Goal: Contribute content: Contribute content

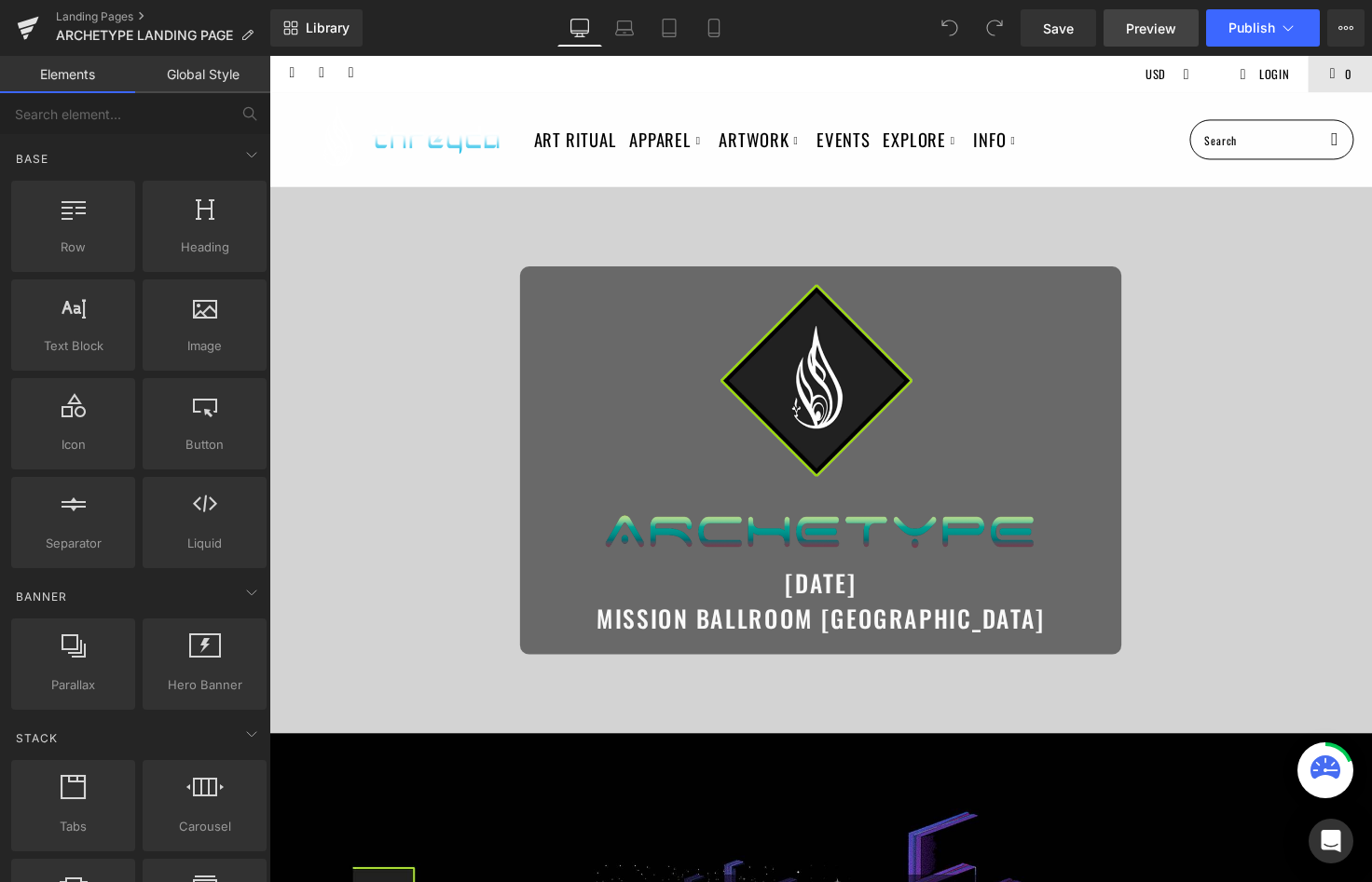
click at [1160, 25] on span "Preview" at bounding box center [1150, 29] width 50 height 20
click at [1290, 38] on button "Publish" at bounding box center [1262, 28] width 113 height 37
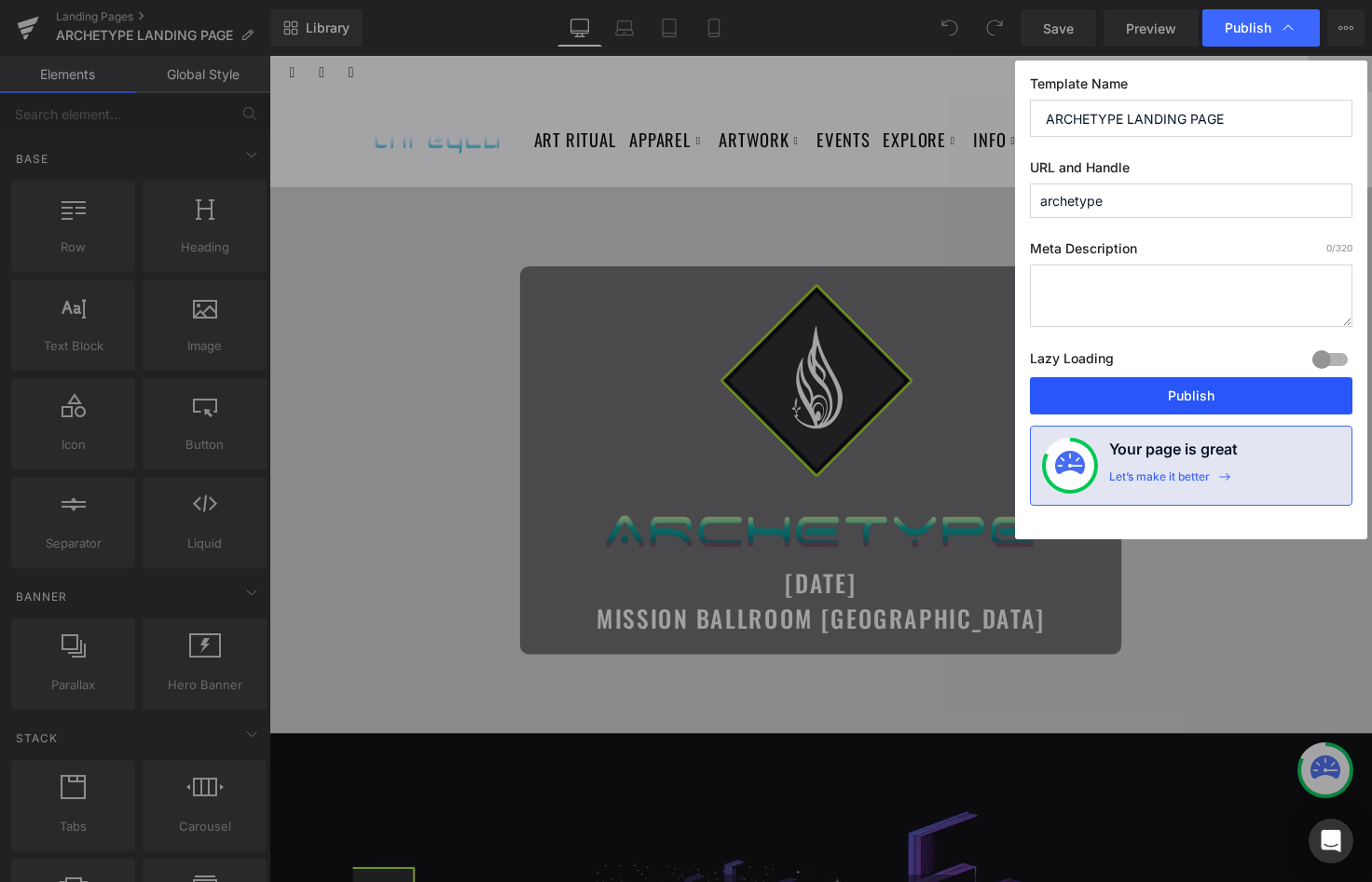
click at [1164, 391] on button "Publish" at bounding box center [1190, 396] width 323 height 37
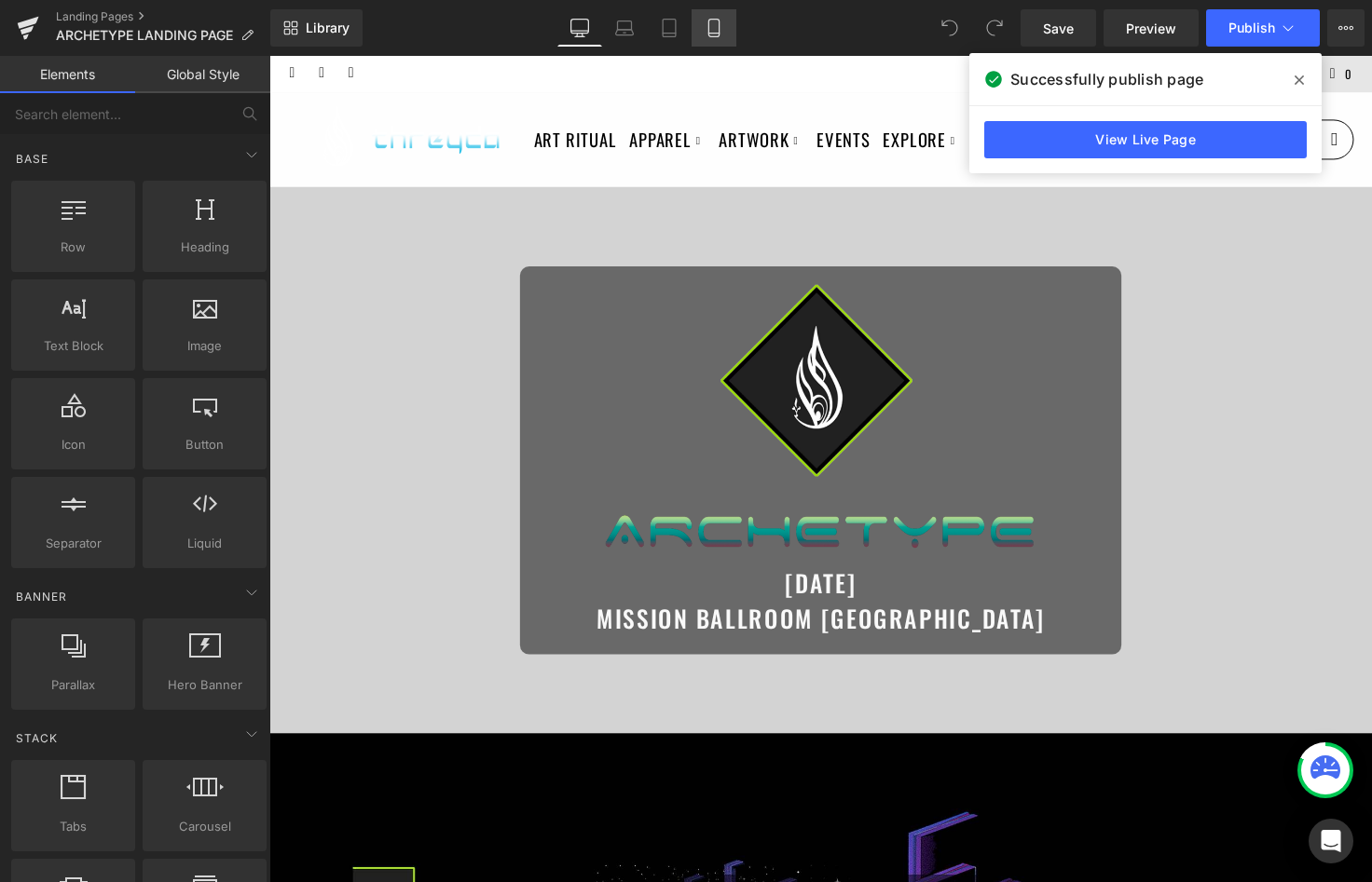
click at [706, 36] on icon at bounding box center [714, 29] width 19 height 19
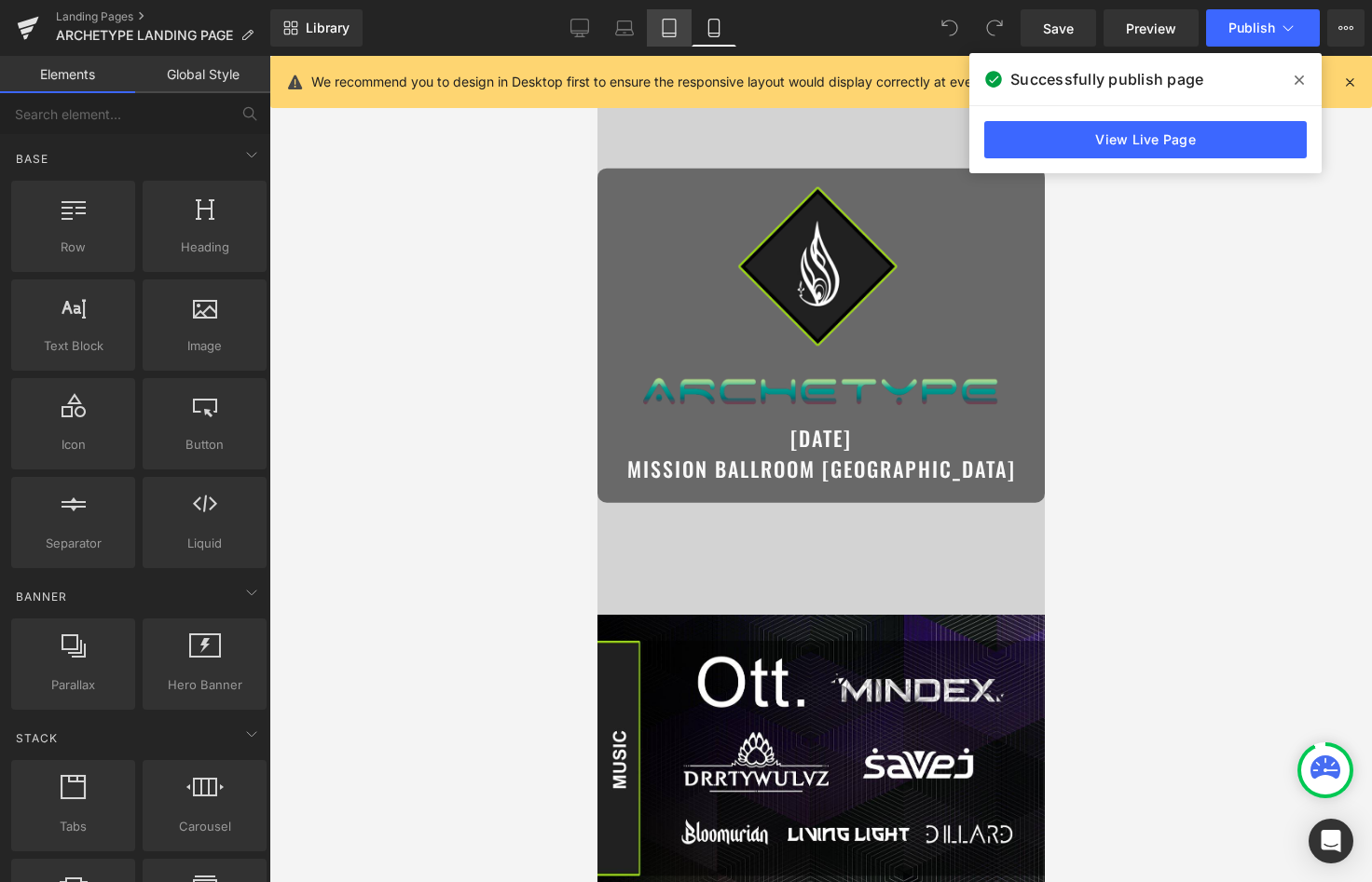
click at [669, 23] on icon at bounding box center [669, 29] width 19 height 19
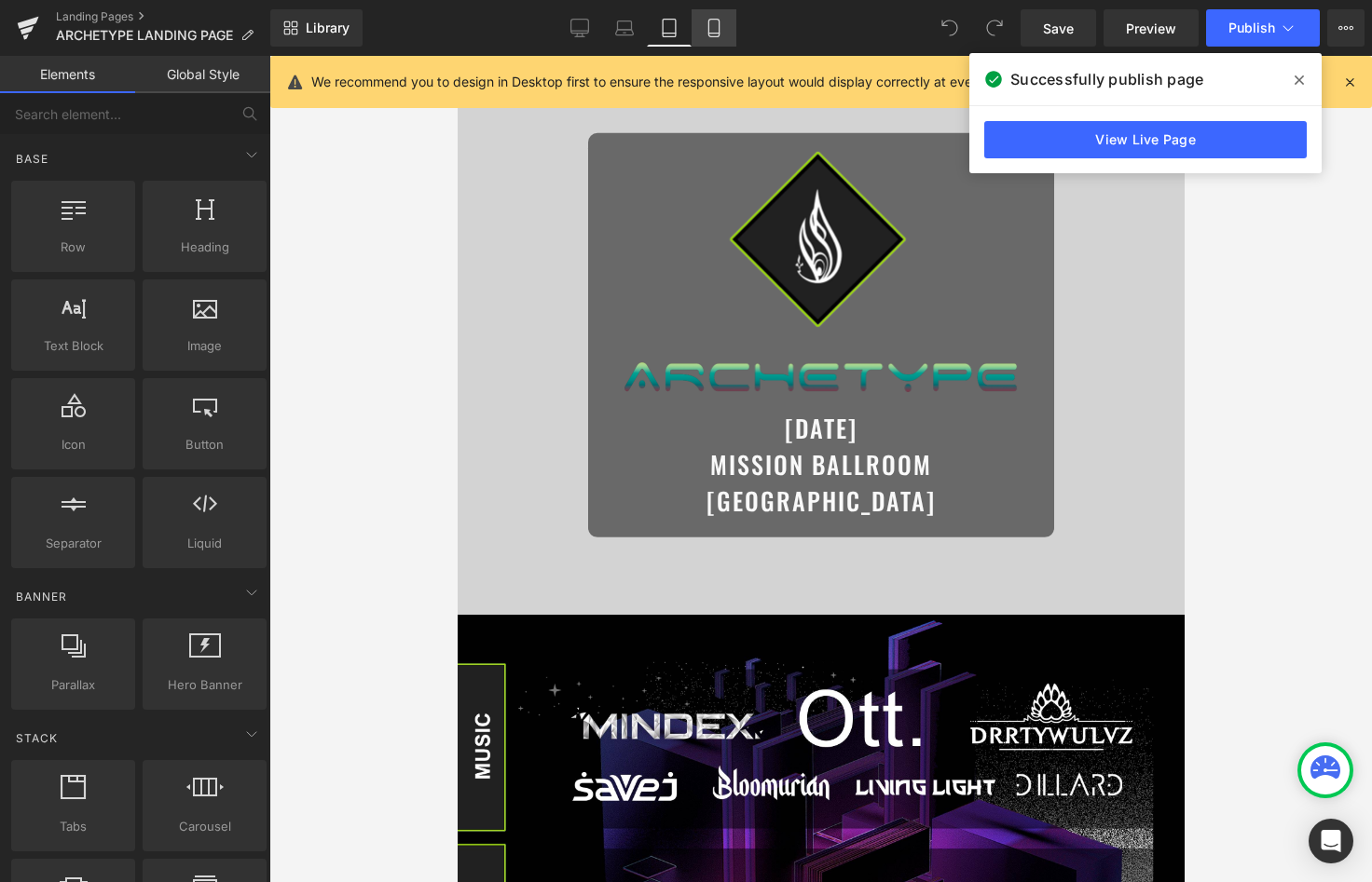
click at [718, 29] on icon at bounding box center [713, 29] width 10 height 18
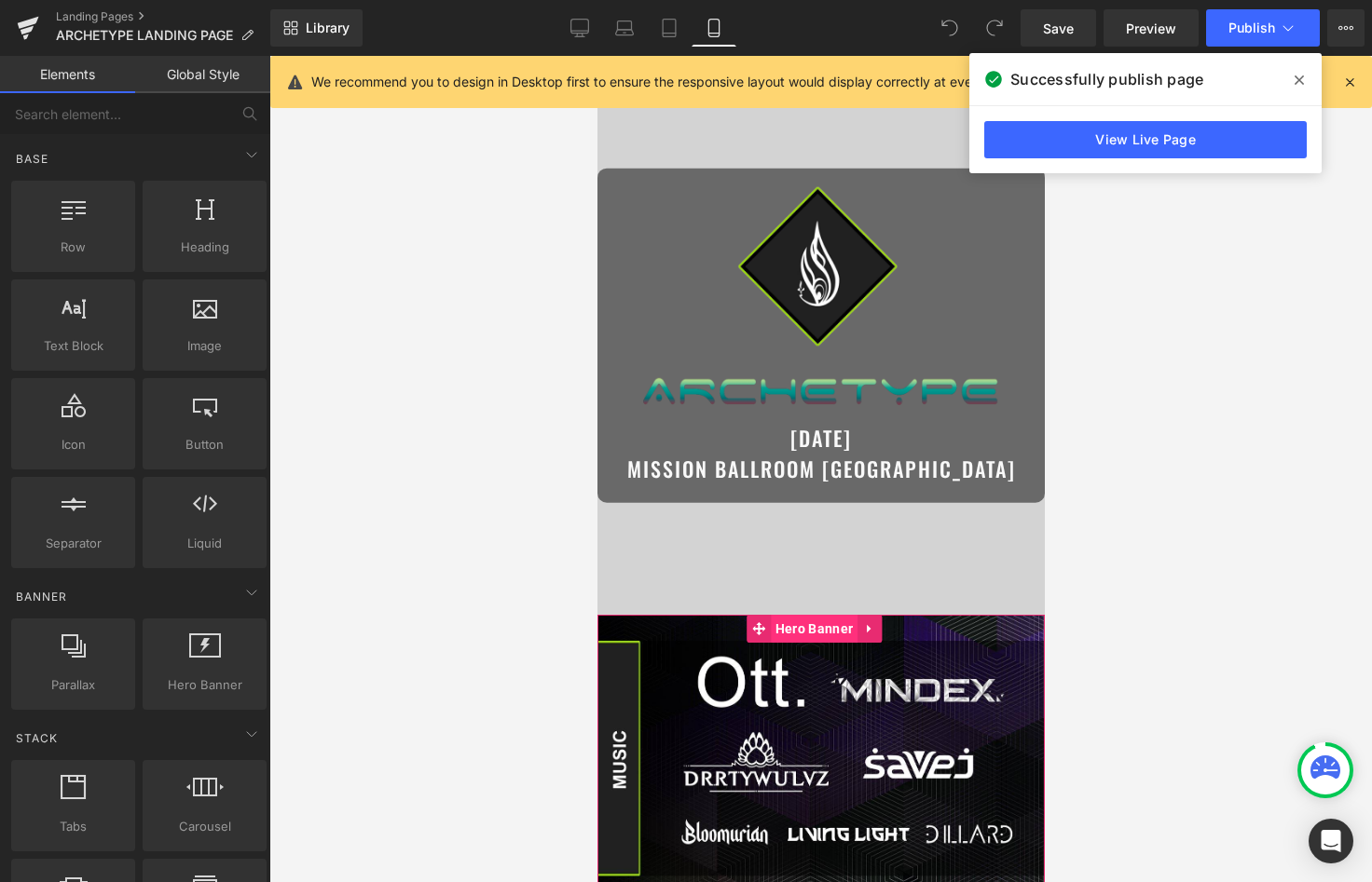
click at [811, 637] on span "Hero Banner" at bounding box center [813, 628] width 87 height 28
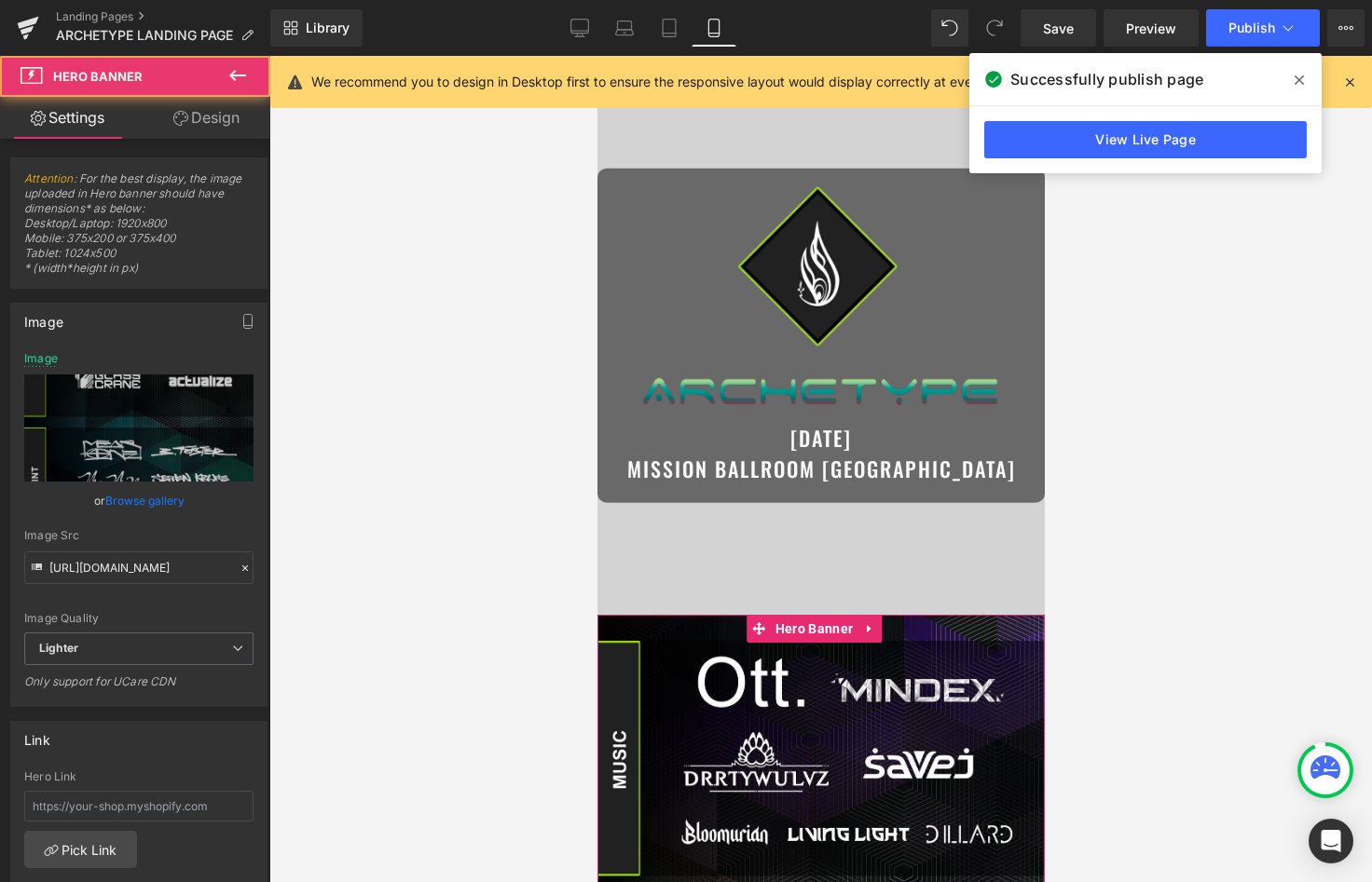
click at [130, 501] on link "Browse gallery" at bounding box center [145, 500] width 79 height 32
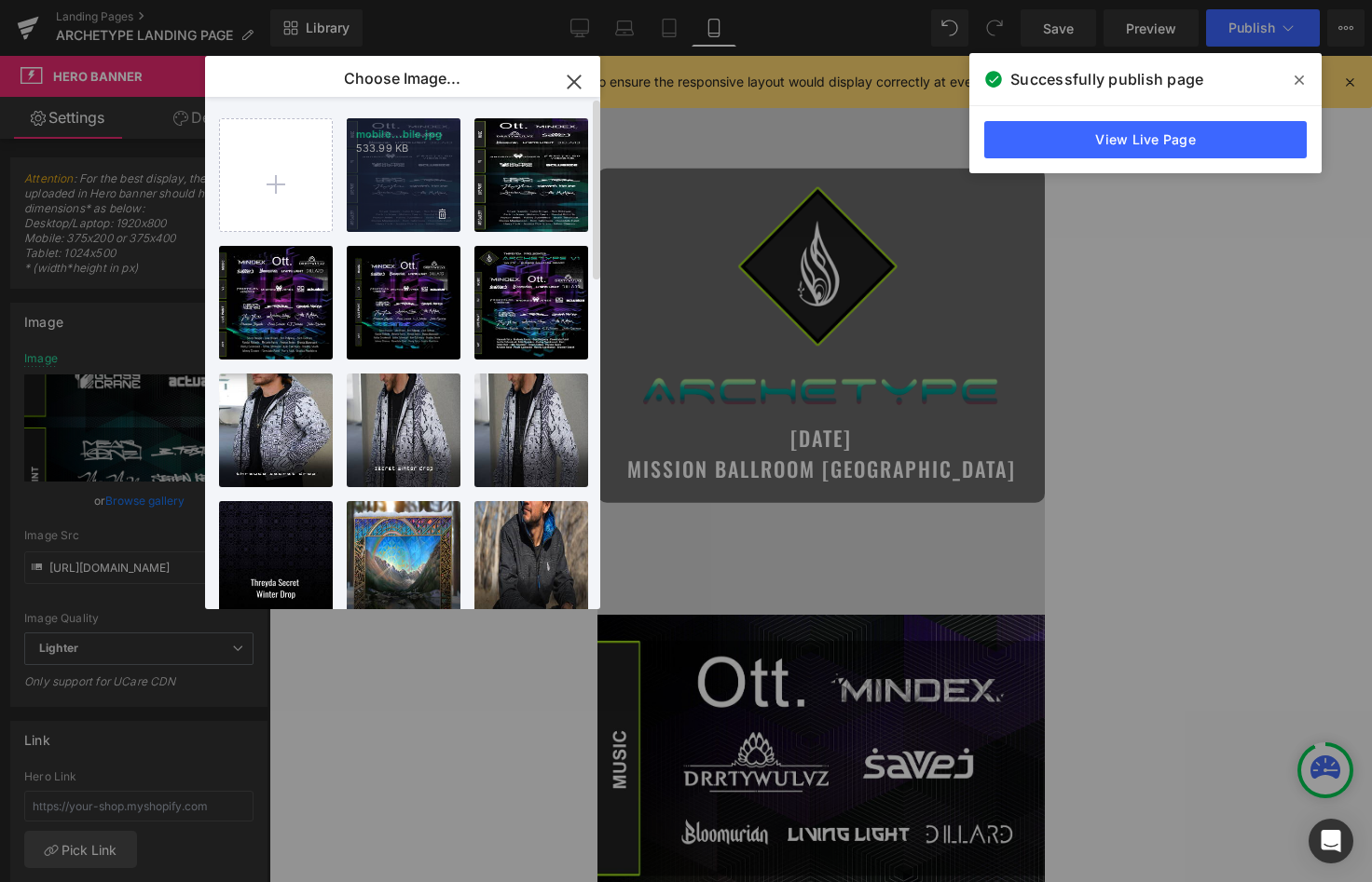
click at [383, 178] on div "mobile...bile.jpg 533.99 KB" at bounding box center [402, 174] width 113 height 113
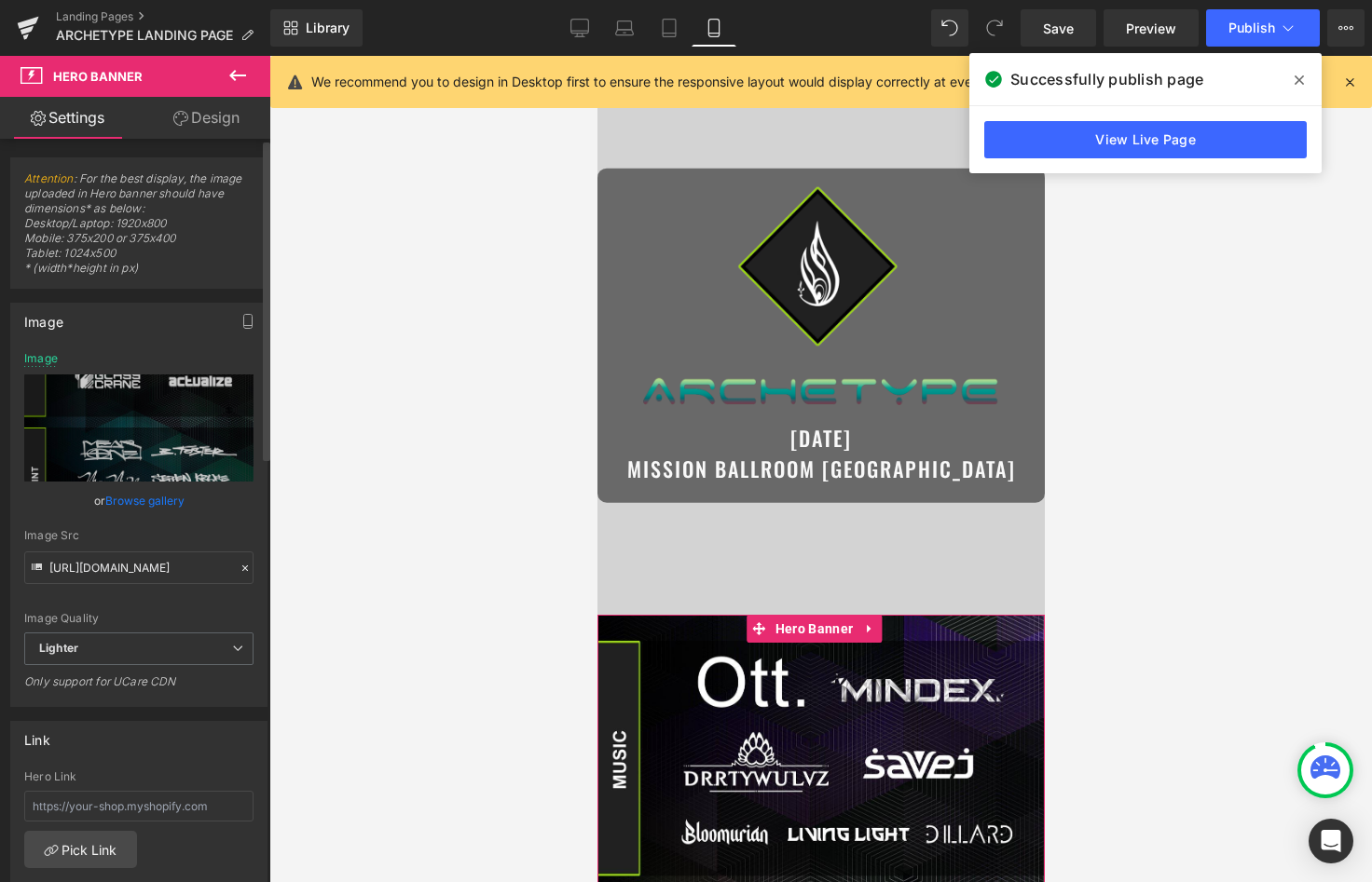
click at [158, 500] on link "Browse gallery" at bounding box center [145, 500] width 79 height 32
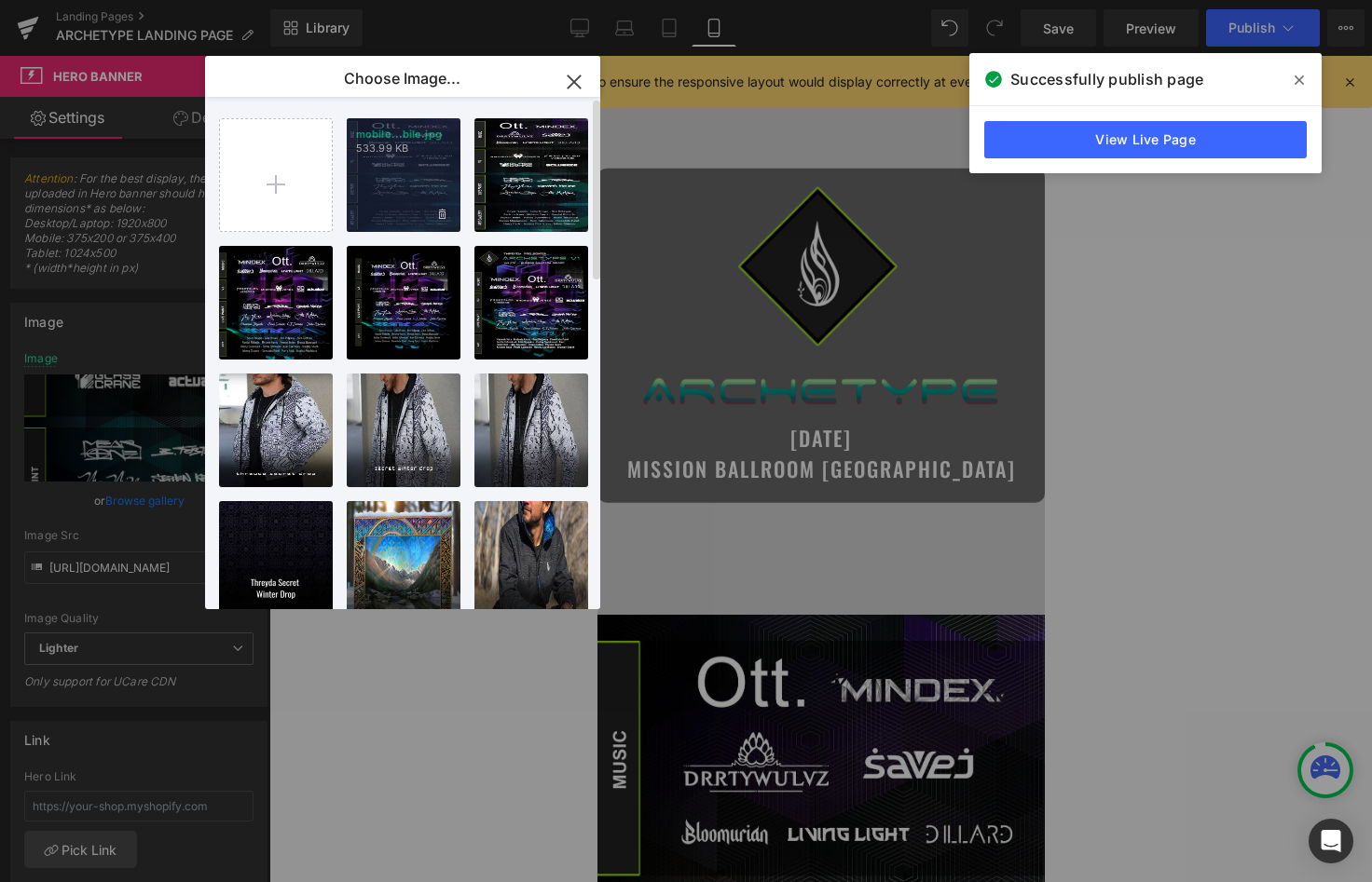
click at [387, 181] on div "mobile...bile.jpg 533.99 KB" at bounding box center [402, 174] width 113 height 113
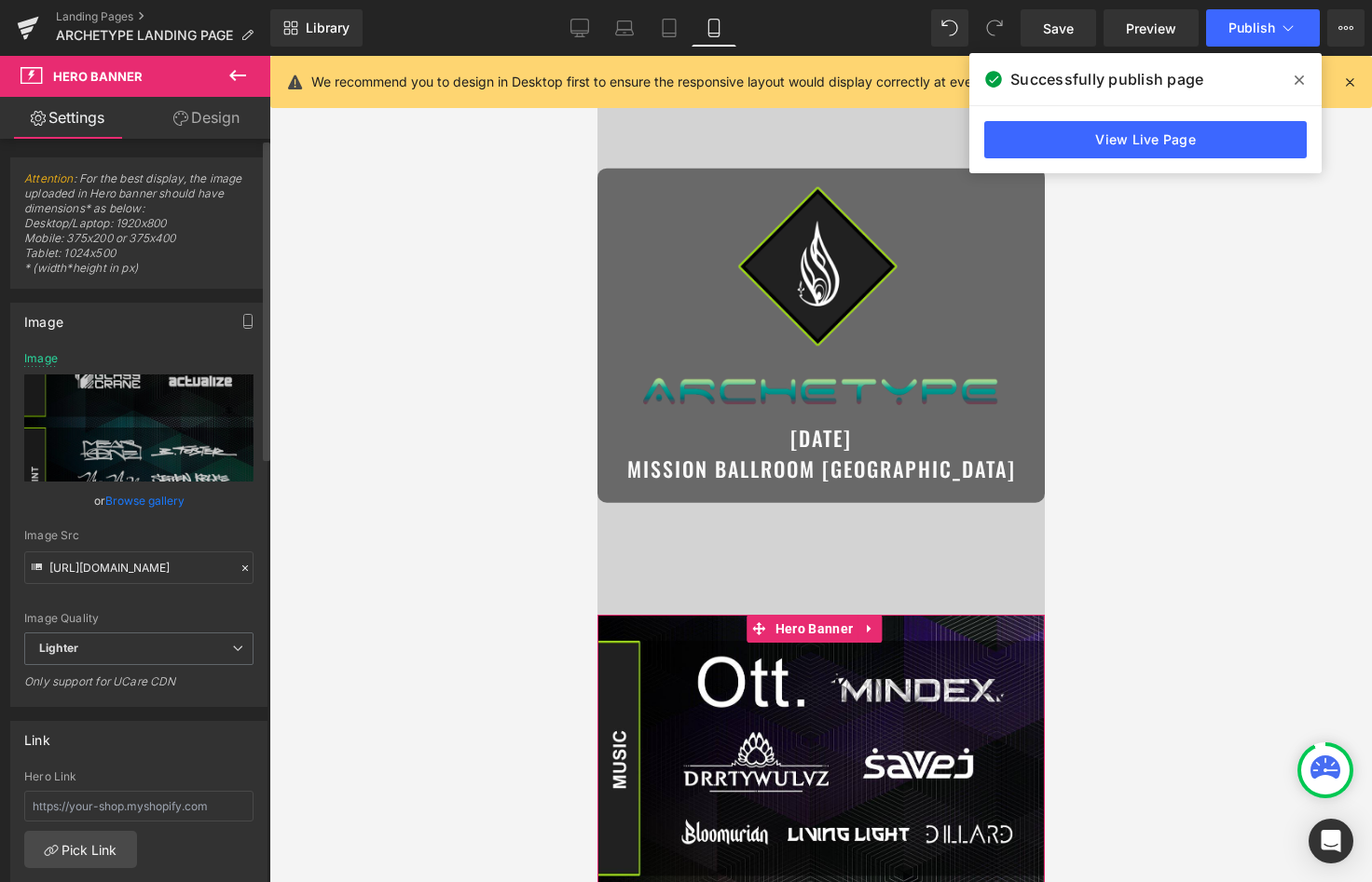
click at [145, 498] on link "Browse gallery" at bounding box center [145, 500] width 79 height 32
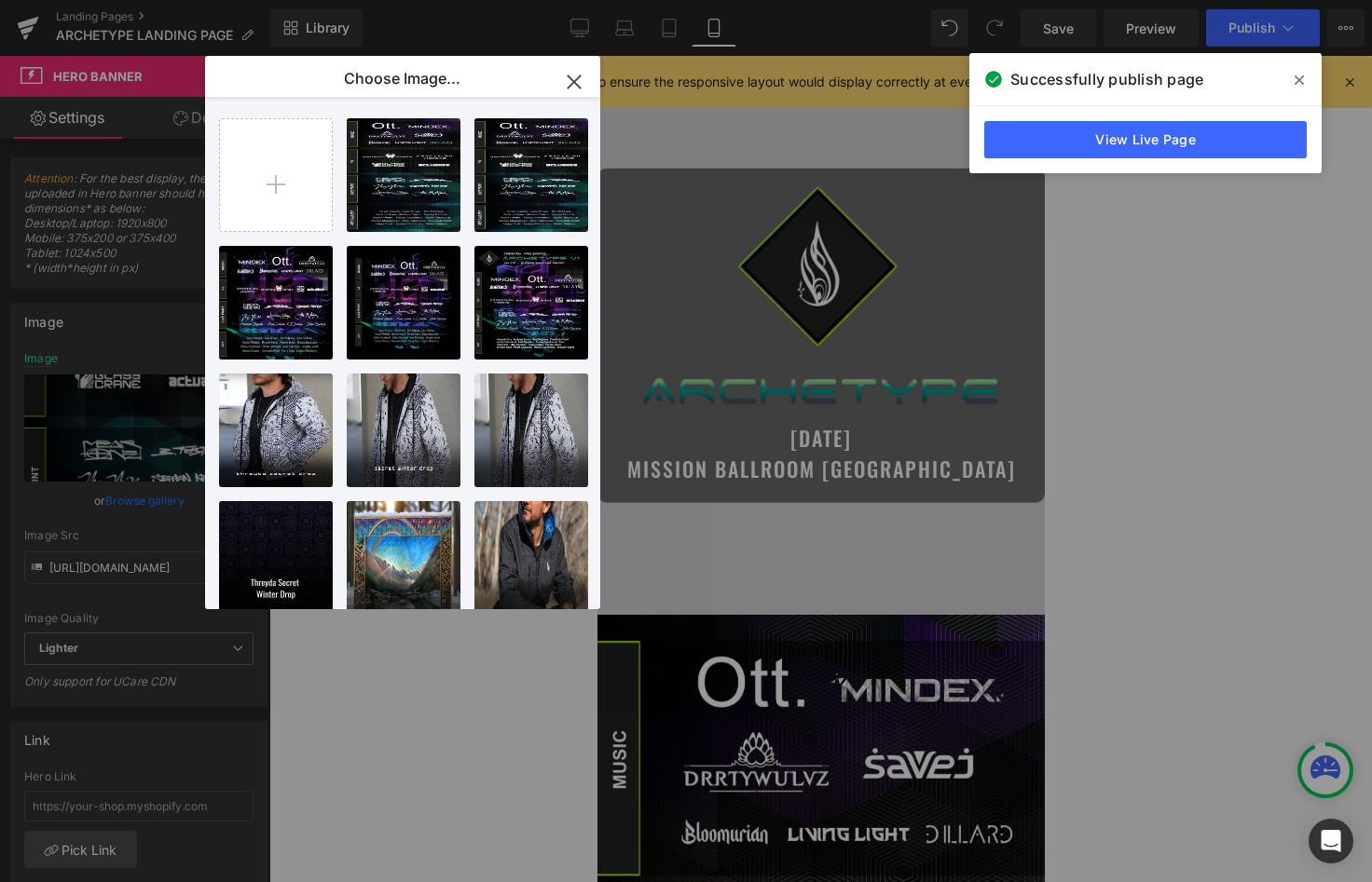
click at [567, 79] on icon "button" at bounding box center [574, 82] width 29 height 29
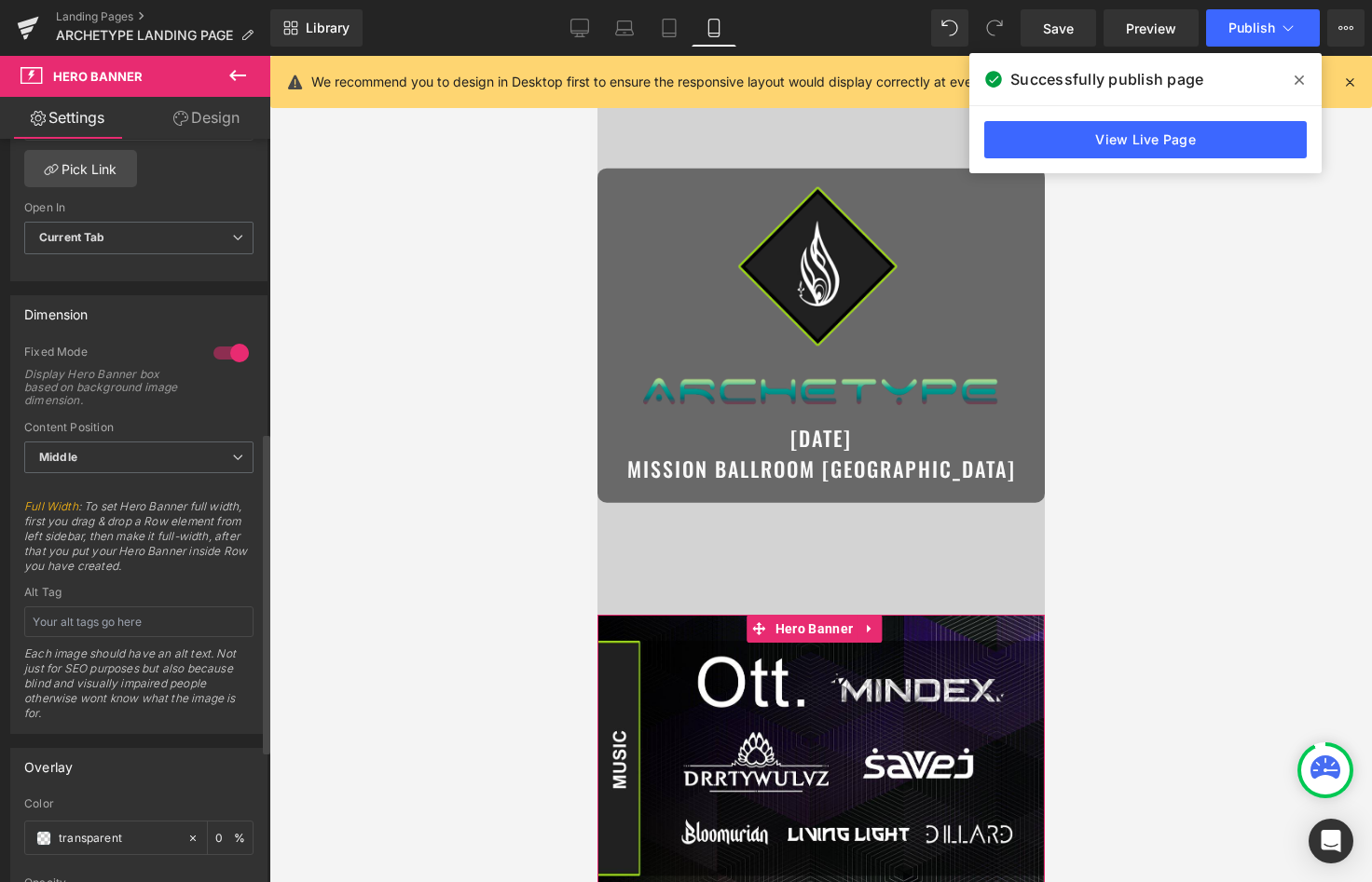
scroll to position [680, 0]
click at [815, 633] on span "Hero Banner" at bounding box center [813, 628] width 87 height 28
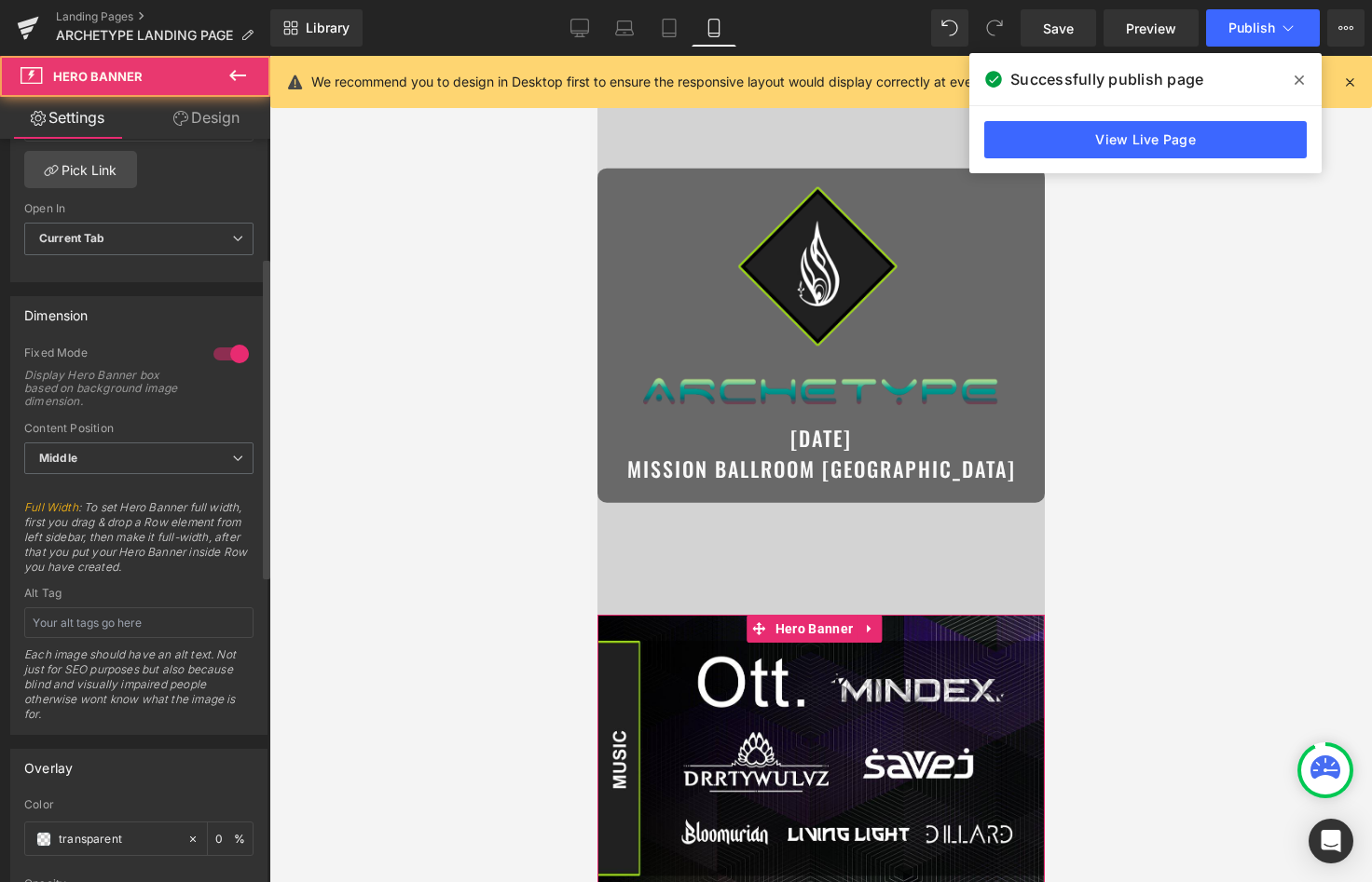
scroll to position [0, 0]
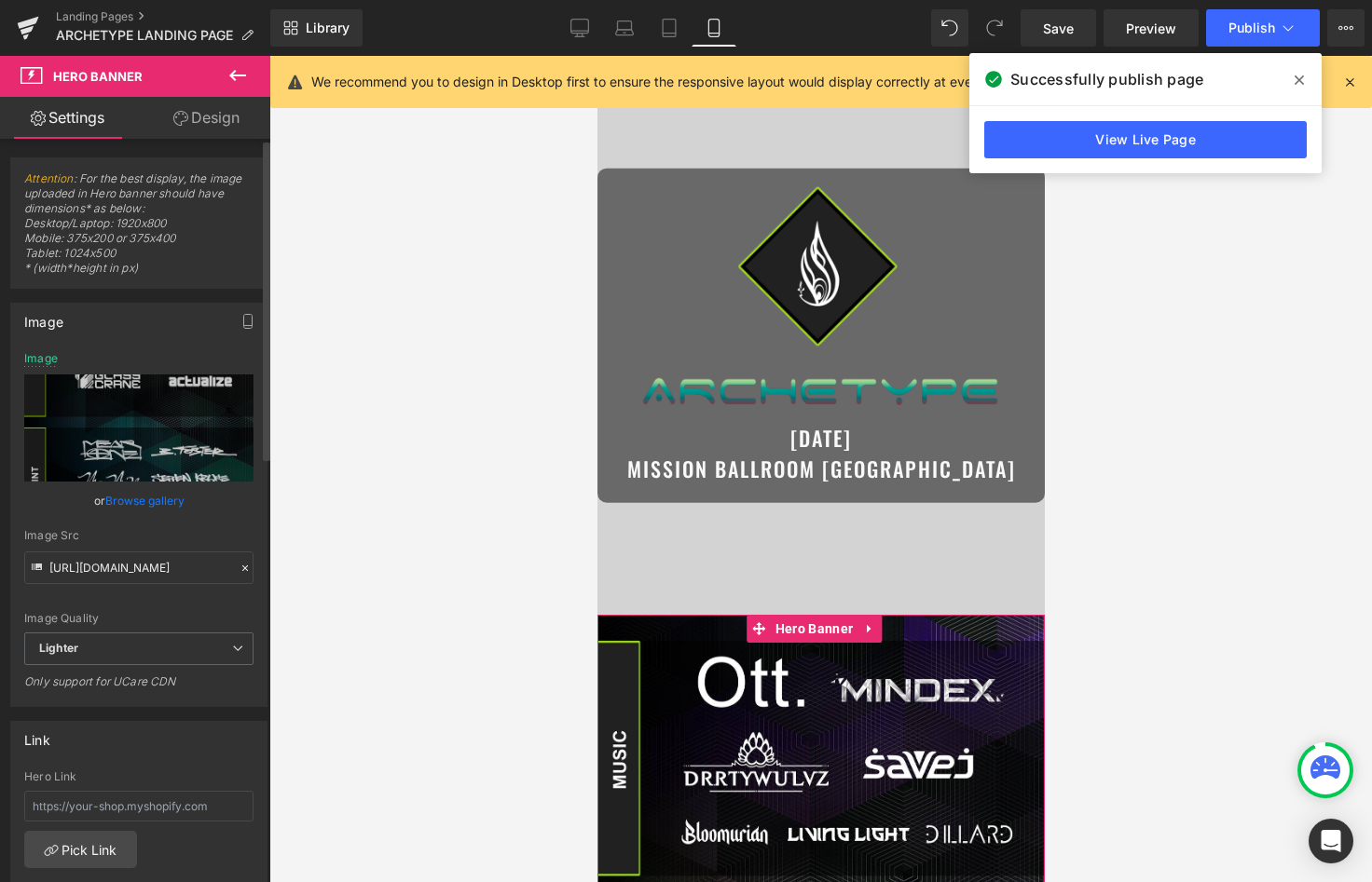
click at [140, 505] on link "Browse gallery" at bounding box center [145, 500] width 79 height 32
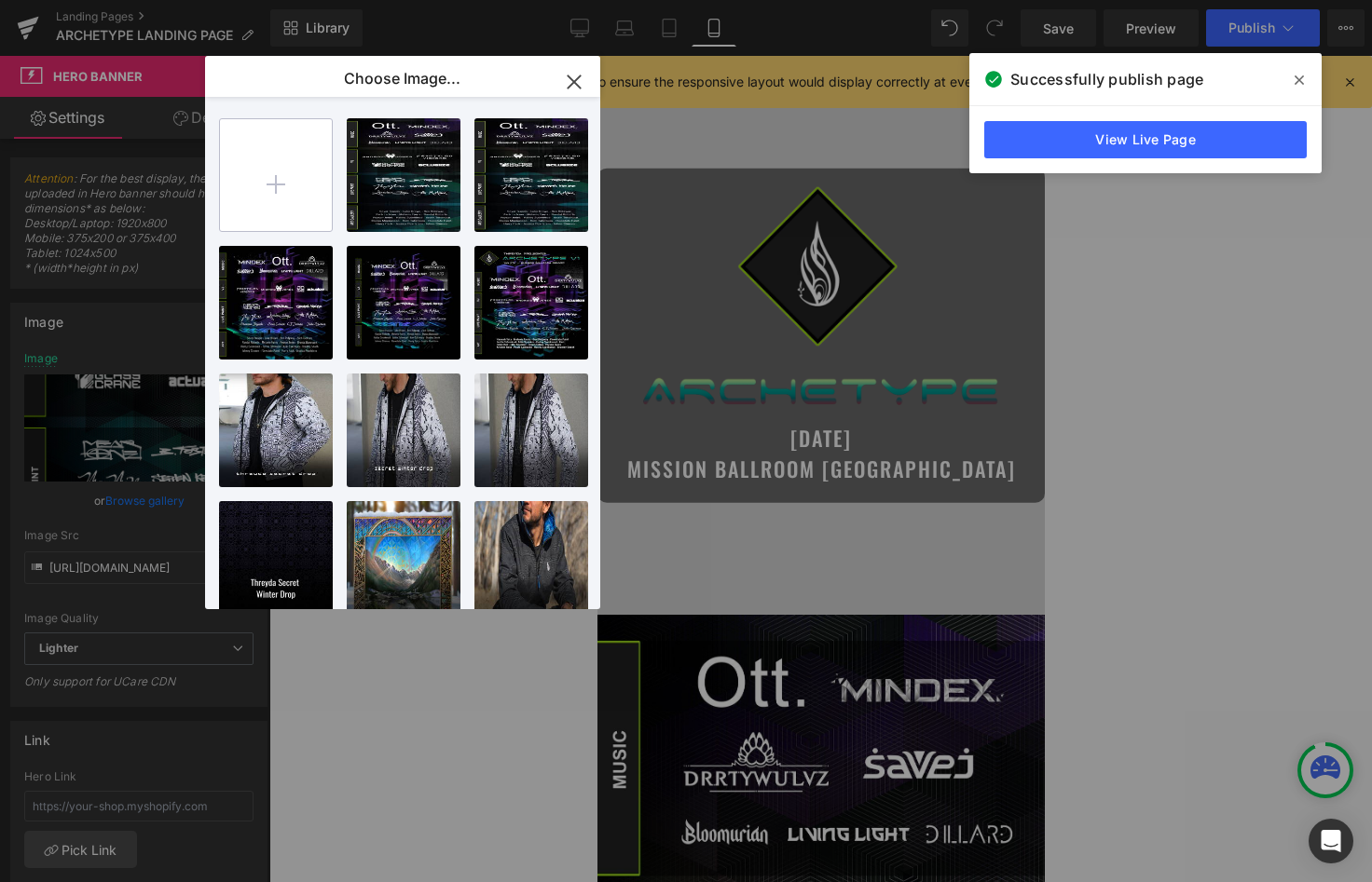
click at [293, 154] on input "file" at bounding box center [276, 175] width 112 height 112
type input "C:\fakepath\mobile_new.jpg"
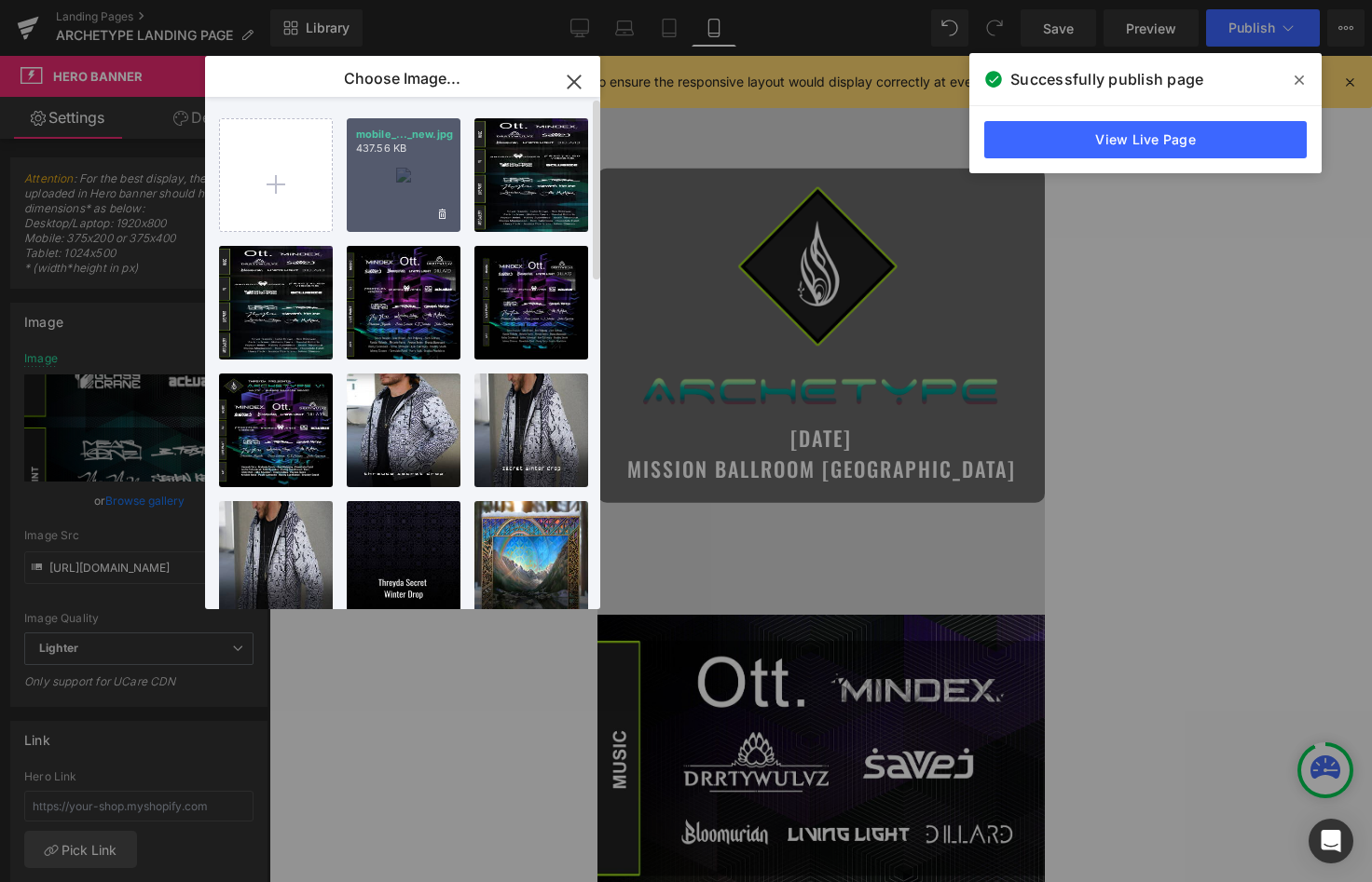
click at [404, 176] on div "mobile_..._new.jpg 437.56 KB" at bounding box center [402, 174] width 113 height 113
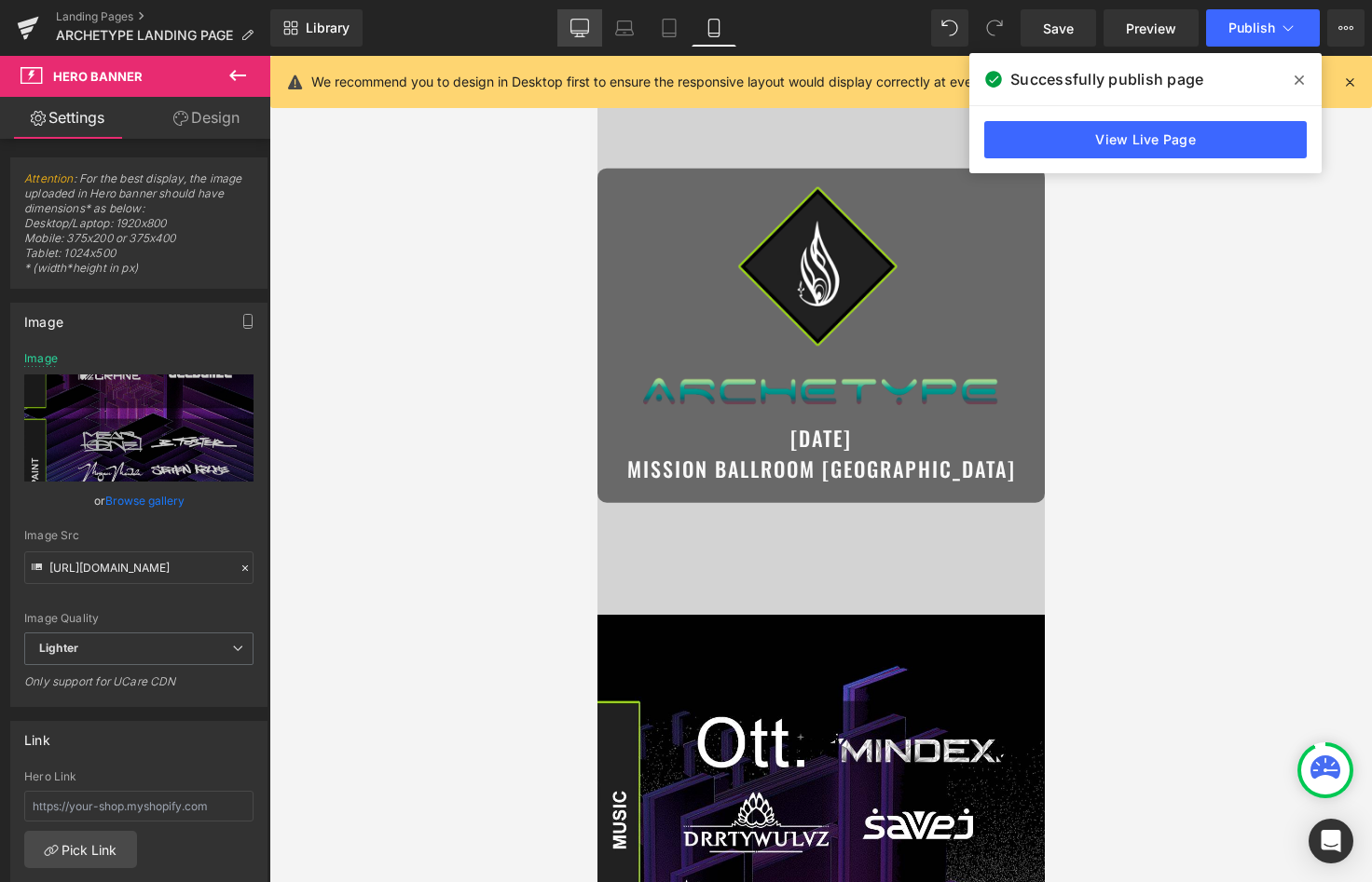
click at [576, 25] on icon at bounding box center [579, 29] width 19 height 19
type input "[URL][DOMAIN_NAME]"
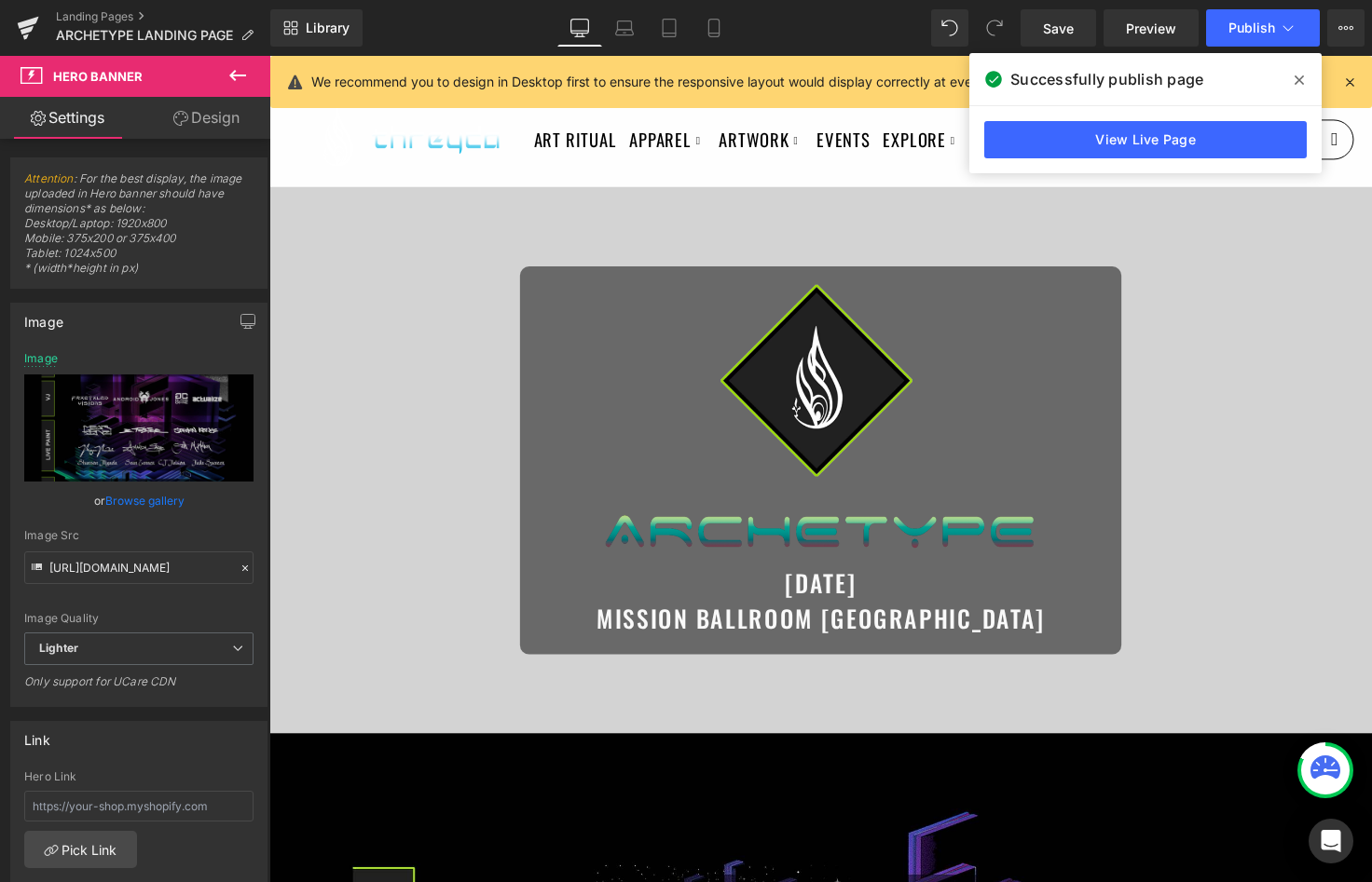
scroll to position [135, 0]
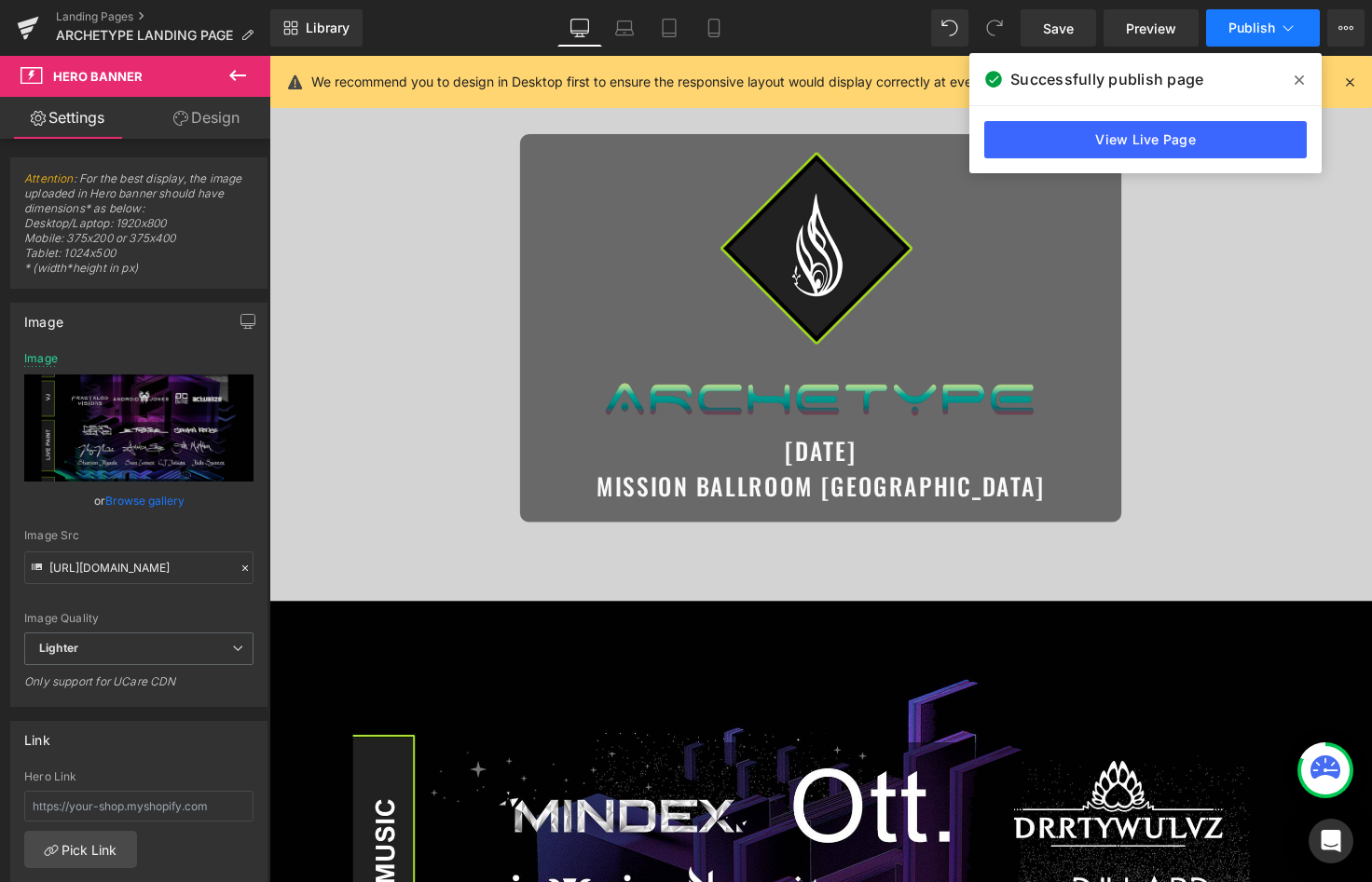
click at [1217, 25] on button "Publish" at bounding box center [1262, 28] width 113 height 37
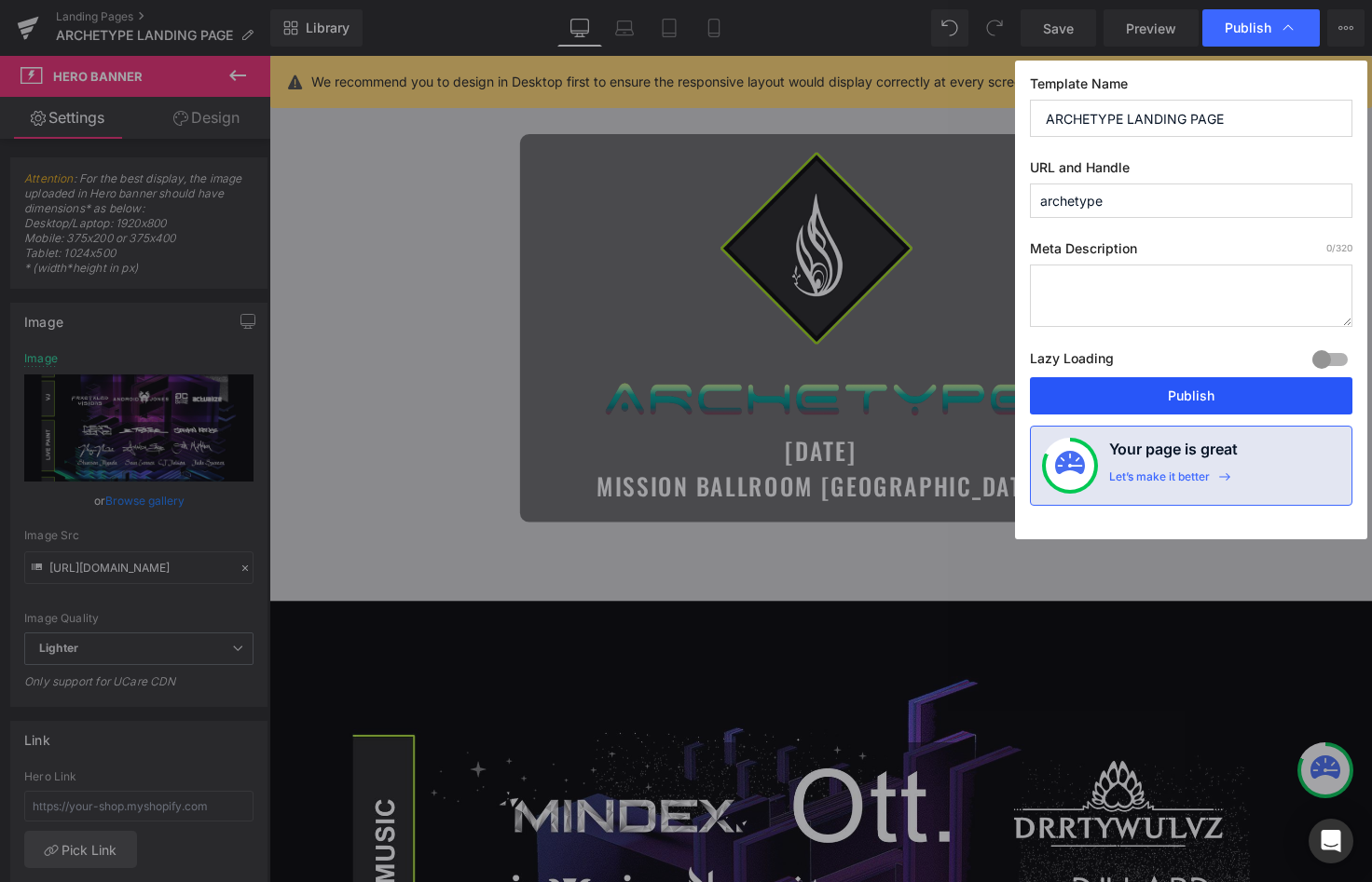
click at [1146, 389] on button "Publish" at bounding box center [1190, 396] width 323 height 37
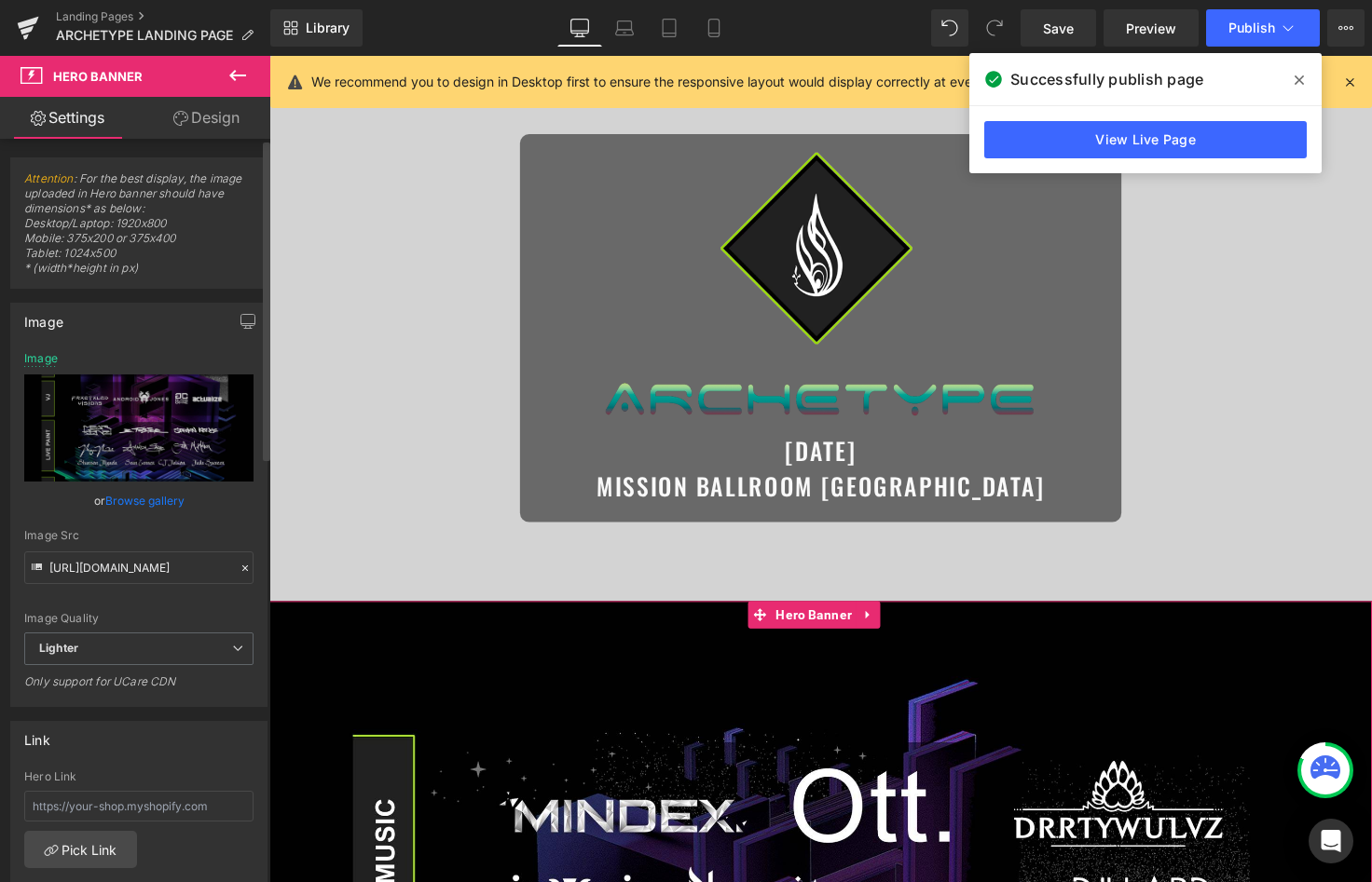
click at [146, 490] on link "Browse gallery" at bounding box center [145, 500] width 79 height 32
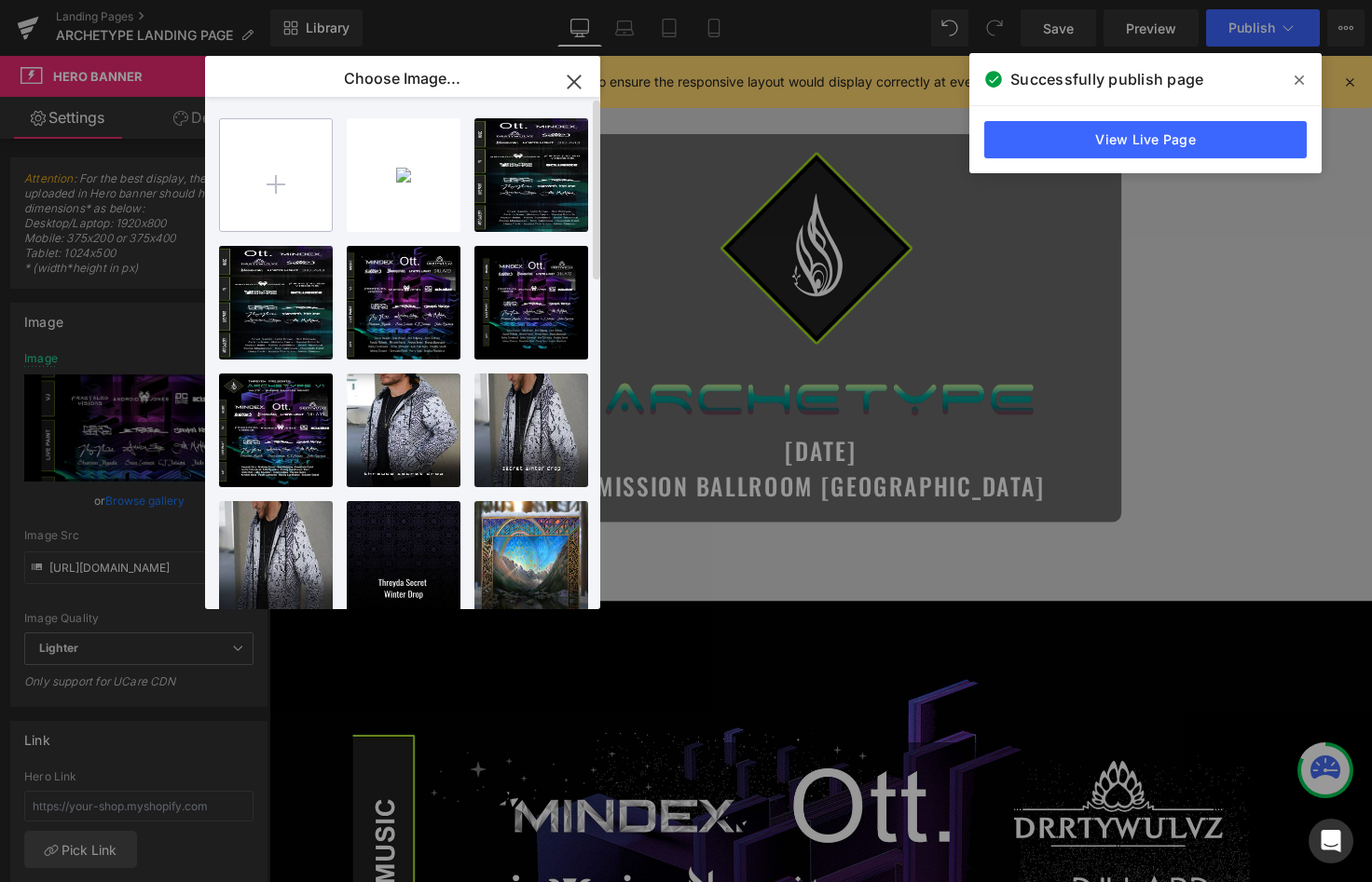
click at [284, 171] on input "file" at bounding box center [276, 175] width 112 height 112
type input "C:\fakepath\new.jpg"
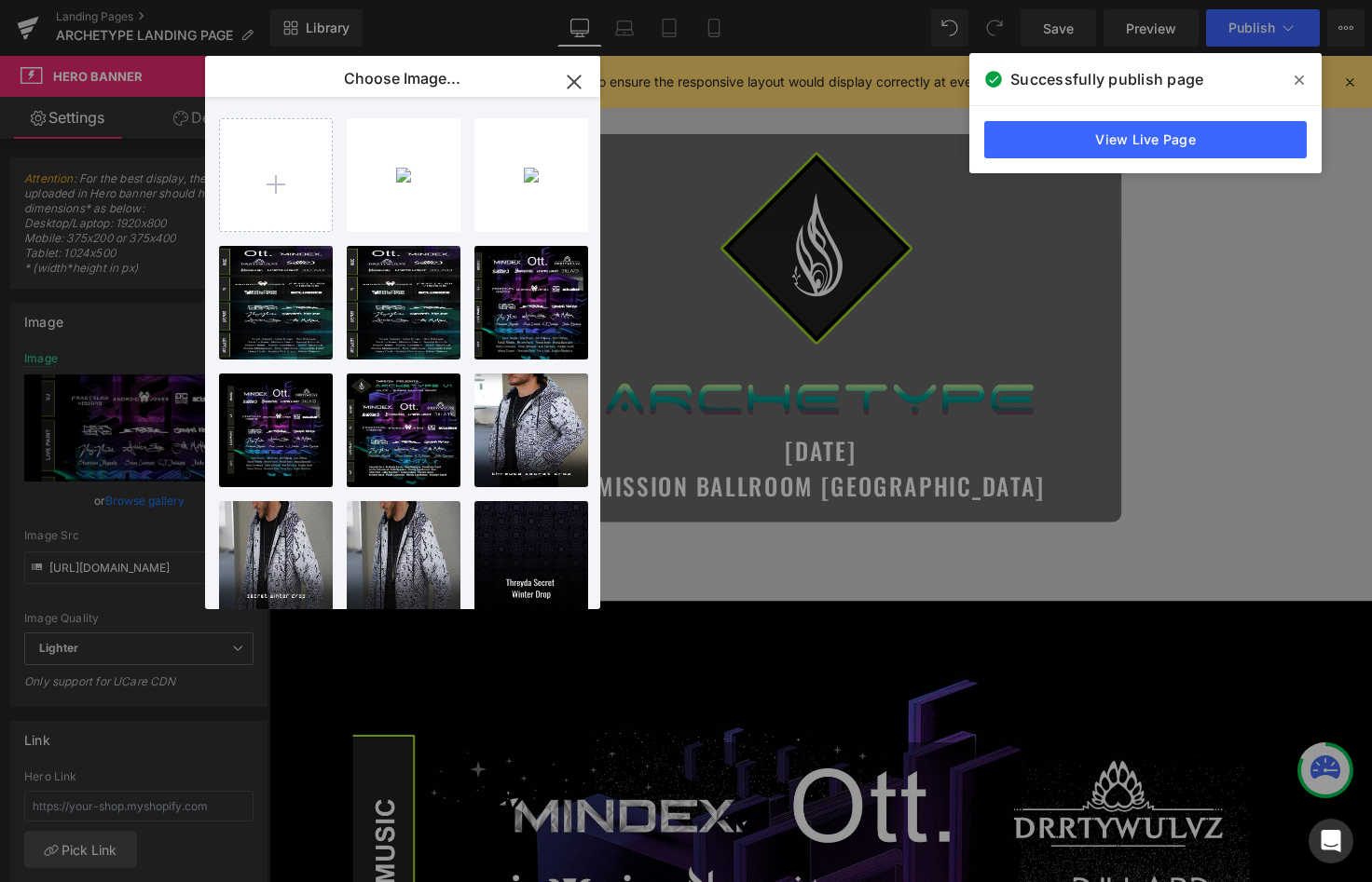
click at [578, 80] on icon "button" at bounding box center [574, 82] width 29 height 29
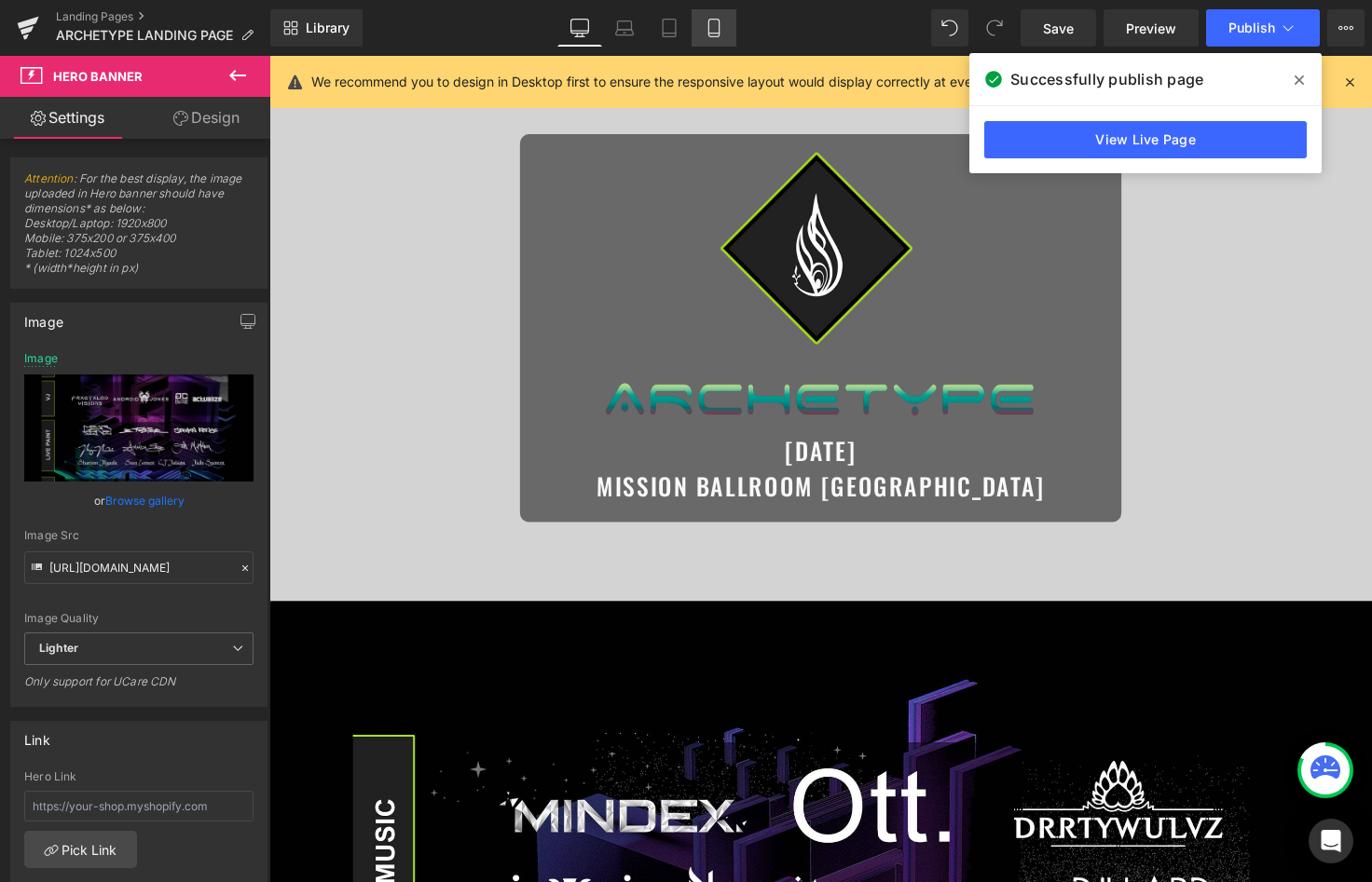
click at [703, 26] on link "Mobile" at bounding box center [714, 28] width 45 height 37
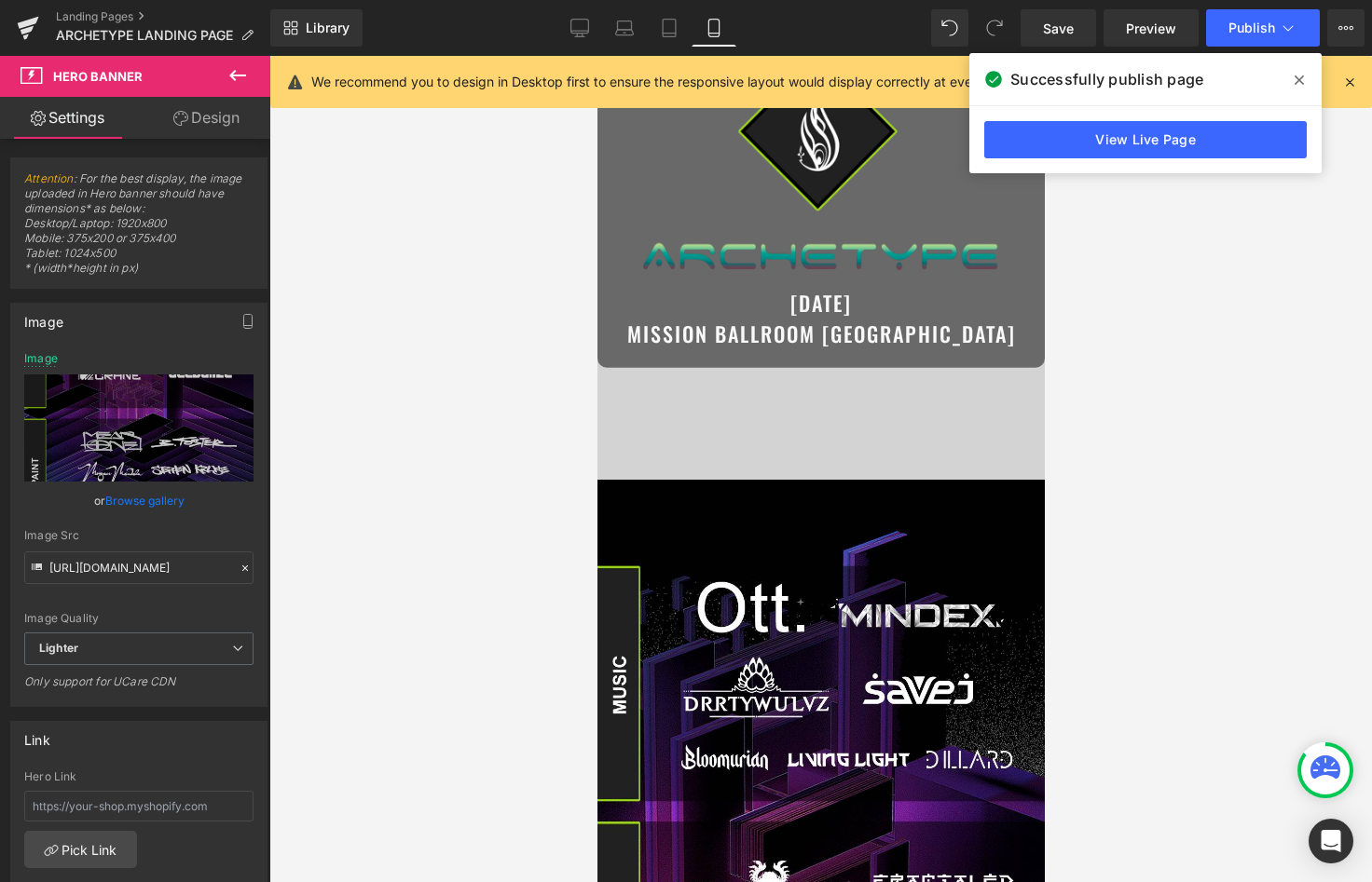
scroll to position [0, 0]
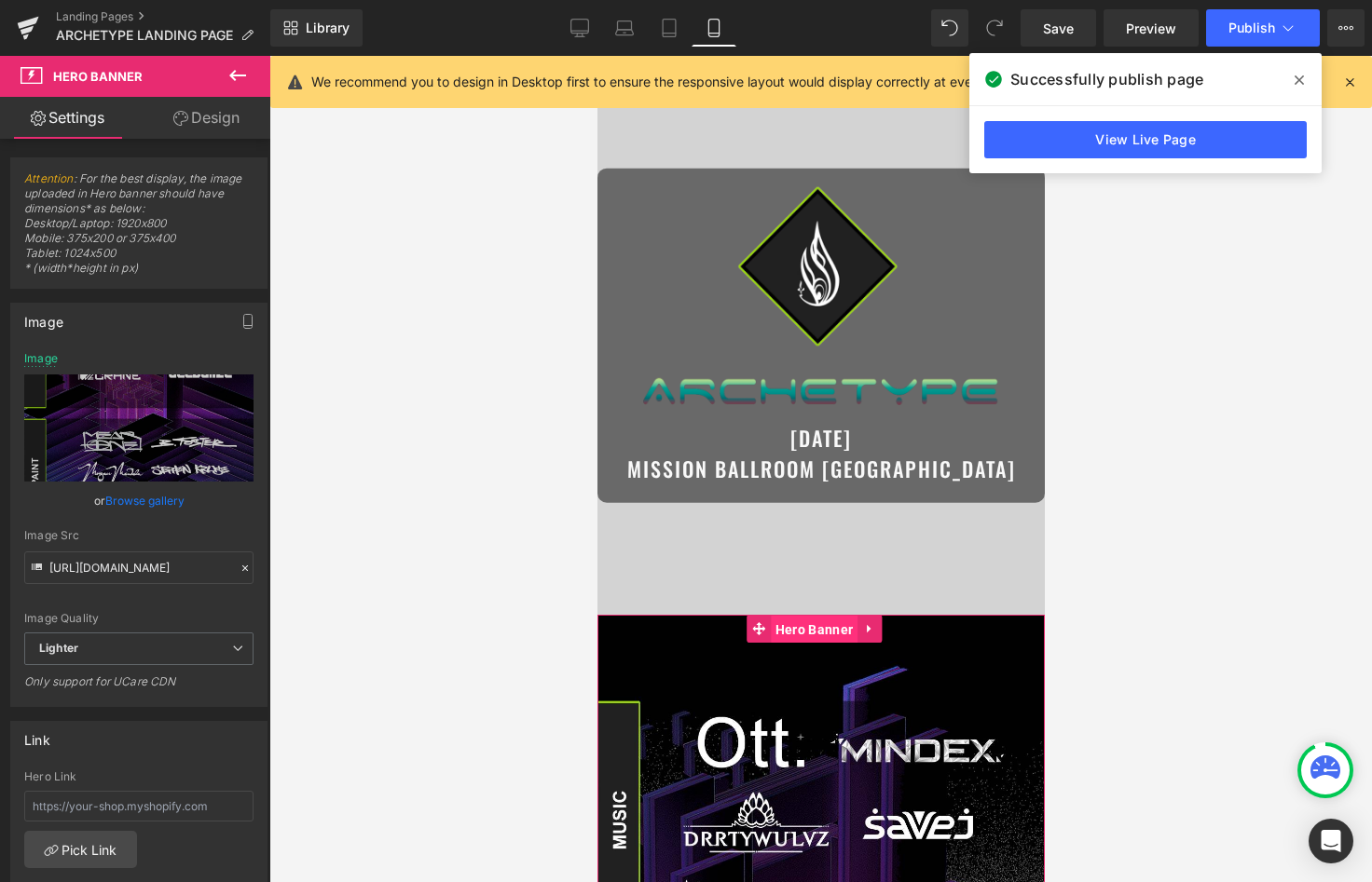
click at [815, 629] on span "Hero Banner" at bounding box center [813, 629] width 87 height 28
click at [163, 500] on link "Browse gallery" at bounding box center [145, 500] width 79 height 32
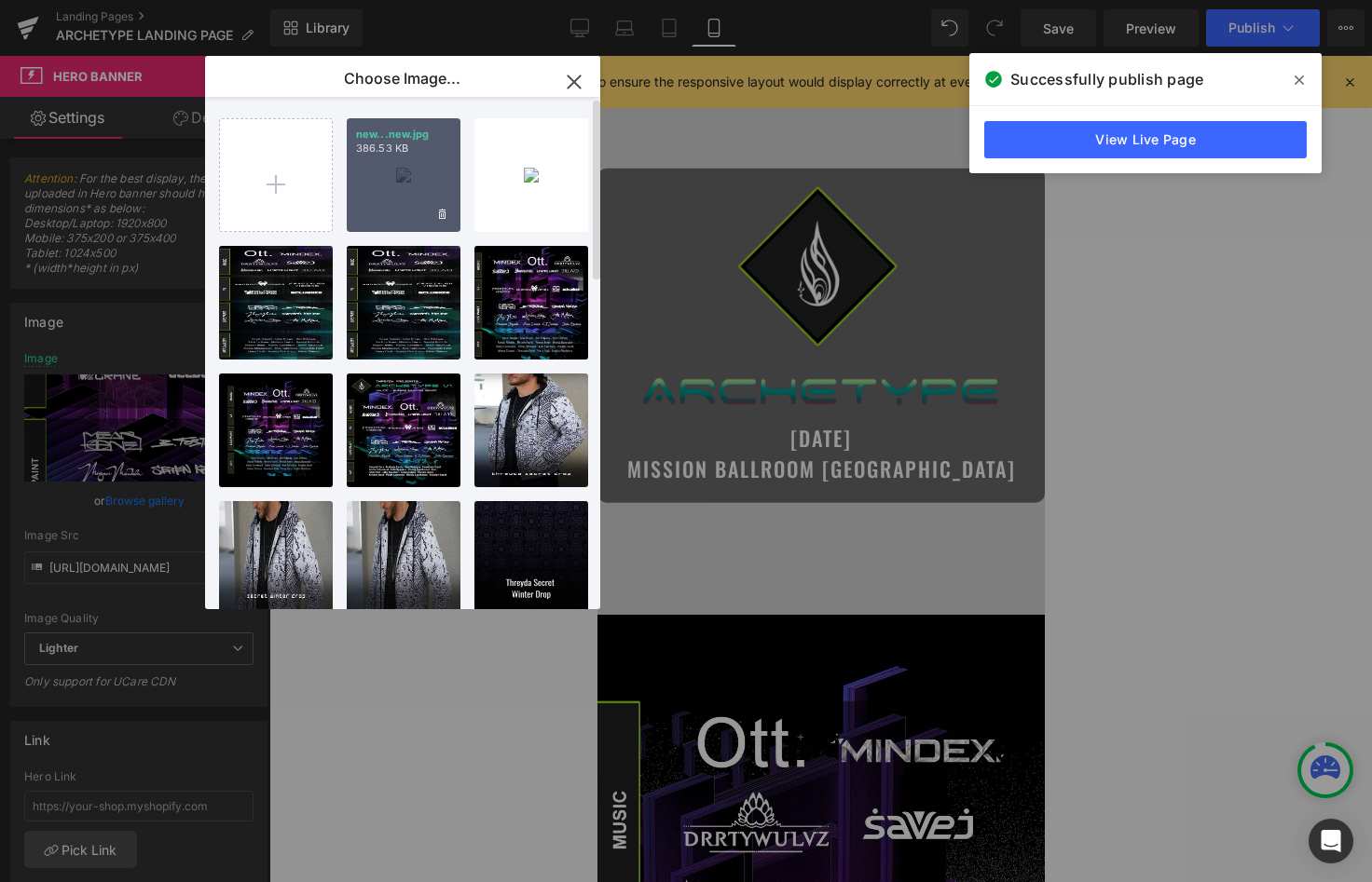
click at [402, 186] on div "new...new.jpg 386.53 KB" at bounding box center [402, 174] width 113 height 113
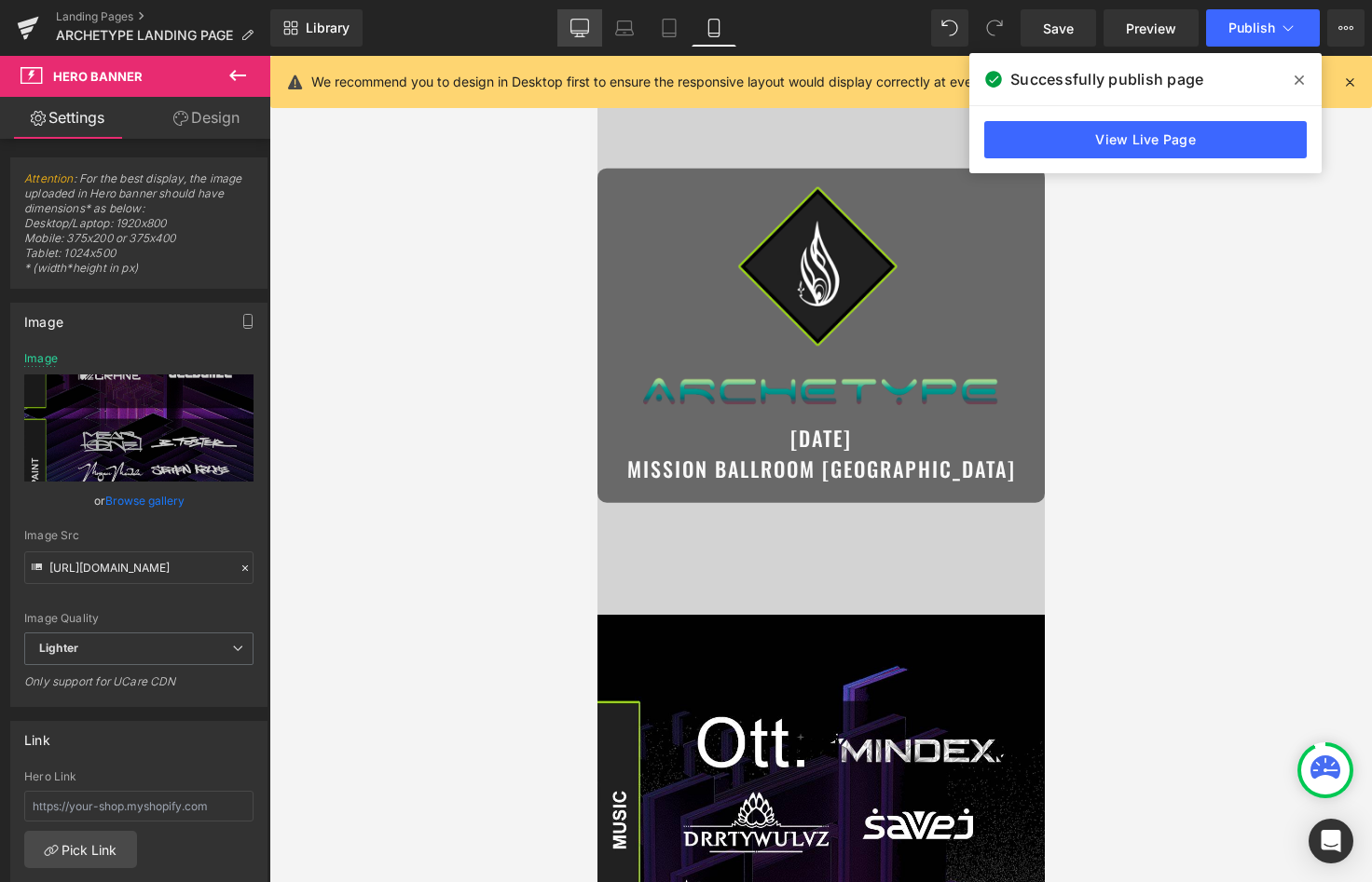
click at [589, 33] on icon at bounding box center [579, 29] width 19 height 19
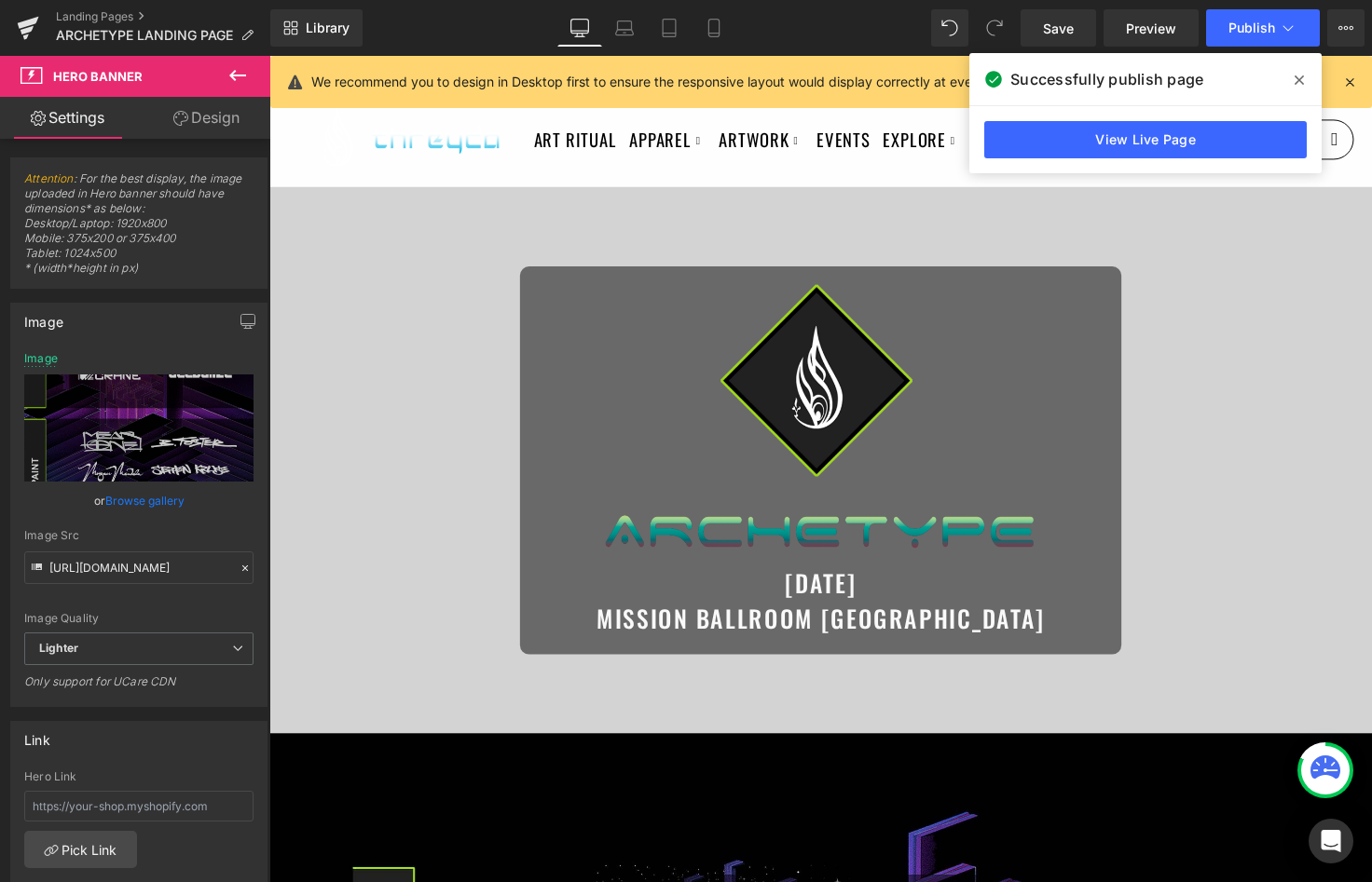
scroll to position [135, 0]
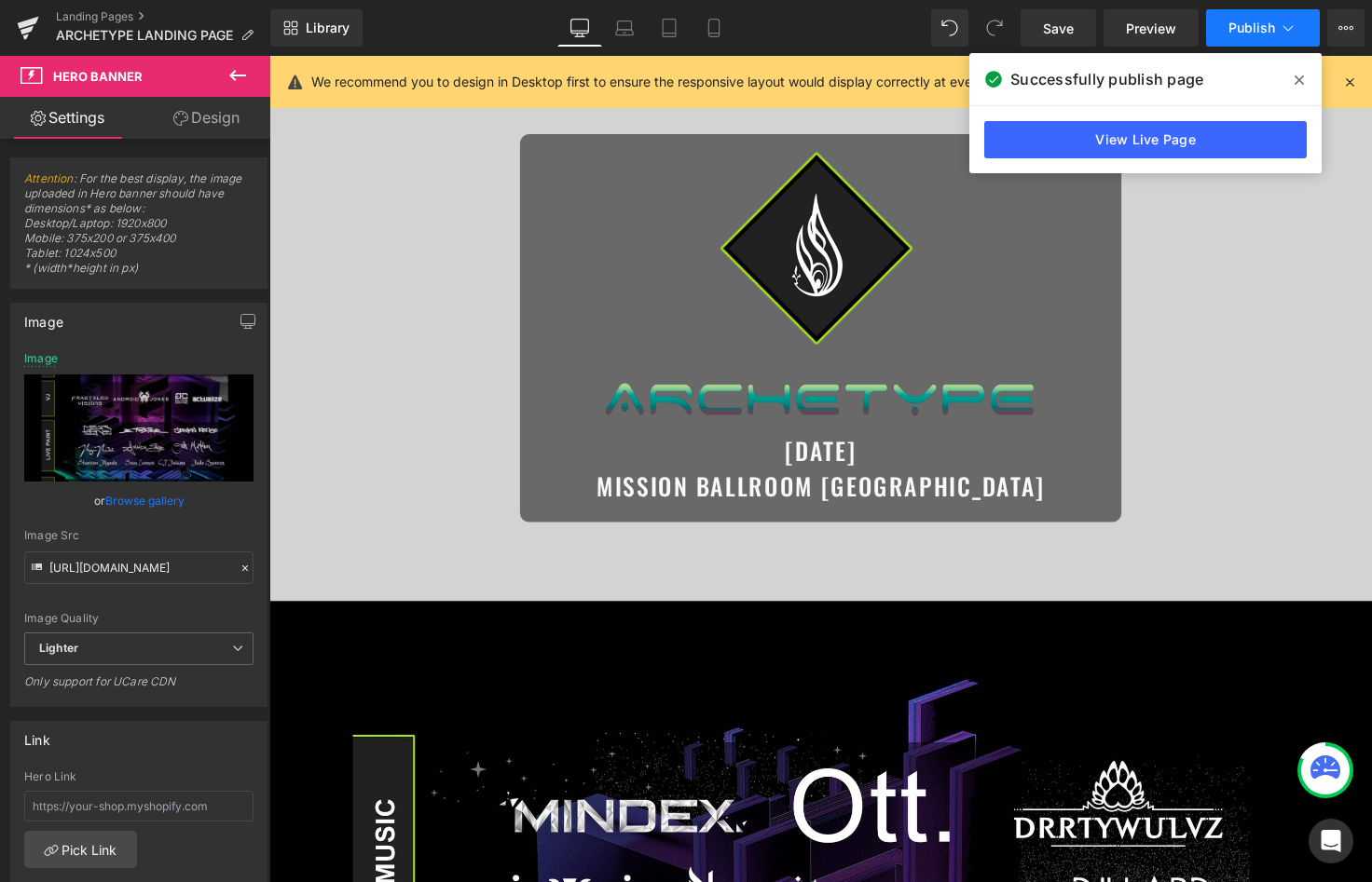
click at [1228, 36] on button "Publish" at bounding box center [1262, 28] width 113 height 37
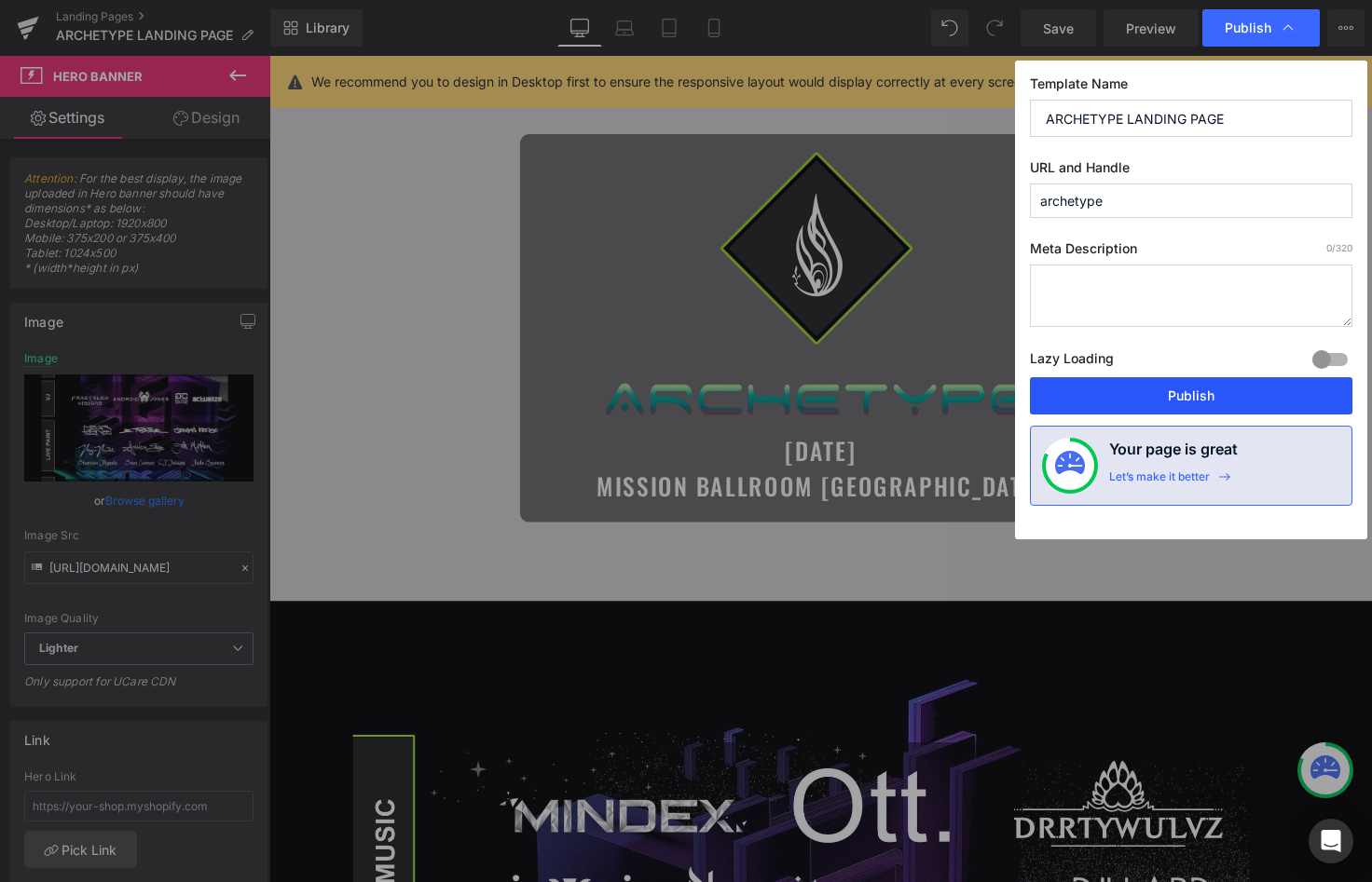
click at [1133, 391] on button "Publish" at bounding box center [1190, 396] width 323 height 37
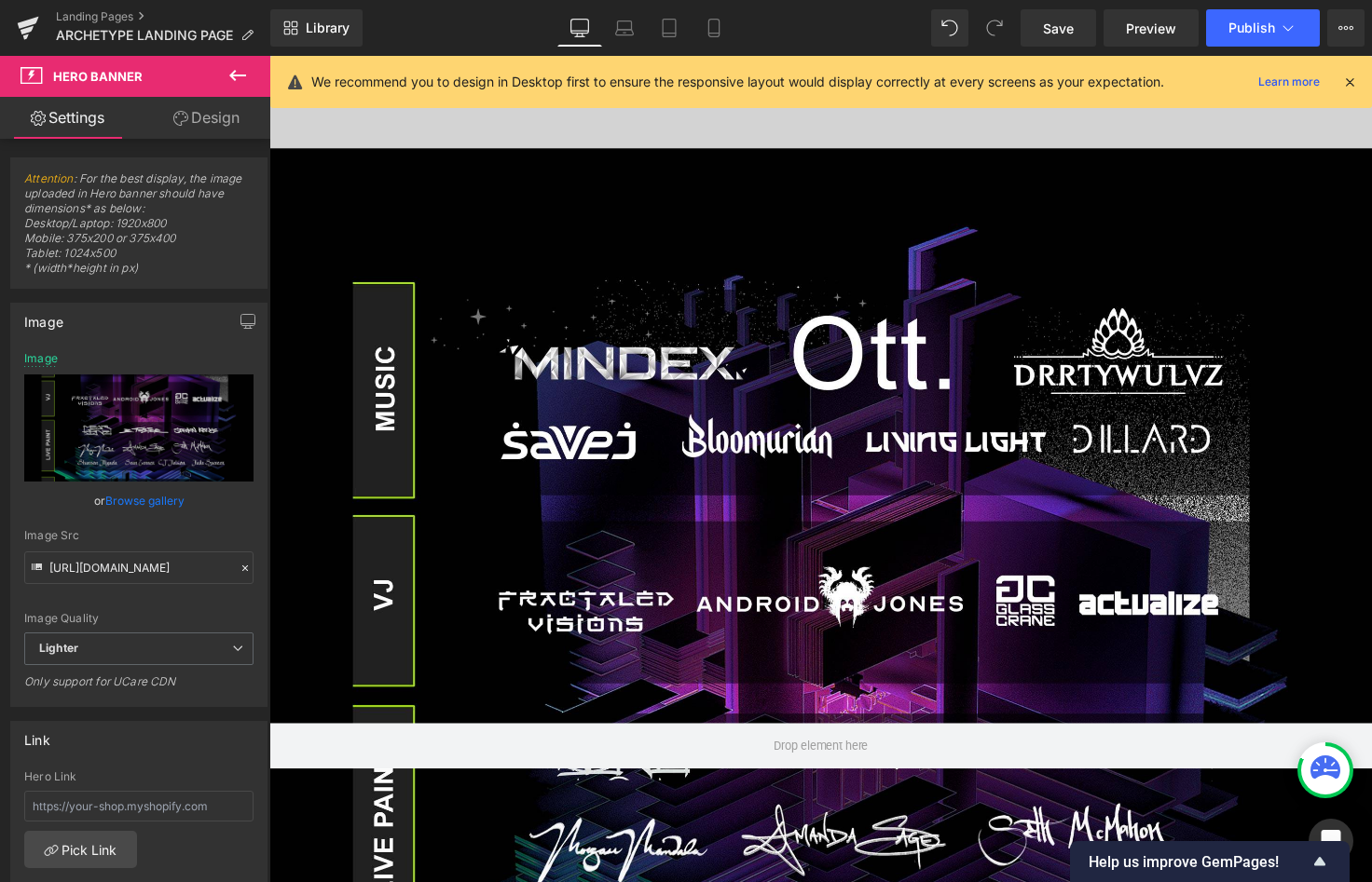
scroll to position [606, 0]
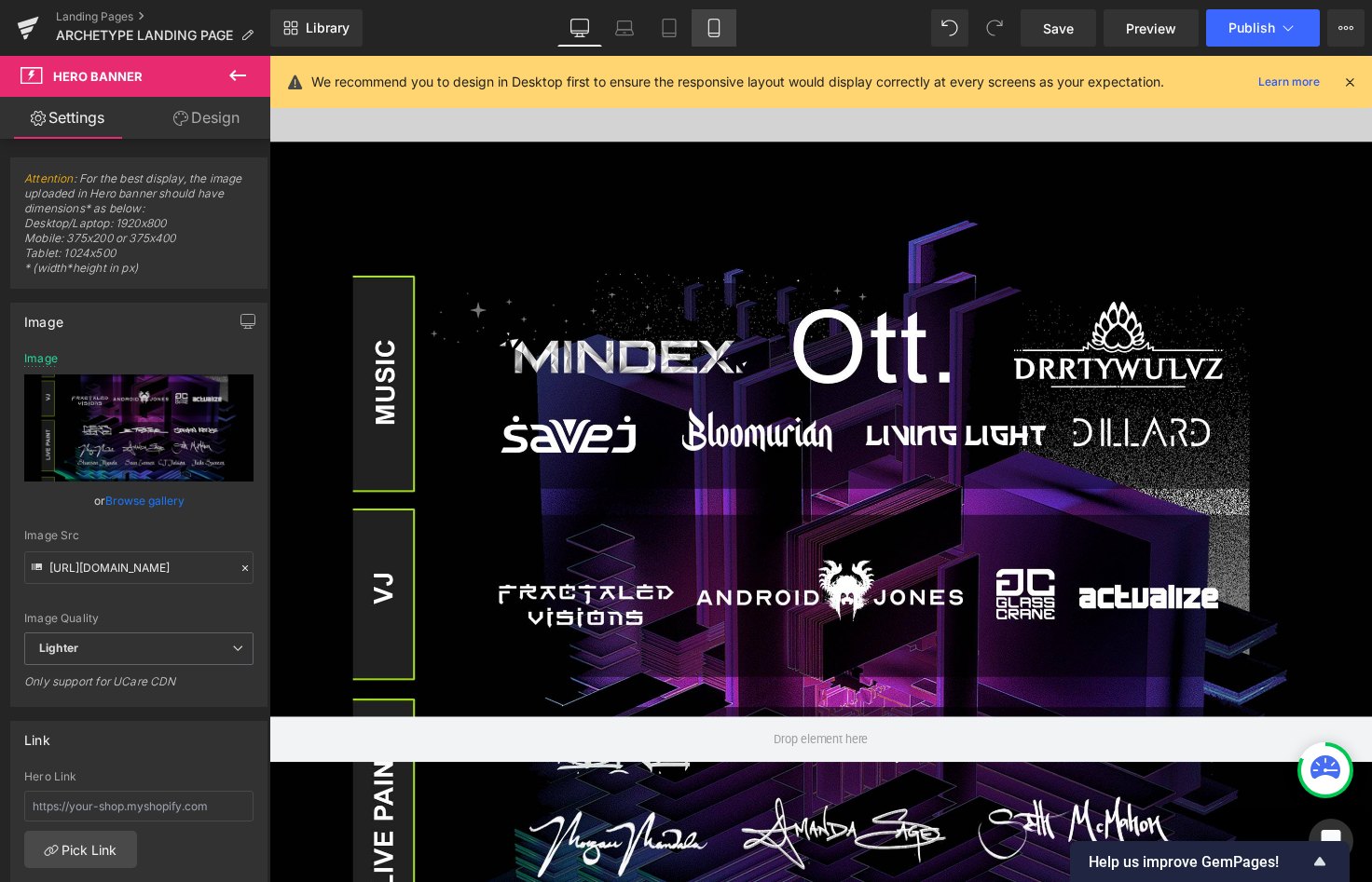
click at [714, 26] on icon at bounding box center [714, 29] width 19 height 19
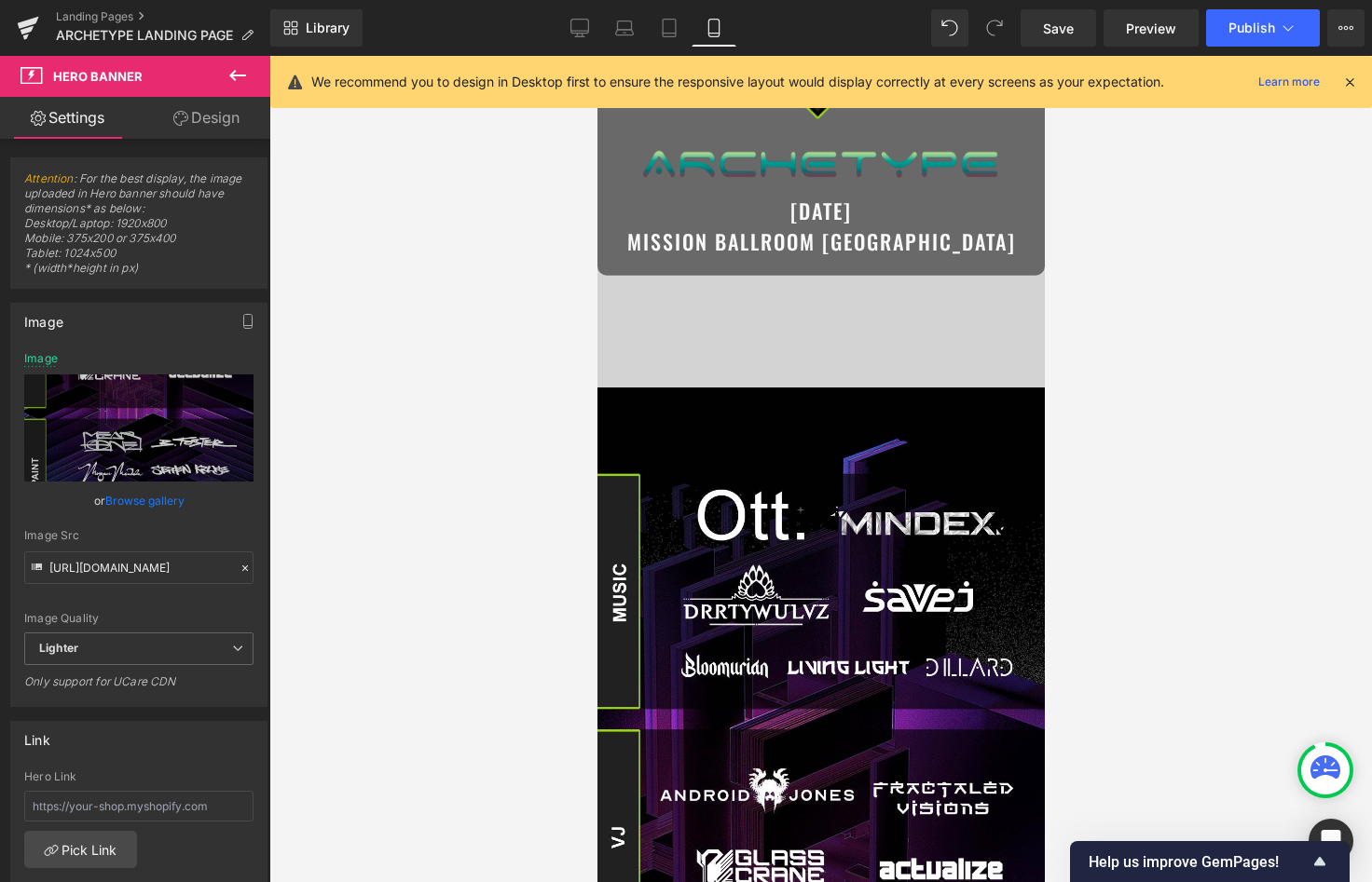
scroll to position [0, 0]
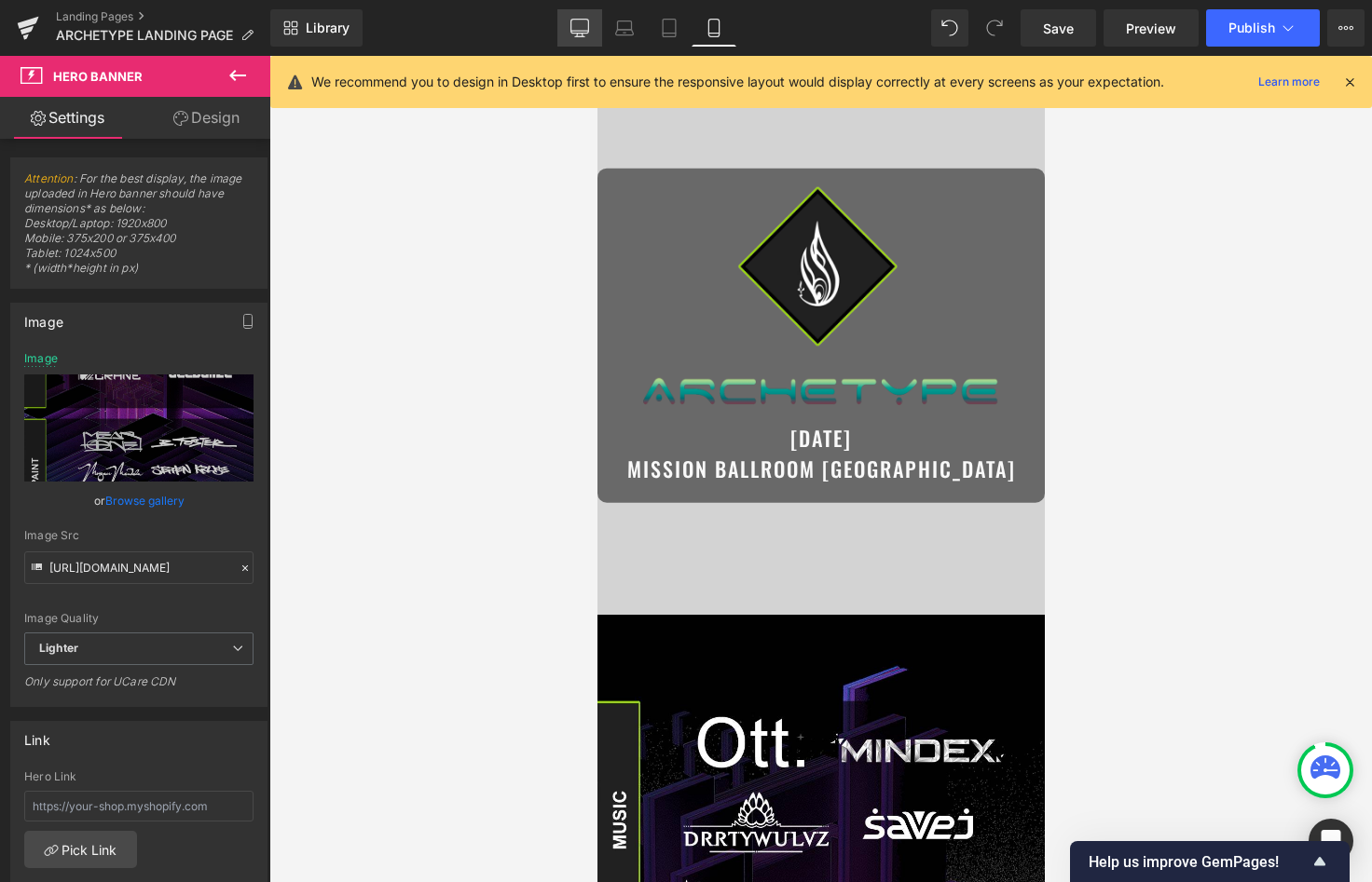
click at [588, 30] on icon at bounding box center [579, 27] width 18 height 14
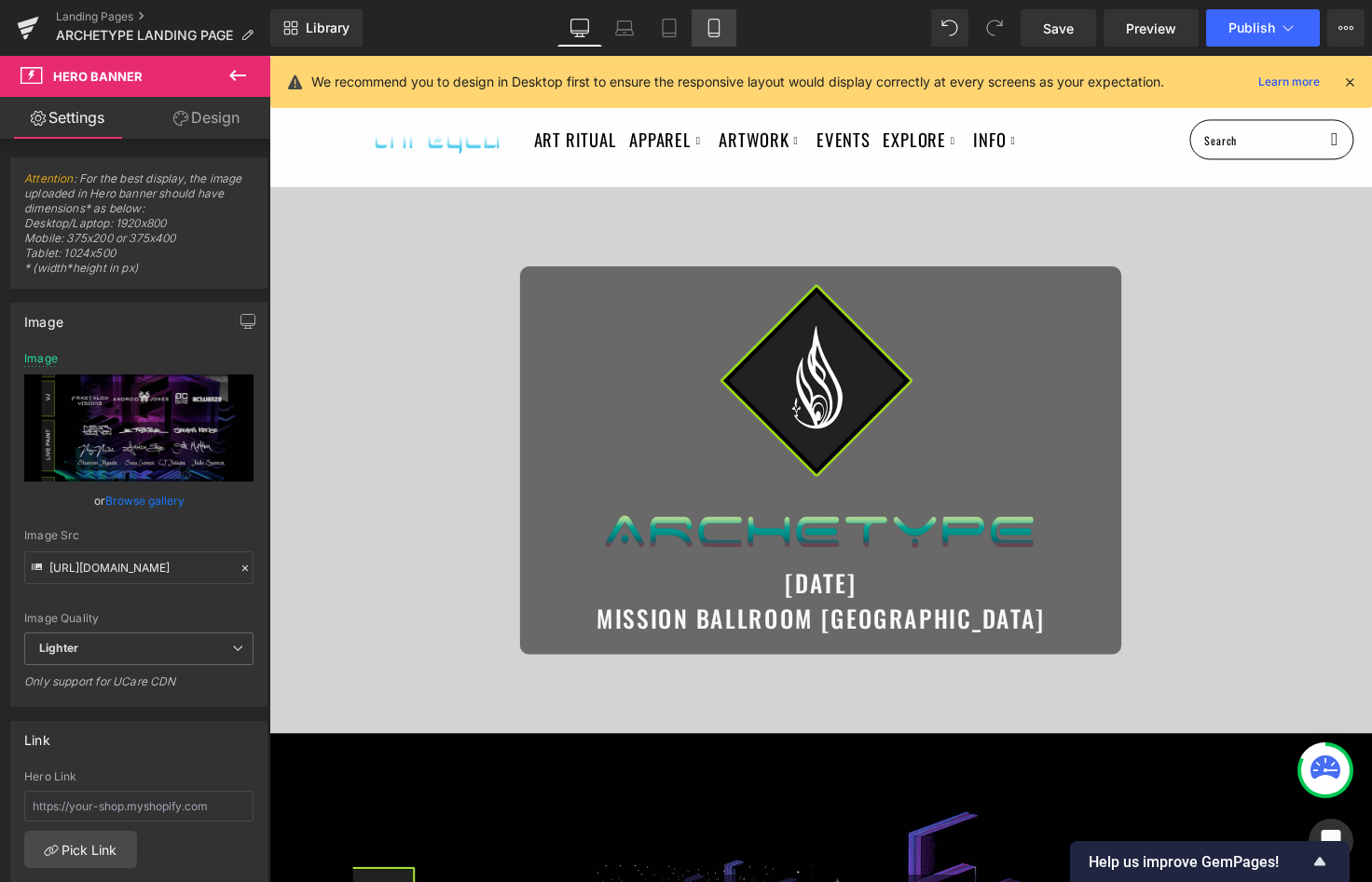
click at [698, 35] on link "Mobile" at bounding box center [714, 28] width 45 height 37
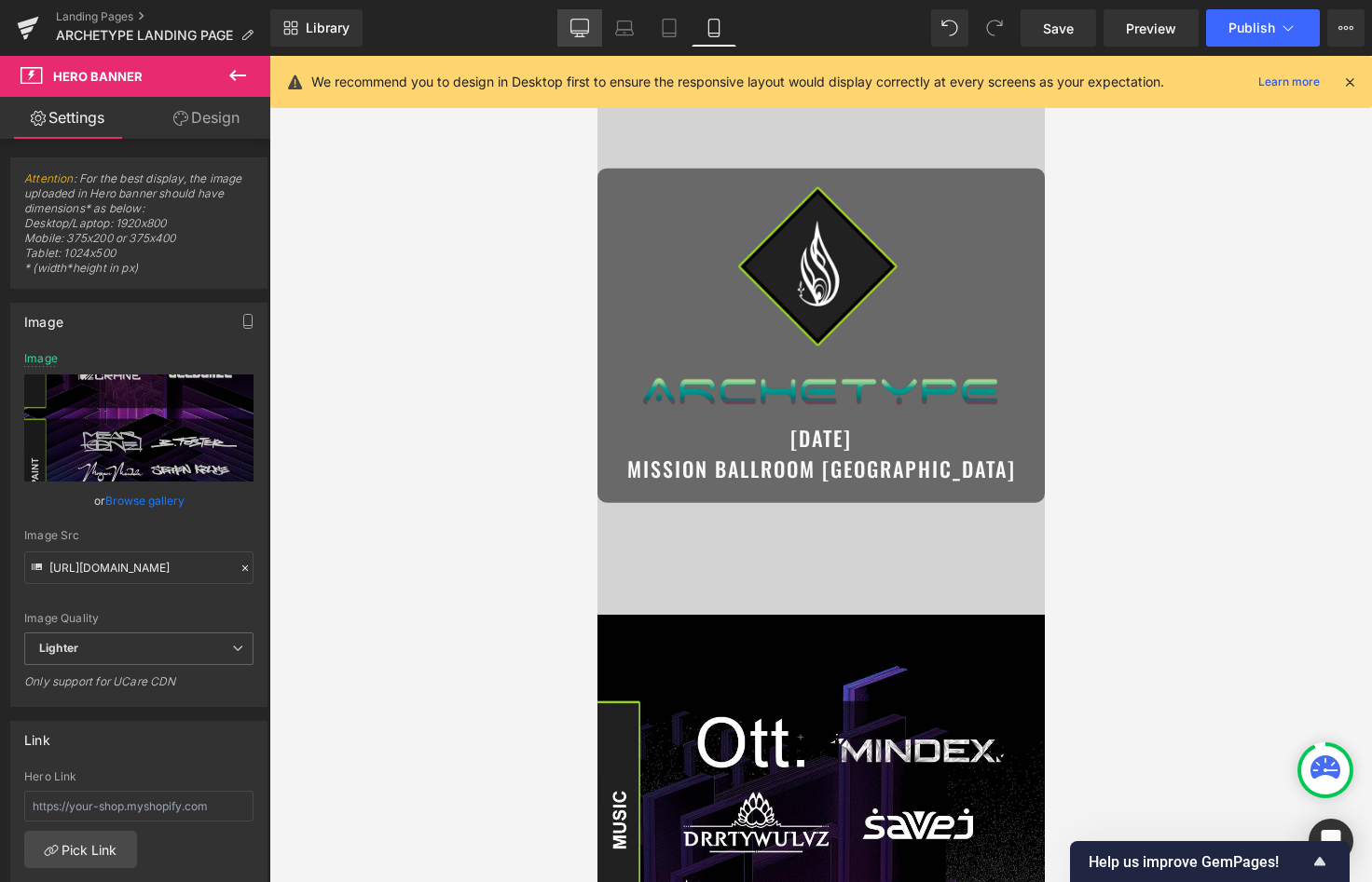
click at [592, 18] on link "Desktop" at bounding box center [579, 28] width 45 height 37
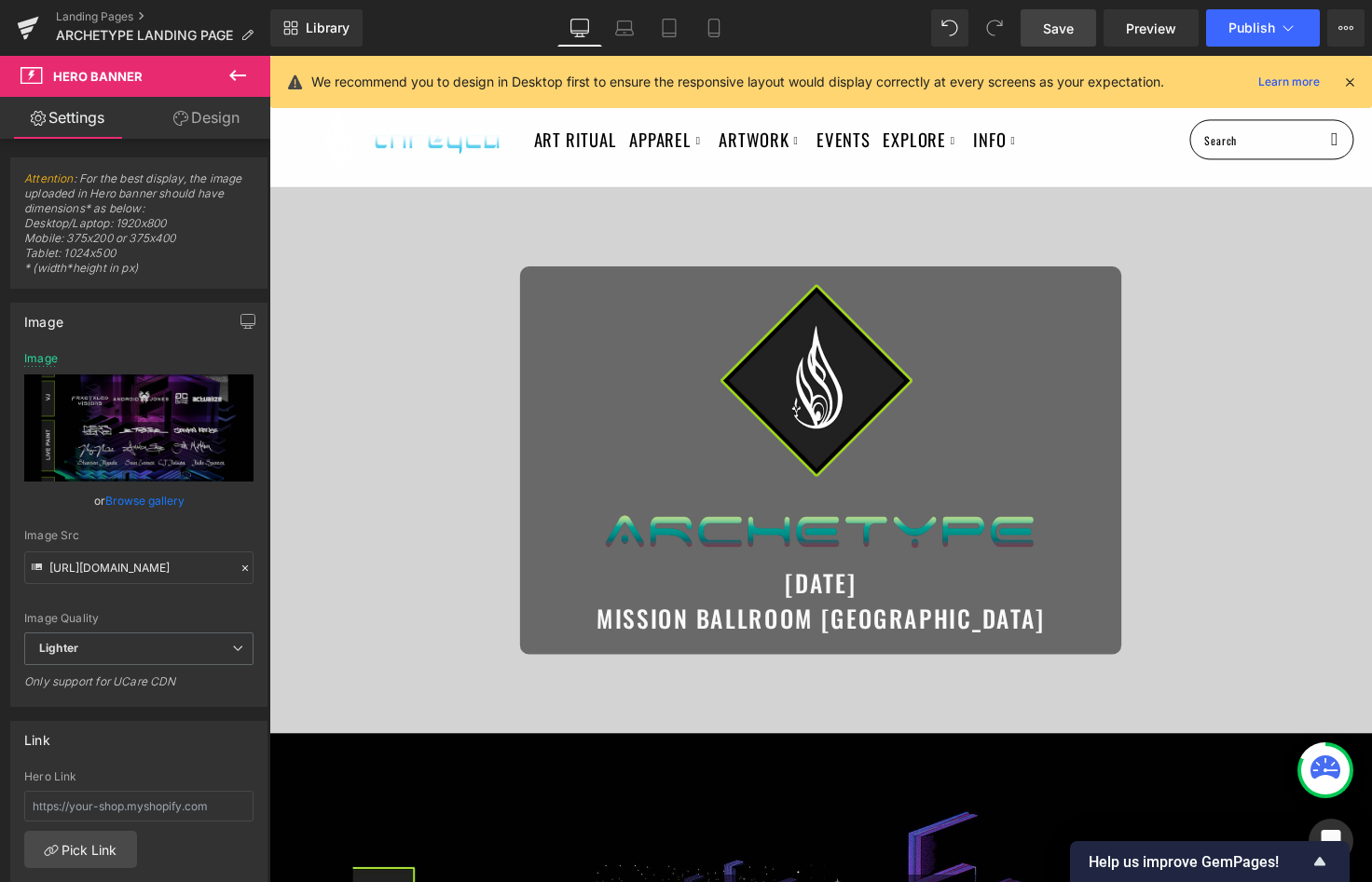
click at [1051, 33] on span "Save" at bounding box center [1058, 29] width 30 height 20
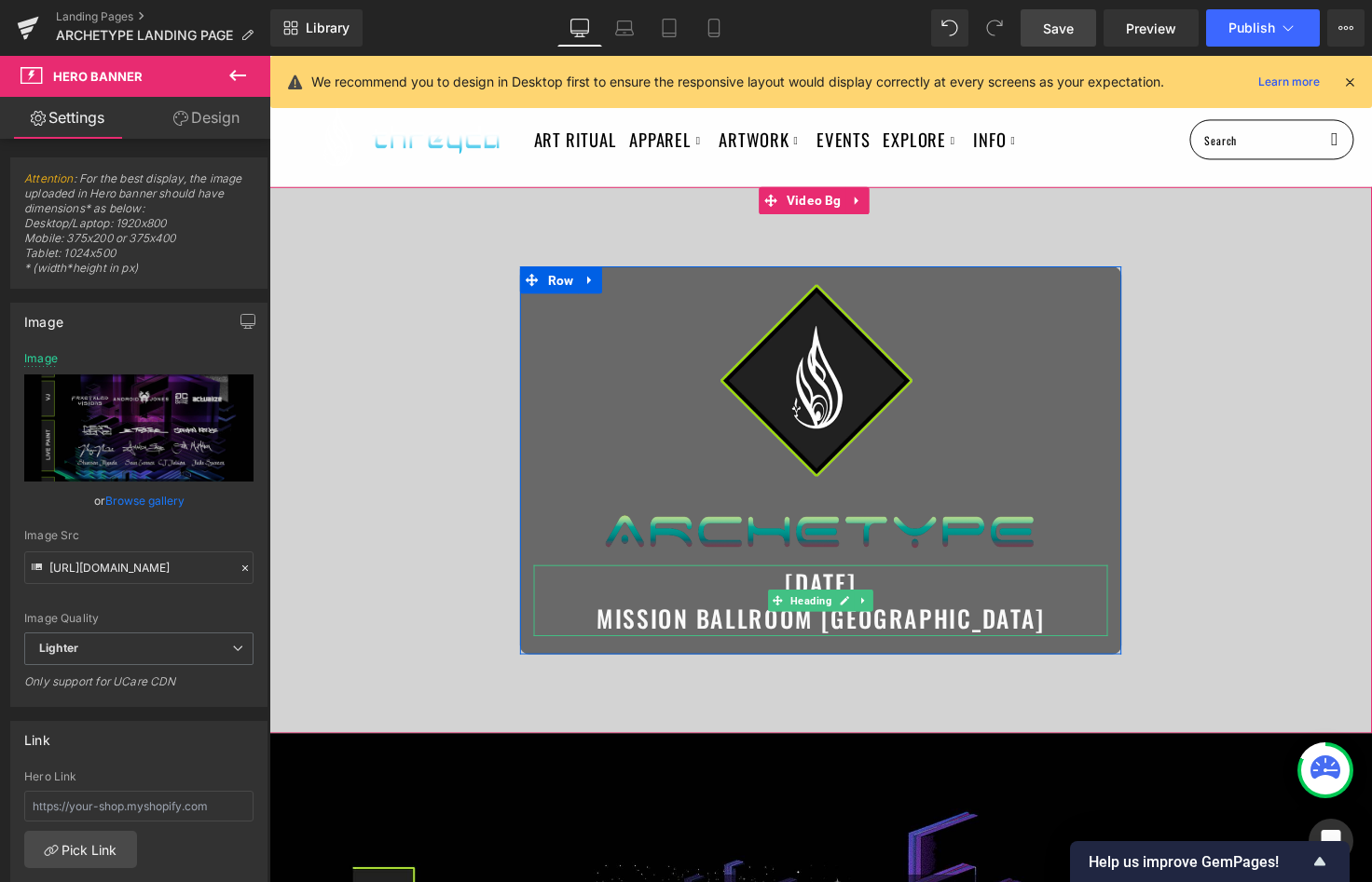
click at [805, 586] on span "[DATE] MISSION BALLROOM [GEOGRAPHIC_DATA]" at bounding box center [833, 613] width 459 height 72
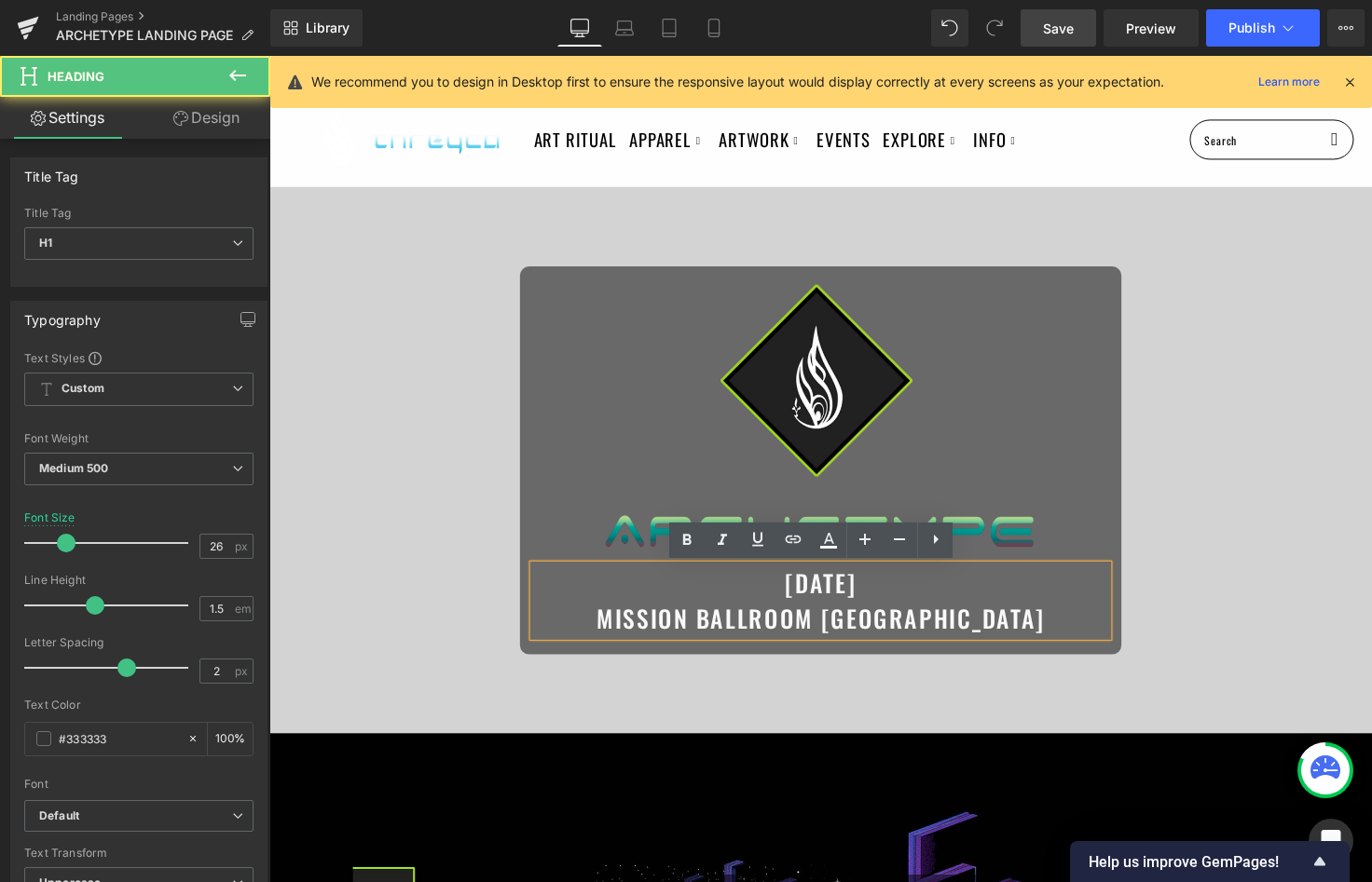
click at [805, 586] on span "[DATE] MISSION BALLROOM [GEOGRAPHIC_DATA]" at bounding box center [833, 613] width 459 height 72
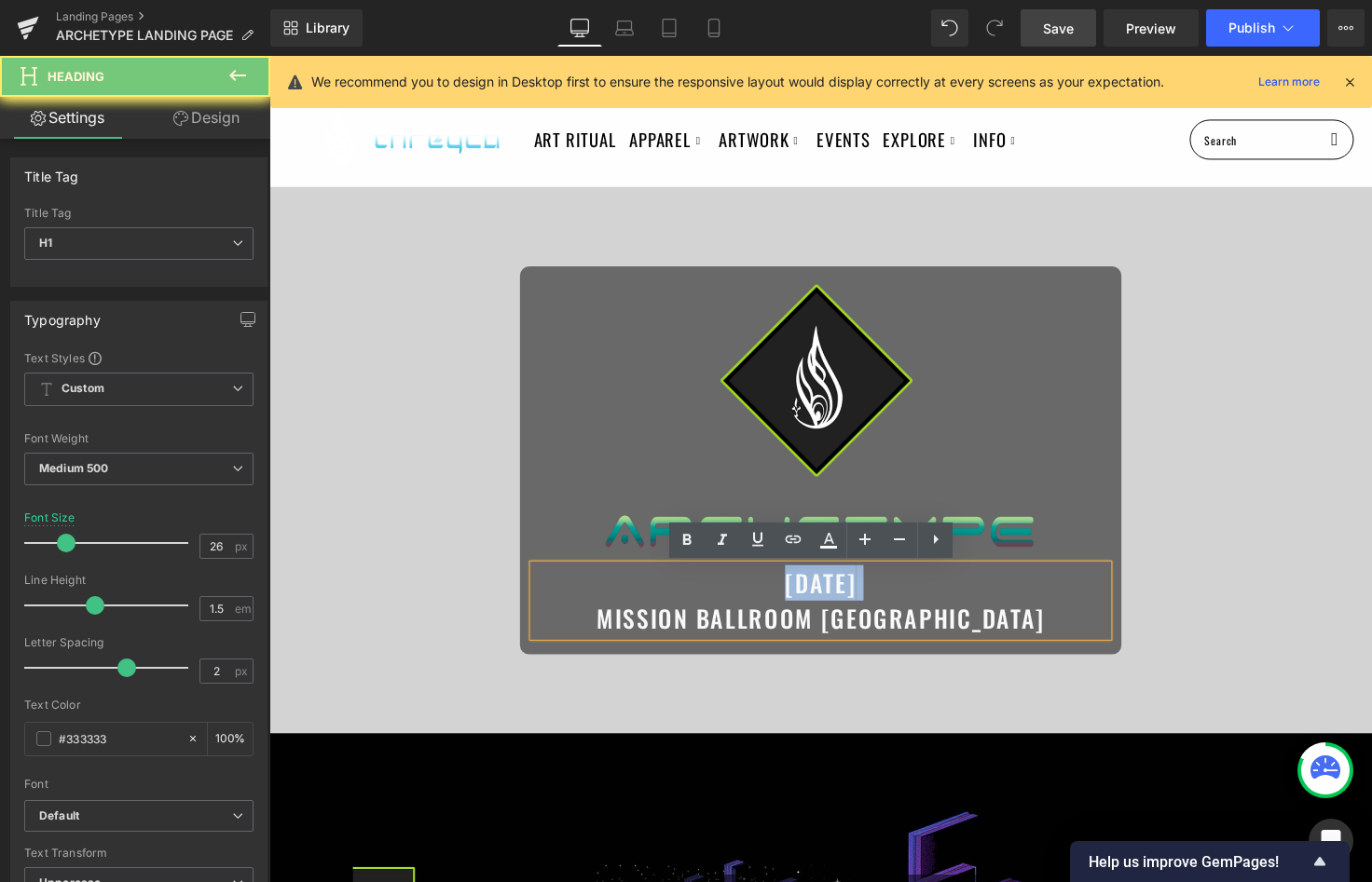
click at [805, 586] on span "[DATE] MISSION BALLROOM [GEOGRAPHIC_DATA]" at bounding box center [833, 613] width 459 height 72
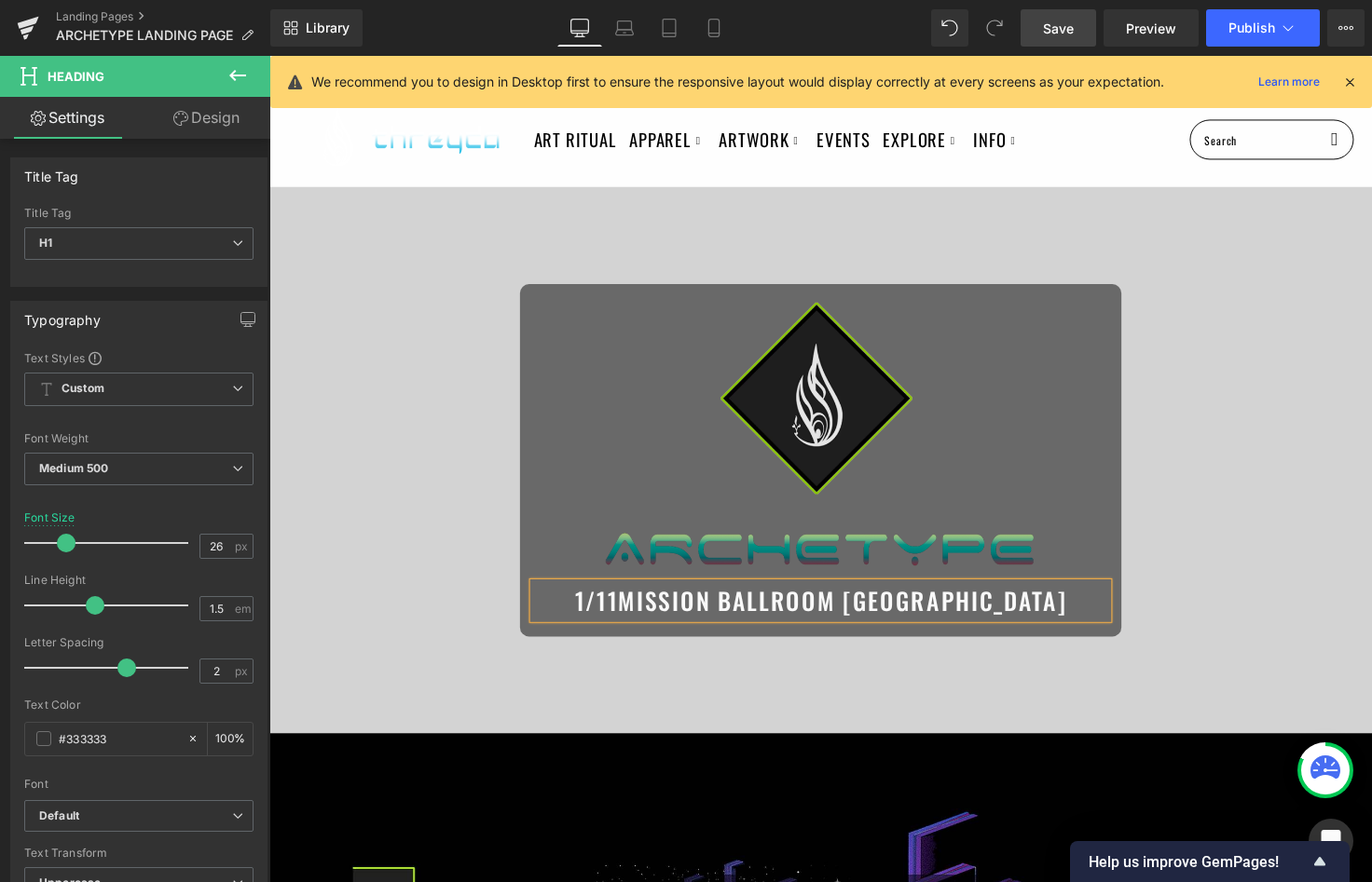
click at [873, 567] on img at bounding box center [833, 442] width 441 height 269
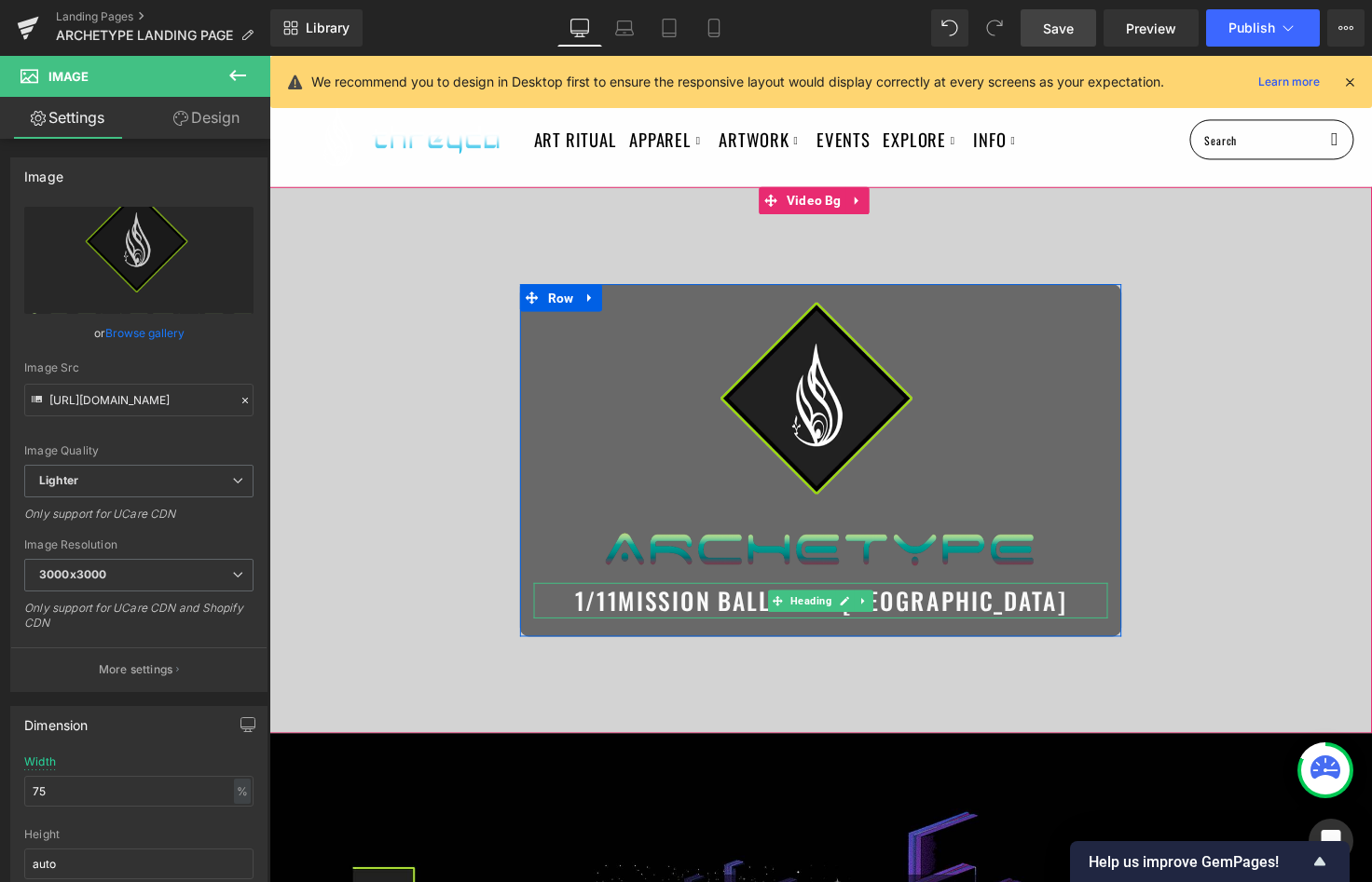
click at [716, 621] on span "1/11MISSION BALLROOM [GEOGRAPHIC_DATA]" at bounding box center [833, 614] width 503 height 36
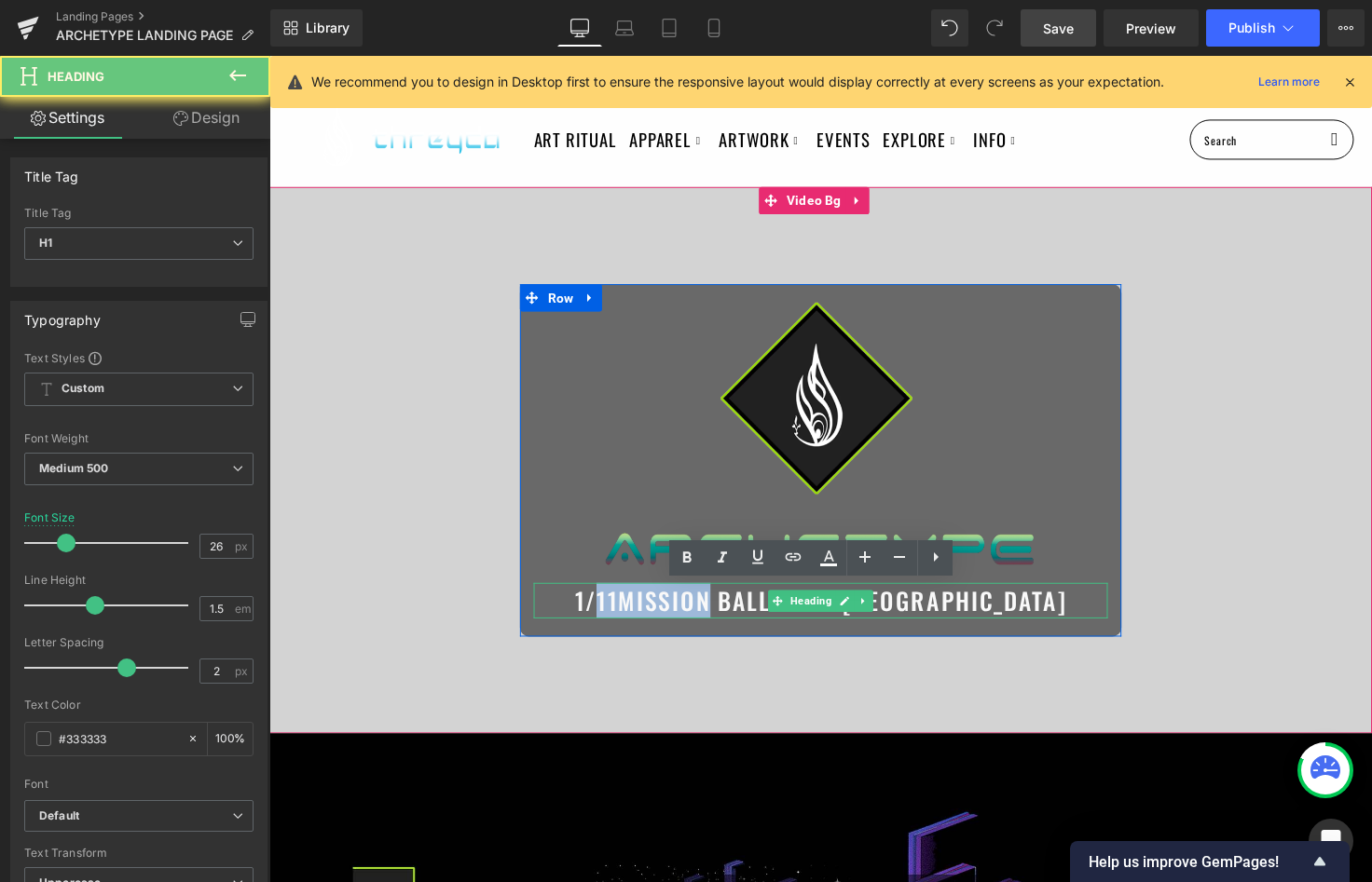
click at [716, 621] on span "1/11MISSION BALLROOM [GEOGRAPHIC_DATA]" at bounding box center [833, 614] width 503 height 36
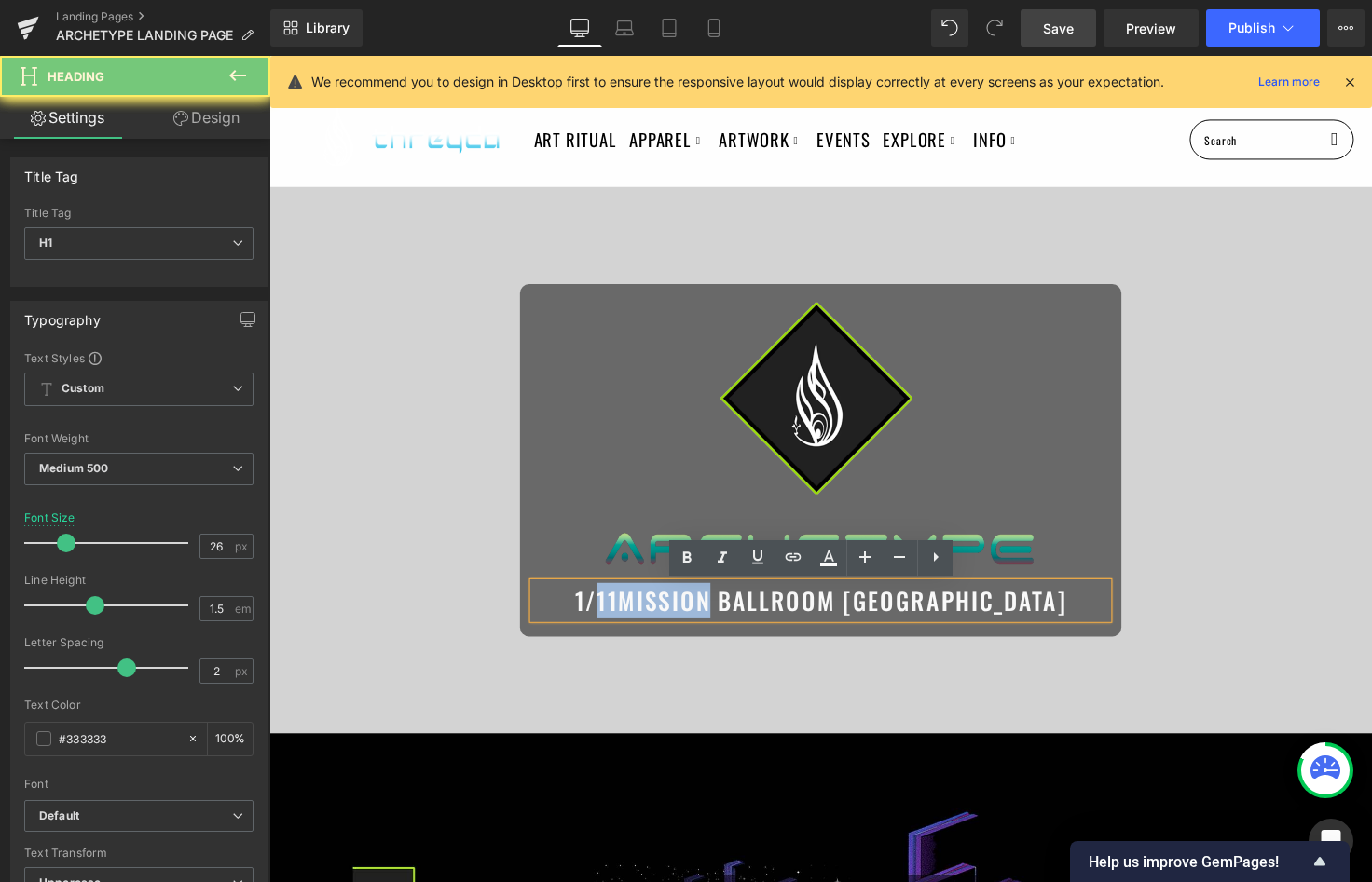
click at [686, 614] on span "1/11MISSION BALLROOM [GEOGRAPHIC_DATA]" at bounding box center [833, 614] width 503 height 36
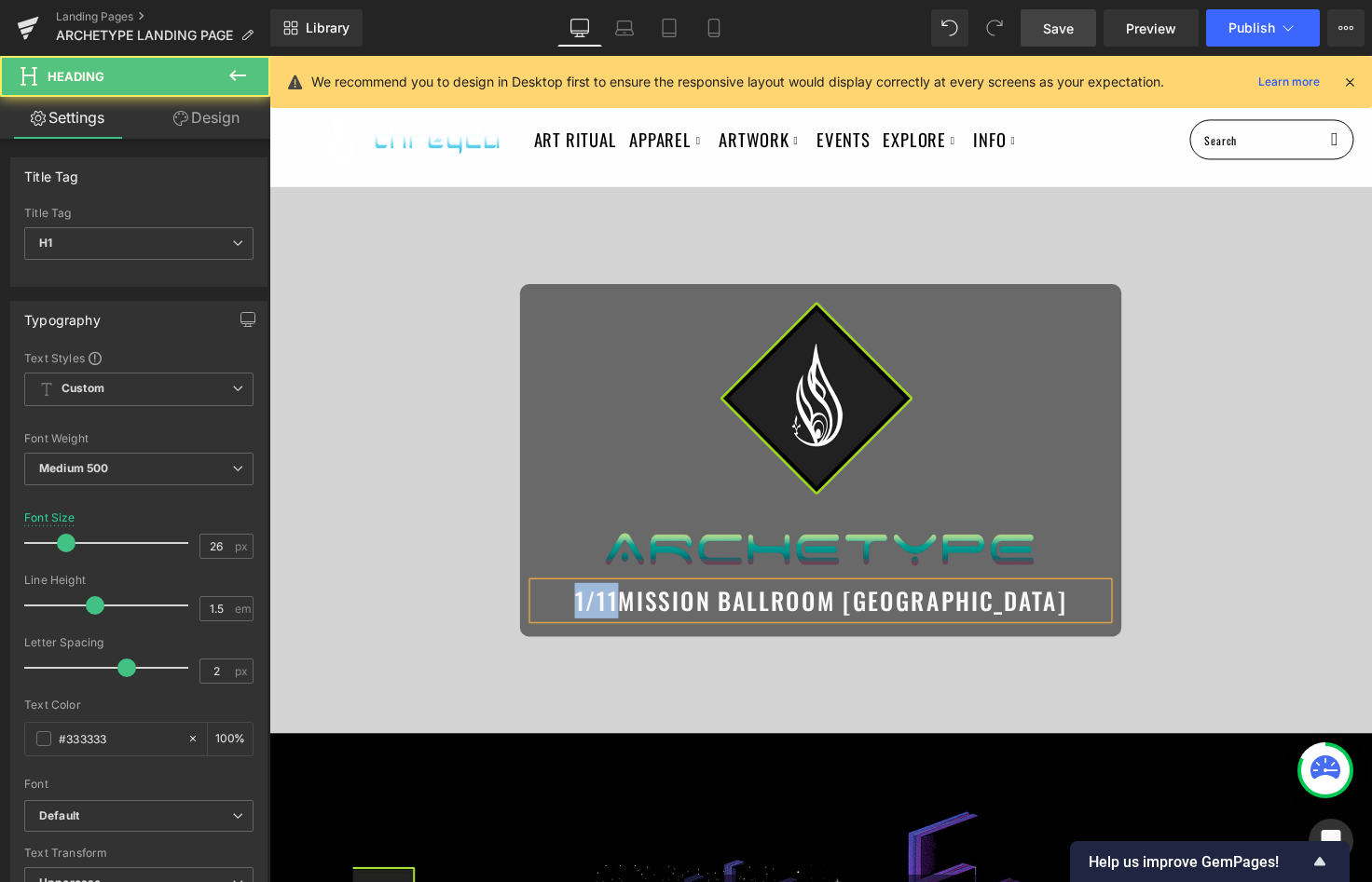
drag, startPoint x: 691, startPoint y: 617, endPoint x: 640, endPoint y: 612, distance: 51.2
click at [640, 612] on h1 "1/11 MISSION BALLROOM [GEOGRAPHIC_DATA]" at bounding box center [833, 614] width 587 height 36
drag, startPoint x: 1060, startPoint y: 610, endPoint x: 889, endPoint y: 626, distance: 171.7
click at [889, 626] on h1 "MISSION BALLROOM [GEOGRAPHIC_DATA]" at bounding box center [833, 614] width 587 height 36
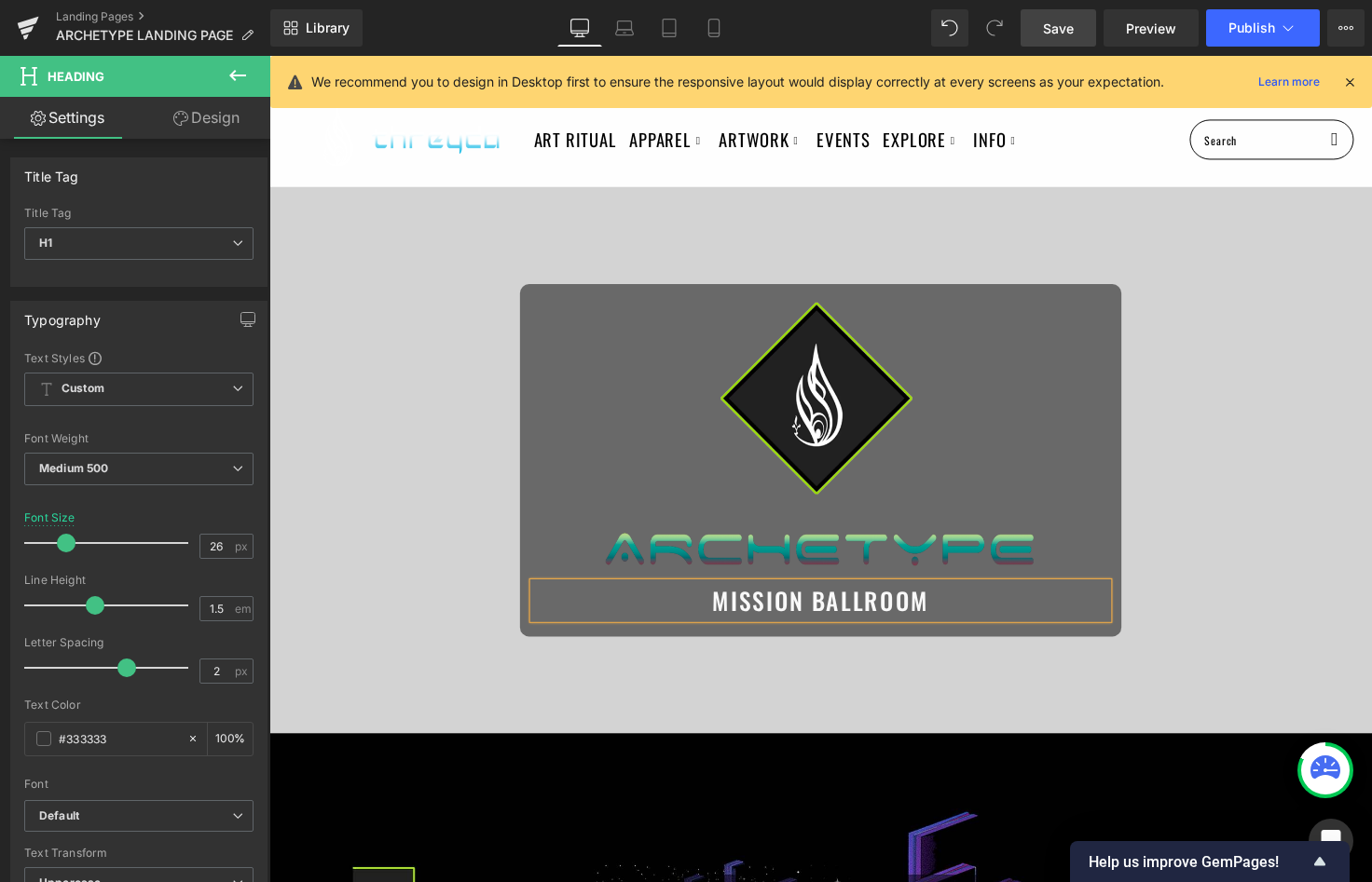
click at [813, 710] on div at bounding box center [833, 470] width 1127 height 559
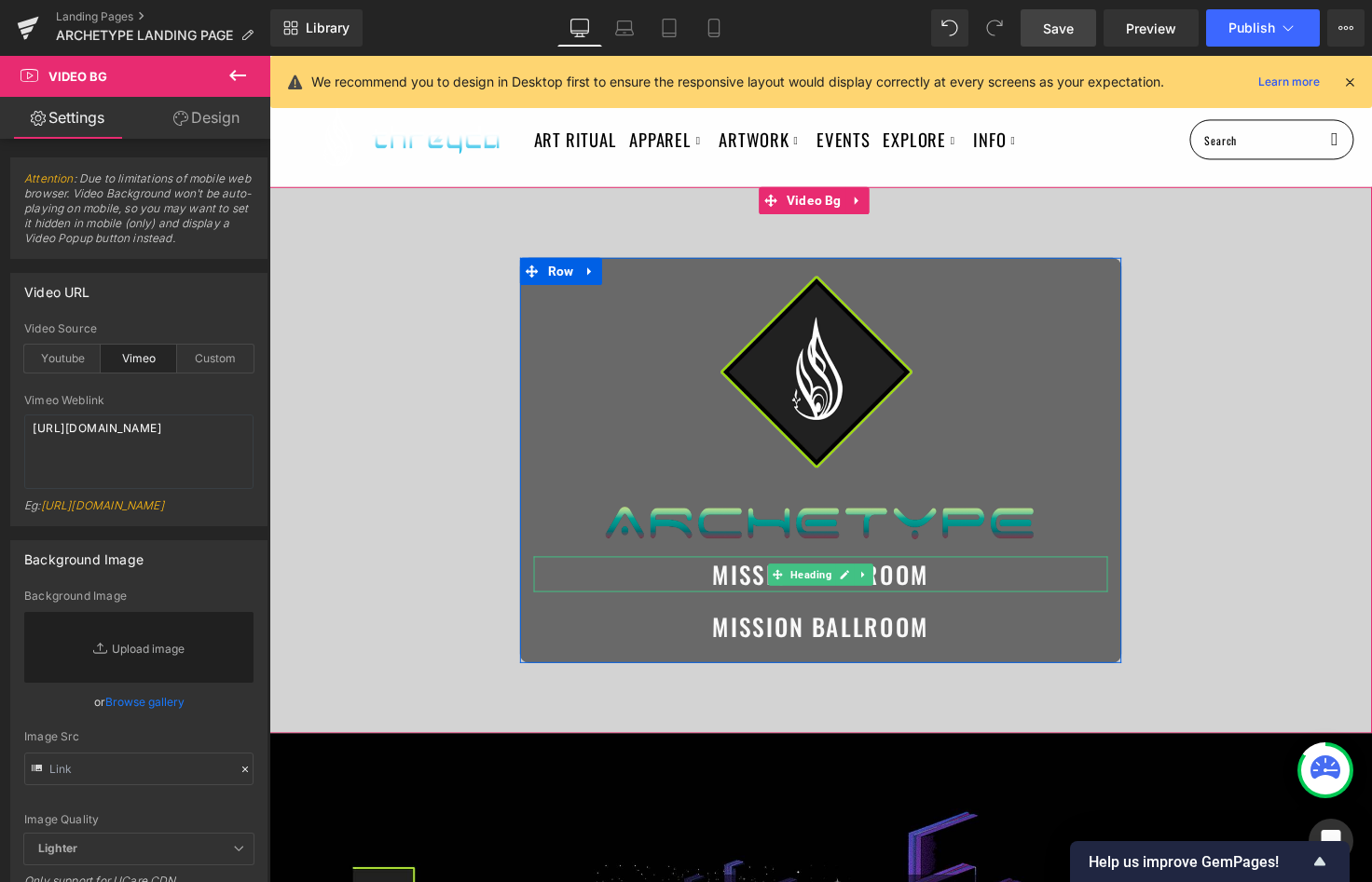
click at [746, 589] on span "MISSION BALLROOM" at bounding box center [833, 586] width 222 height 36
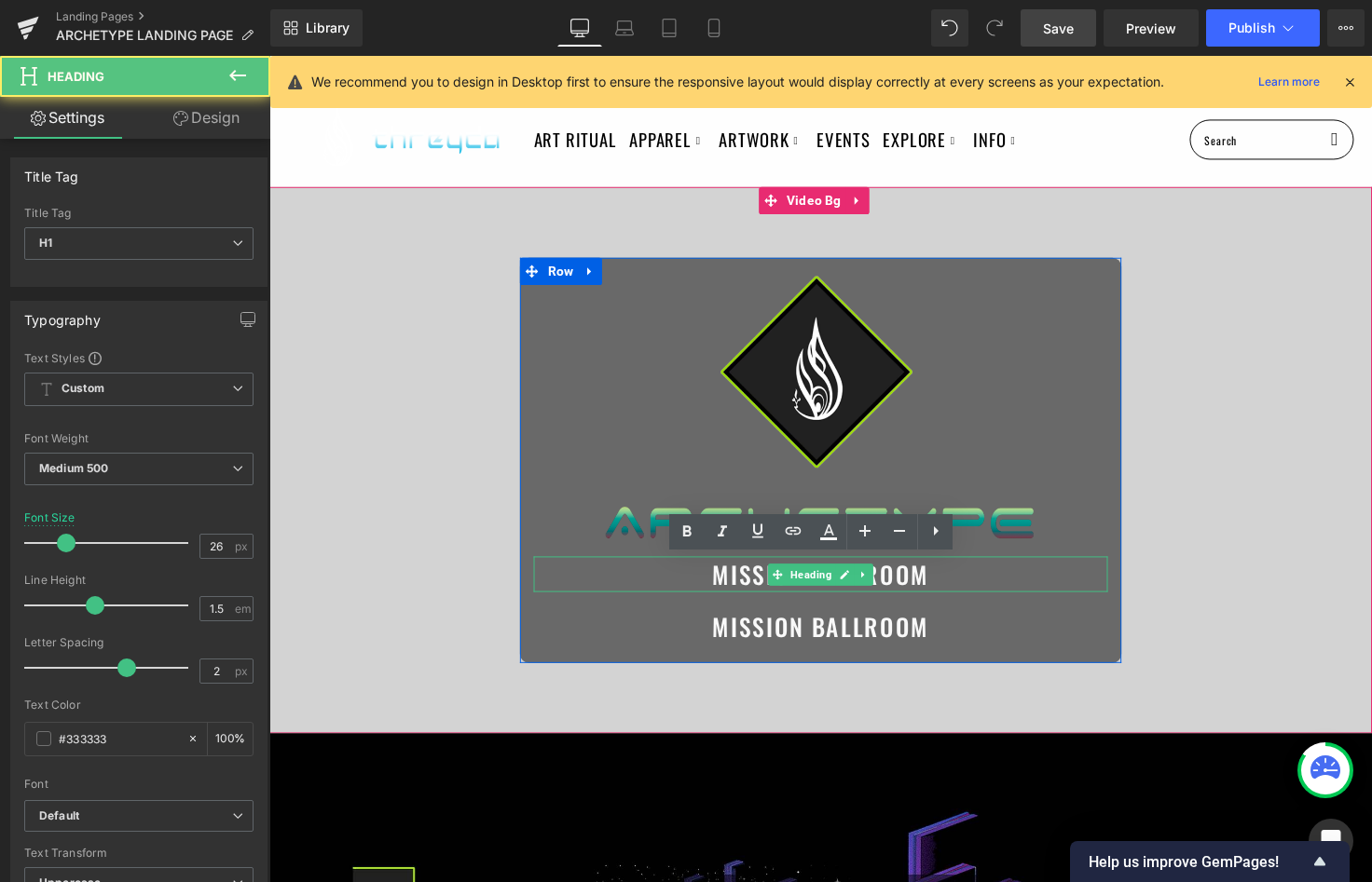
click at [746, 589] on span "MISSION BALLROOM" at bounding box center [833, 586] width 222 height 36
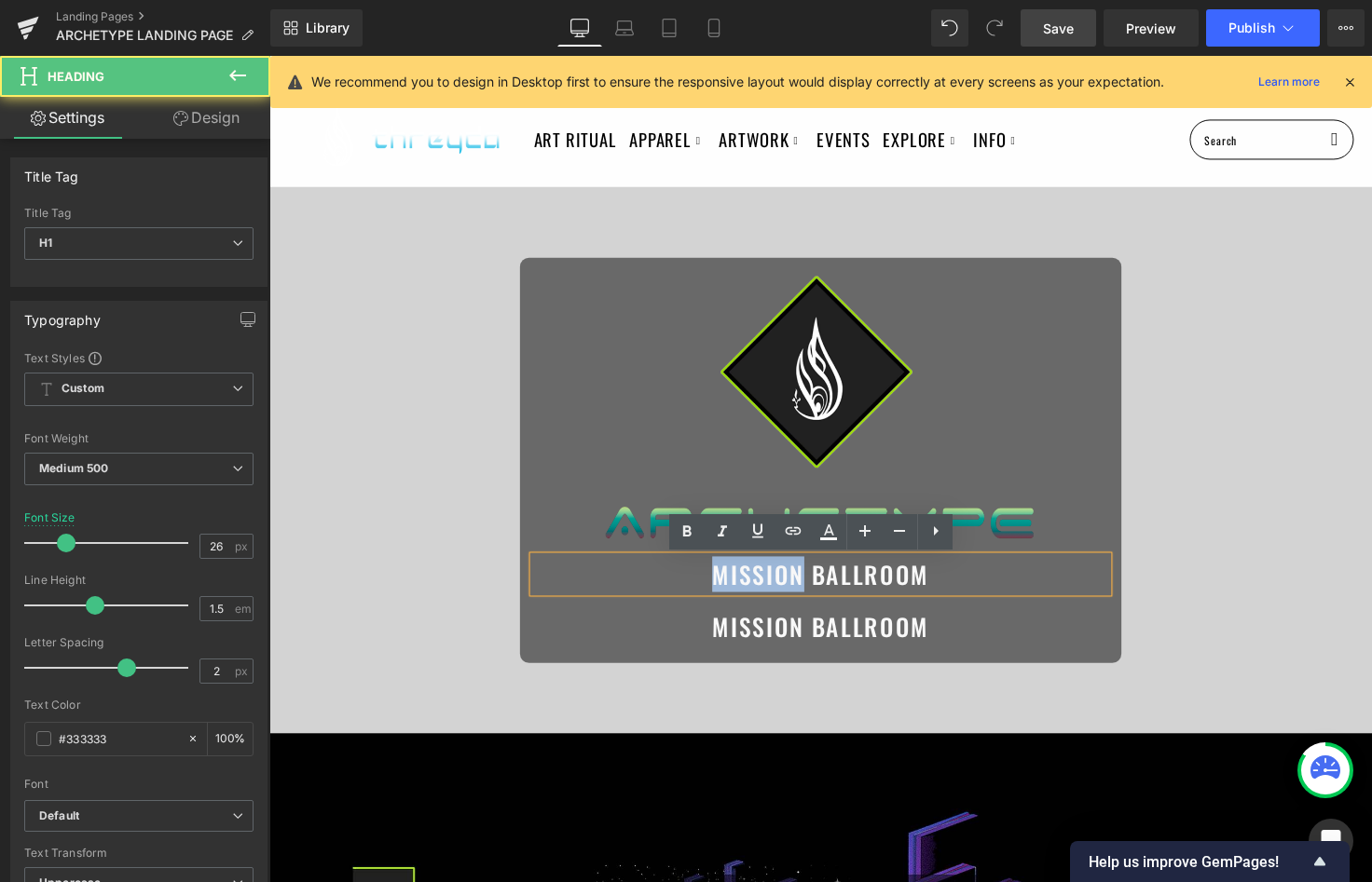
click at [746, 589] on span "MISSION BALLROOM" at bounding box center [833, 586] width 222 height 36
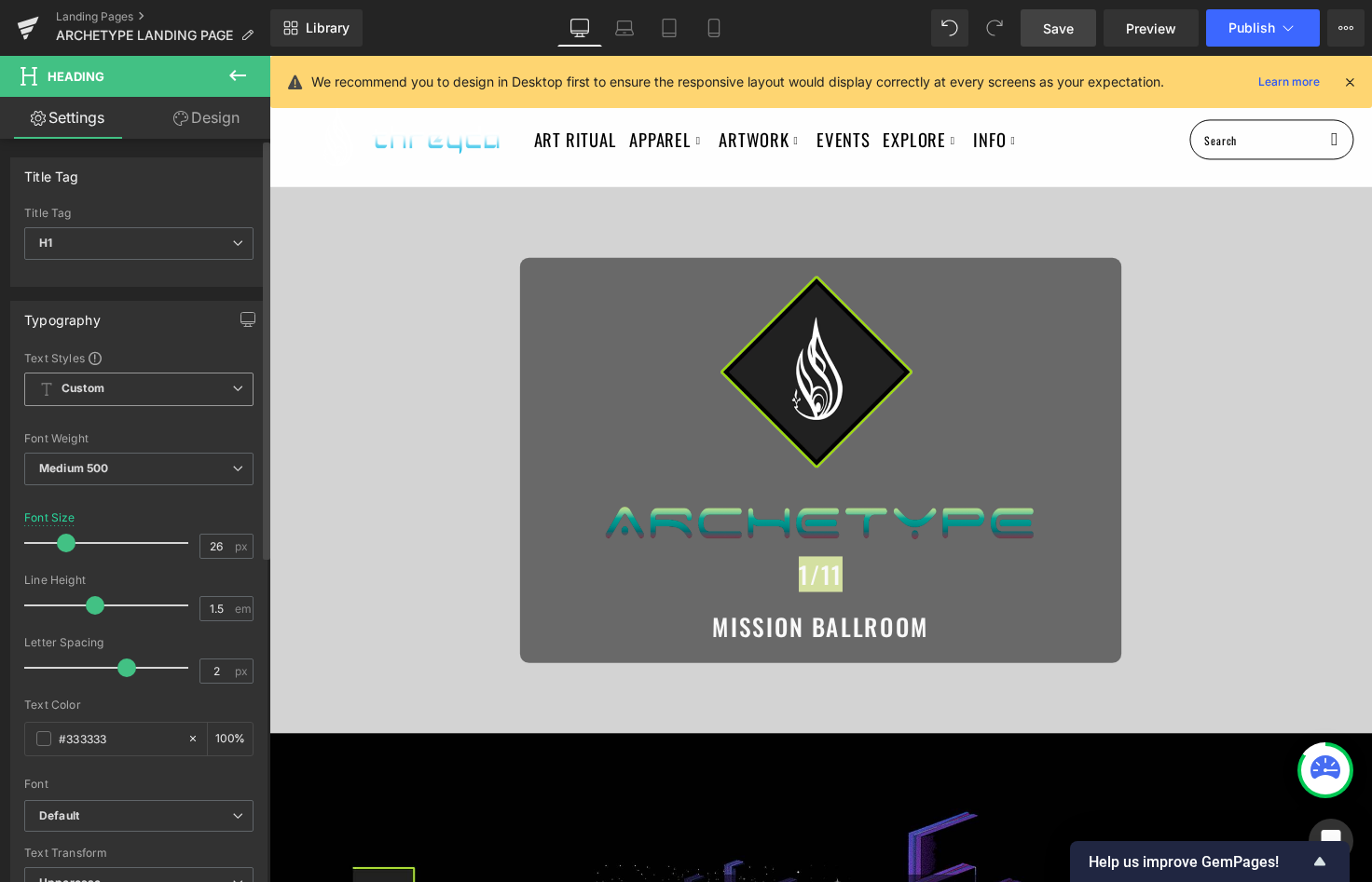
click at [148, 391] on span "Custom Setup Global Style" at bounding box center [138, 389] width 229 height 33
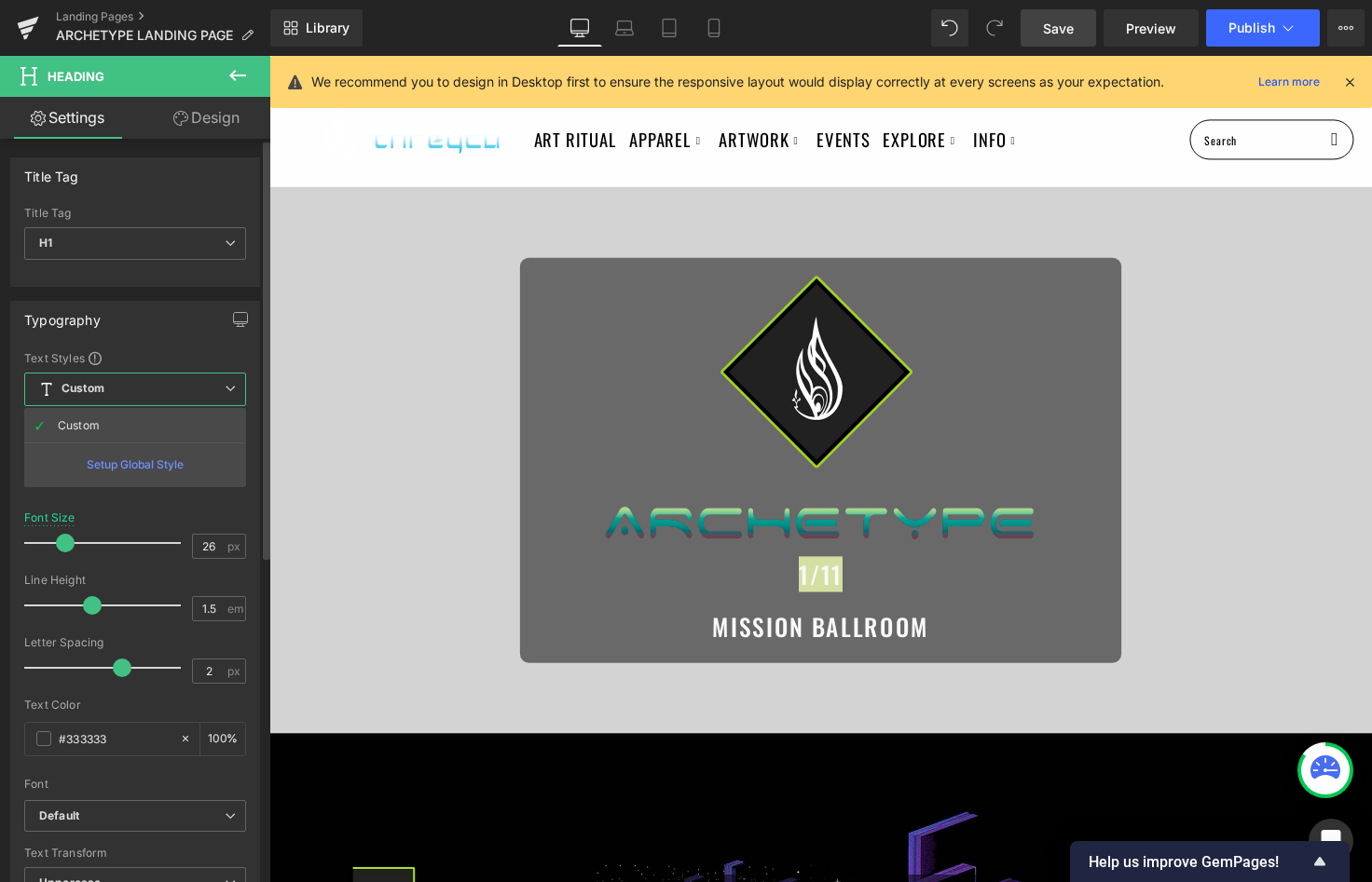
click at [148, 396] on span "Custom Setup Global Style" at bounding box center [134, 389] width 222 height 33
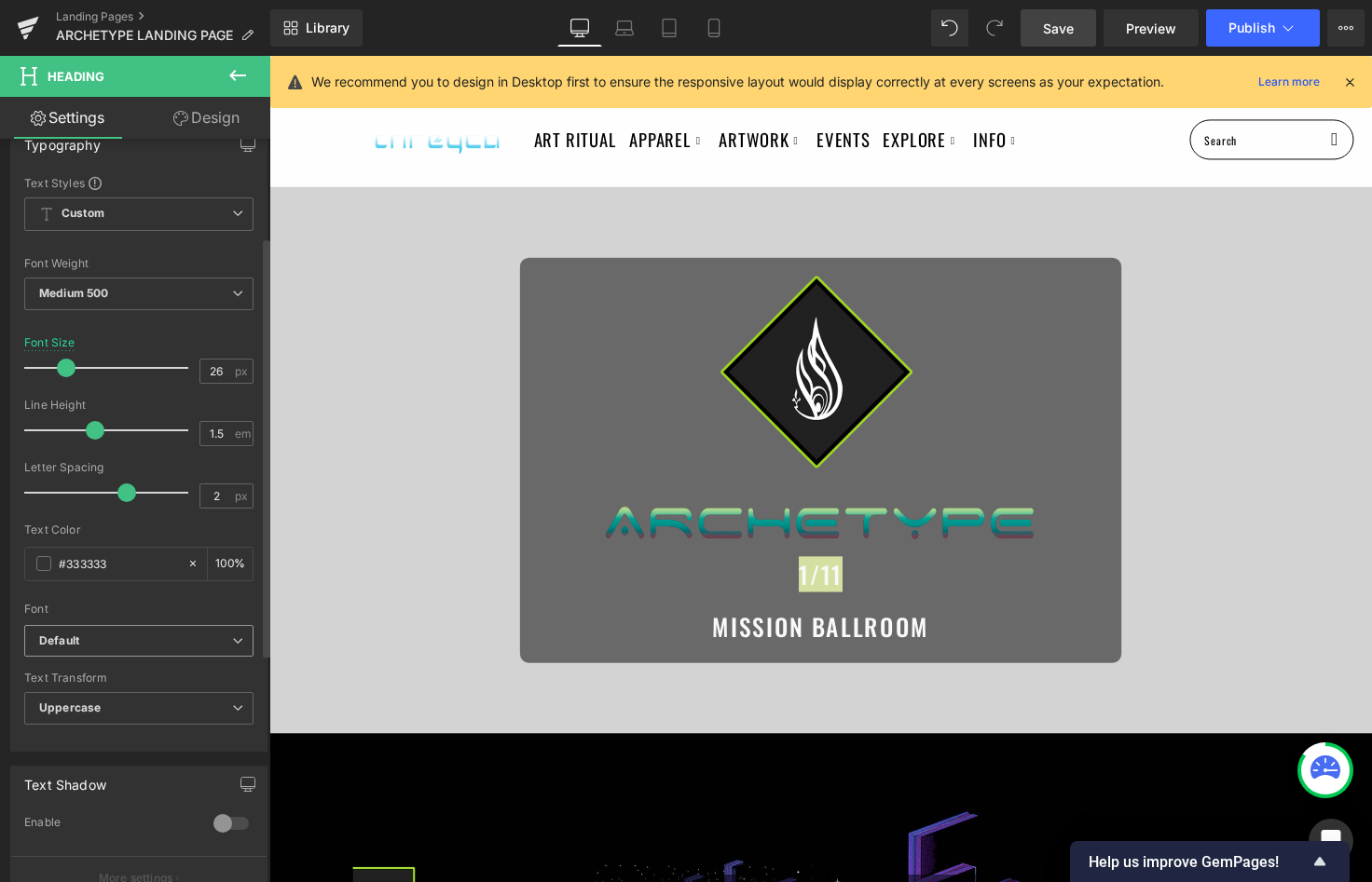
scroll to position [173, 0]
click at [142, 641] on b "Default" at bounding box center [135, 643] width 193 height 16
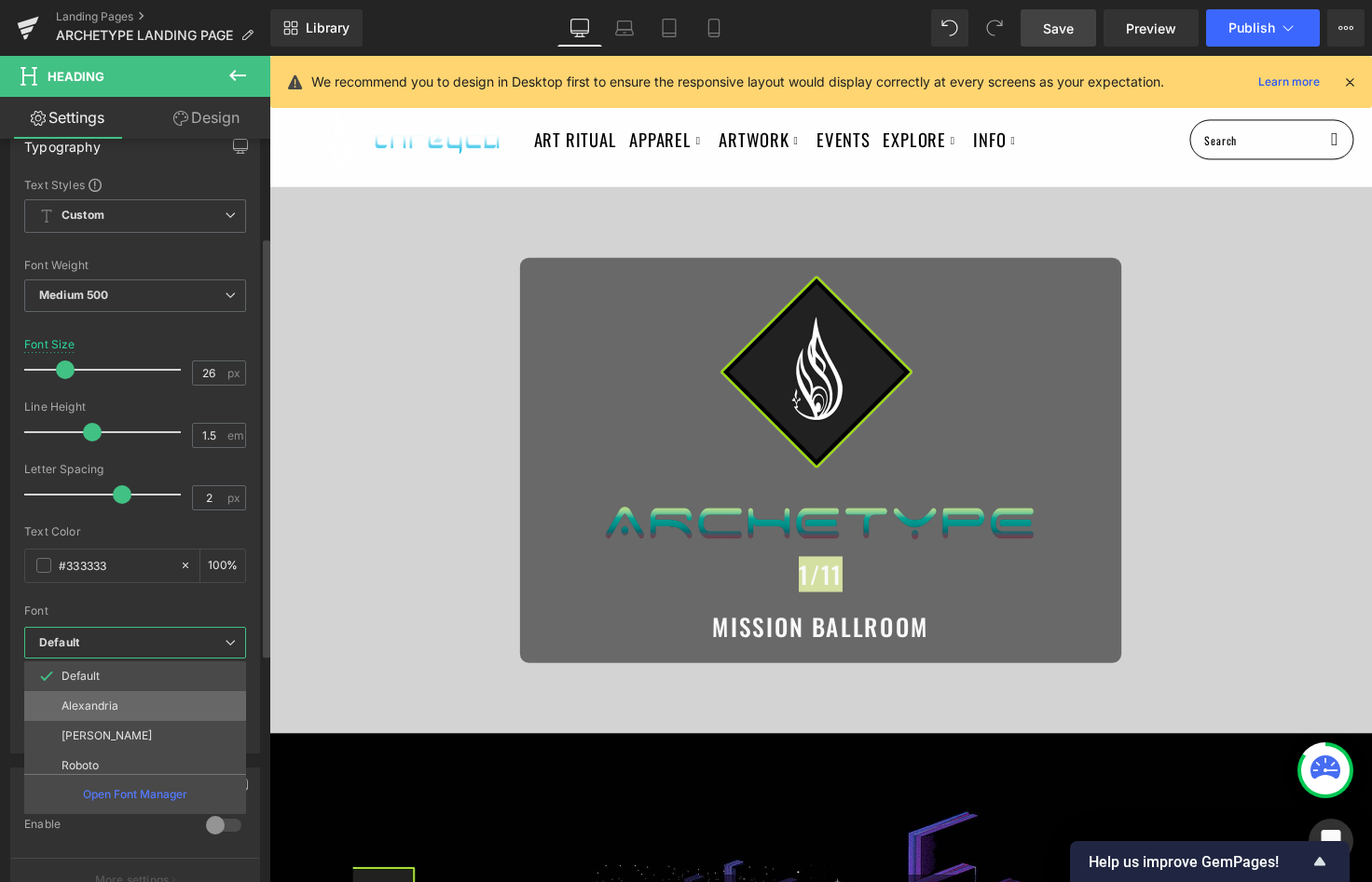
click at [140, 701] on li "Alexandria" at bounding box center [139, 706] width 230 height 29
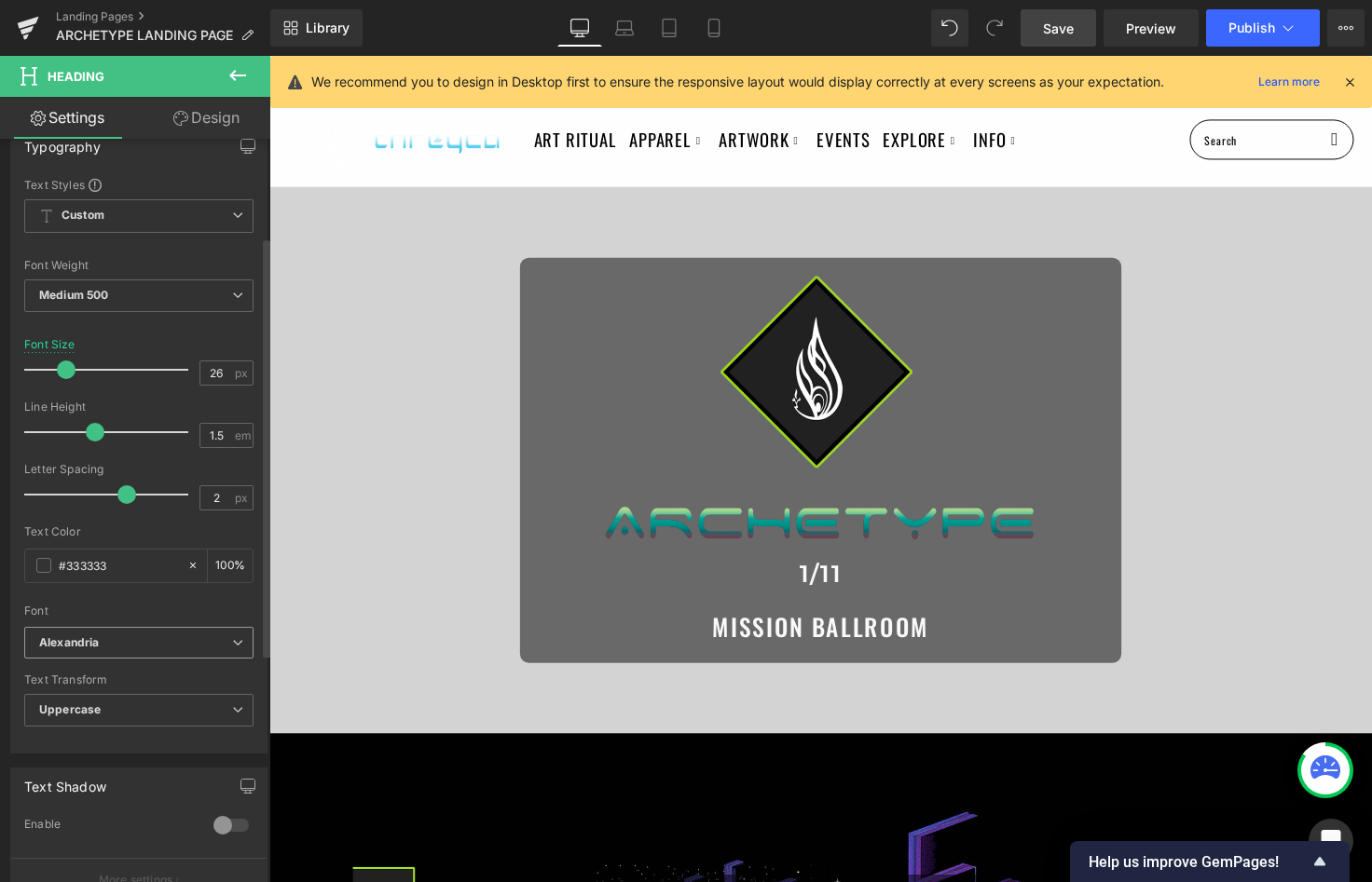
click at [158, 649] on b "Alexandria" at bounding box center [135, 643] width 193 height 16
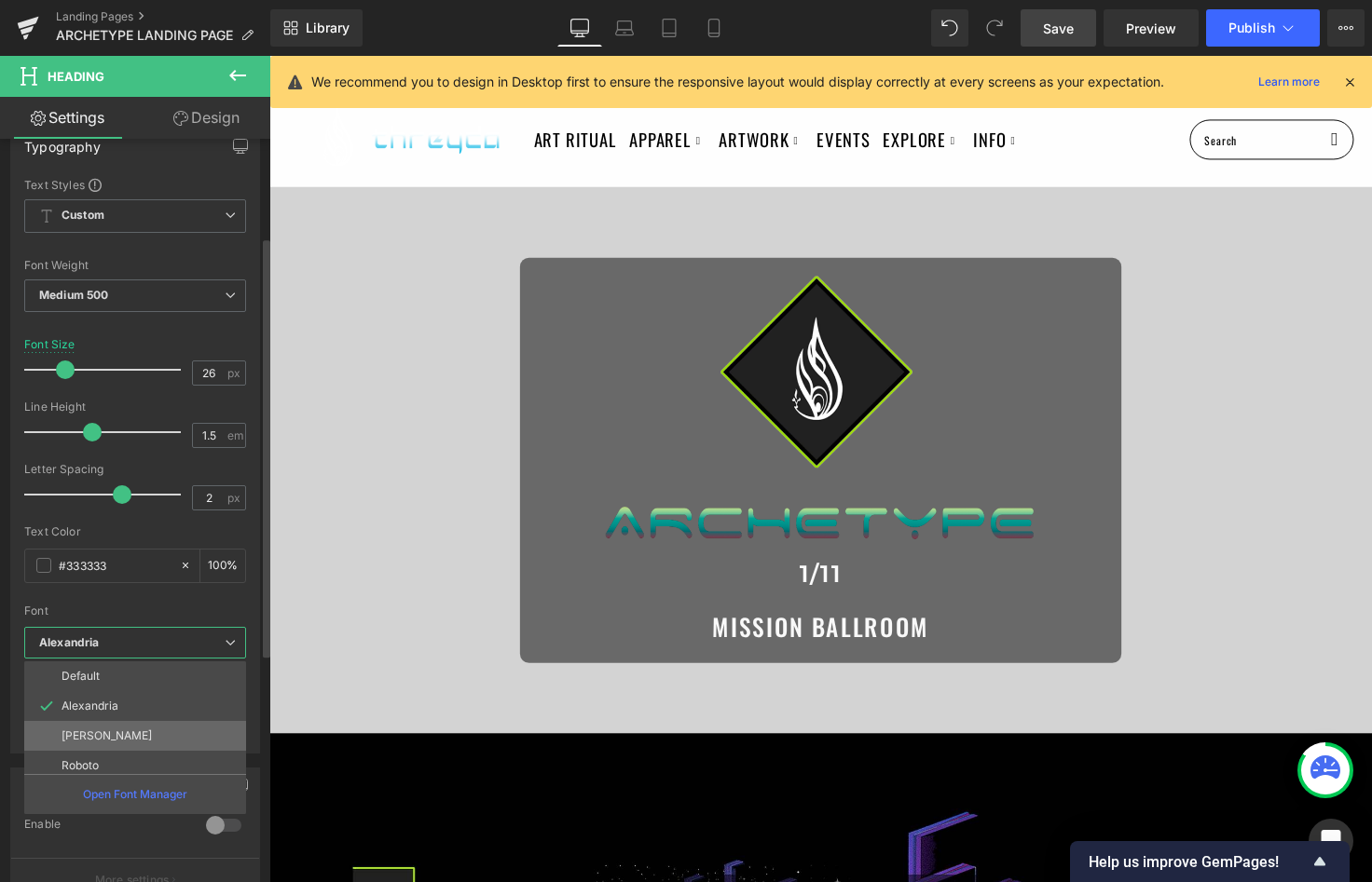
click at [156, 735] on li "[PERSON_NAME]" at bounding box center [139, 735] width 230 height 29
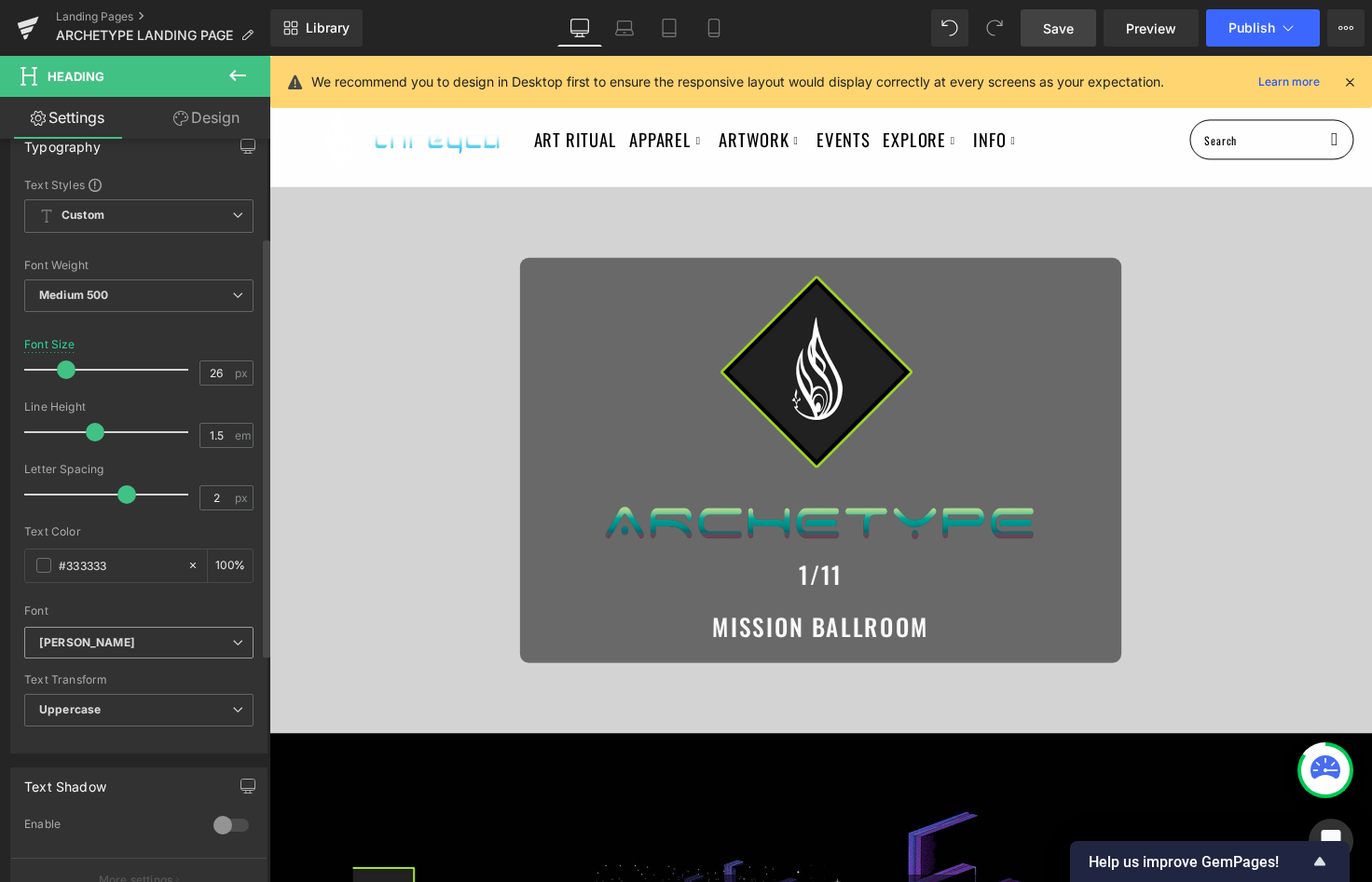
click at [188, 647] on b "[PERSON_NAME]" at bounding box center [135, 643] width 193 height 16
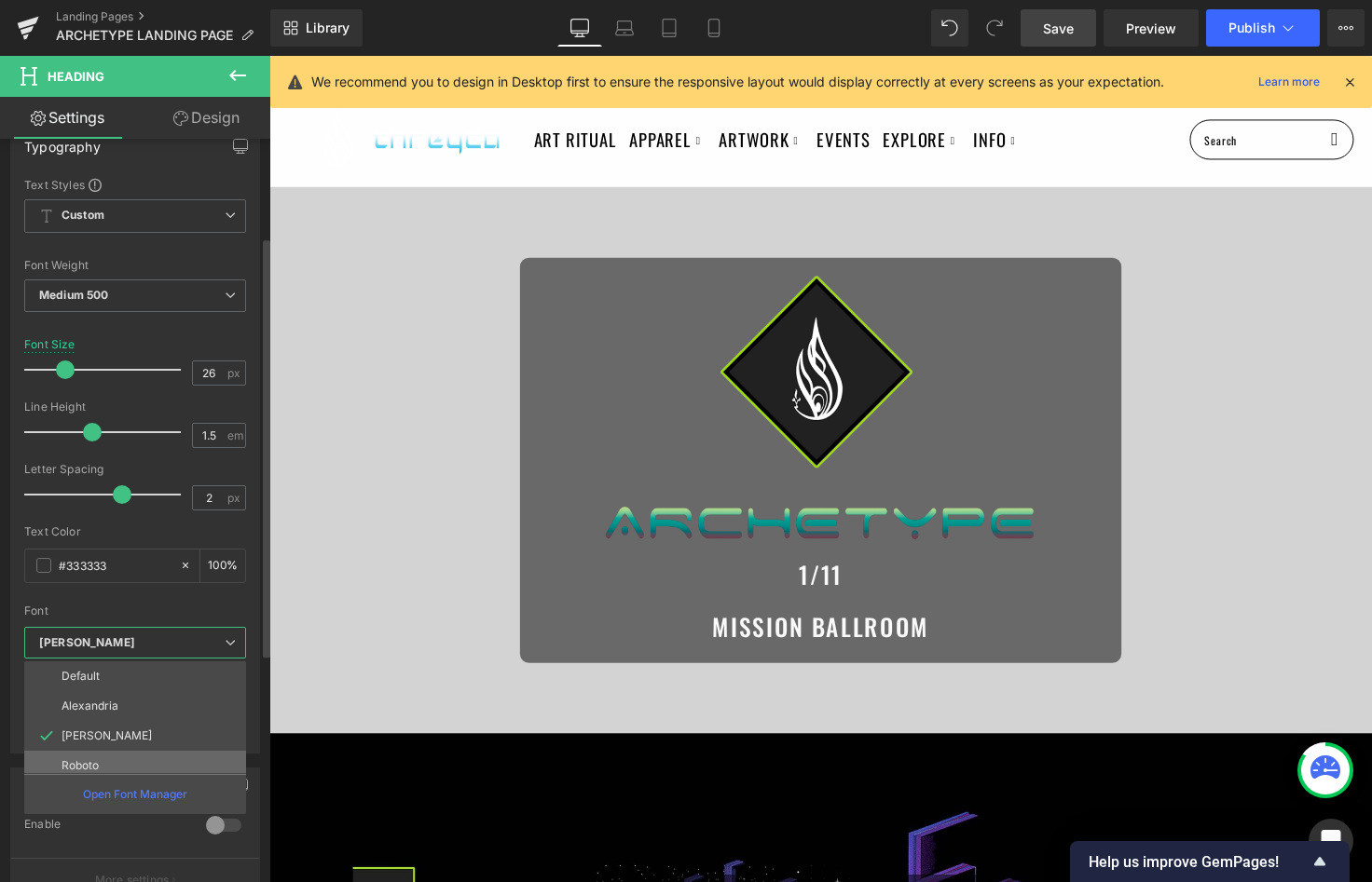
click at [171, 755] on li "Roboto" at bounding box center [139, 765] width 230 height 29
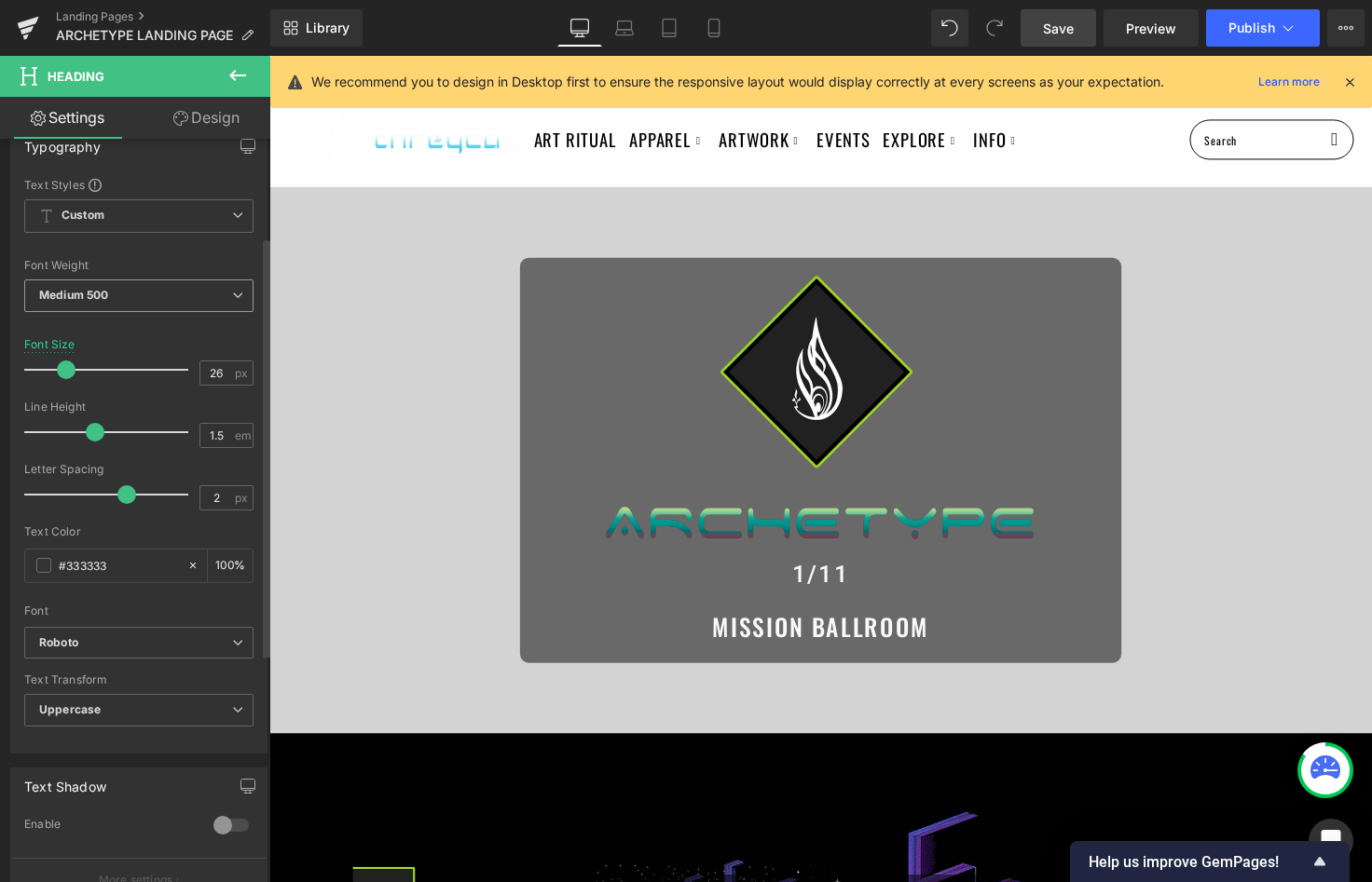
click at [142, 286] on span "Medium 500" at bounding box center [138, 296] width 229 height 32
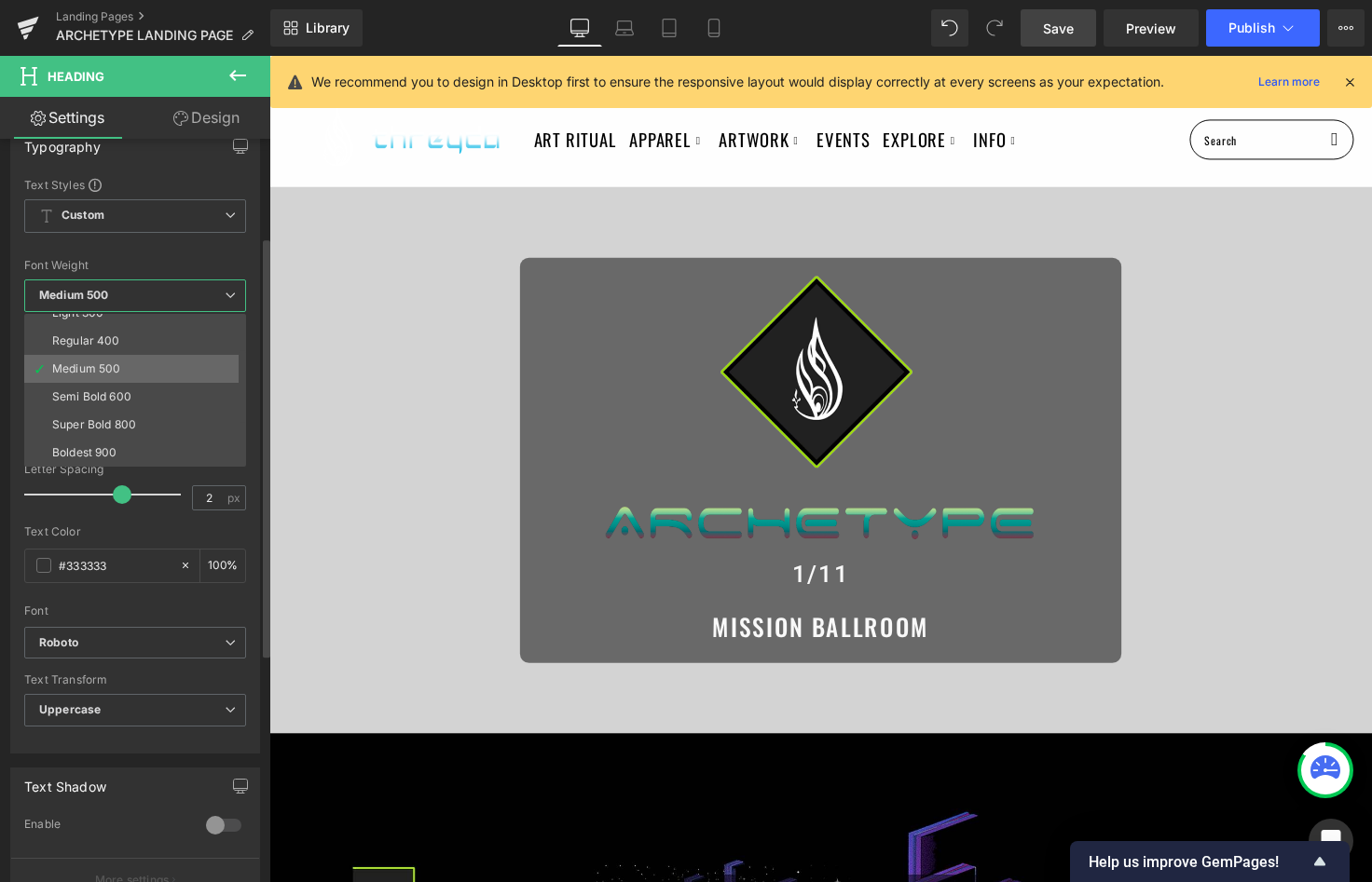
scroll to position [68, 0]
click at [154, 400] on li "Semi Bold 600" at bounding box center [139, 399] width 230 height 28
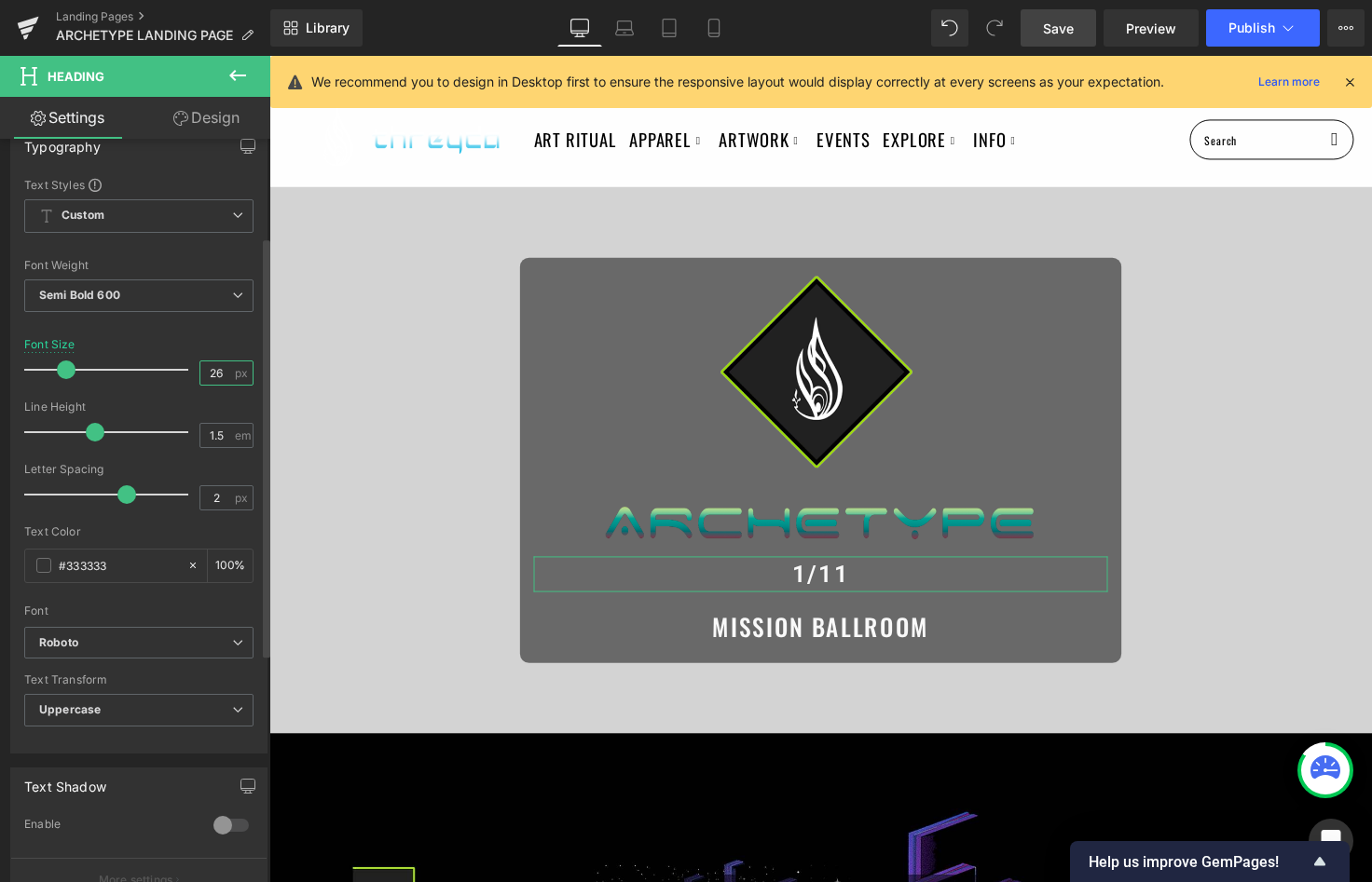
click at [215, 370] on input "26" at bounding box center [217, 373] width 32 height 23
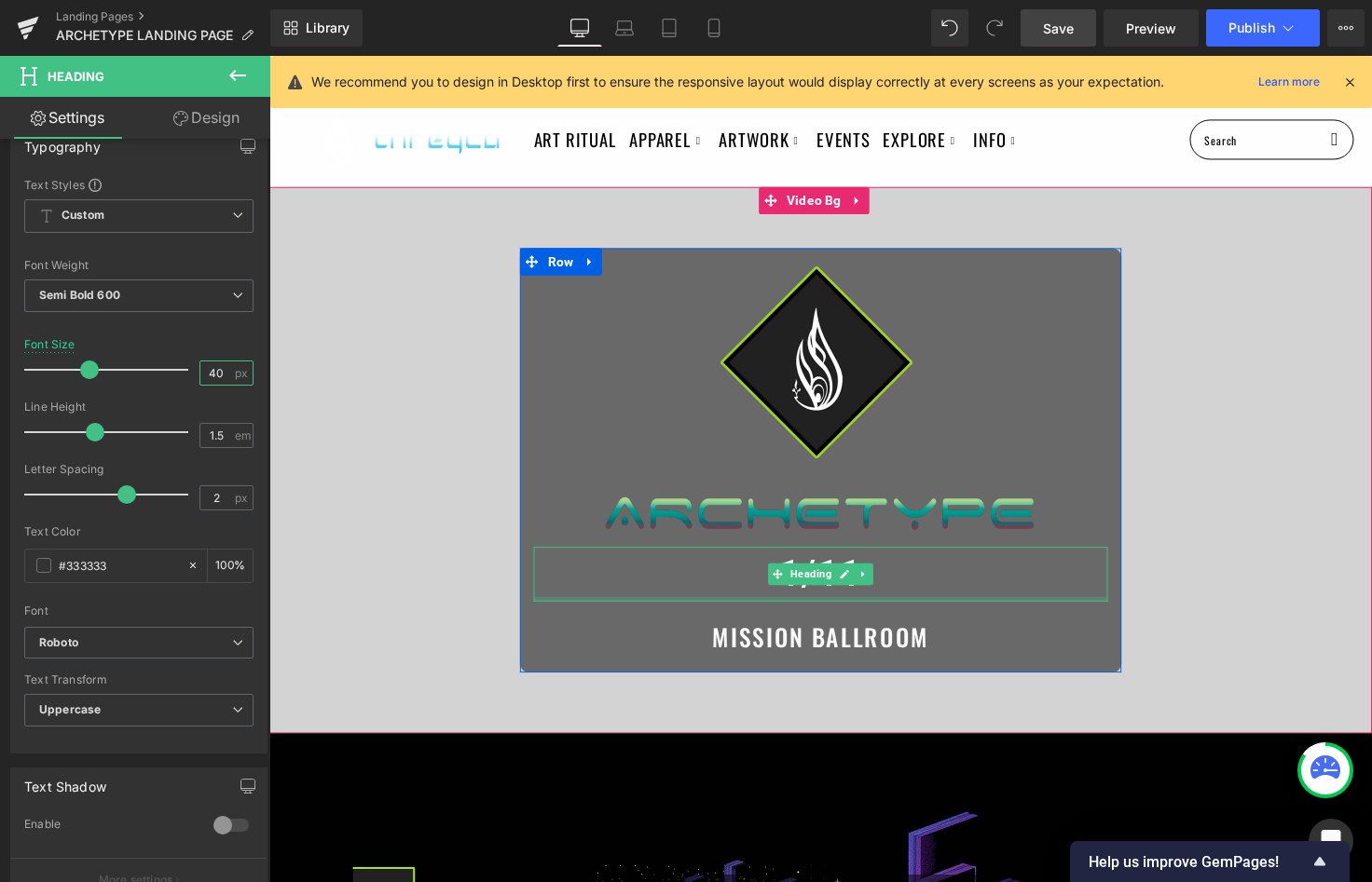
click at [626, 609] on div at bounding box center [833, 611] width 587 height 5
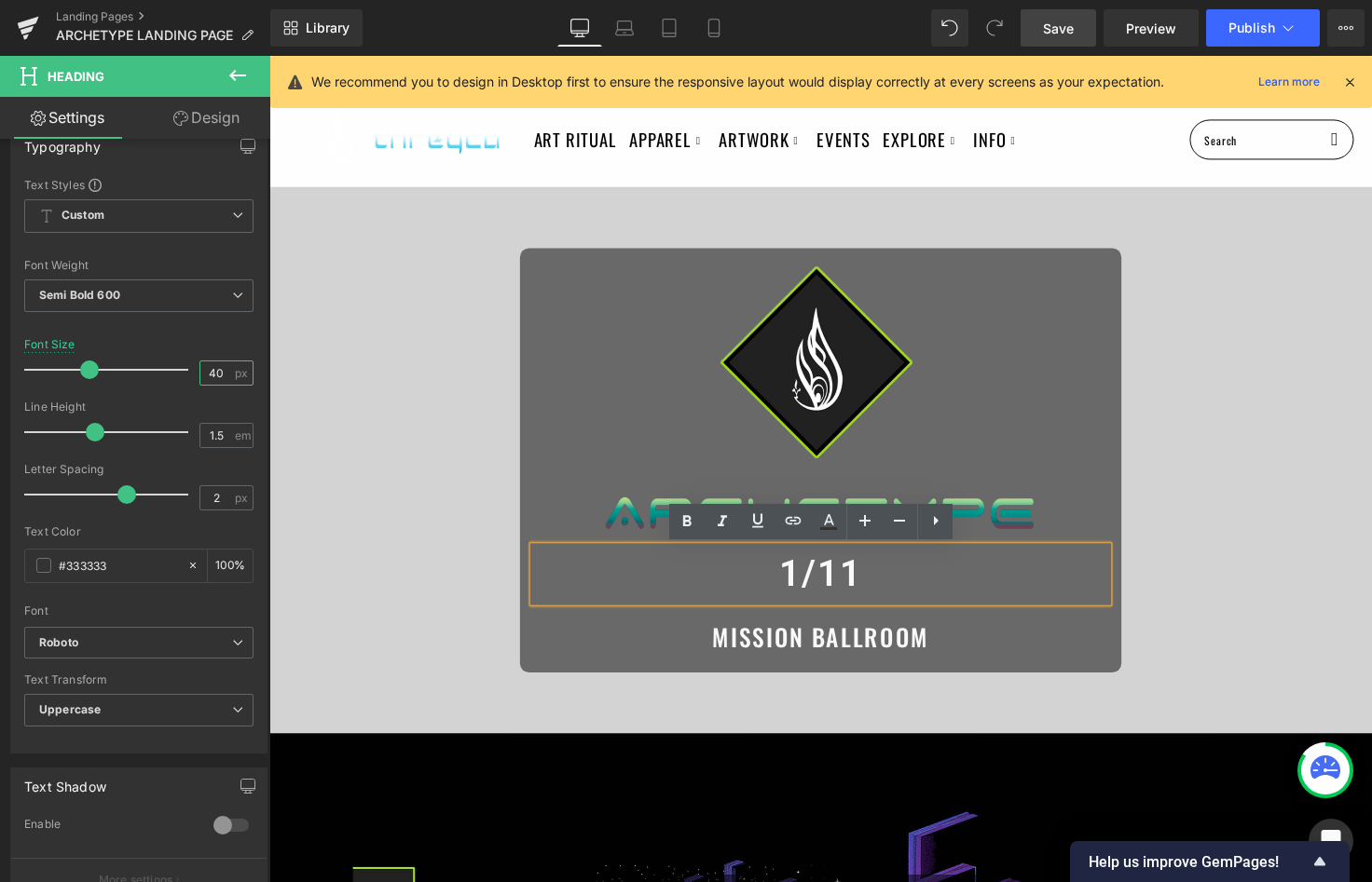
type input "40"
click at [629, 602] on h1 "1/11" at bounding box center [833, 586] width 587 height 56
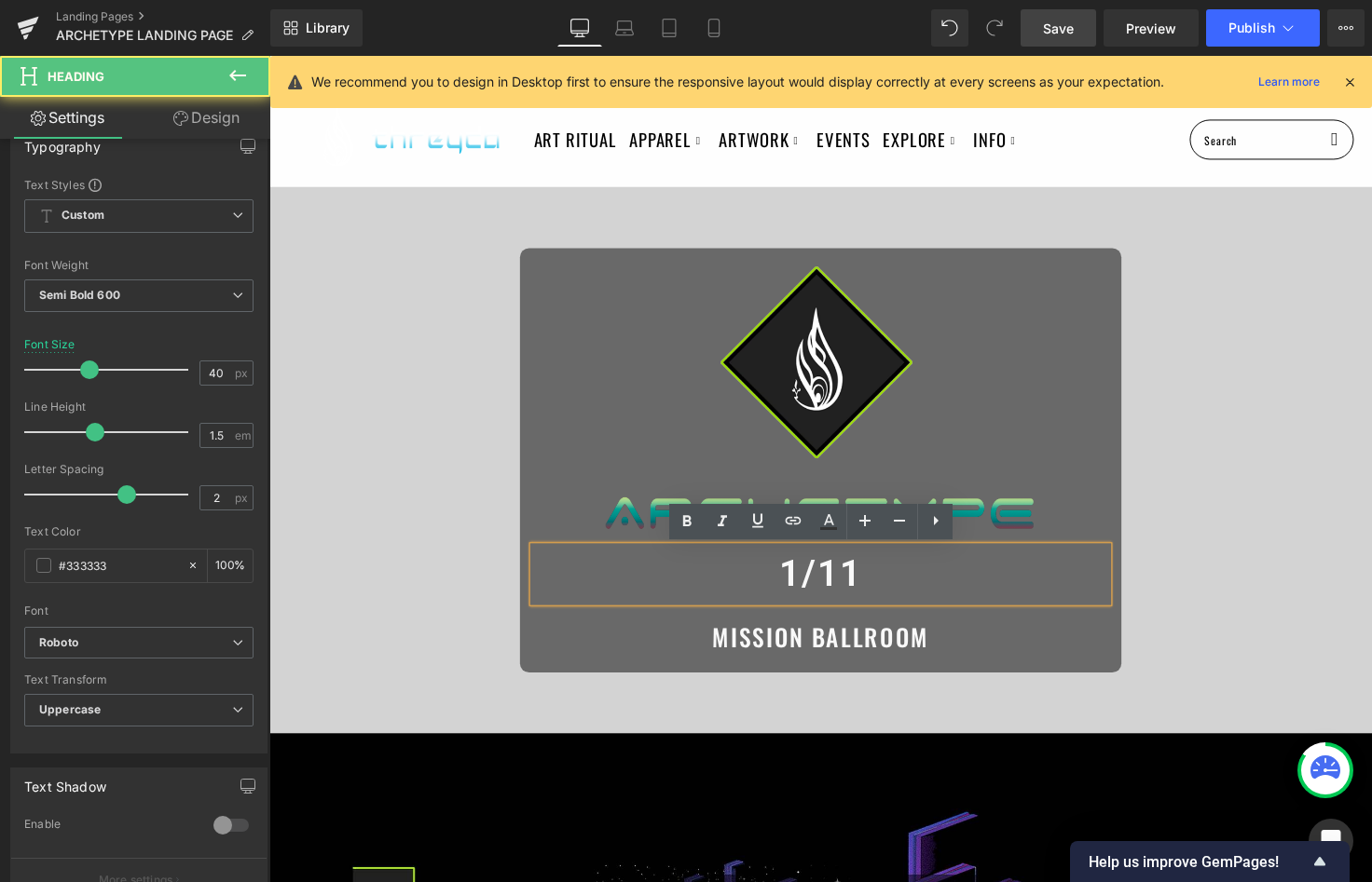
click at [581, 741] on div at bounding box center [833, 470] width 1127 height 559
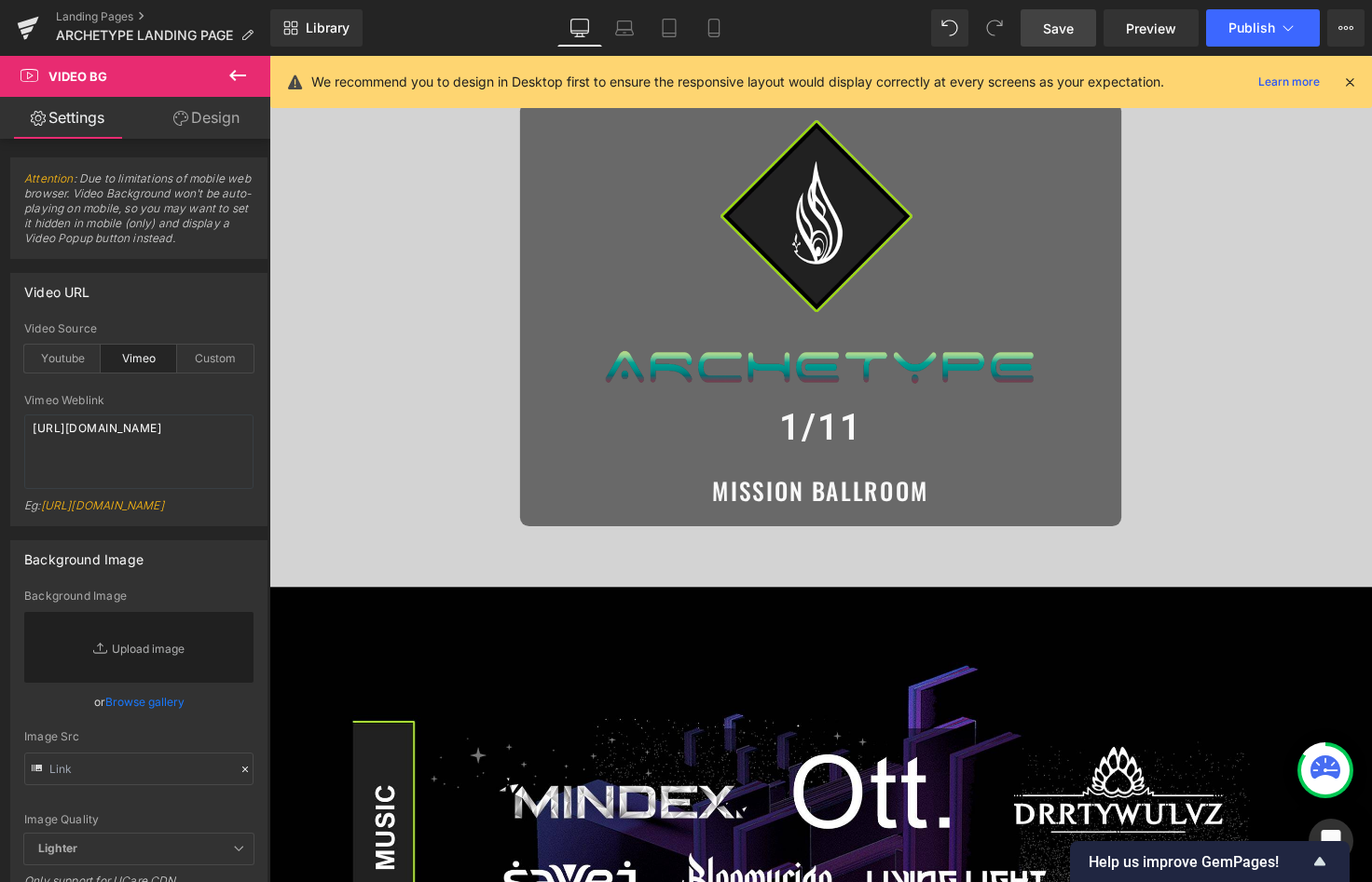
scroll to position [0, 0]
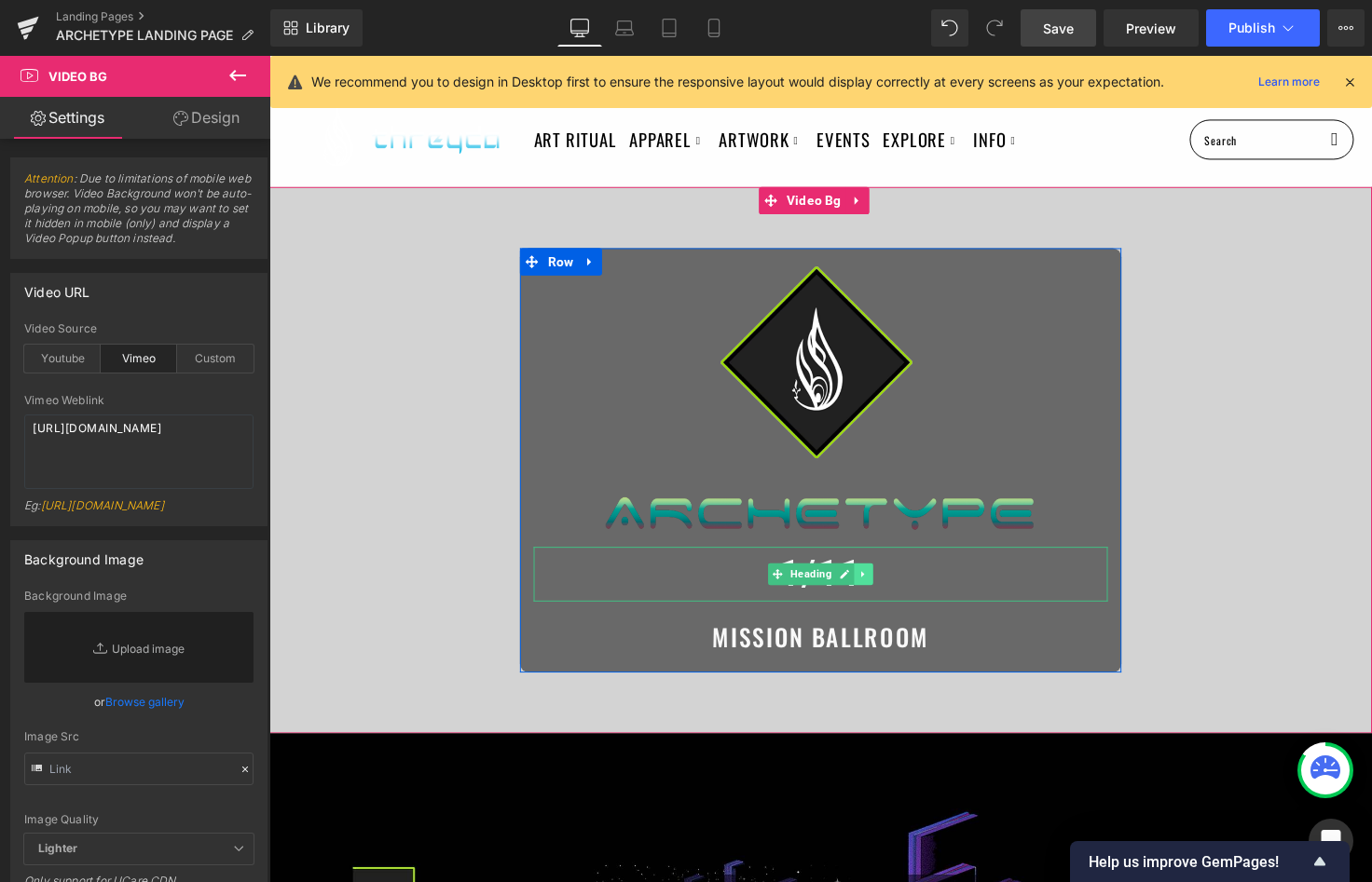
click at [868, 578] on link at bounding box center [877, 586] width 20 height 23
click at [909, 583] on h1 "1/11" at bounding box center [833, 586] width 587 height 56
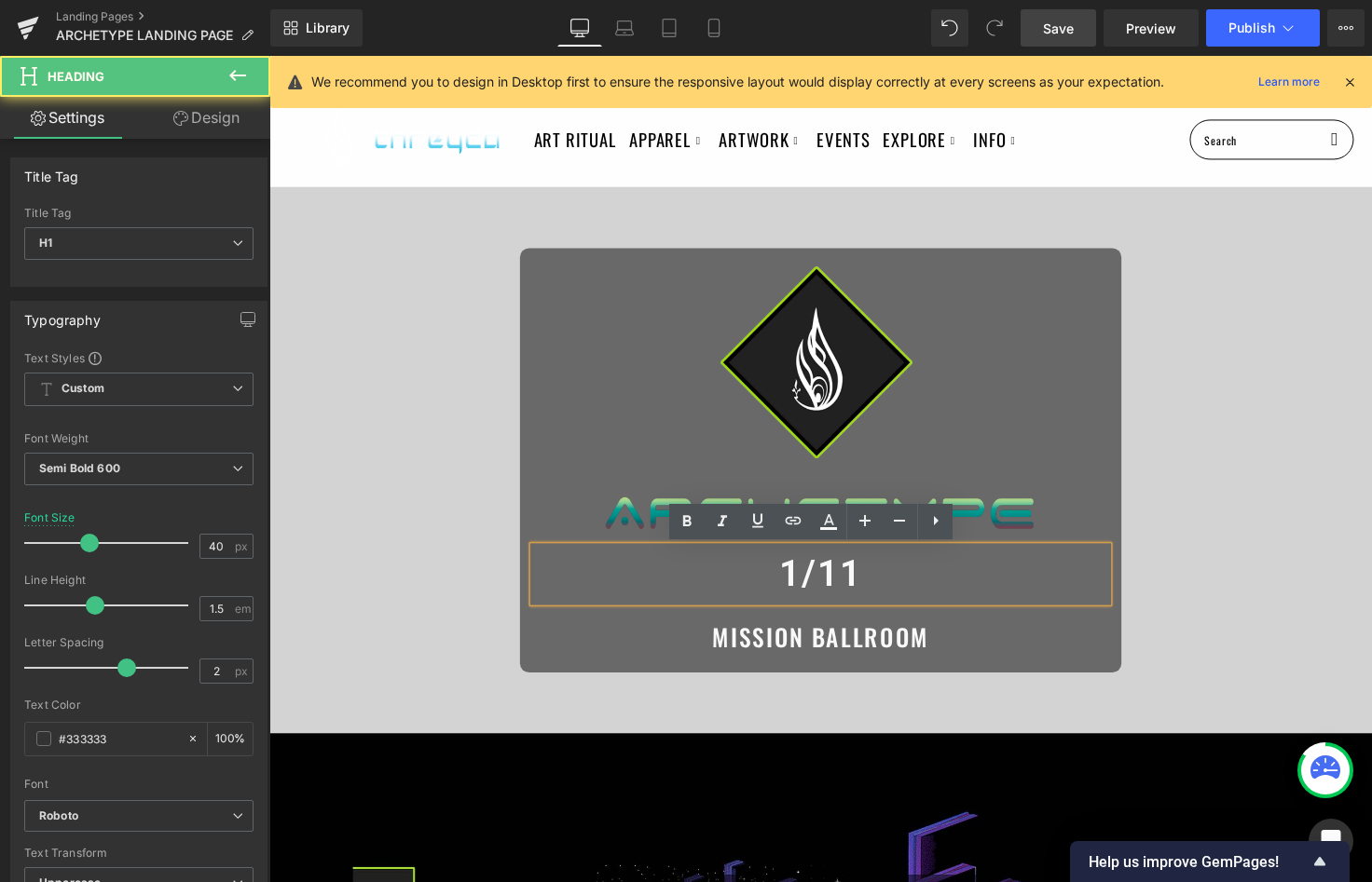
click at [929, 585] on h1 "1/11" at bounding box center [833, 586] width 587 height 56
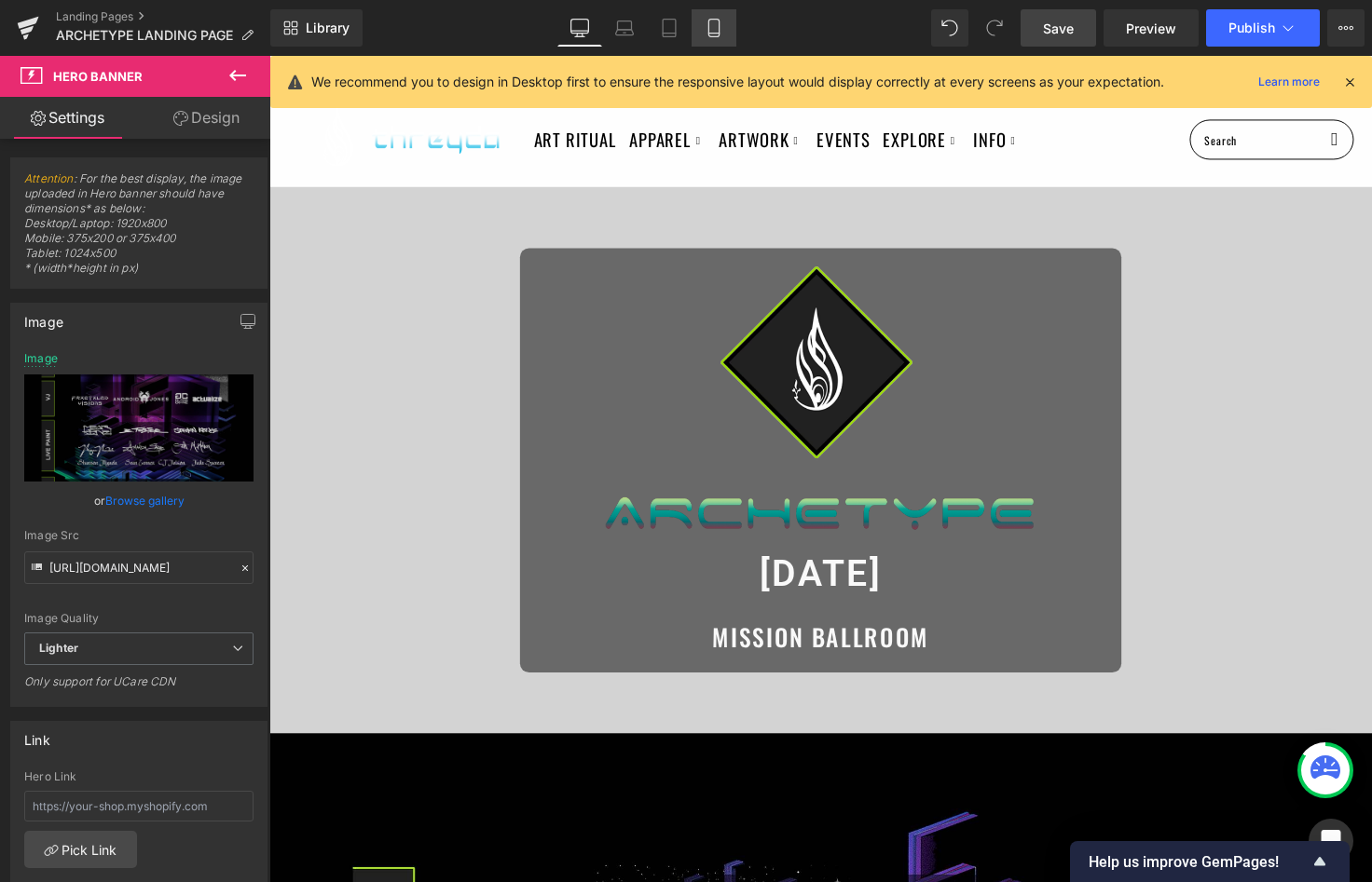
click at [718, 37] on link "Mobile" at bounding box center [714, 28] width 45 height 37
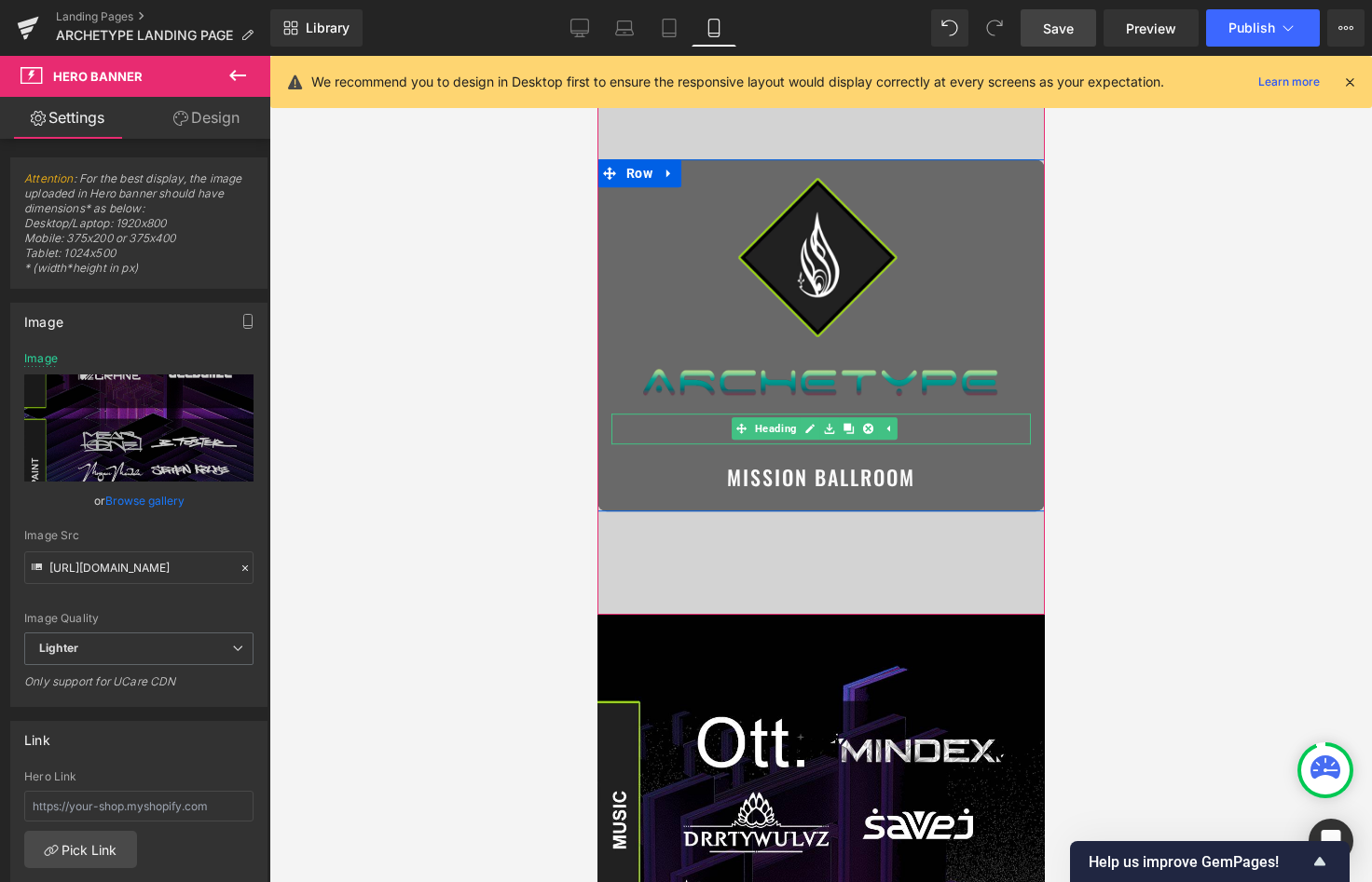
click at [715, 432] on h1 "[DATE]" at bounding box center [819, 429] width 420 height 30
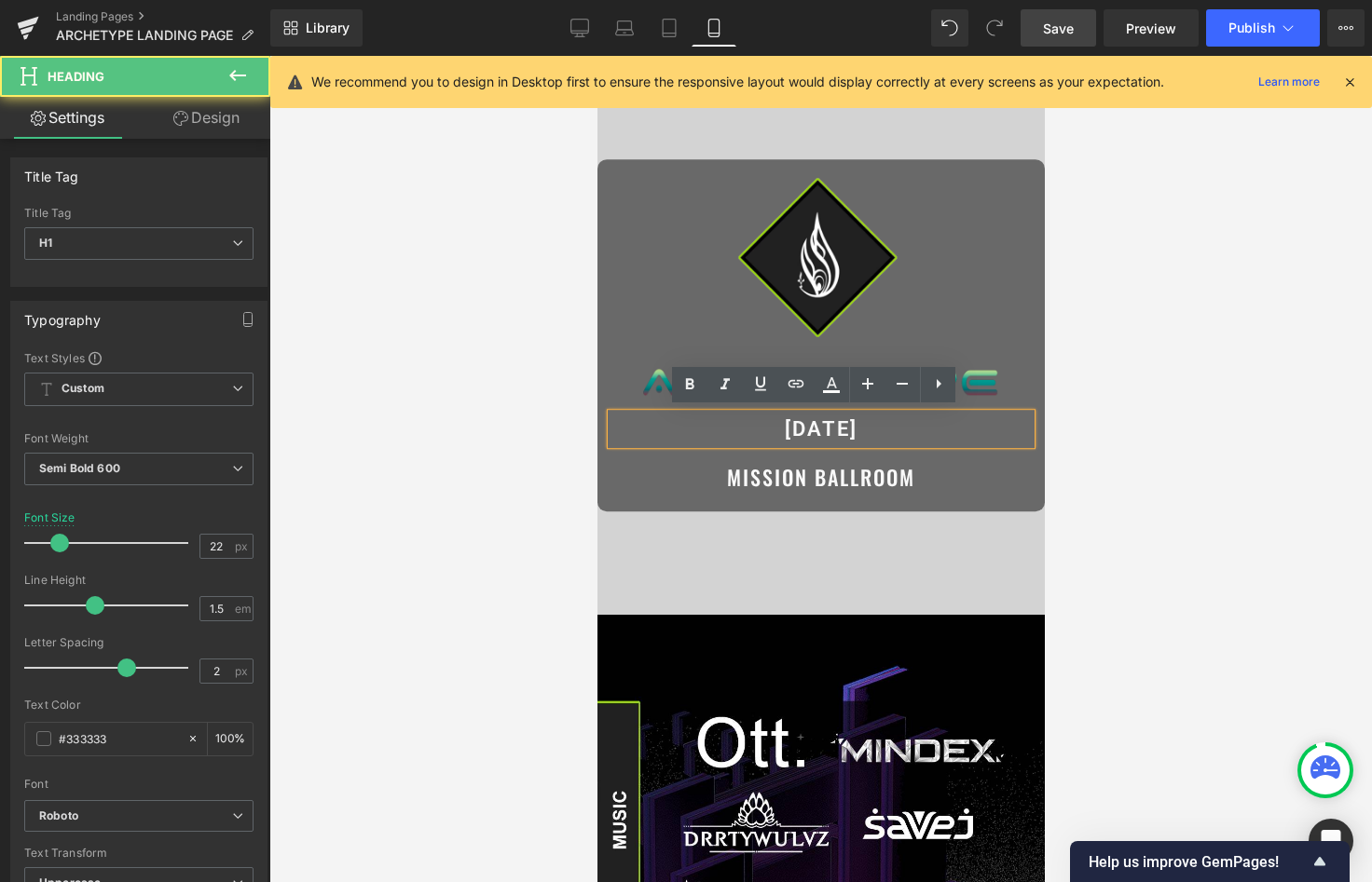
click at [802, 424] on span "[DATE]" at bounding box center [820, 429] width 72 height 23
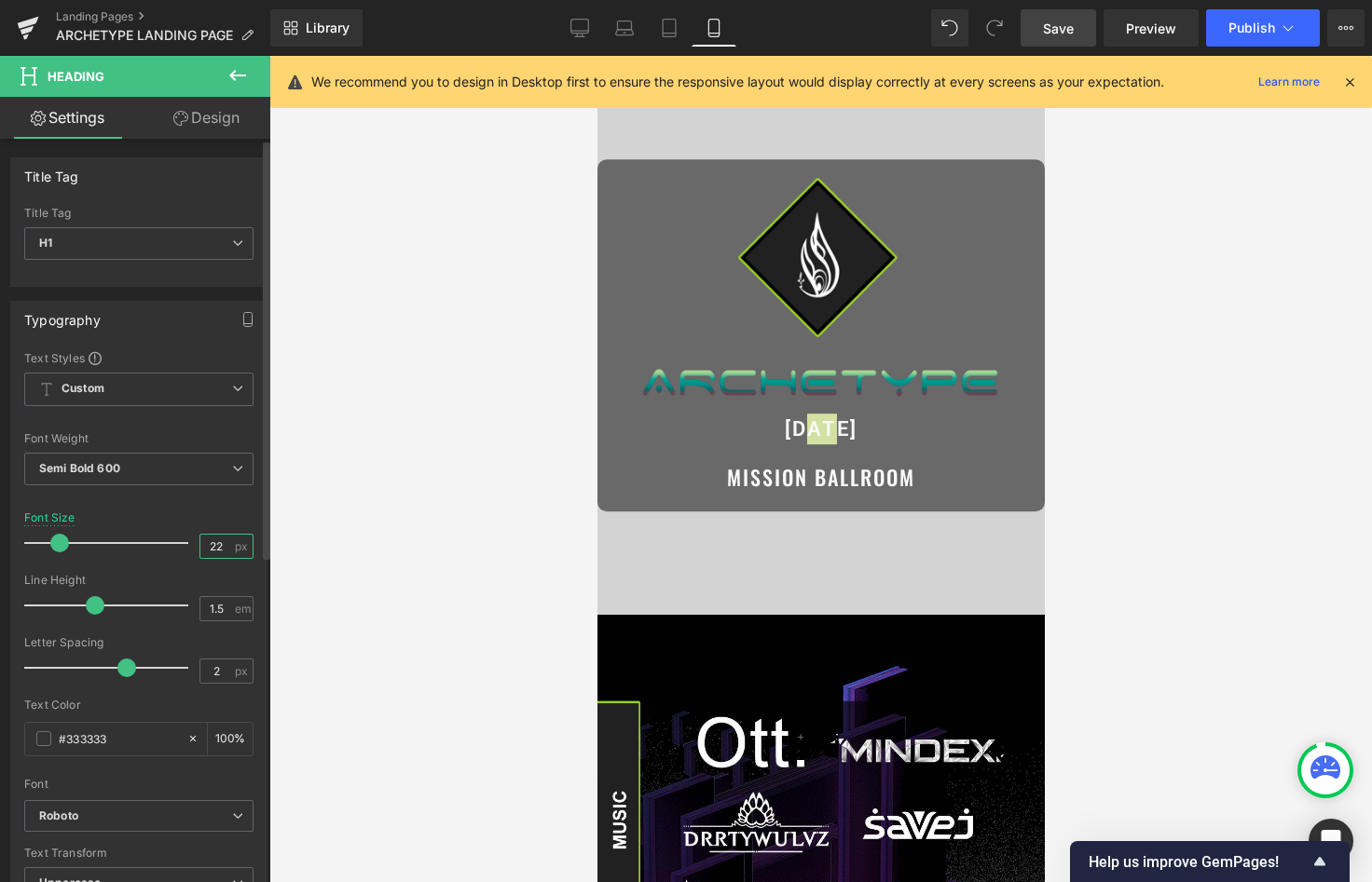
click at [209, 550] on input "22" at bounding box center [217, 546] width 32 height 23
type input "30"
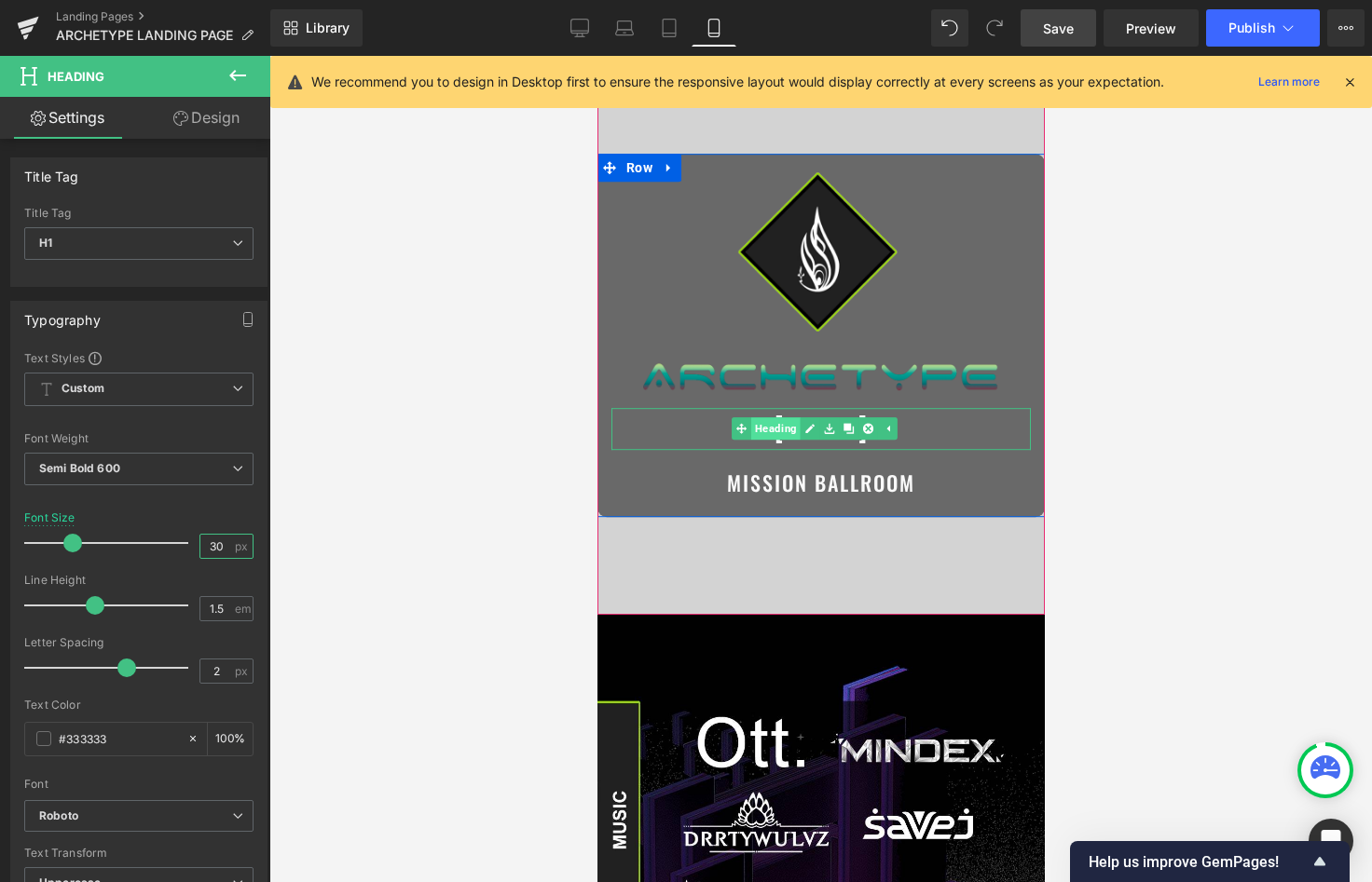
click at [766, 424] on link "Heading" at bounding box center [765, 429] width 69 height 23
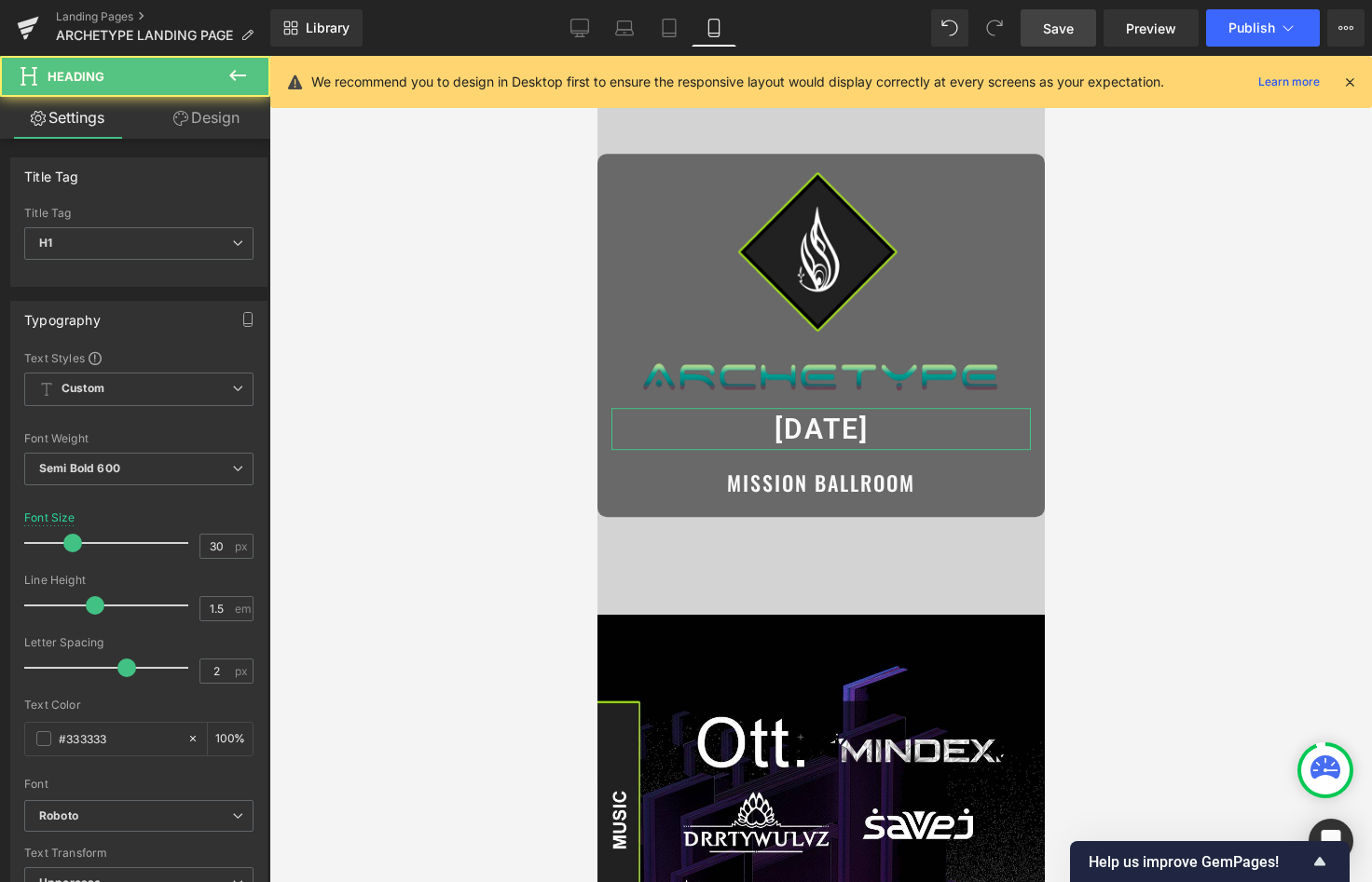
click at [198, 112] on link "Design" at bounding box center [206, 118] width 135 height 42
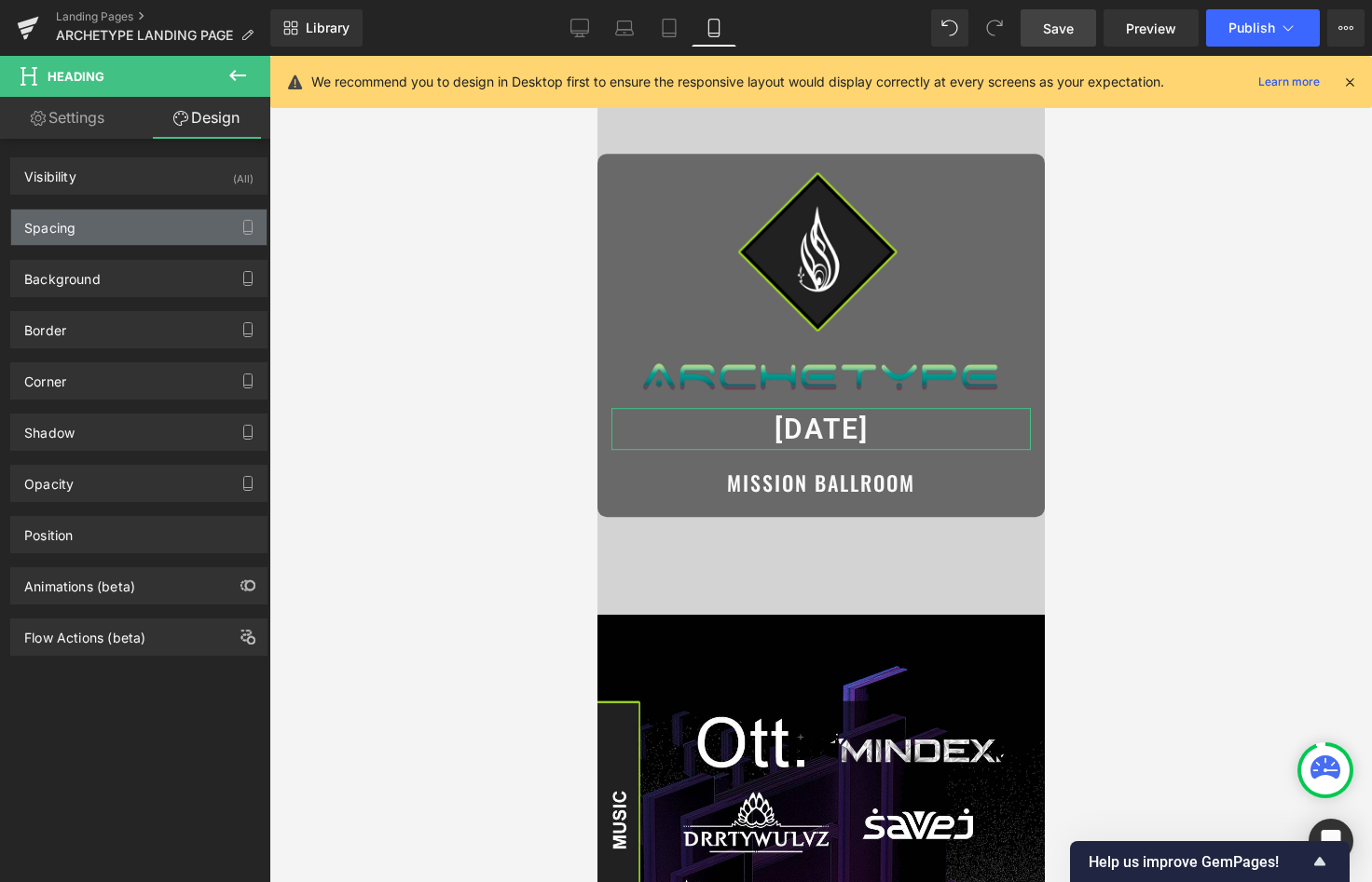
click at [137, 230] on div "Spacing" at bounding box center [139, 226] width 255 height 35
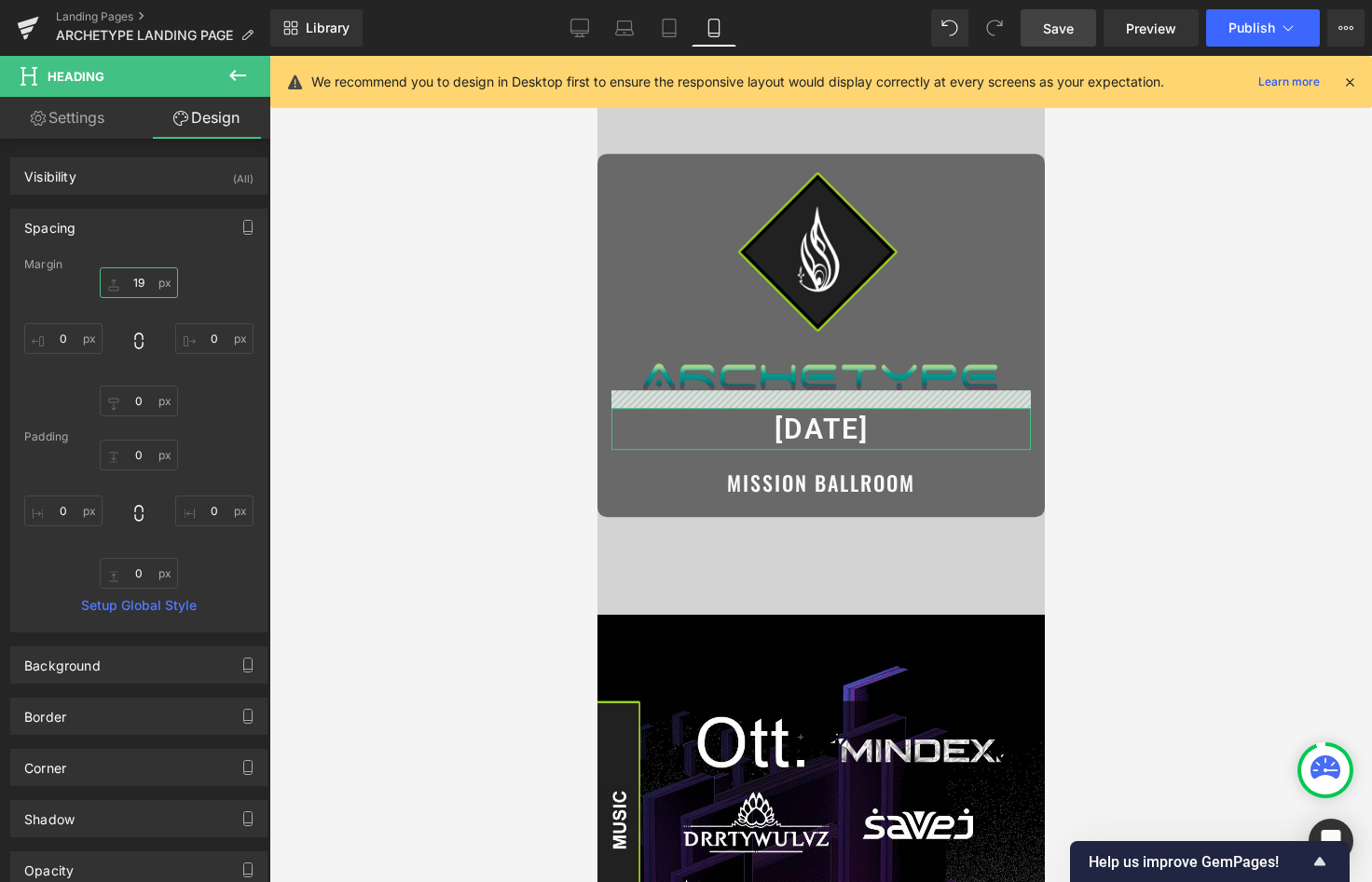
click at [136, 285] on input "text" at bounding box center [139, 283] width 78 height 30
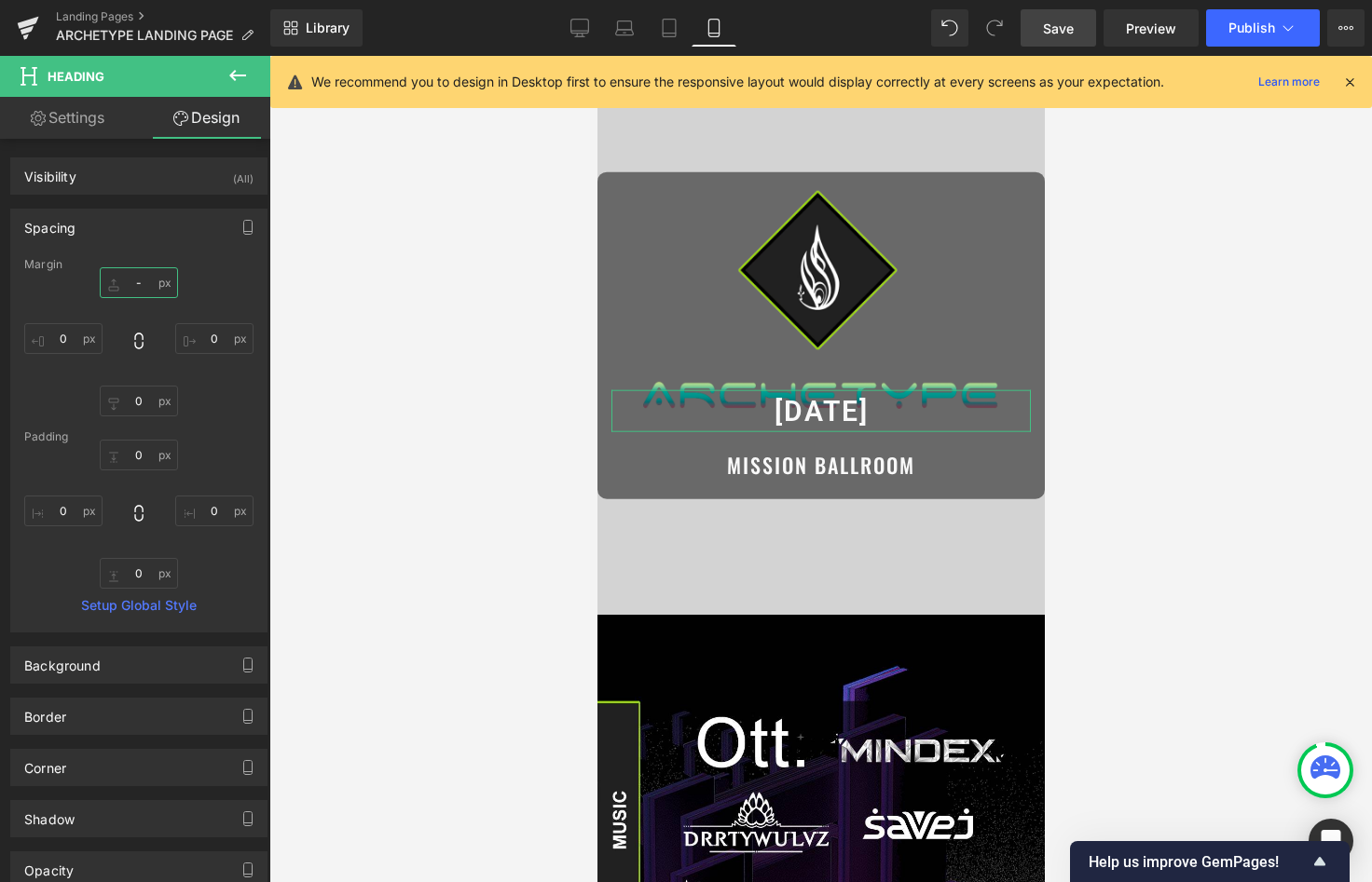
type input "19"
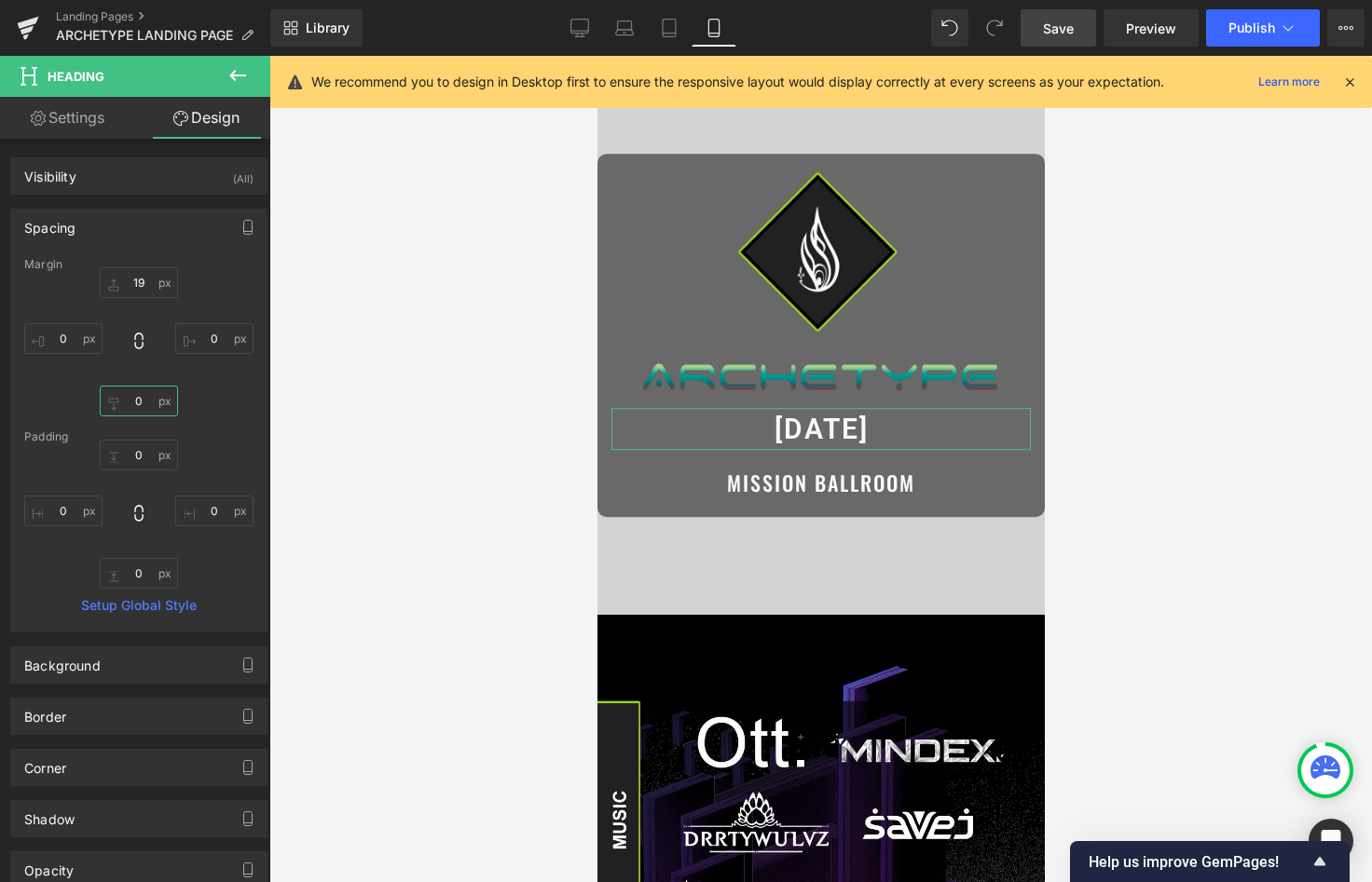
click at [127, 402] on input "text" at bounding box center [139, 401] width 78 height 30
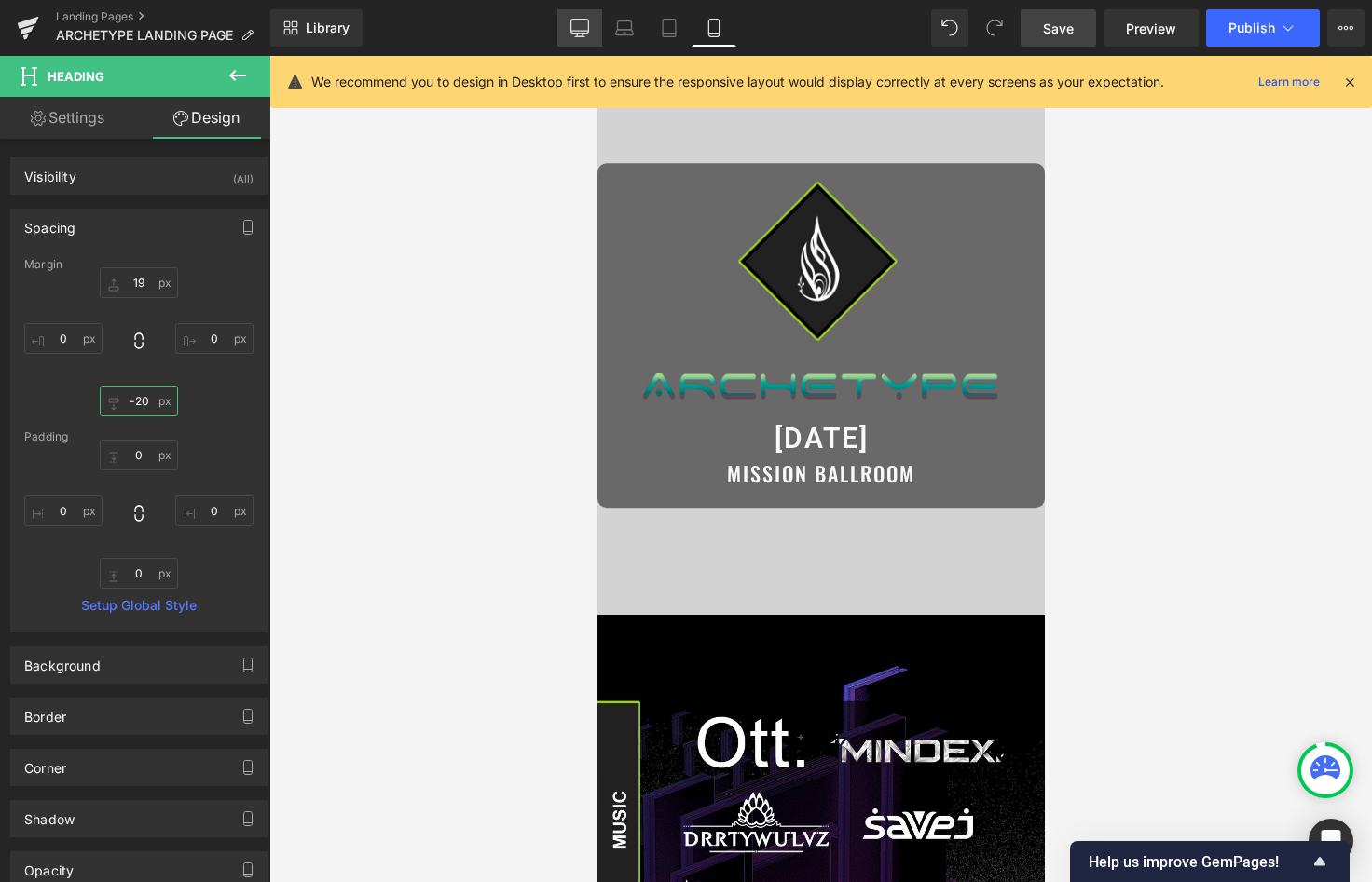
type input "-20"
click at [573, 27] on icon at bounding box center [579, 29] width 19 height 19
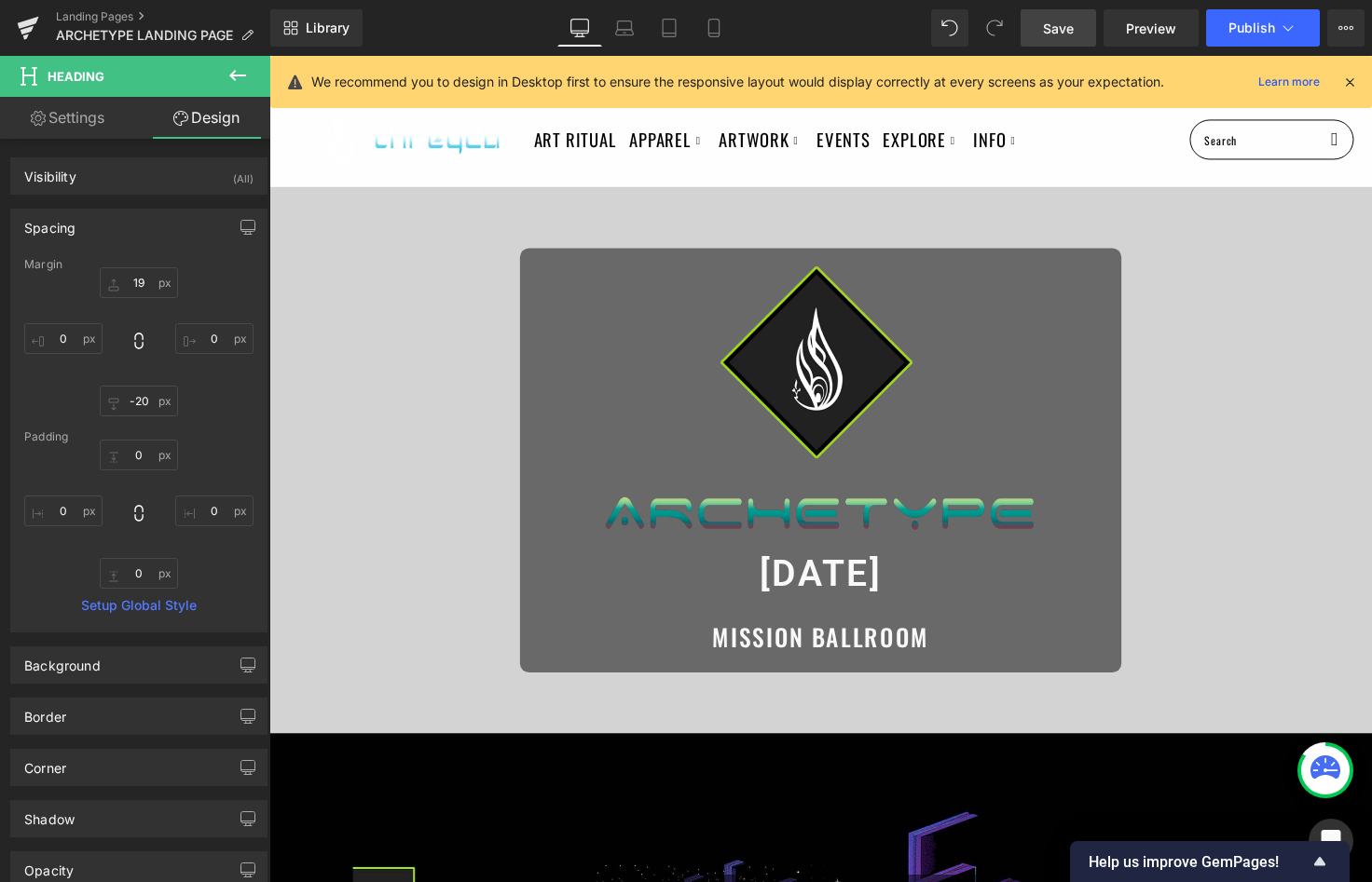
scroll to position [163, 0]
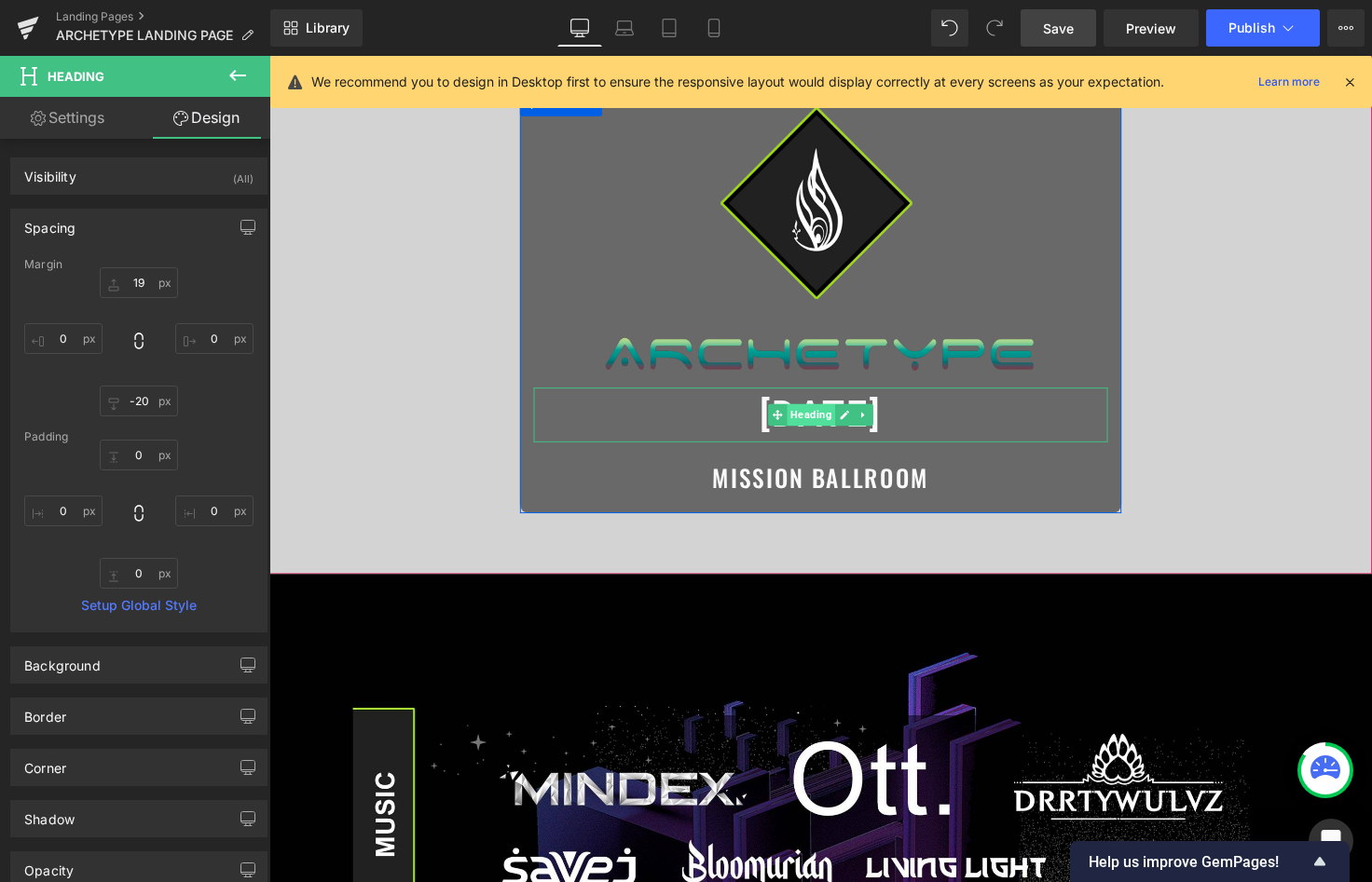
click at [822, 419] on span "Heading" at bounding box center [823, 423] width 49 height 23
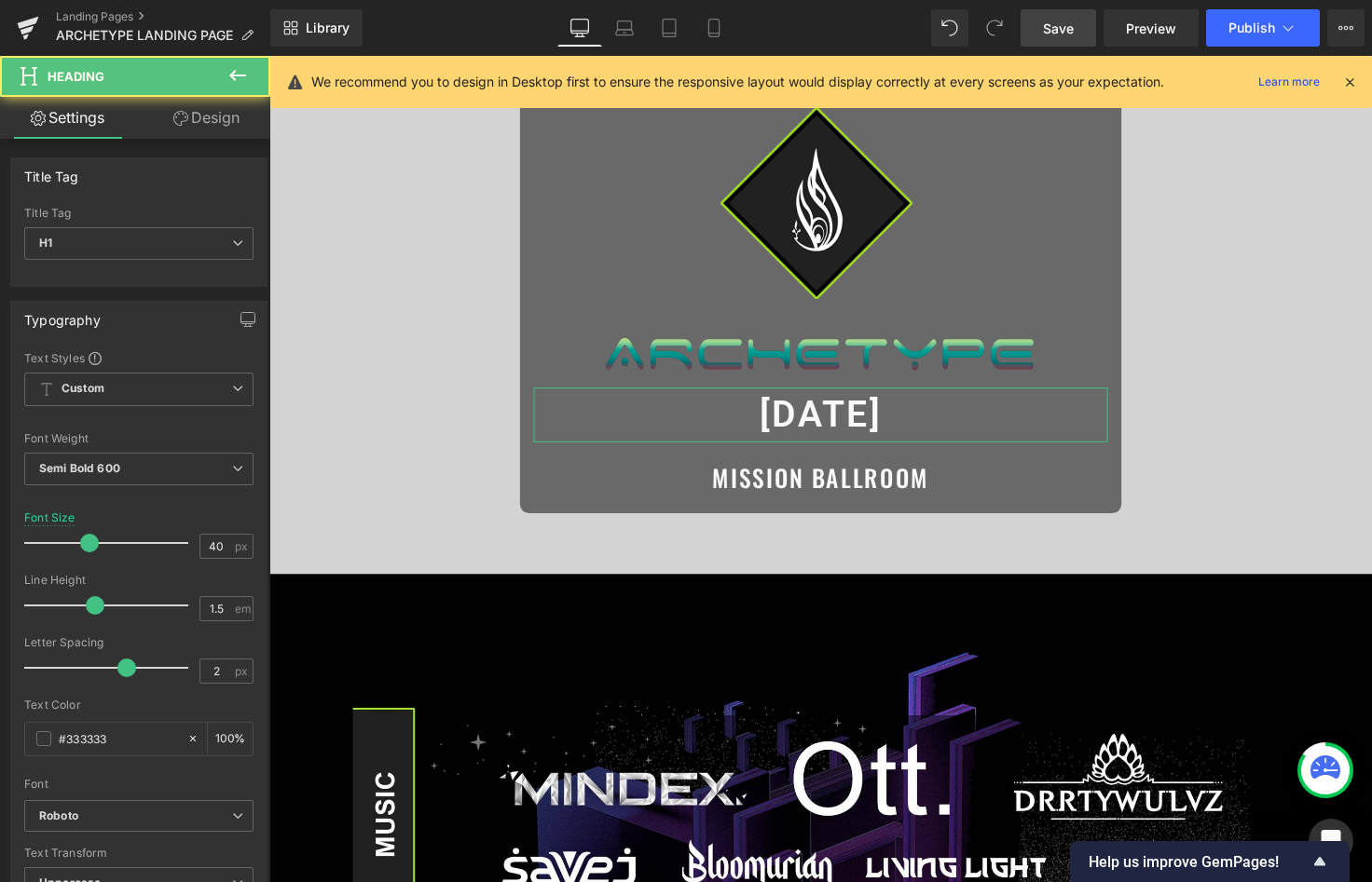
click at [207, 123] on link "Design" at bounding box center [206, 118] width 135 height 42
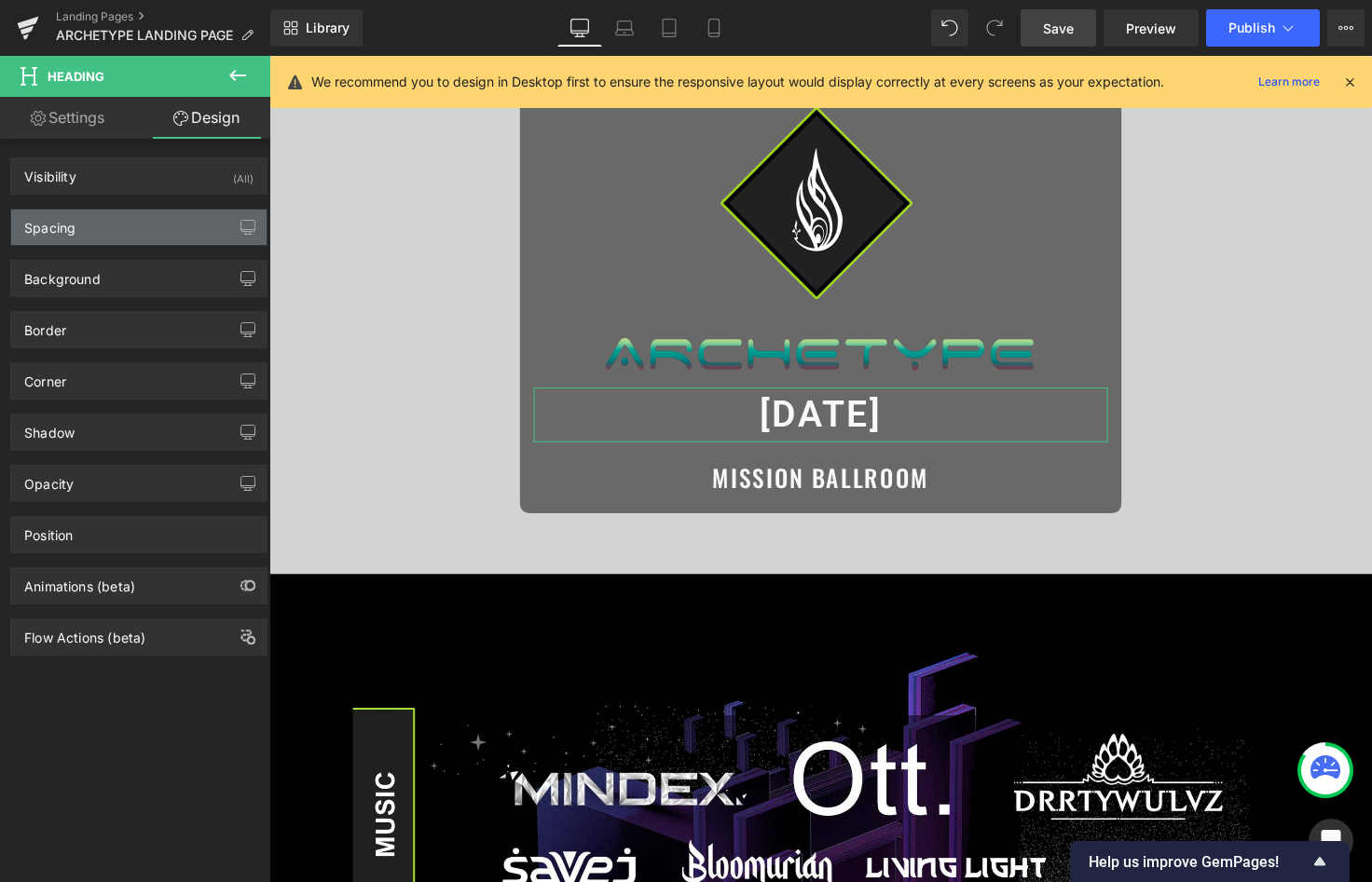
click at [147, 239] on div "Spacing" at bounding box center [139, 226] width 255 height 35
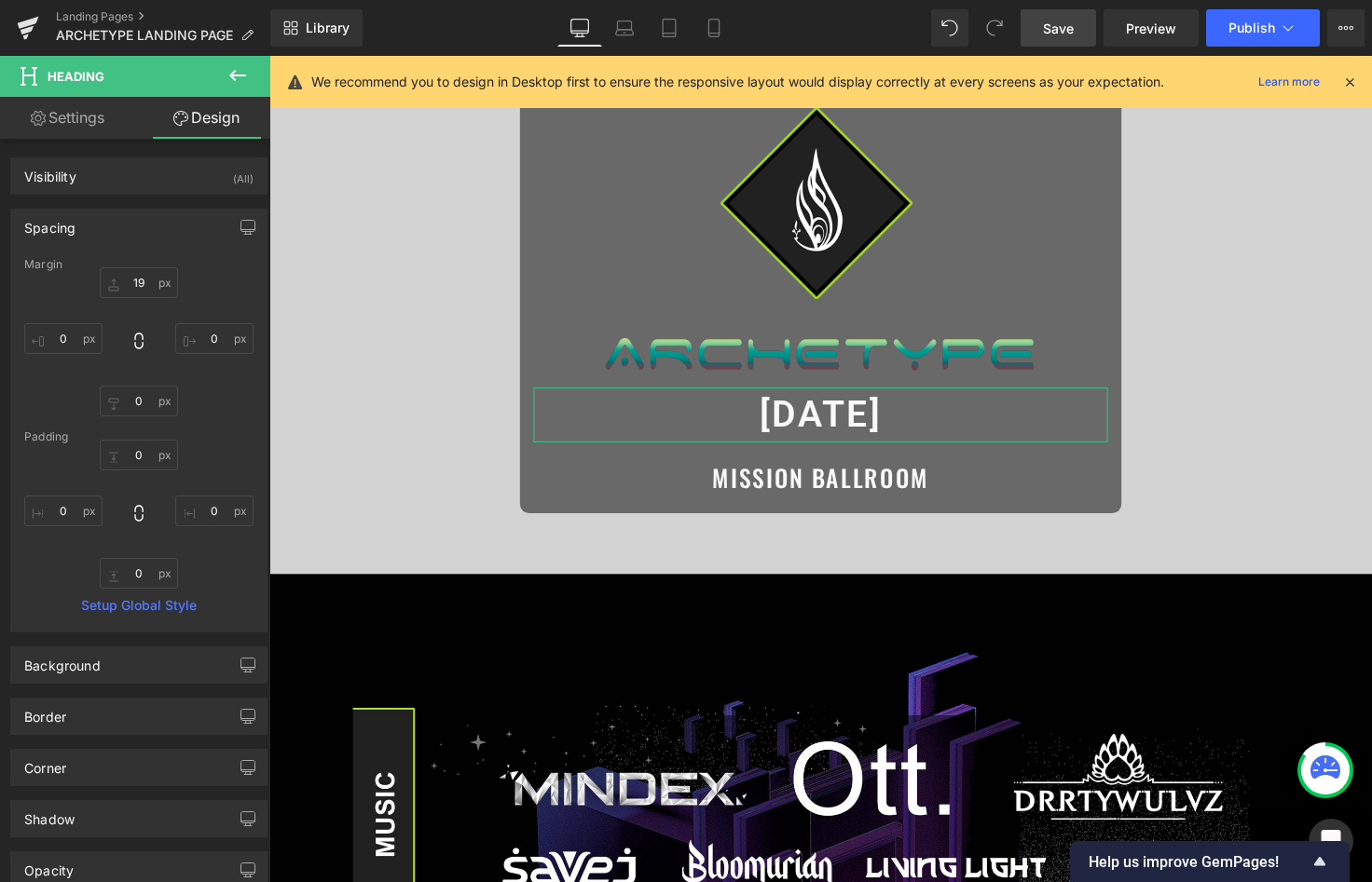
click at [137, 417] on div "Margin 19 0 0 0 [GEOGRAPHIC_DATA] 0 0 0 0 Setup Global Style" at bounding box center [139, 444] width 255 height 374
click at [143, 403] on input "0" at bounding box center [139, 401] width 78 height 30
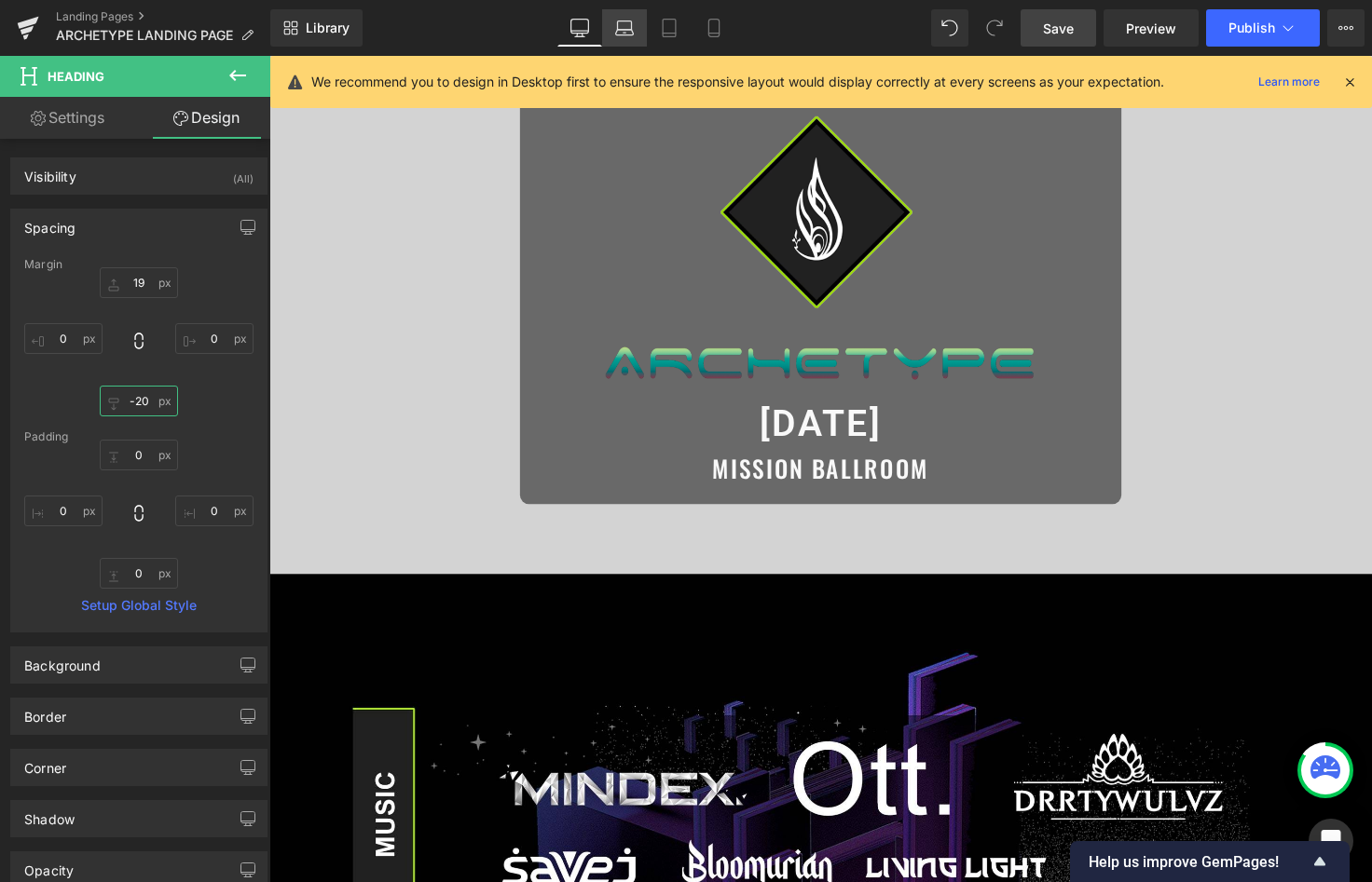
type input "-20"
click at [635, 23] on link "Laptop" at bounding box center [624, 28] width 45 height 37
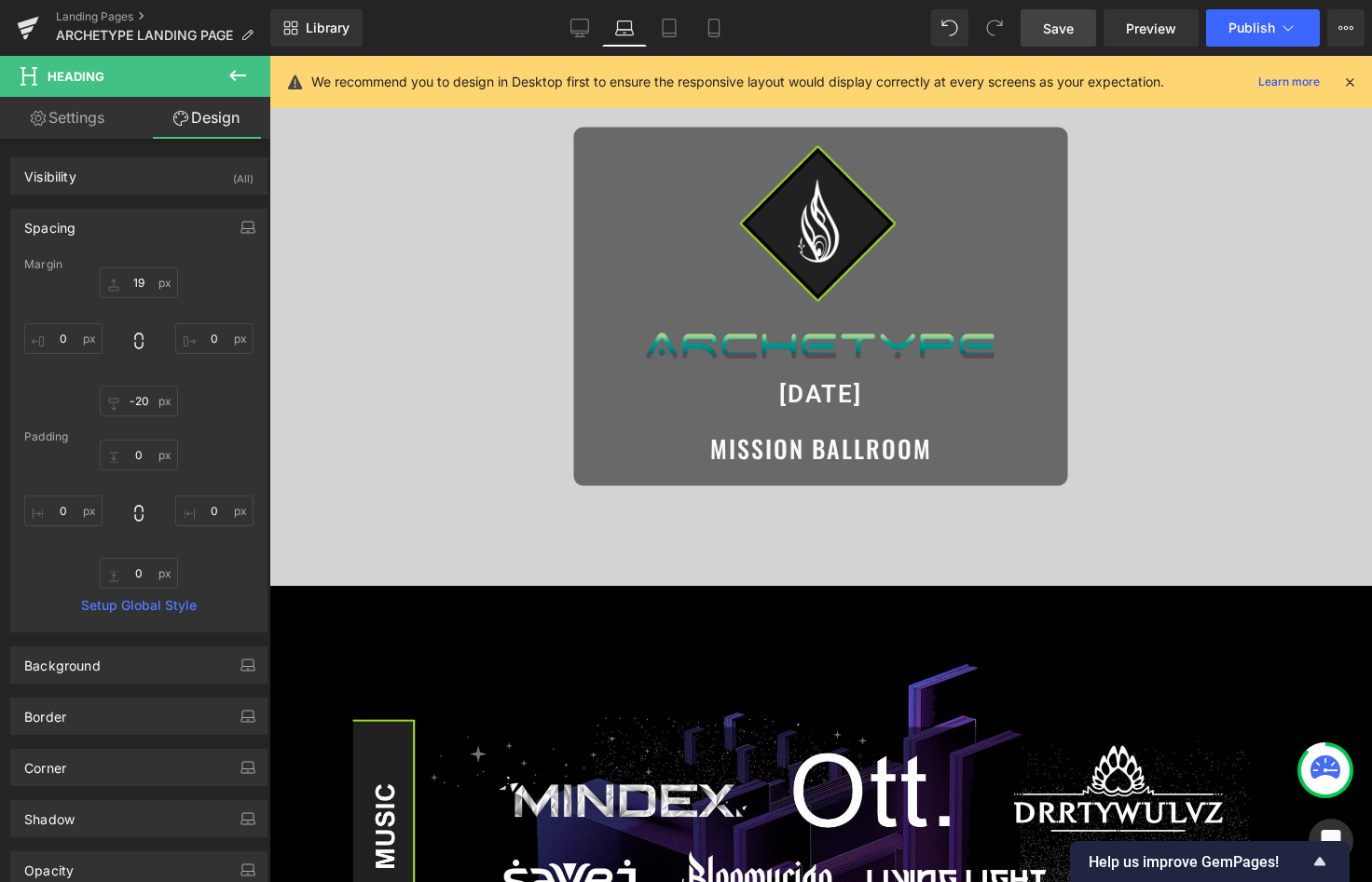
scroll to position [135, 0]
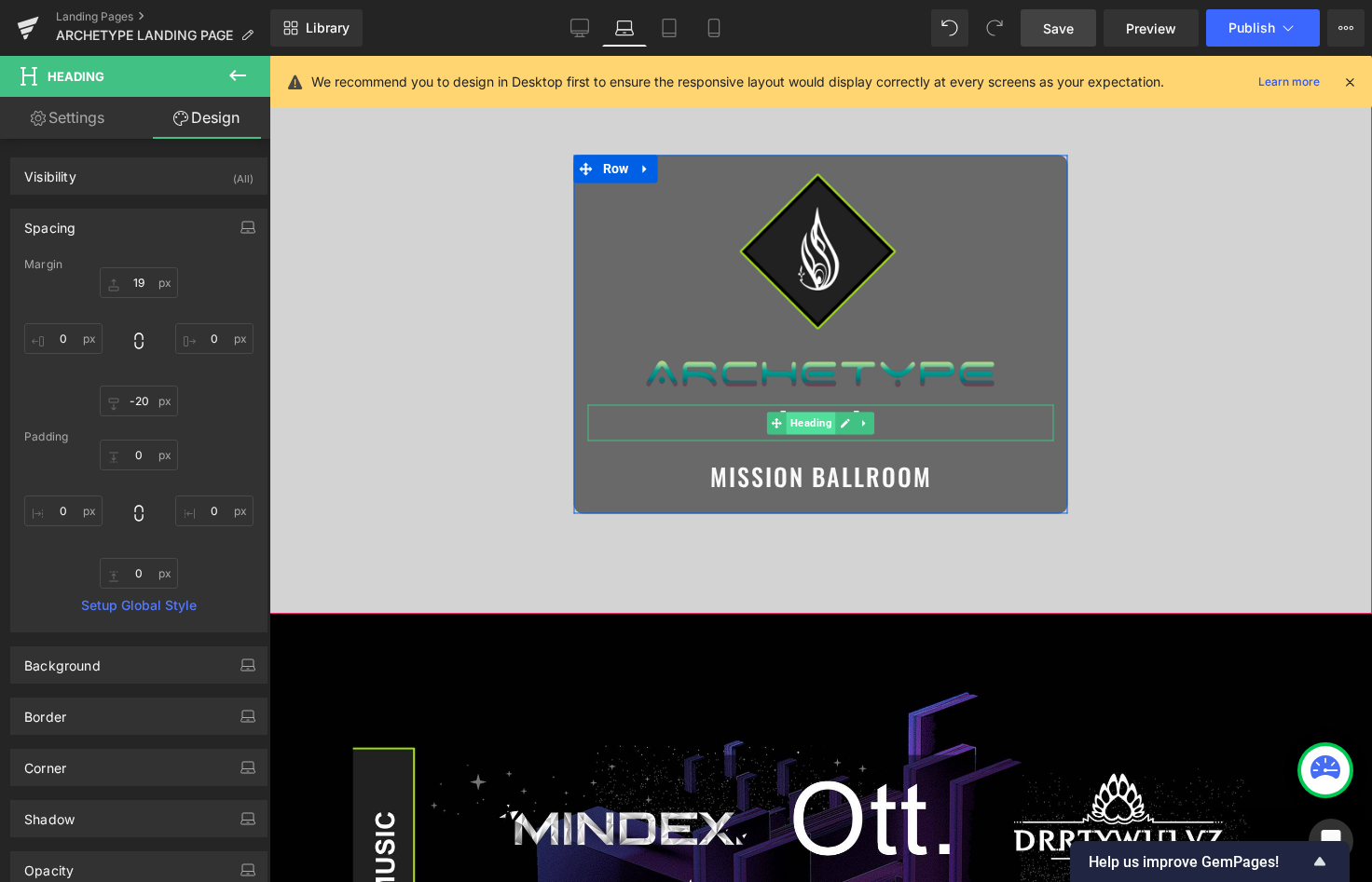
click at [806, 421] on span "Heading" at bounding box center [812, 423] width 49 height 23
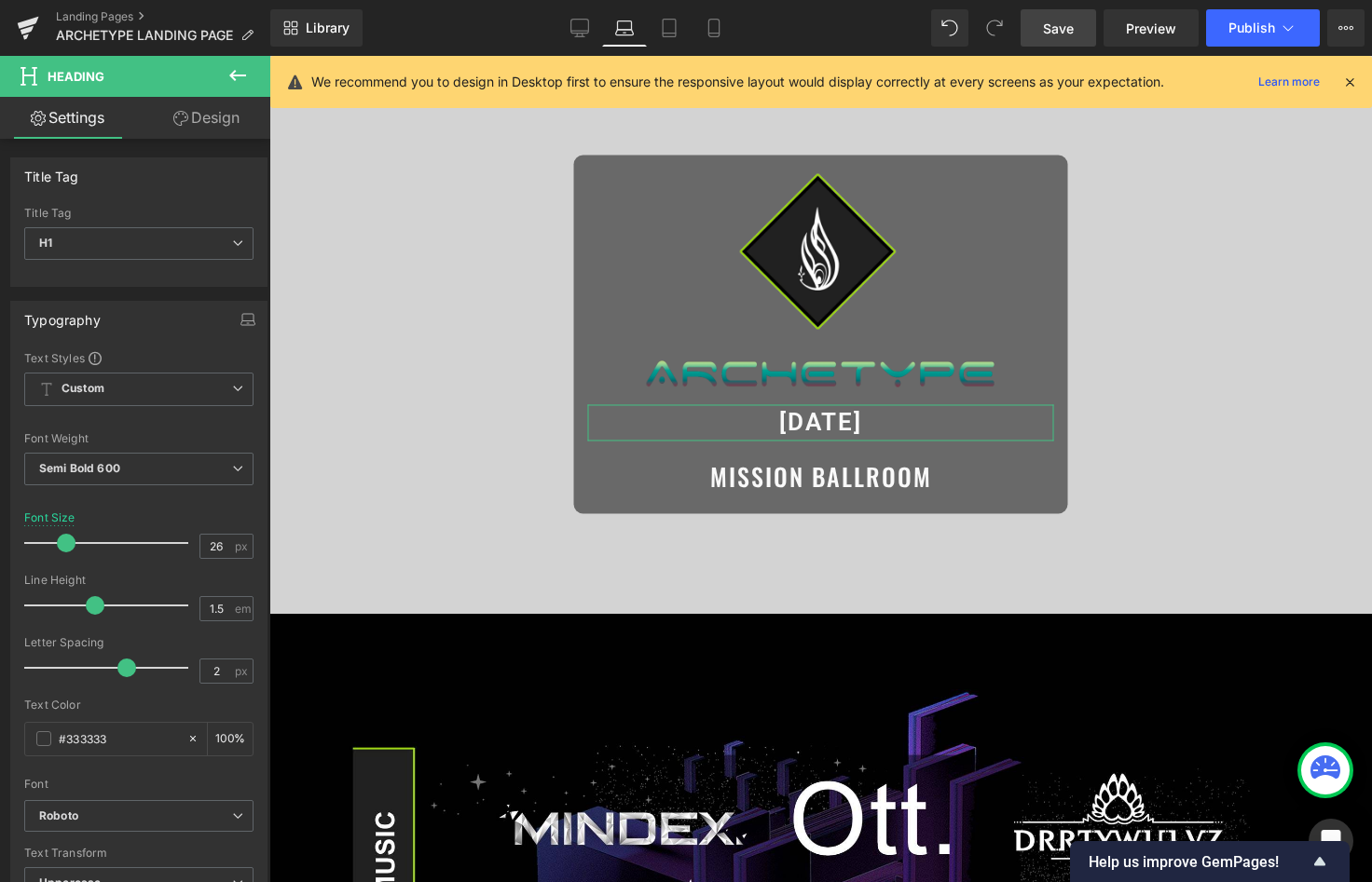
click at [210, 109] on link "Design" at bounding box center [206, 118] width 135 height 42
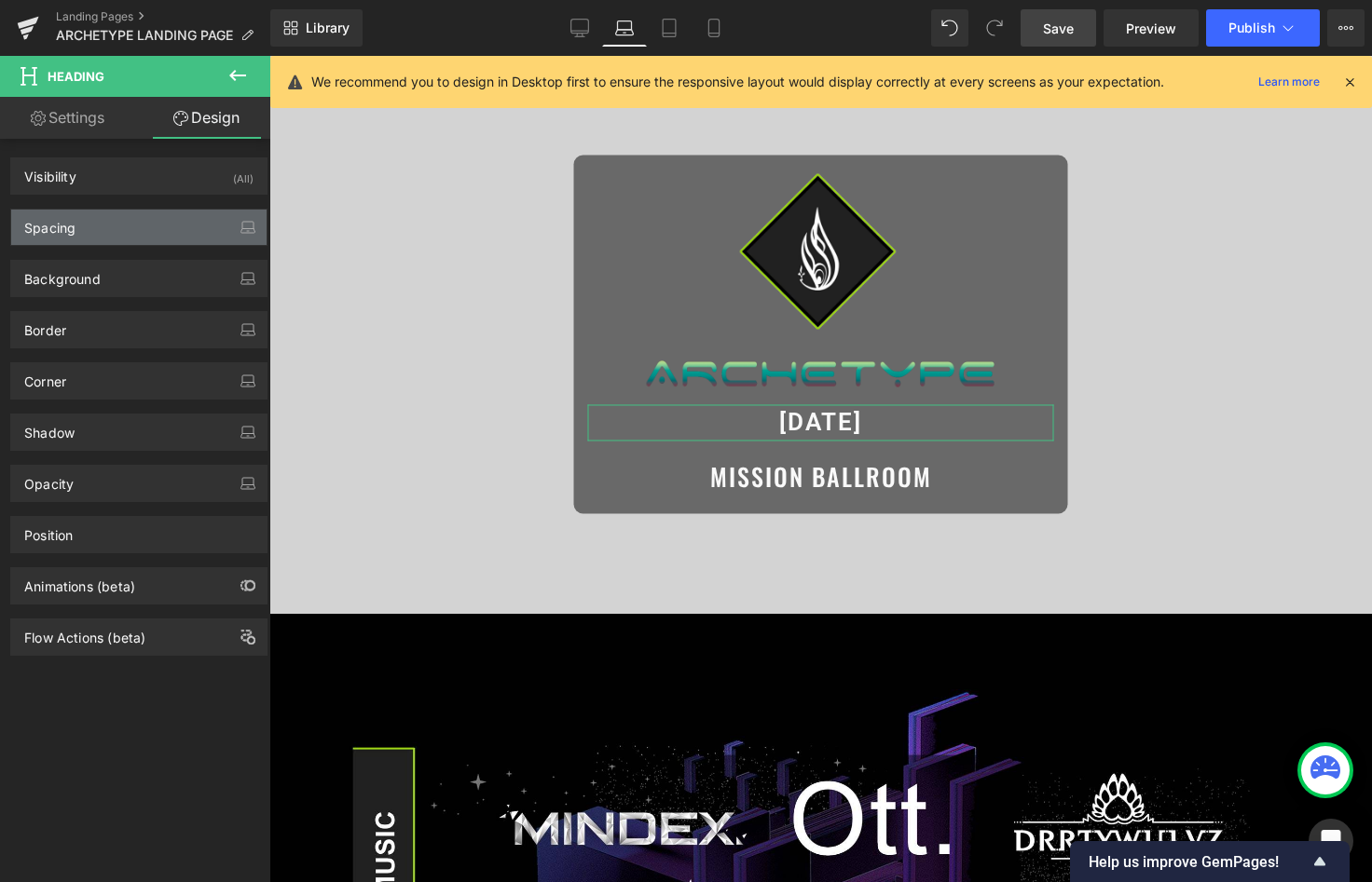
click at [167, 216] on div "Spacing" at bounding box center [139, 226] width 255 height 35
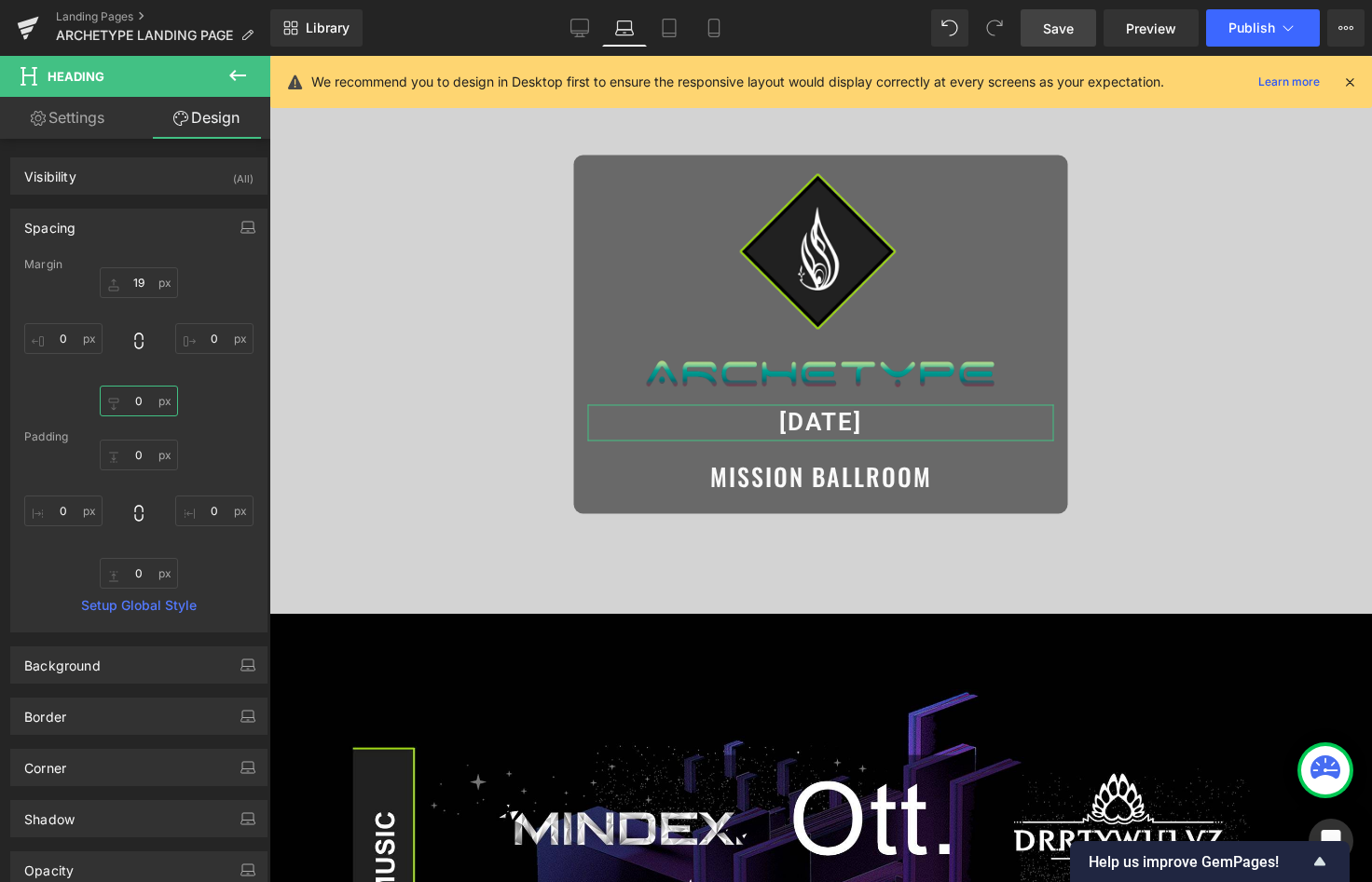
click at [139, 401] on input "0" at bounding box center [139, 401] width 78 height 30
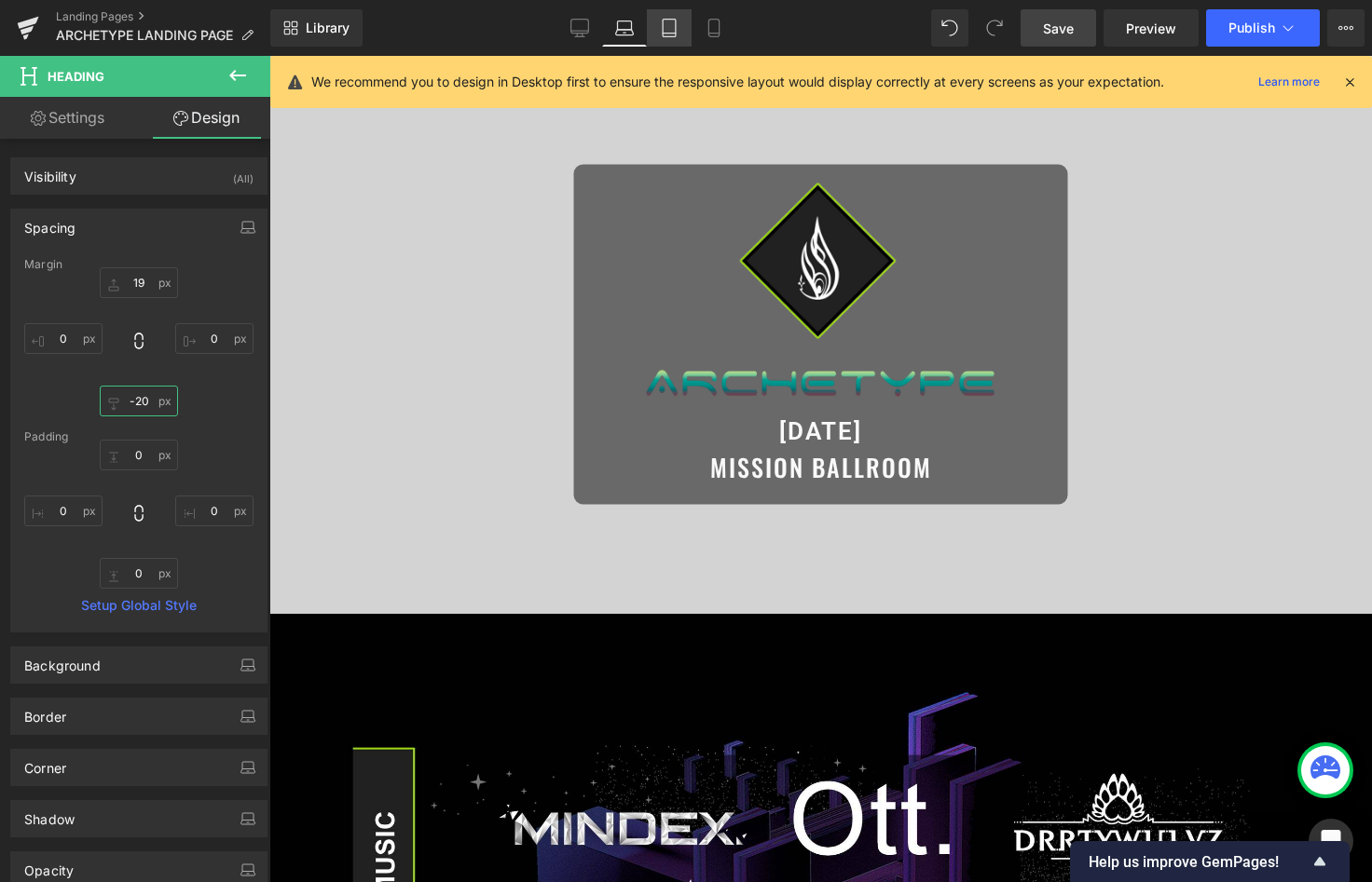
type input "-20"
click at [668, 23] on icon at bounding box center [669, 29] width 19 height 19
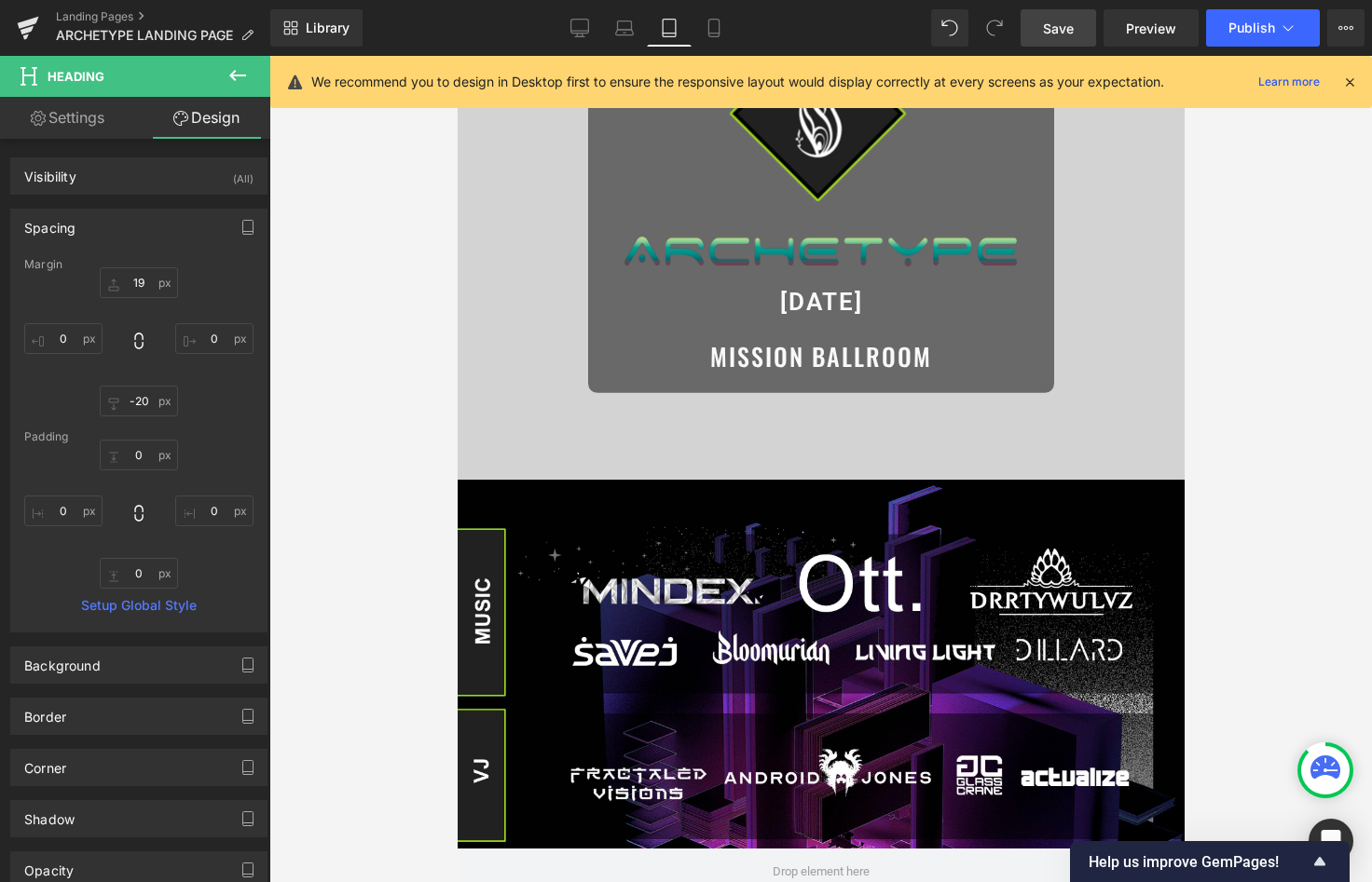
scroll to position [0, 0]
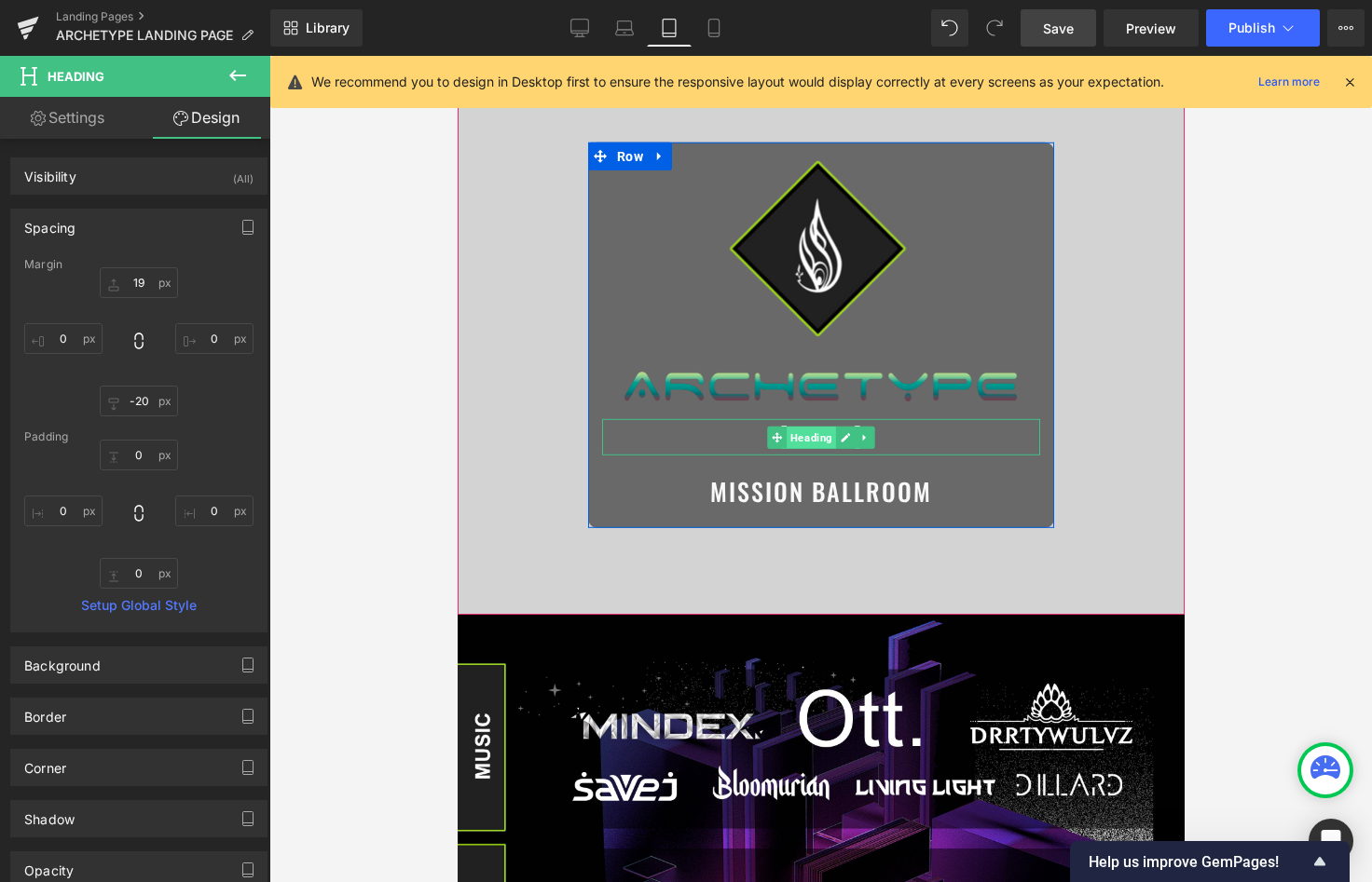
click at [804, 436] on span "Heading" at bounding box center [811, 439] width 49 height 23
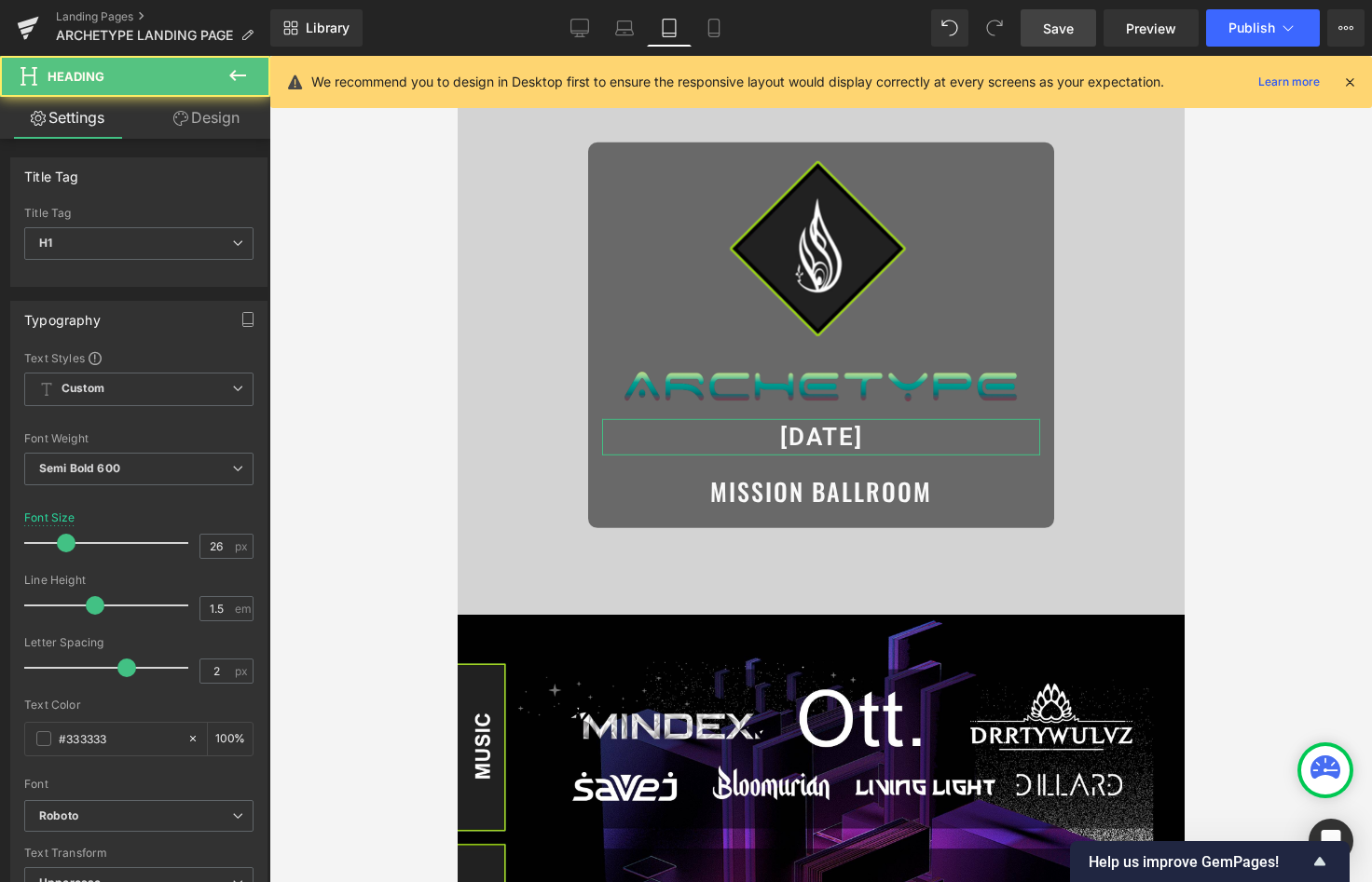
click at [192, 122] on link "Design" at bounding box center [206, 118] width 135 height 42
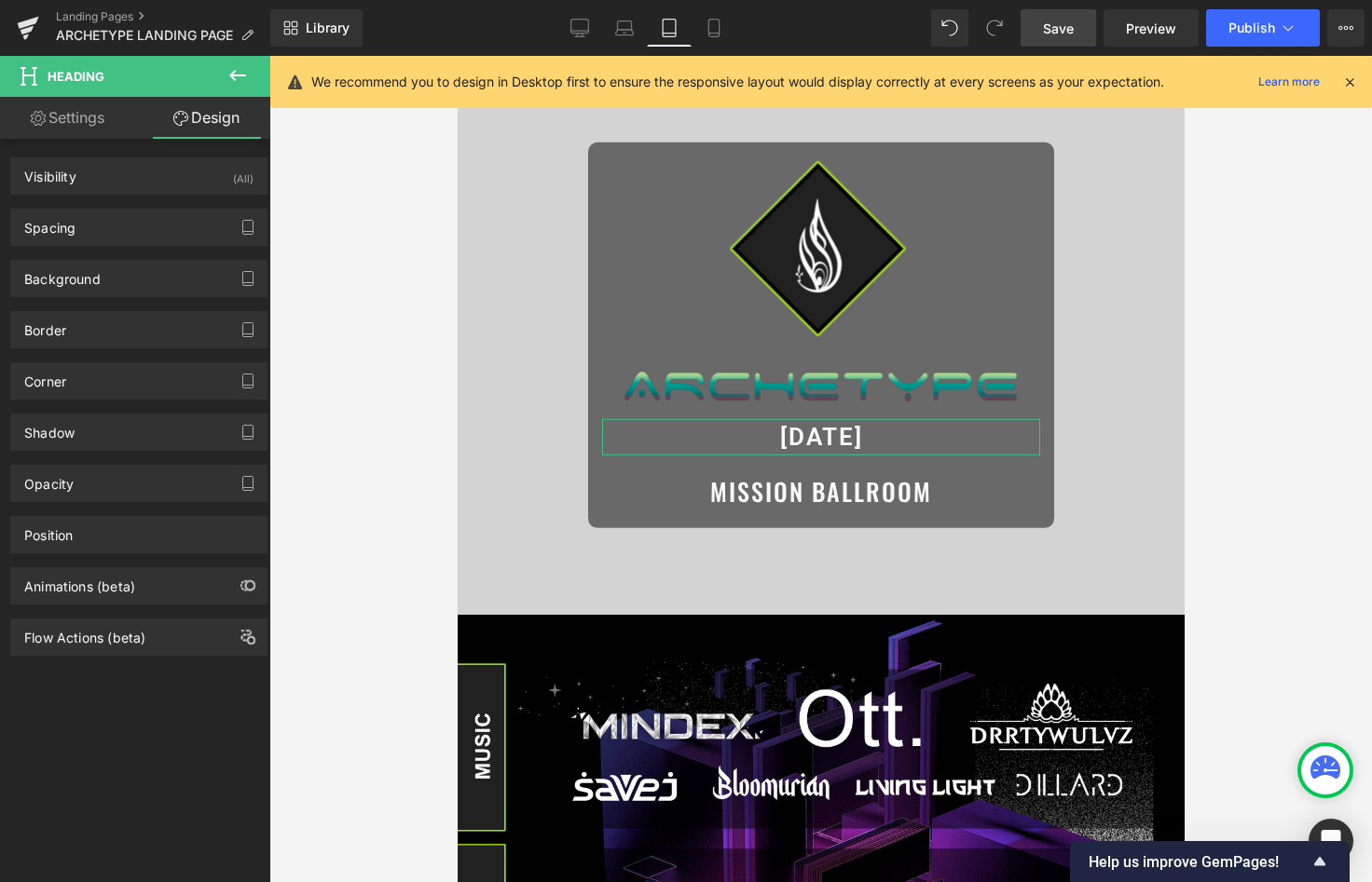
click at [134, 247] on div "Background Color & Image color Color % Image Replace Image Upload image or Brow…" at bounding box center [139, 272] width 279 height 51
click at [151, 228] on div "Spacing" at bounding box center [139, 226] width 255 height 35
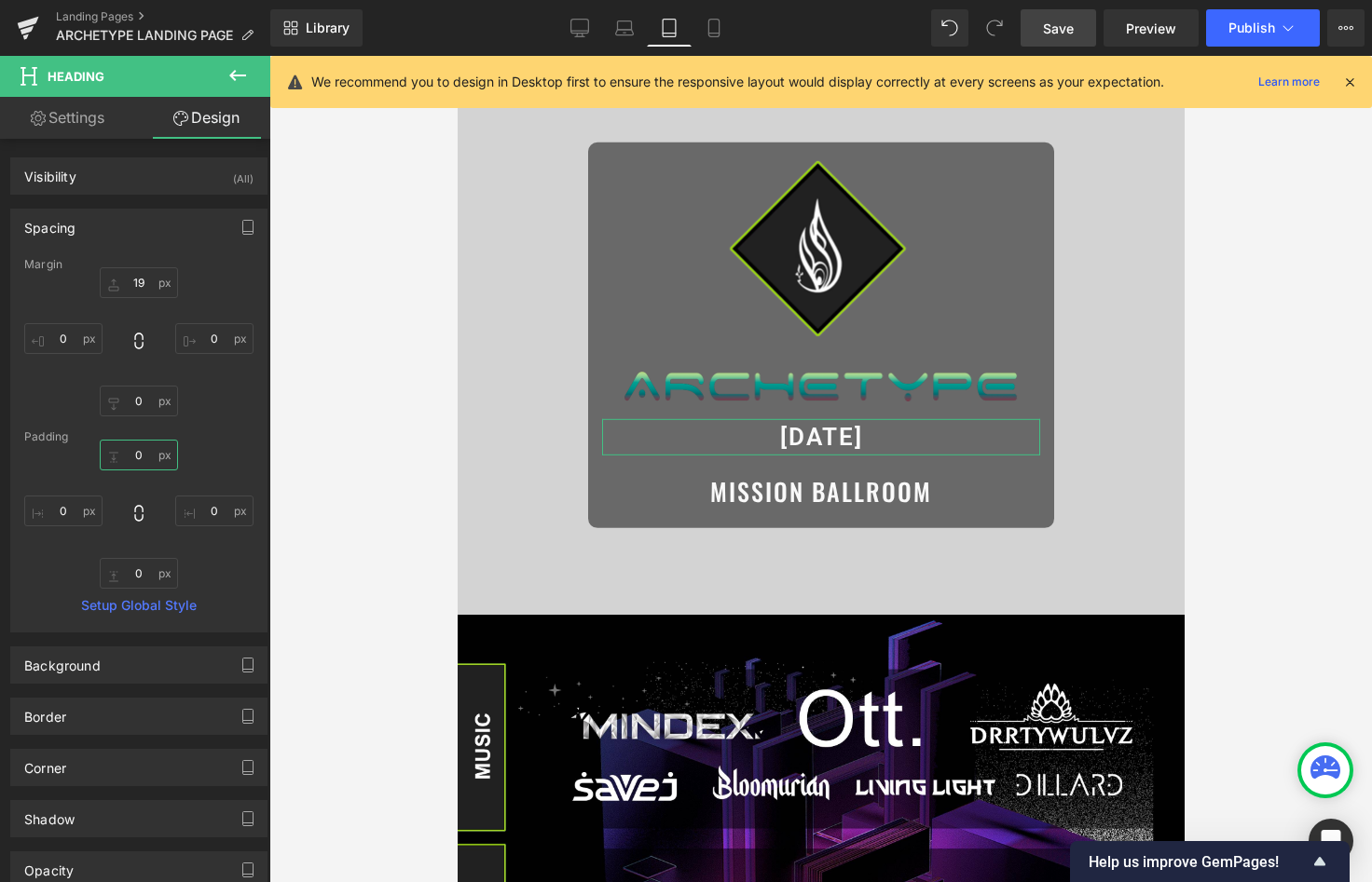
click at [144, 448] on input "text" at bounding box center [139, 455] width 78 height 30
type input "-25"
click at [137, 393] on input "text" at bounding box center [139, 401] width 78 height 30
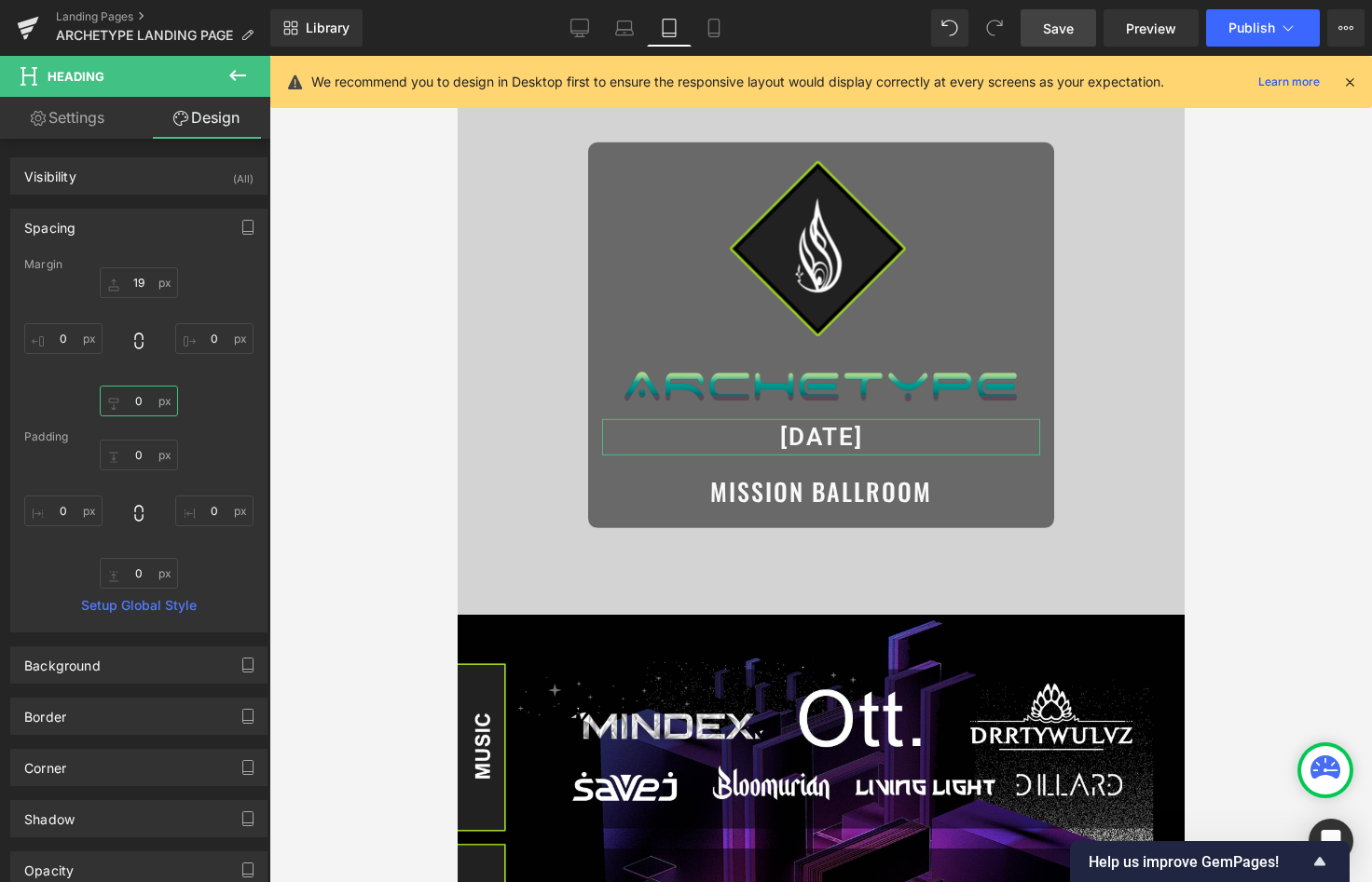
click at [137, 393] on input "text" at bounding box center [139, 401] width 78 height 30
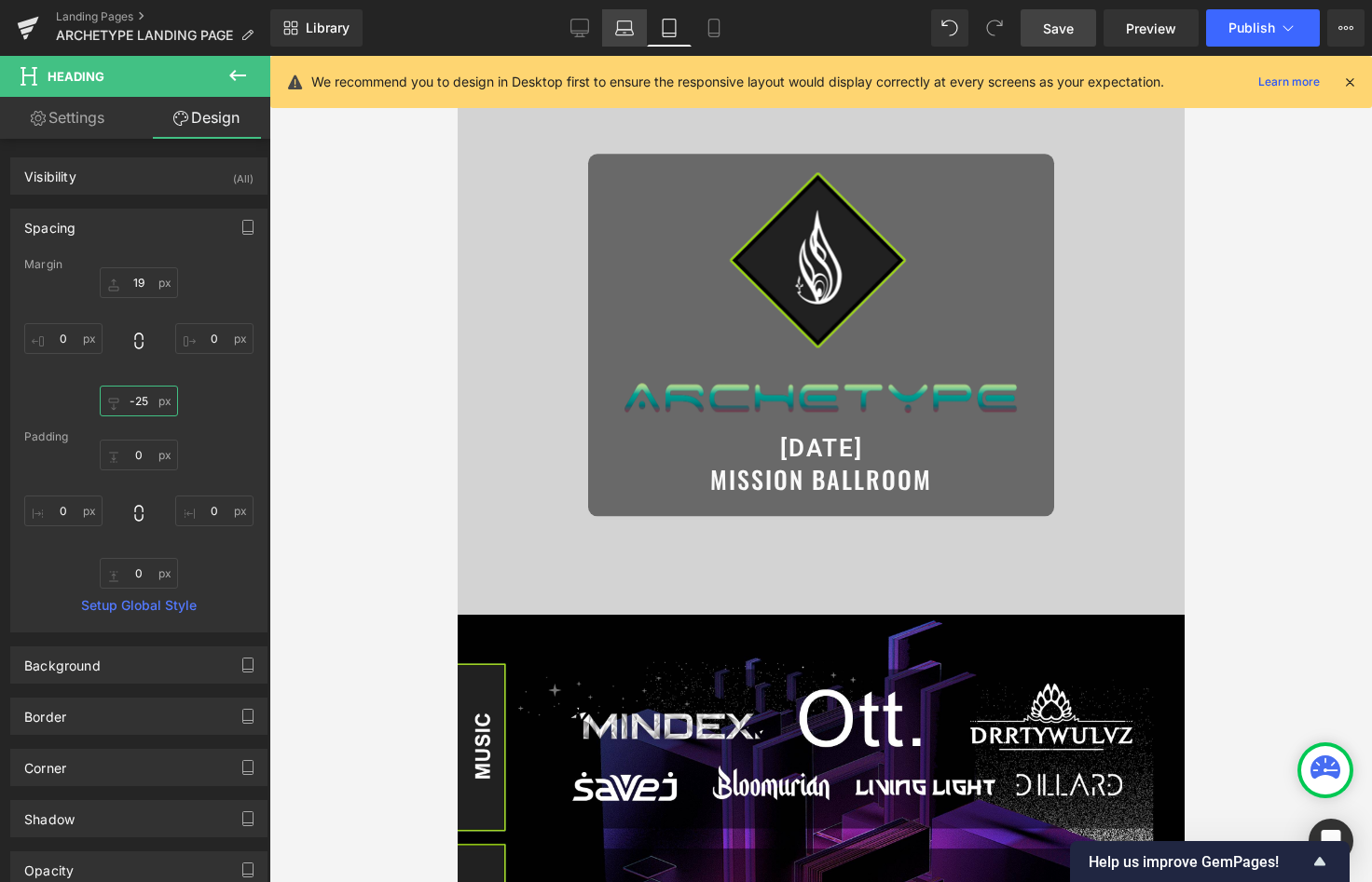
type input "-25"
click at [619, 19] on icon at bounding box center [624, 29] width 19 height 19
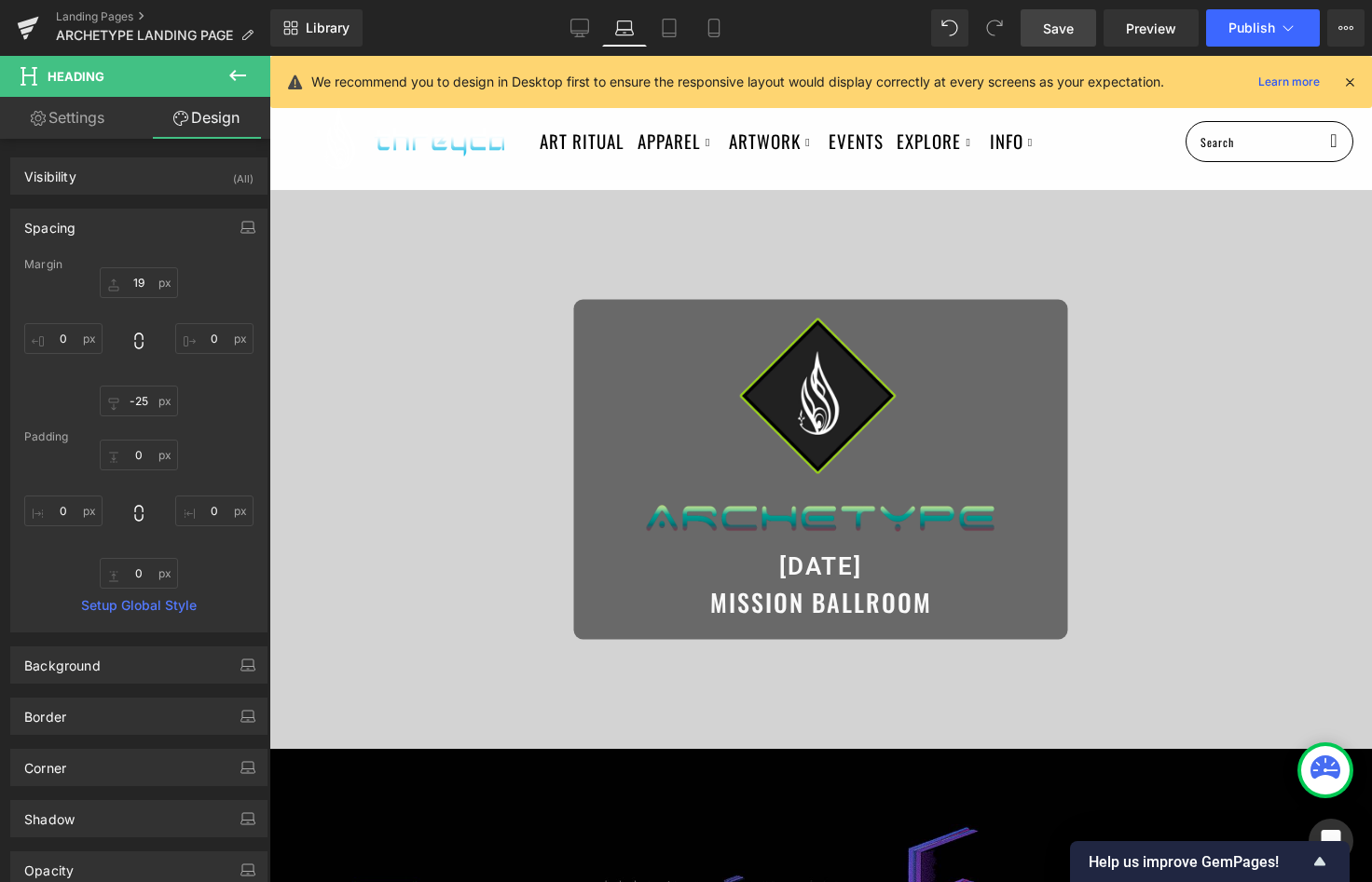
scroll to position [140, 0]
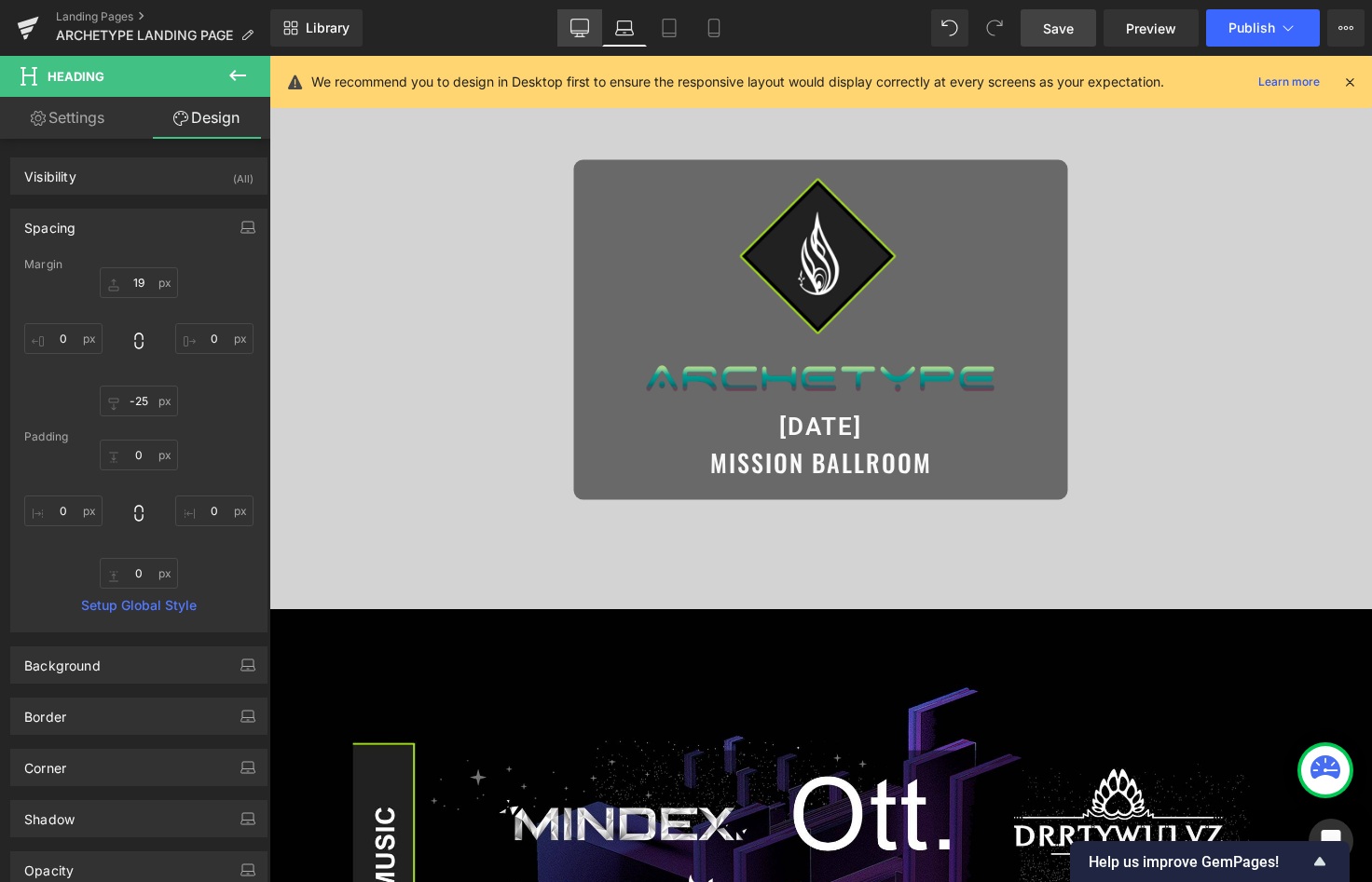
click at [584, 22] on icon at bounding box center [579, 29] width 19 height 19
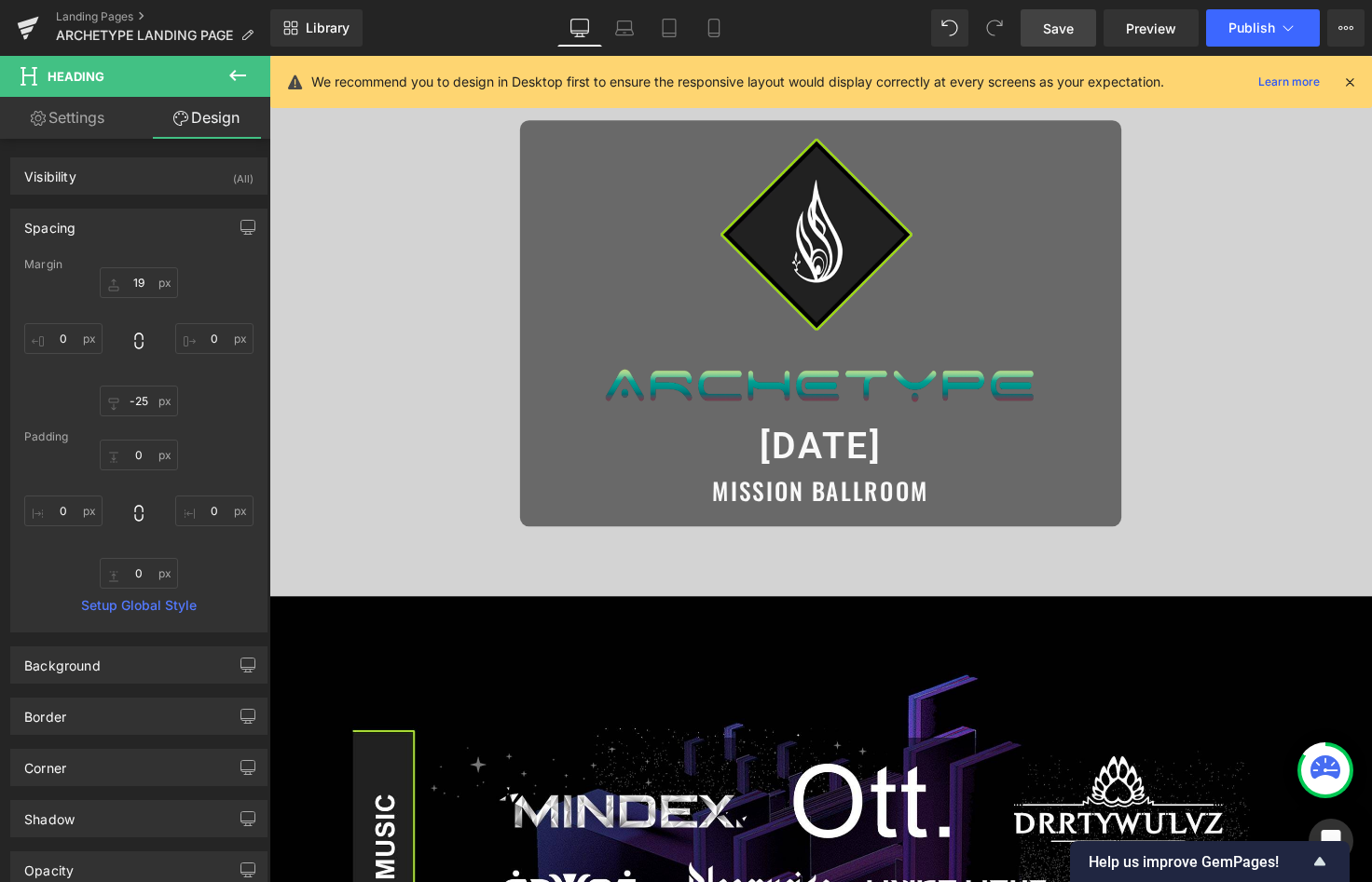
scroll to position [158, 0]
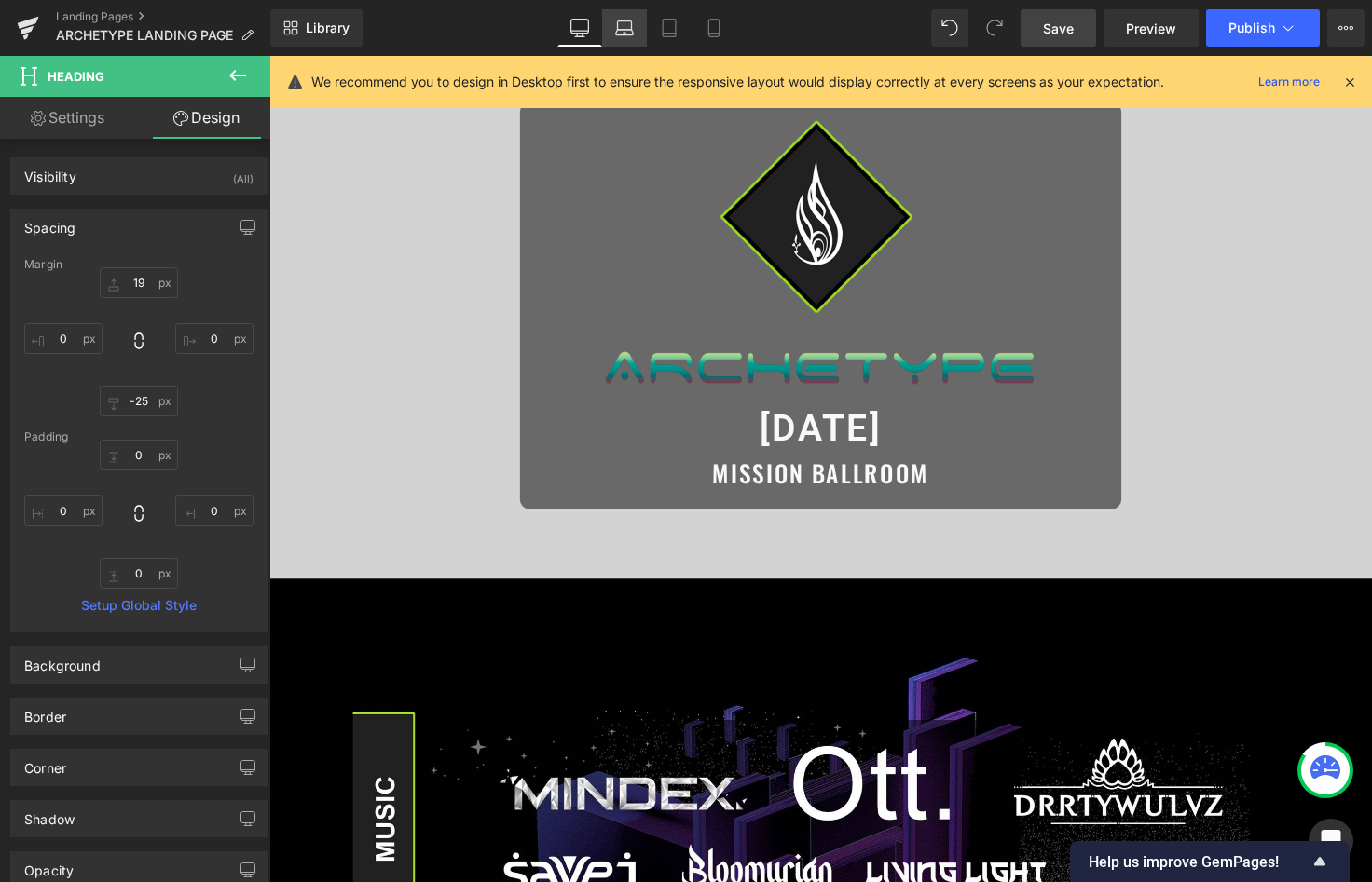
click at [621, 32] on icon at bounding box center [624, 29] width 19 height 19
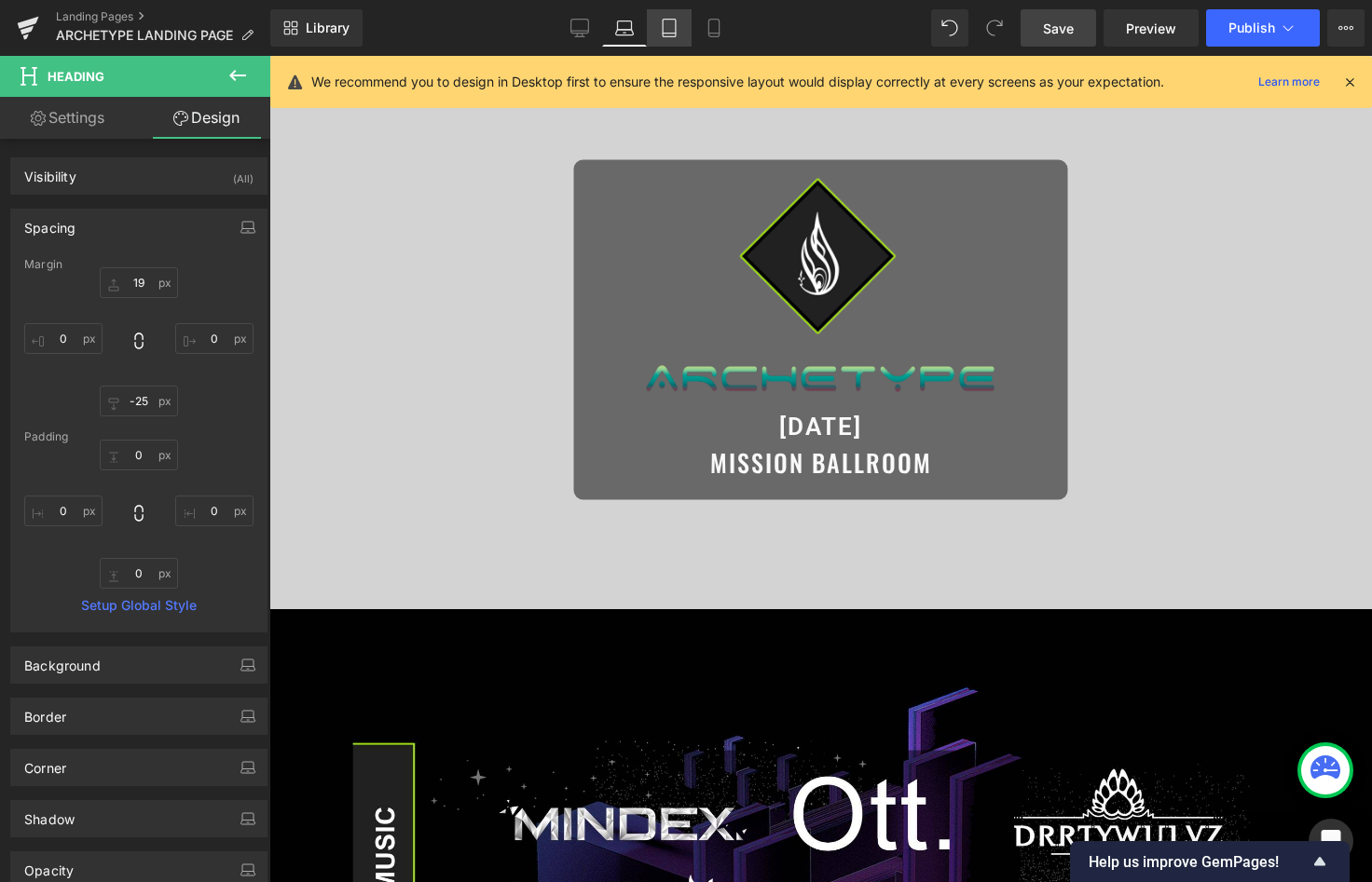
click at [656, 33] on link "Tablet" at bounding box center [669, 28] width 45 height 37
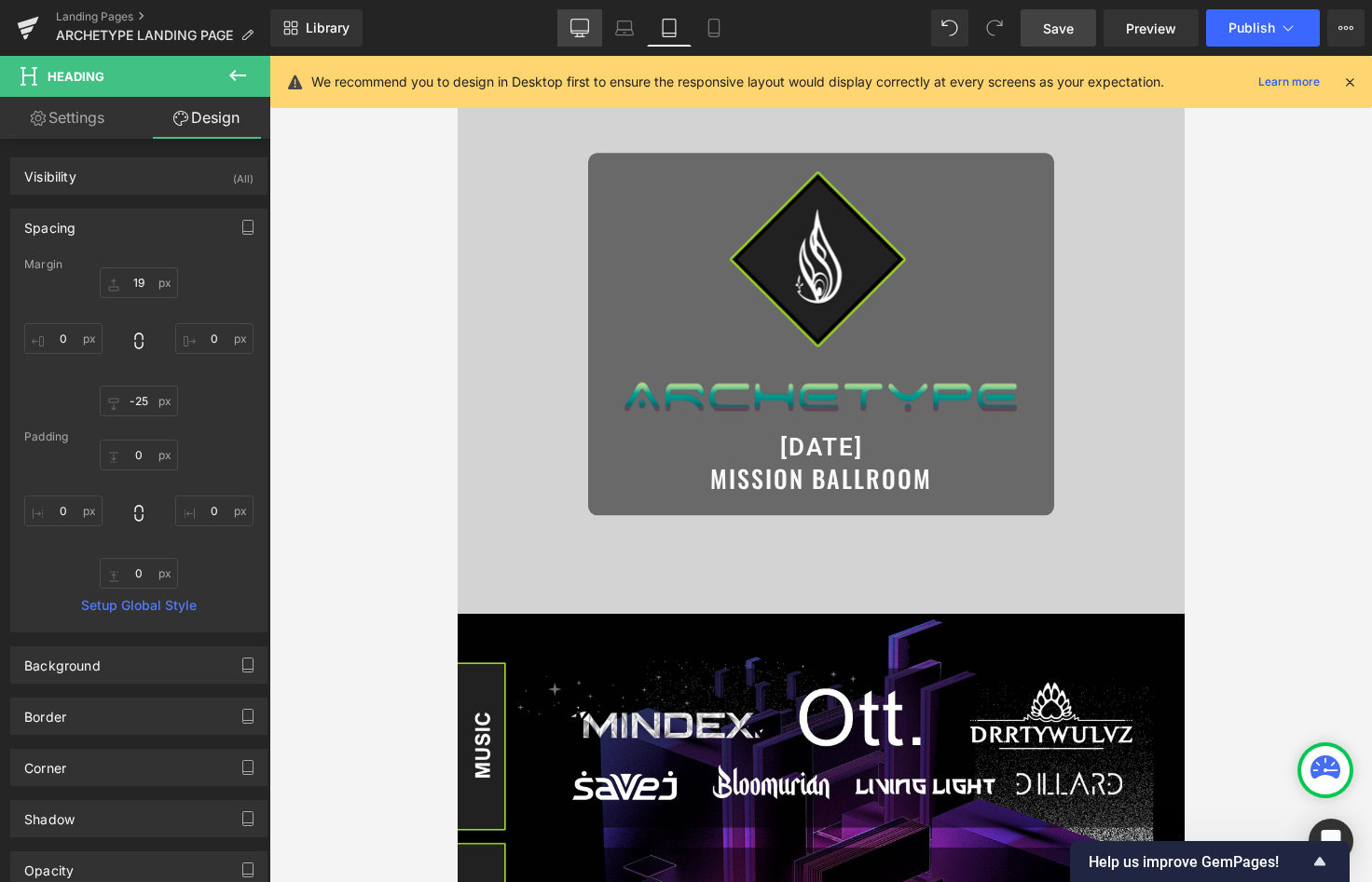
click at [598, 32] on link "Desktop" at bounding box center [579, 28] width 45 height 37
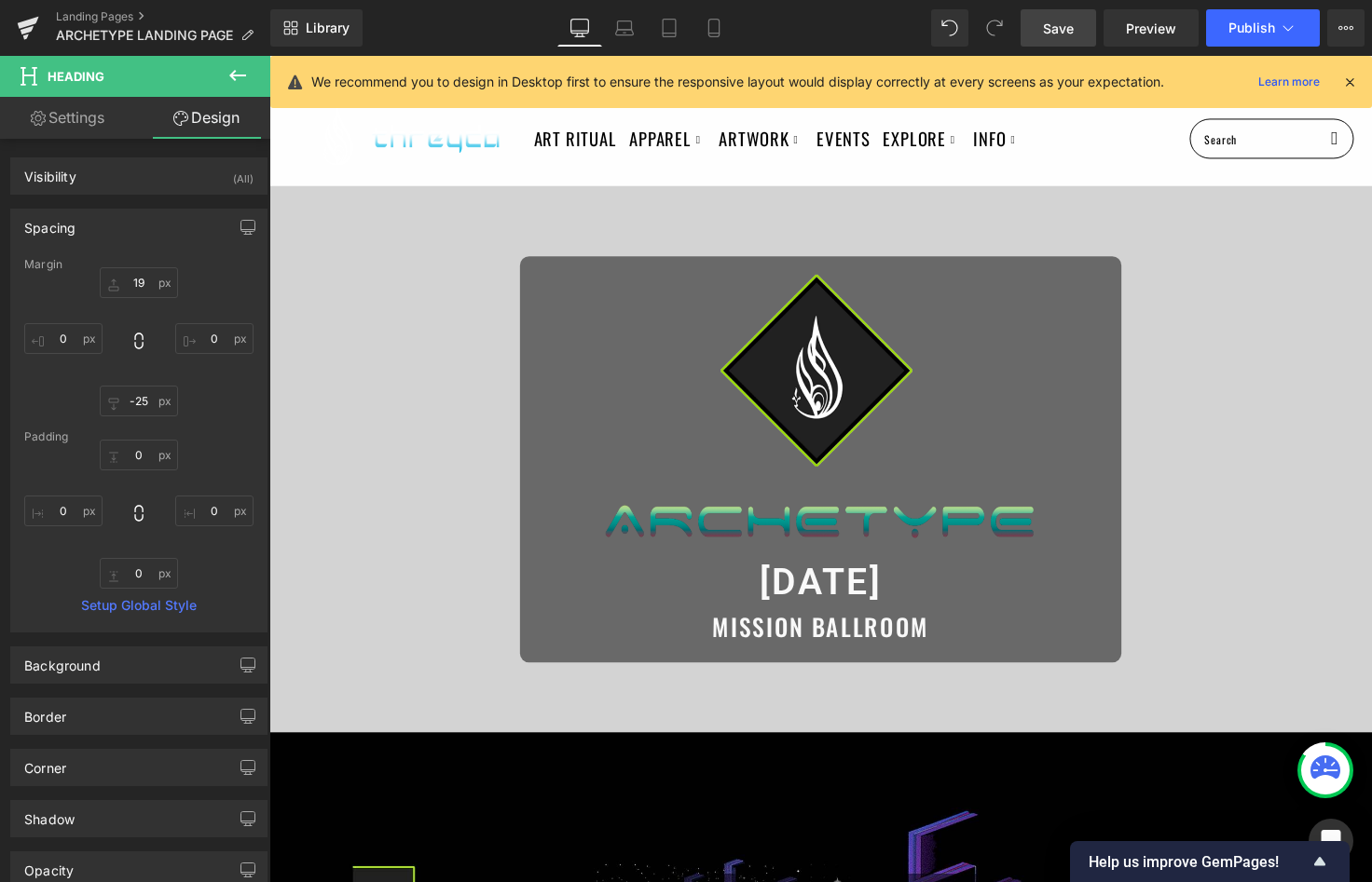
scroll to position [165, 0]
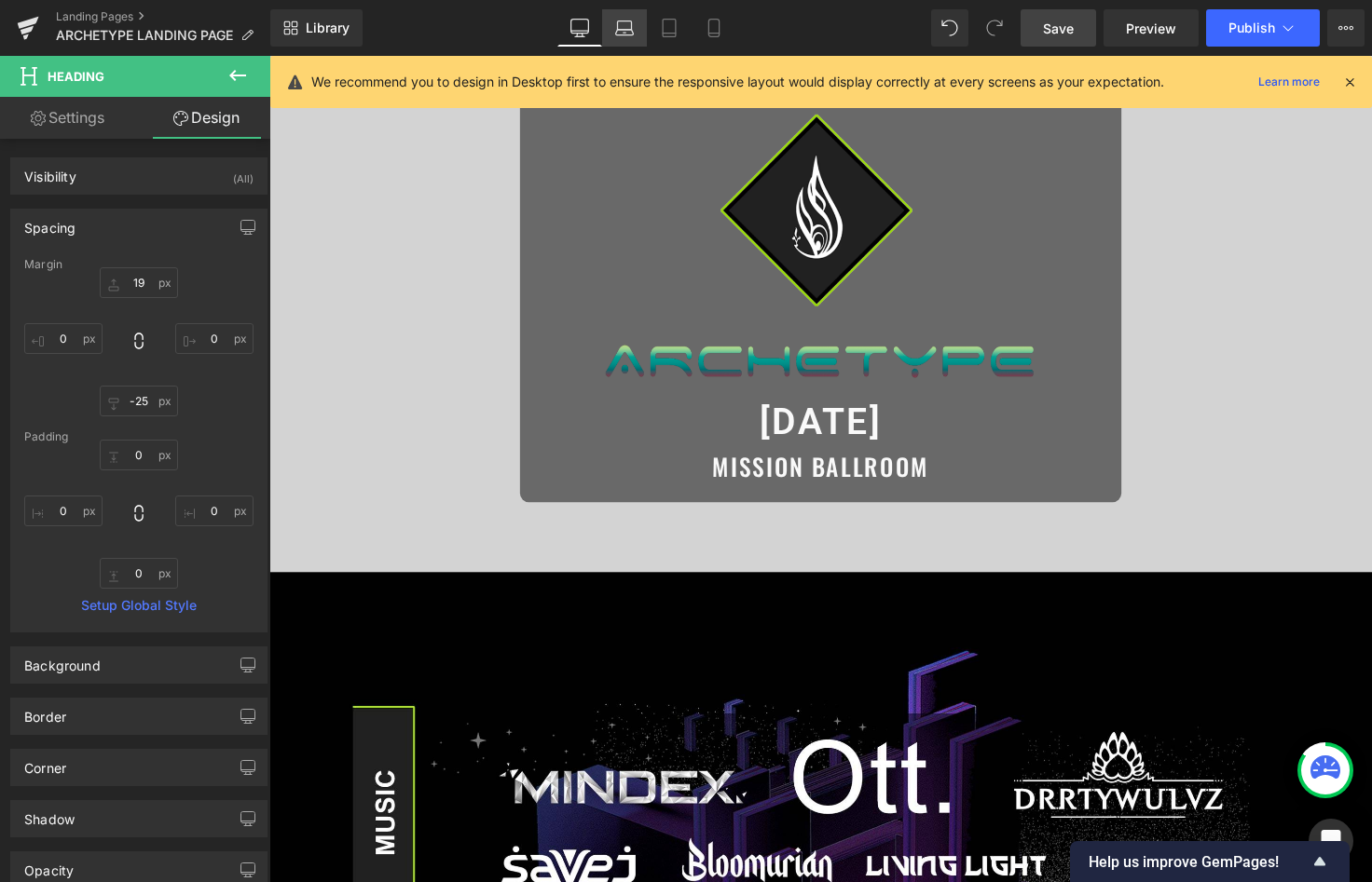
click at [618, 28] on icon at bounding box center [624, 29] width 19 height 19
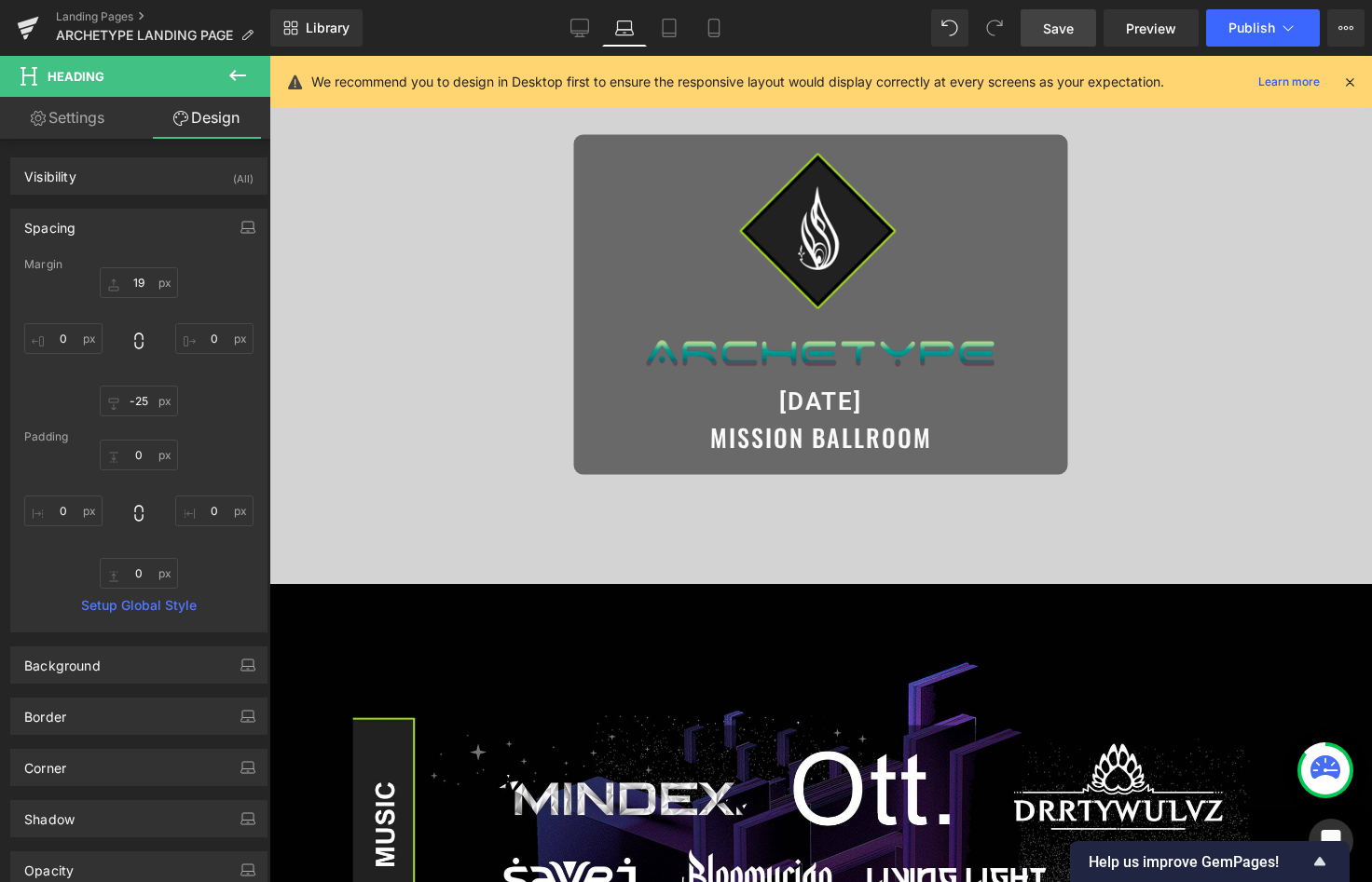
scroll to position [147, 0]
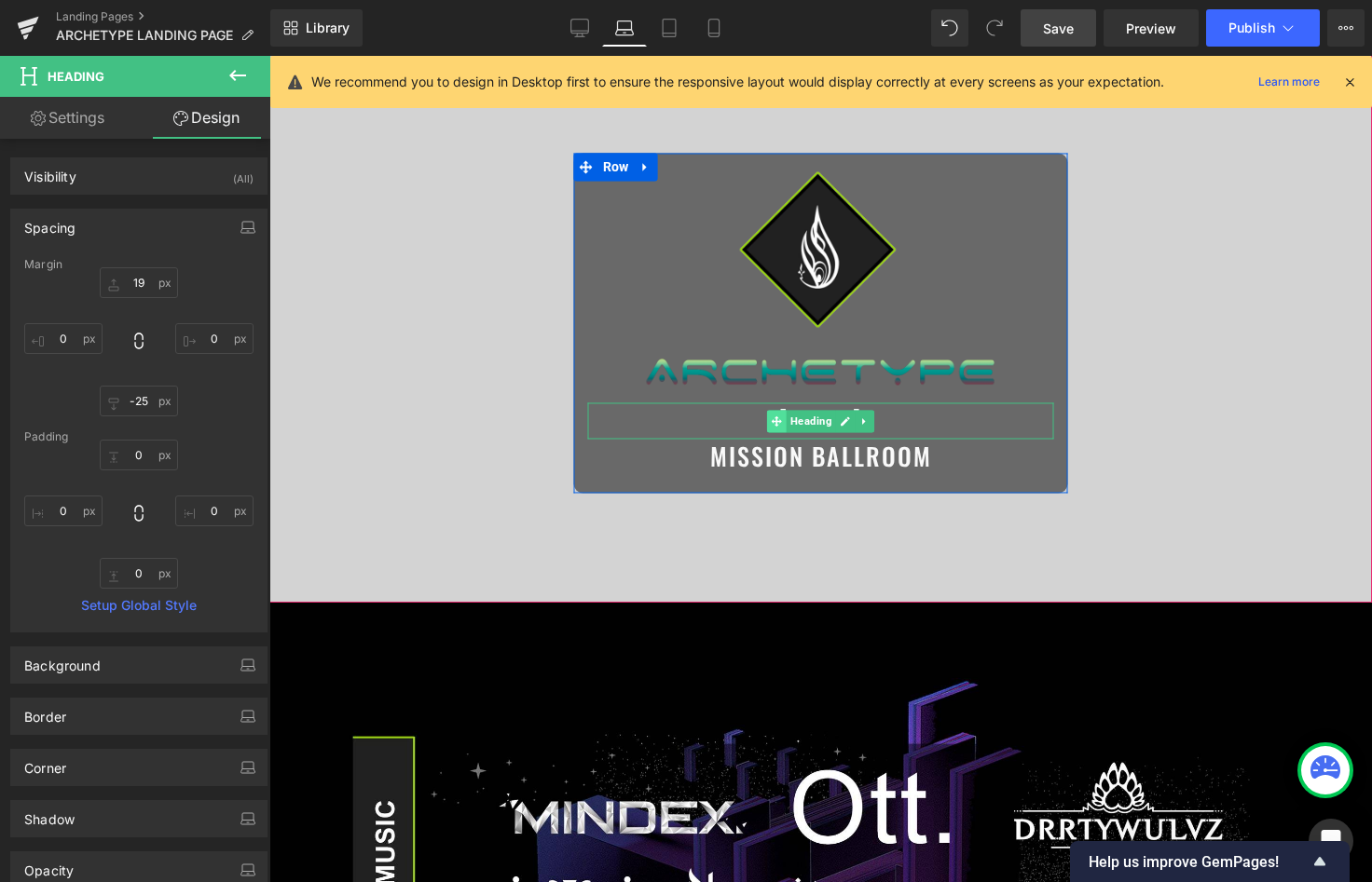
click at [767, 422] on span at bounding box center [776, 421] width 20 height 23
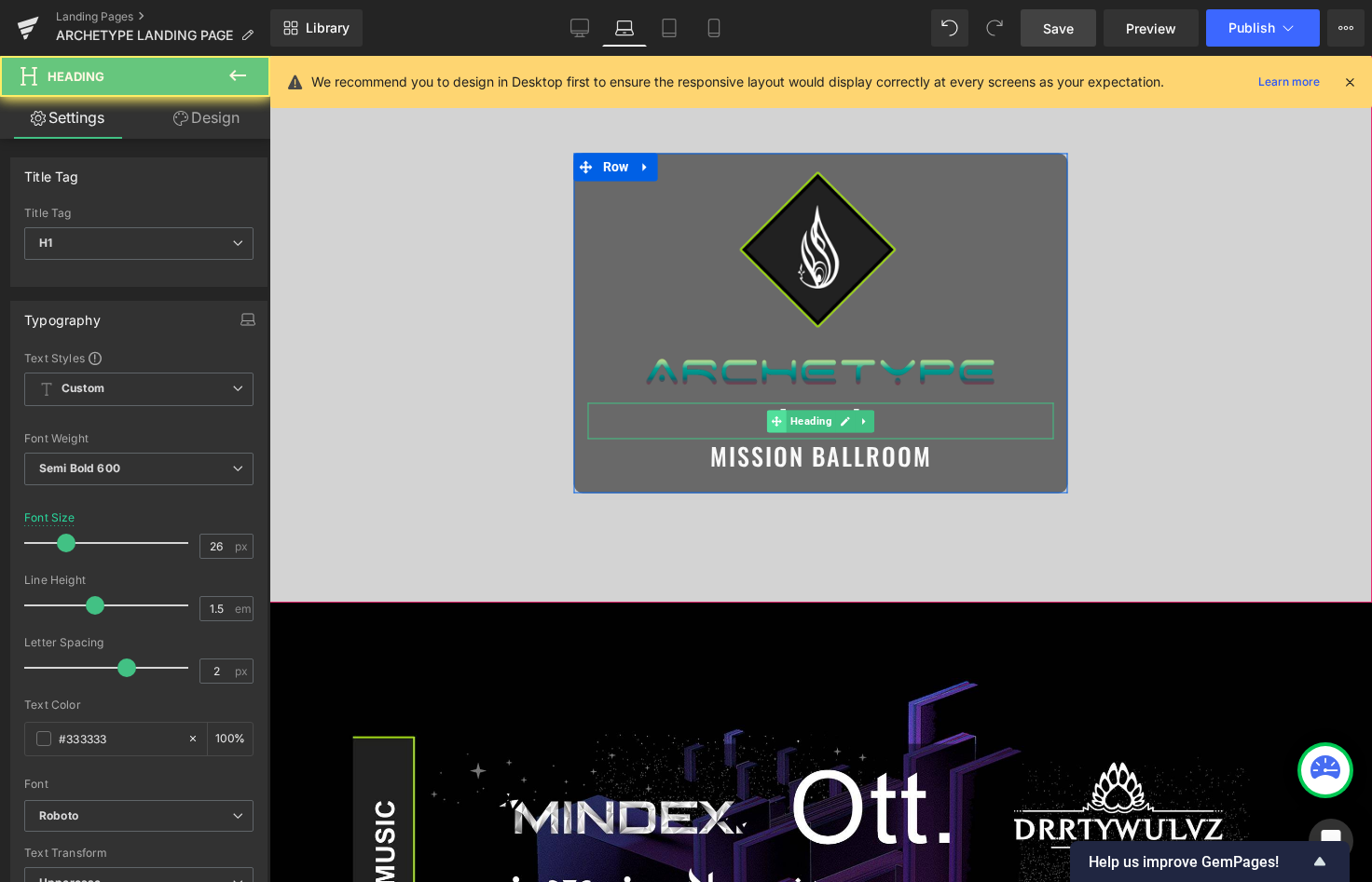
click at [767, 422] on span at bounding box center [776, 421] width 20 height 23
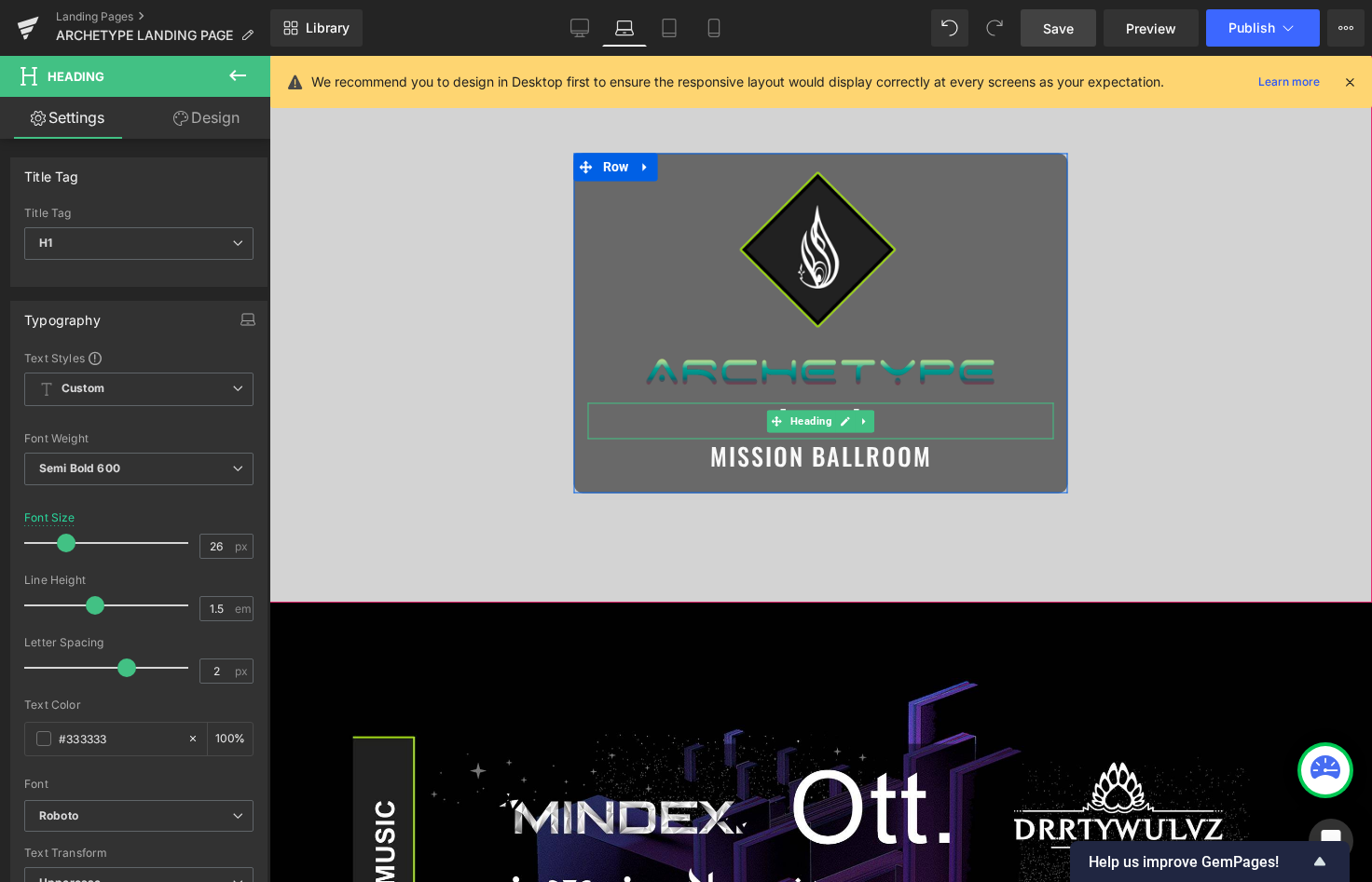
click at [889, 411] on h1 "[DATE]" at bounding box center [821, 421] width 466 height 36
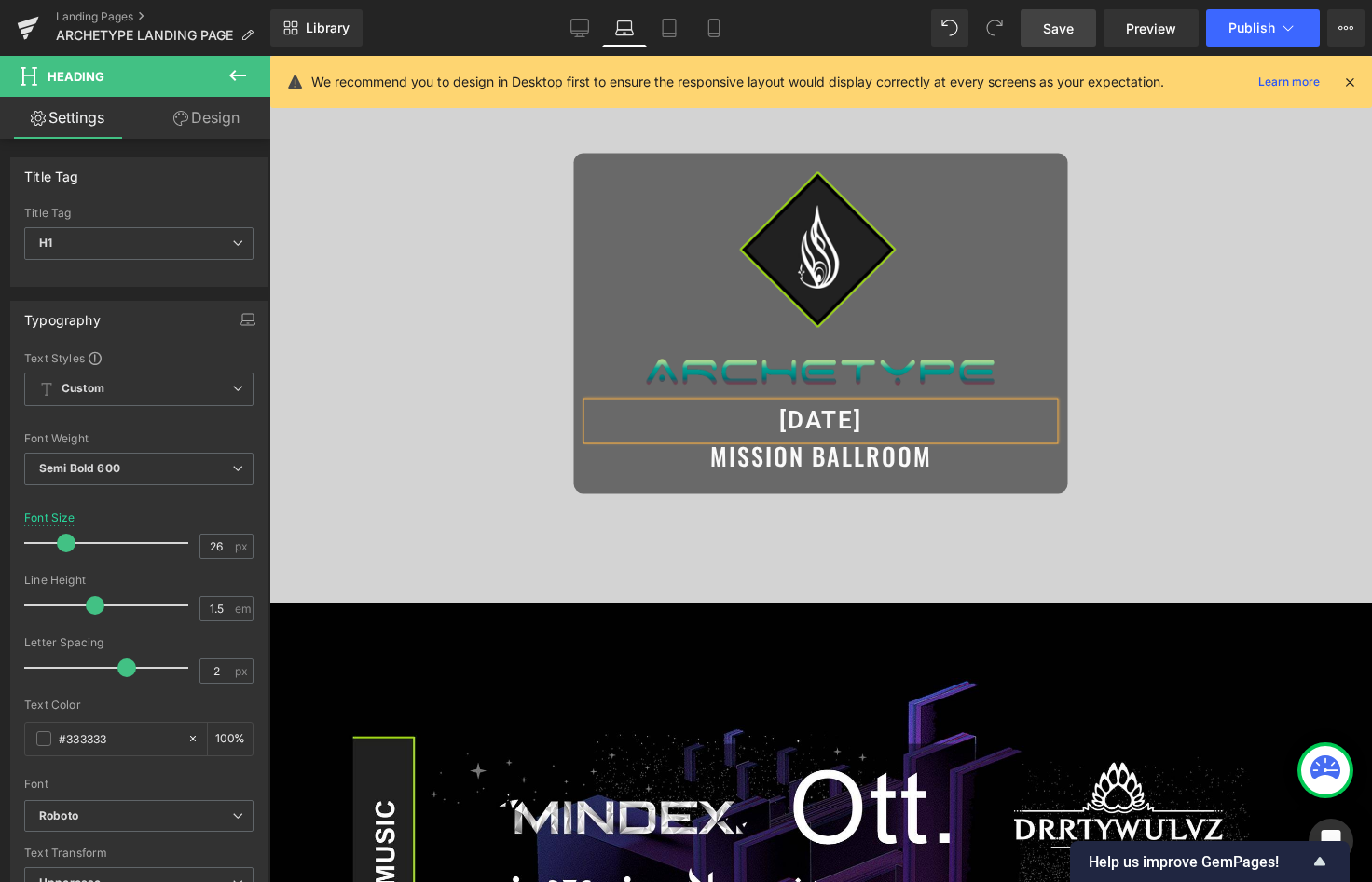
click at [889, 411] on h1 "[DATE]" at bounding box center [821, 421] width 466 height 36
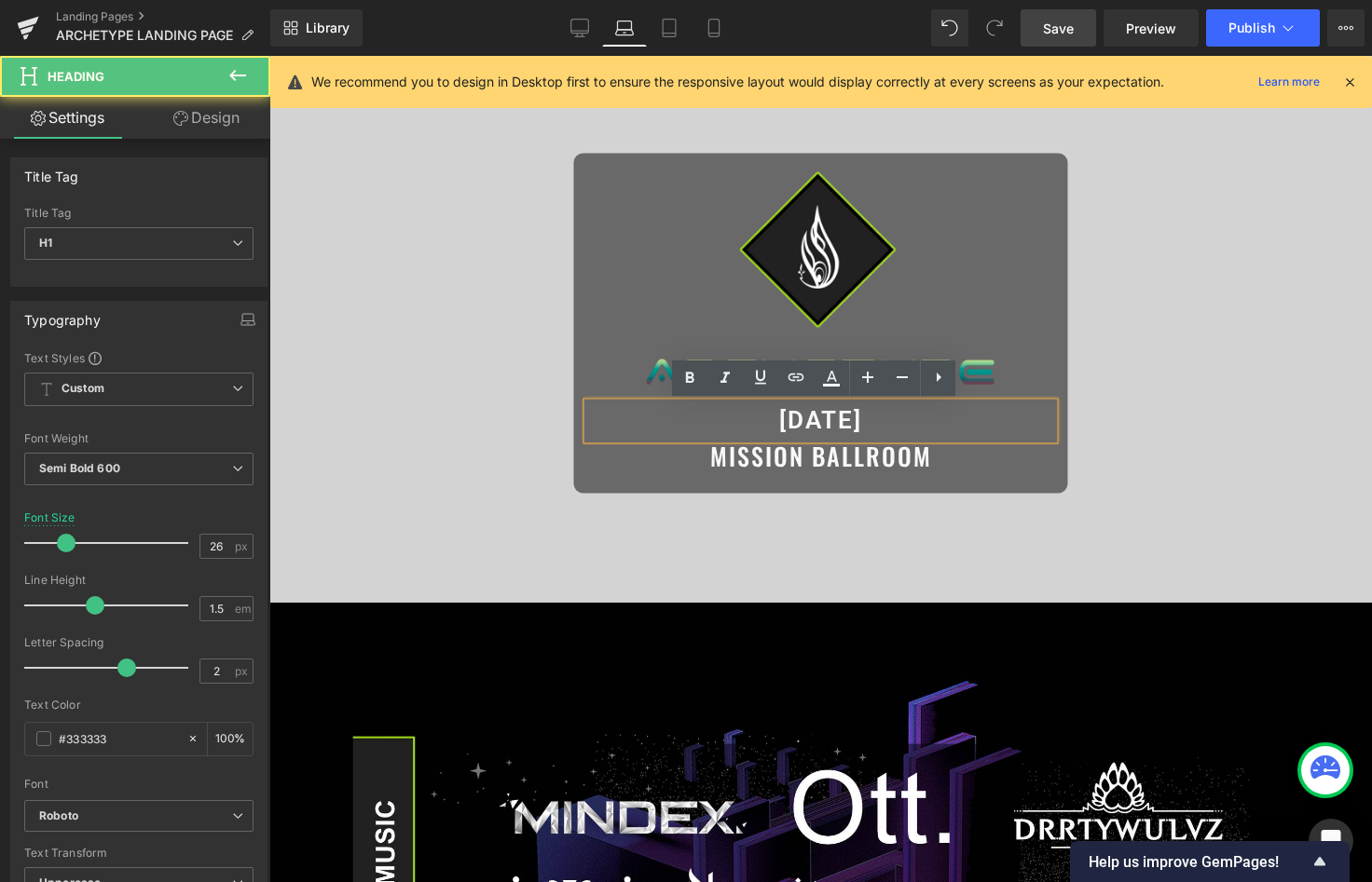
click at [889, 411] on h1 "[DATE]" at bounding box center [821, 421] width 466 height 36
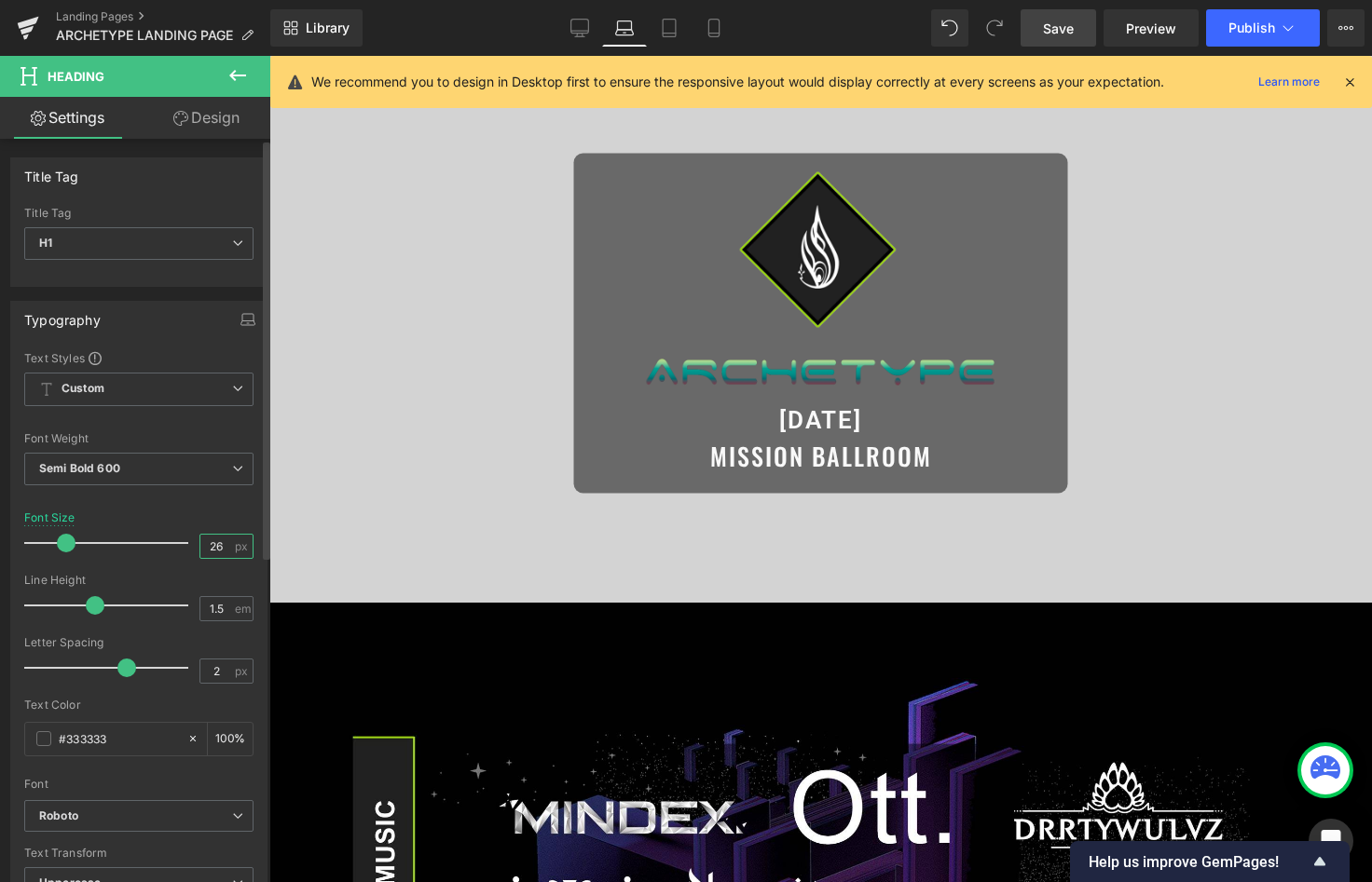
click at [214, 552] on input "26" at bounding box center [217, 546] width 32 height 23
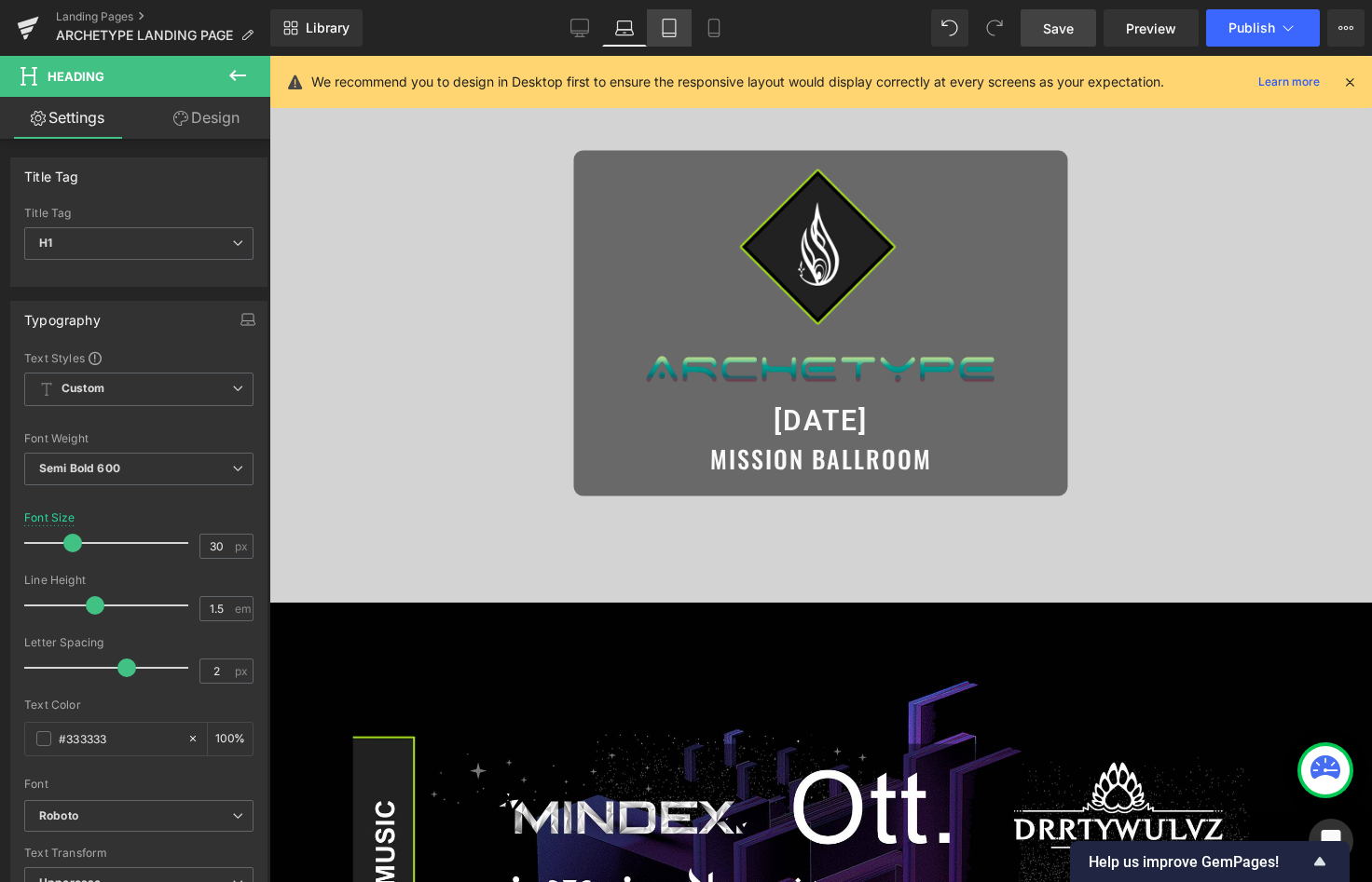
click at [660, 19] on icon at bounding box center [669, 29] width 19 height 19
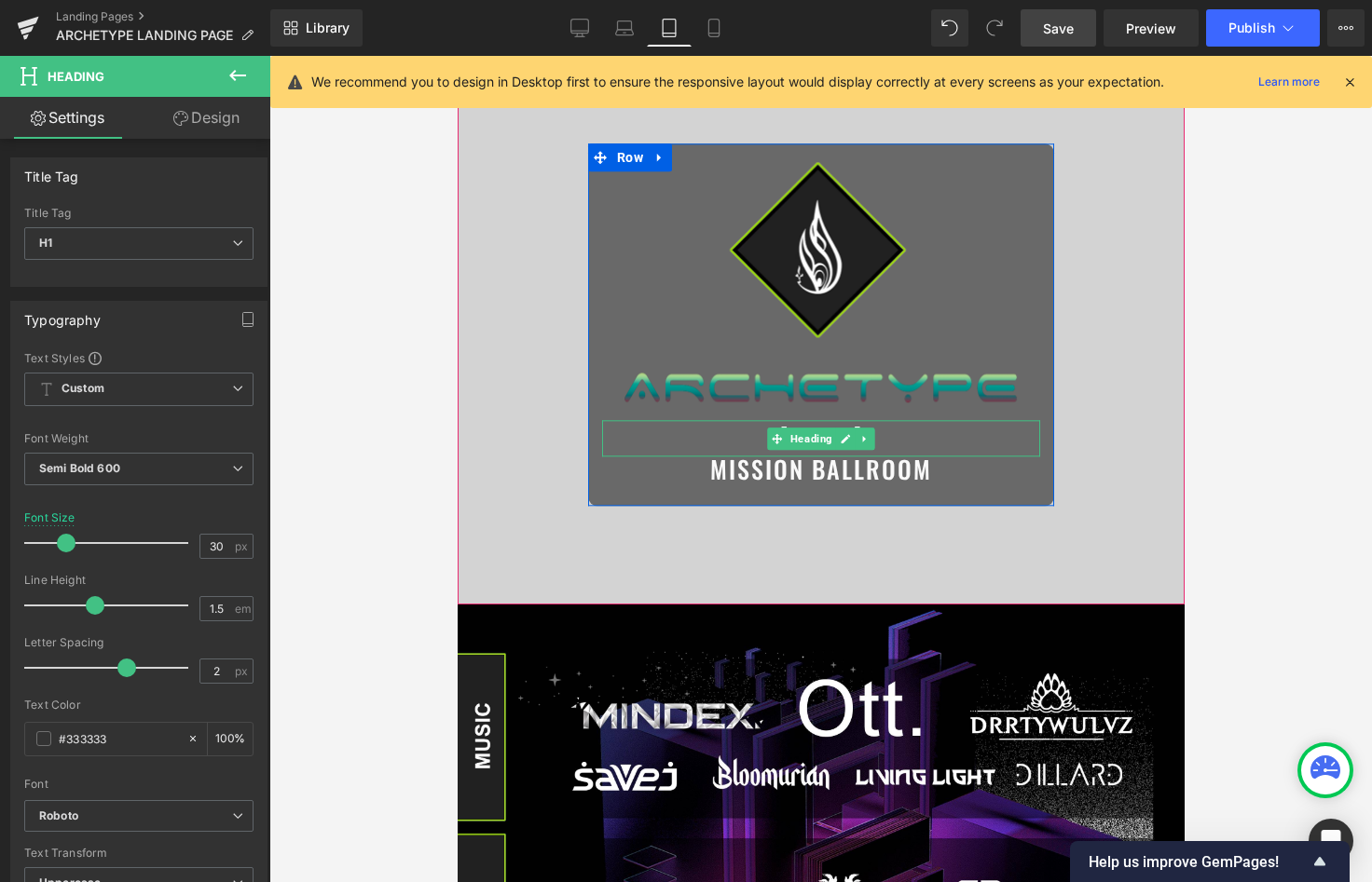
click at [741, 439] on h1 "[DATE]" at bounding box center [820, 440] width 438 height 36
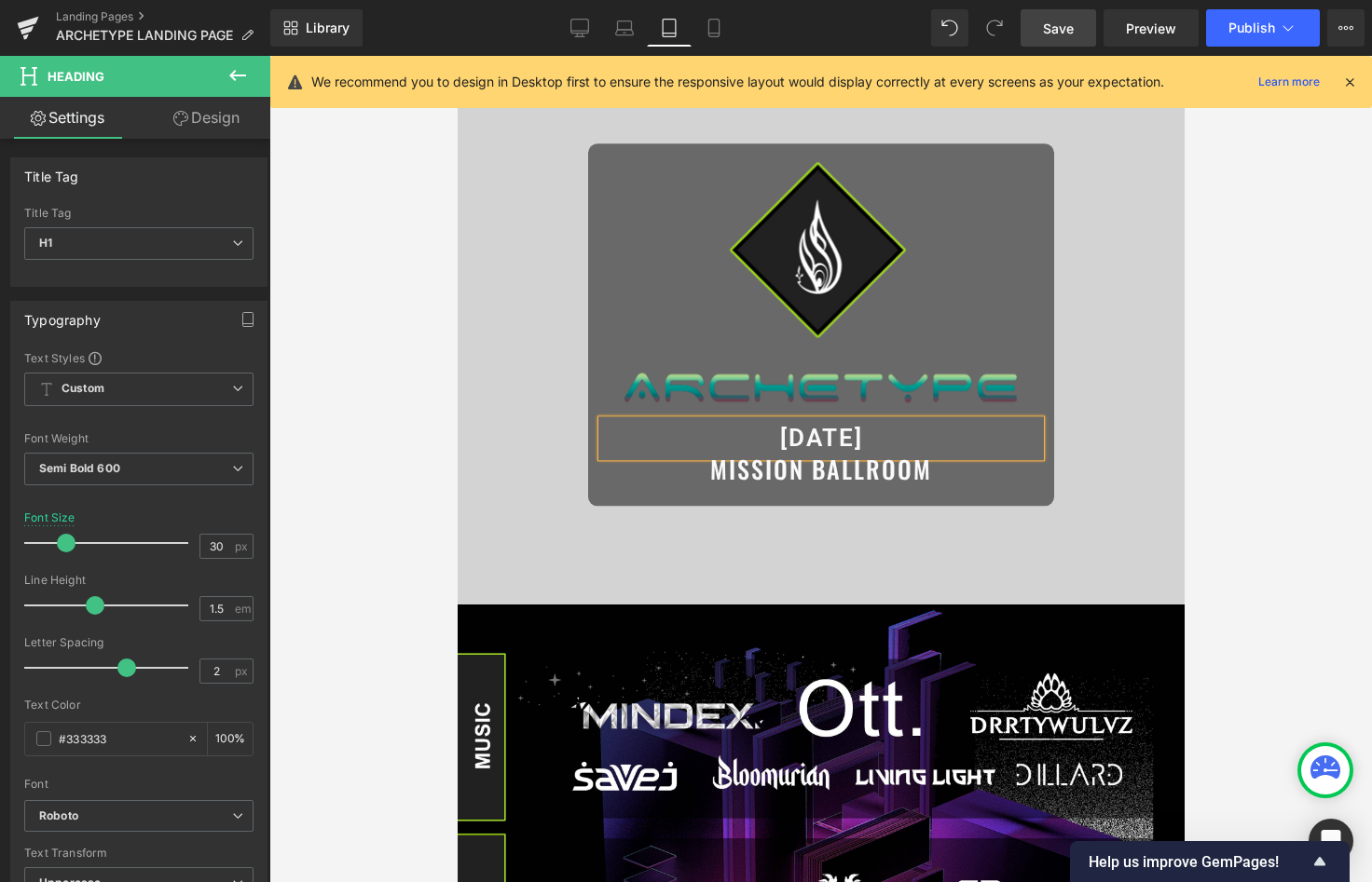
click at [741, 439] on h1 "[DATE]" at bounding box center [820, 440] width 438 height 36
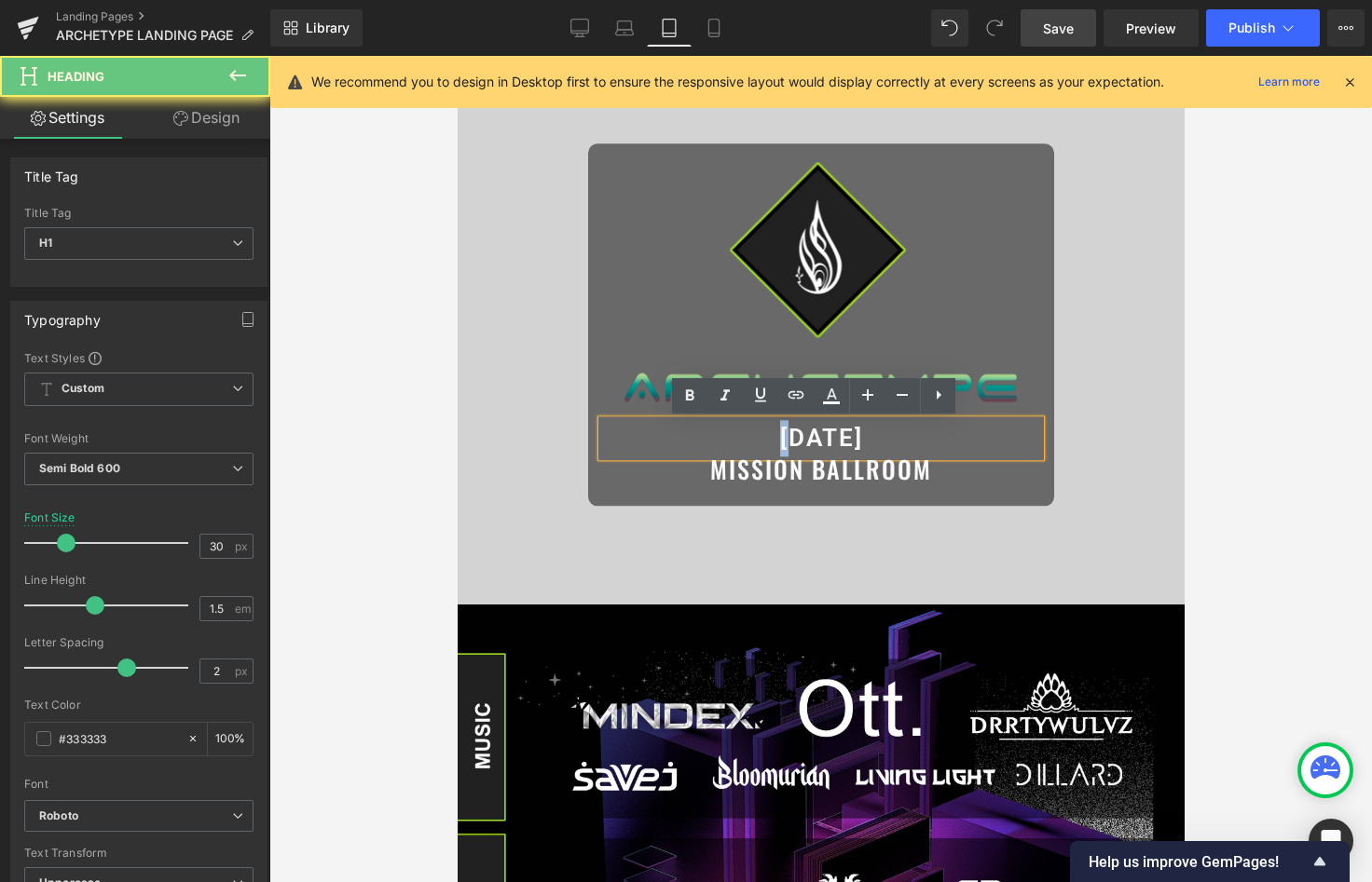
click at [741, 439] on h1 "[DATE]" at bounding box center [820, 440] width 438 height 36
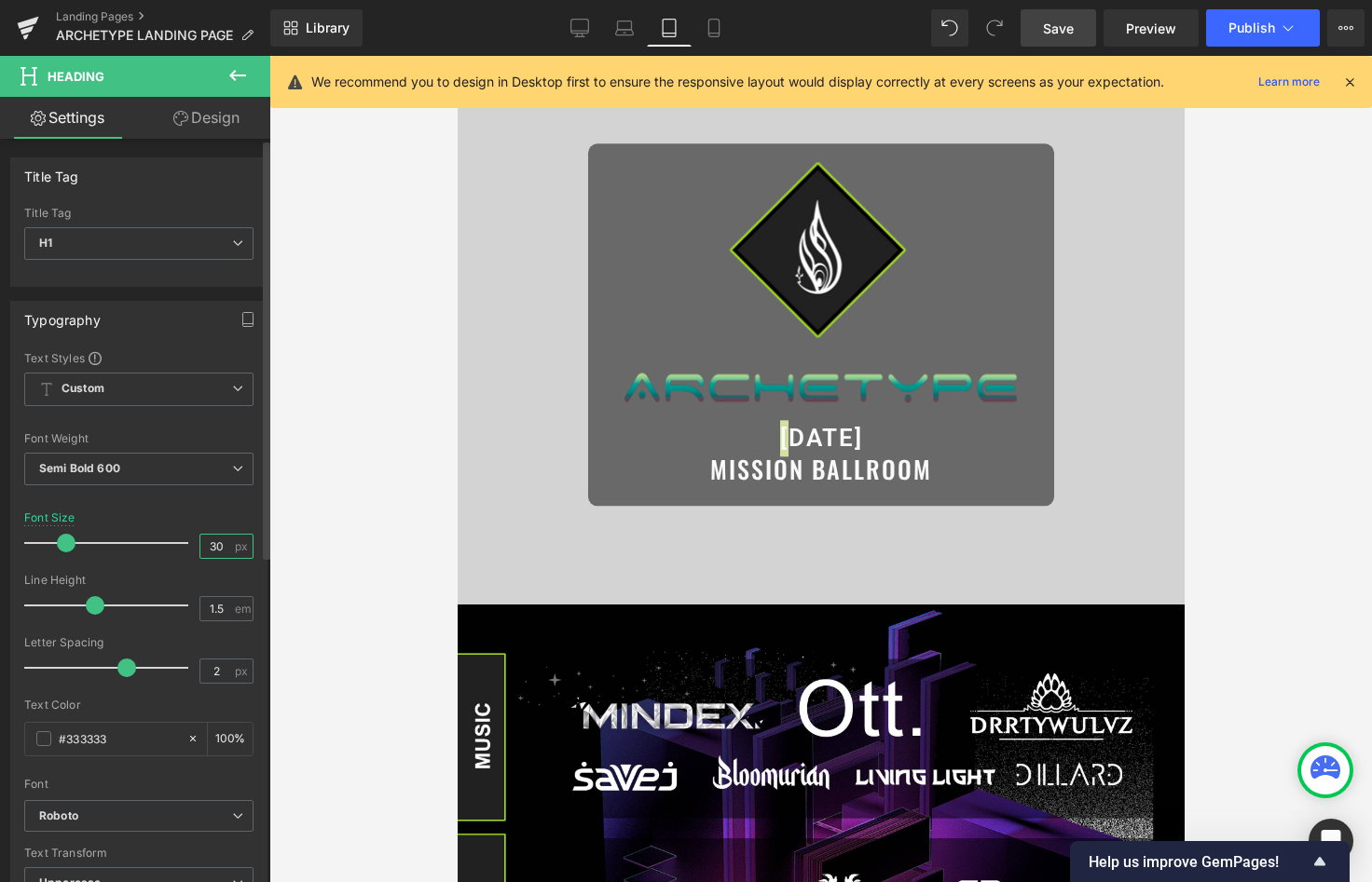
click at [223, 540] on input "30" at bounding box center [217, 546] width 32 height 23
type input "30"
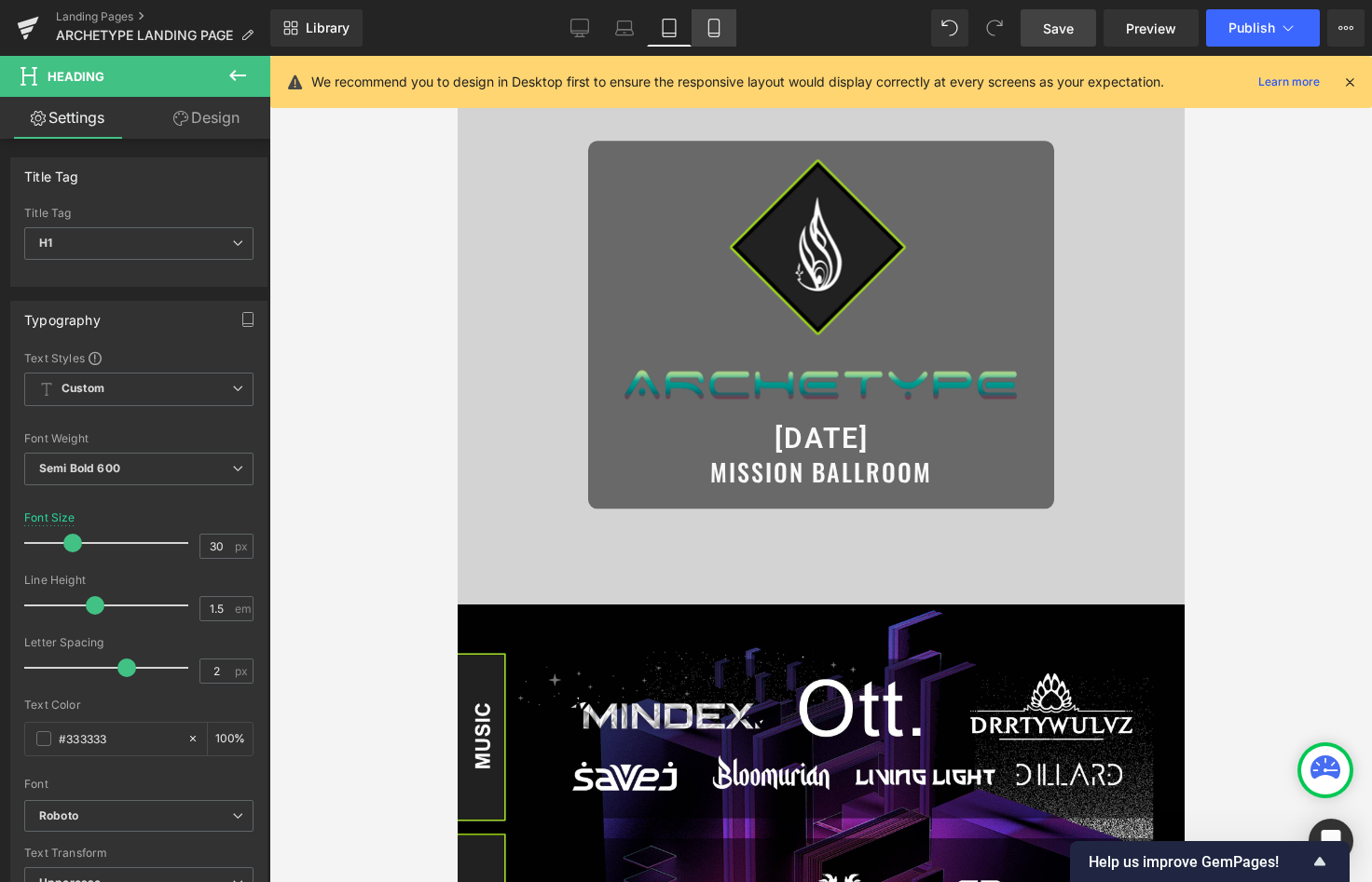
click at [710, 27] on icon at bounding box center [714, 29] width 19 height 19
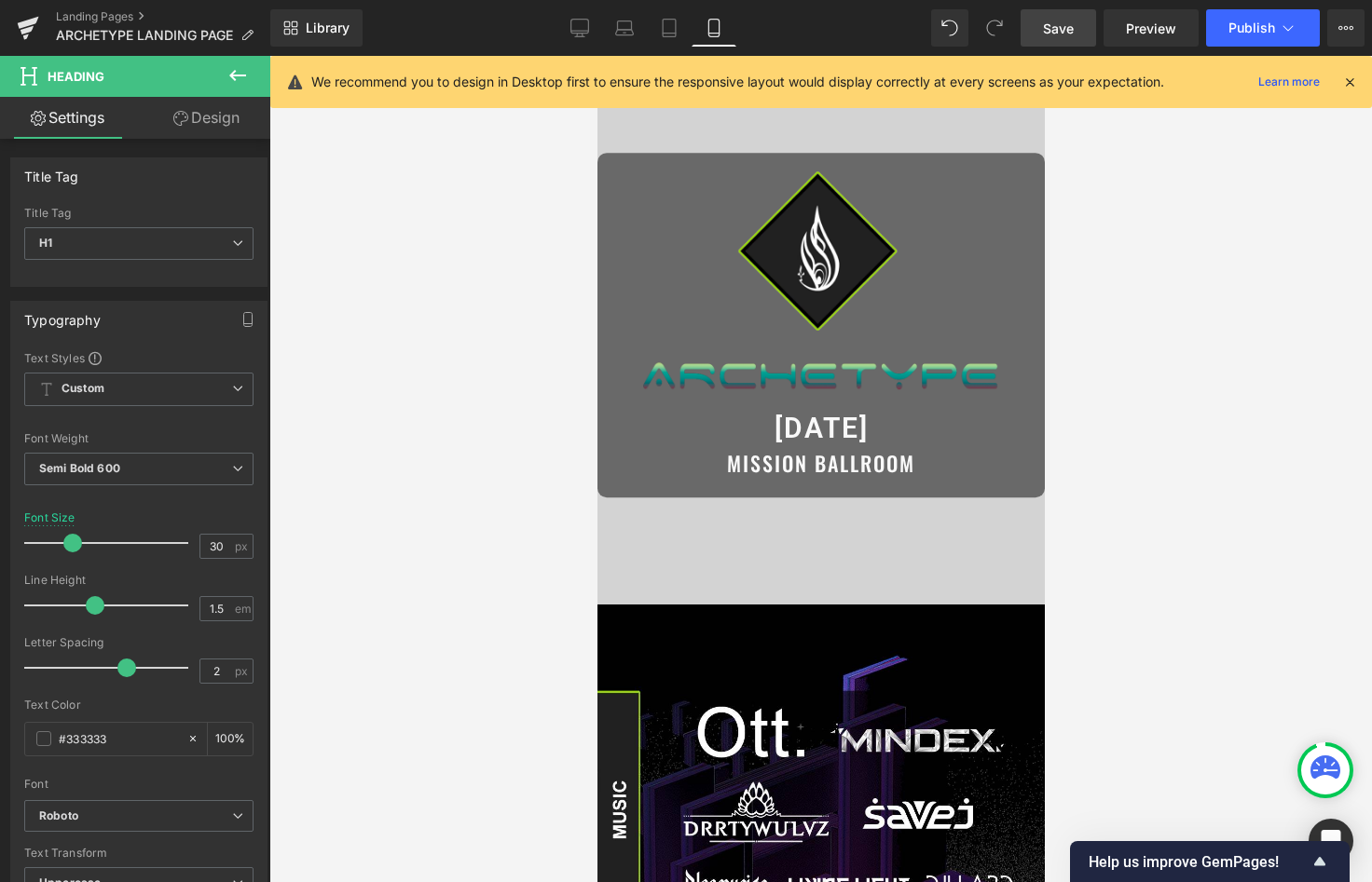
scroll to position [2, 0]
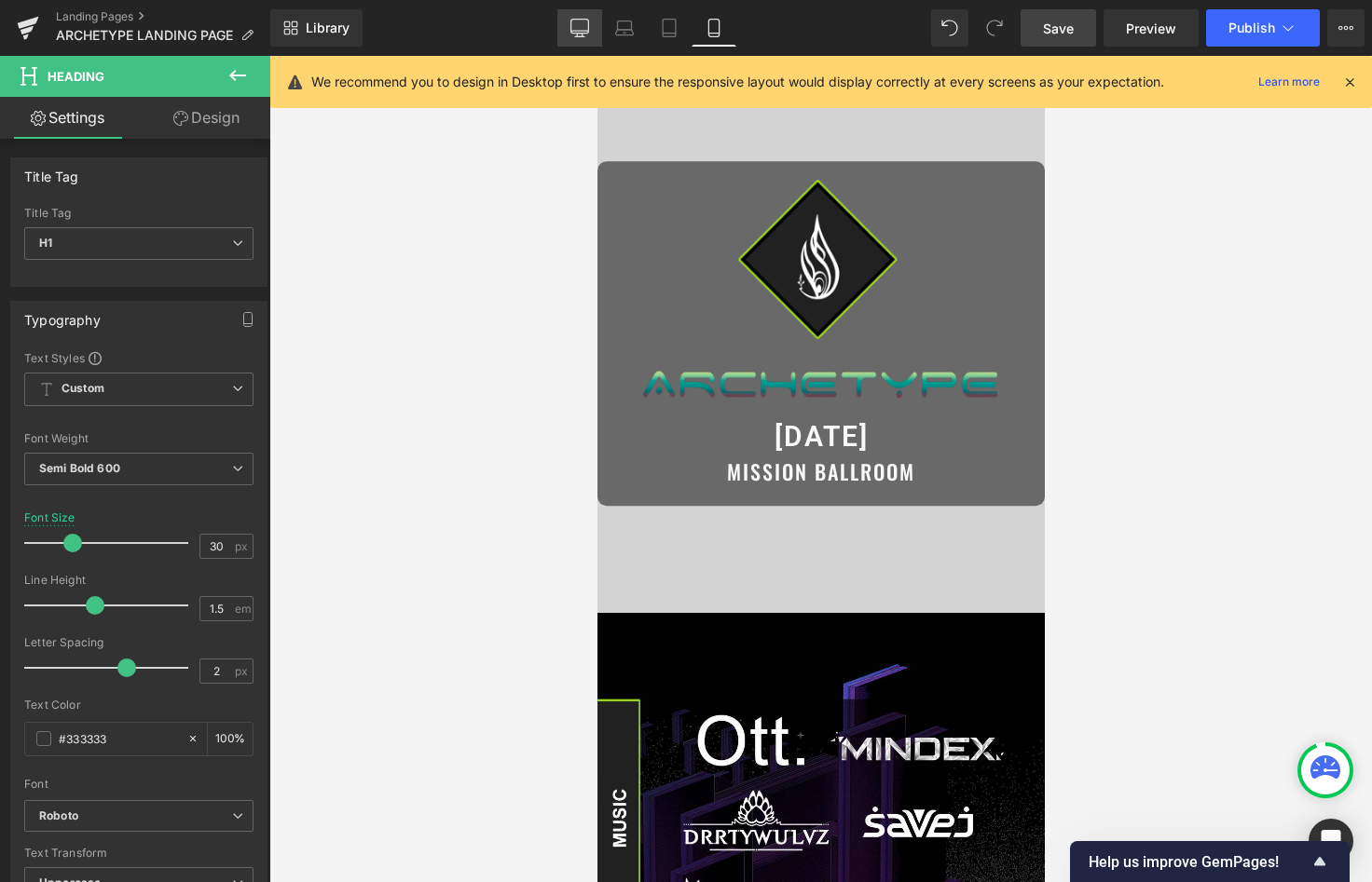
click at [588, 28] on icon at bounding box center [579, 29] width 19 height 19
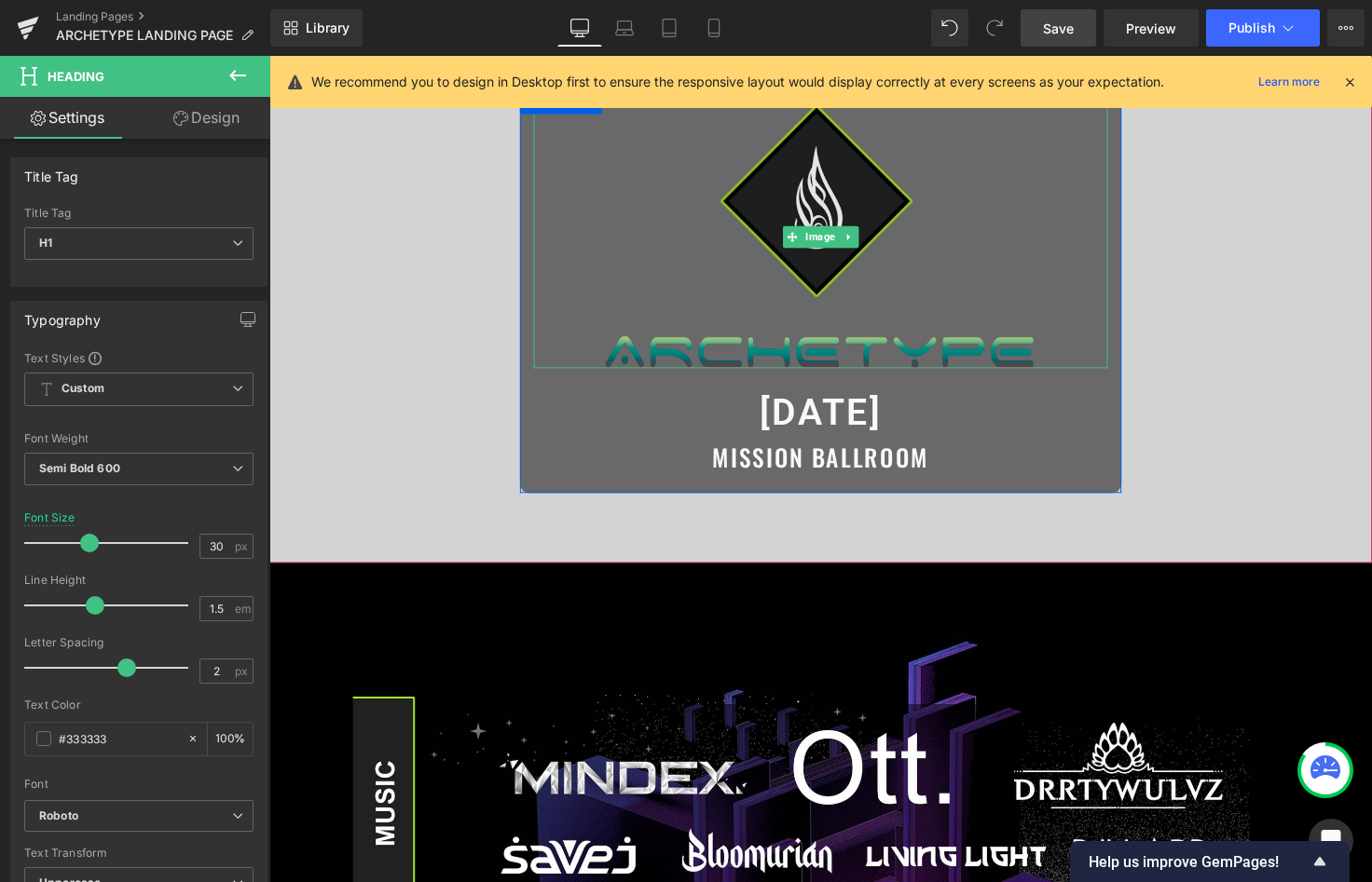
scroll to position [0, 0]
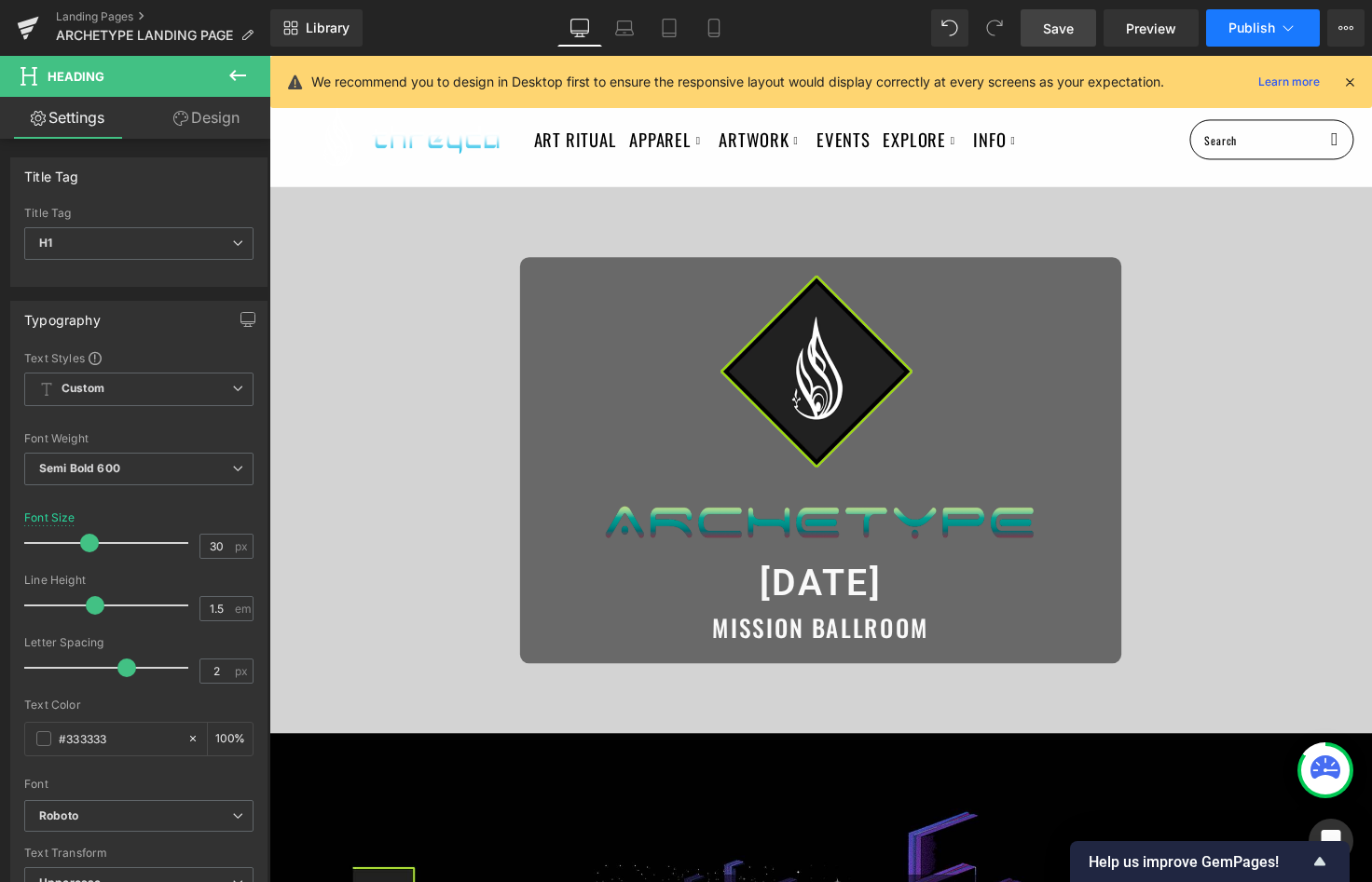
click at [1261, 21] on span "Publish" at bounding box center [1251, 29] width 47 height 15
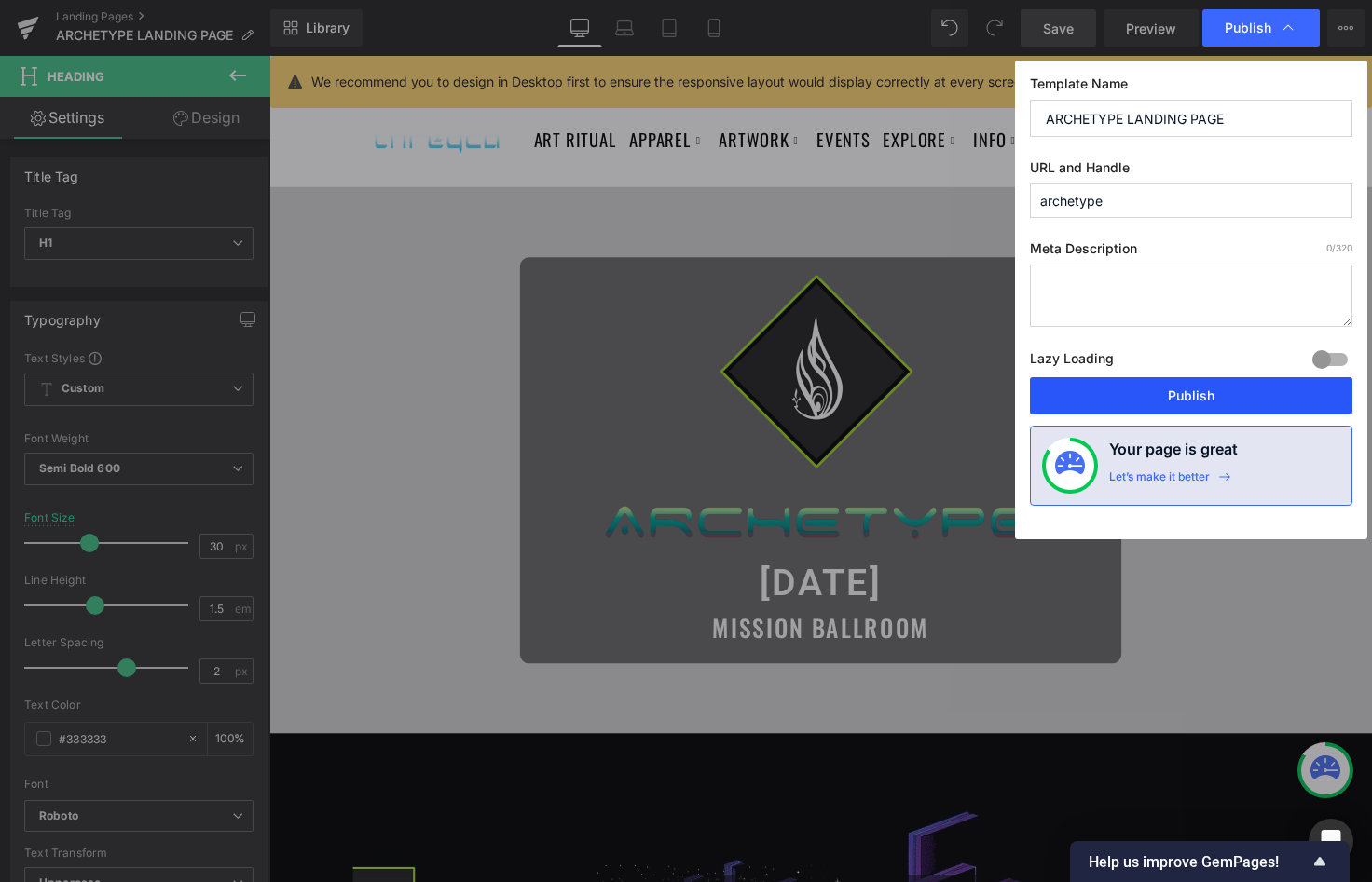
click at [1141, 399] on button "Publish" at bounding box center [1190, 396] width 323 height 37
